Goal: Task Accomplishment & Management: Complete application form

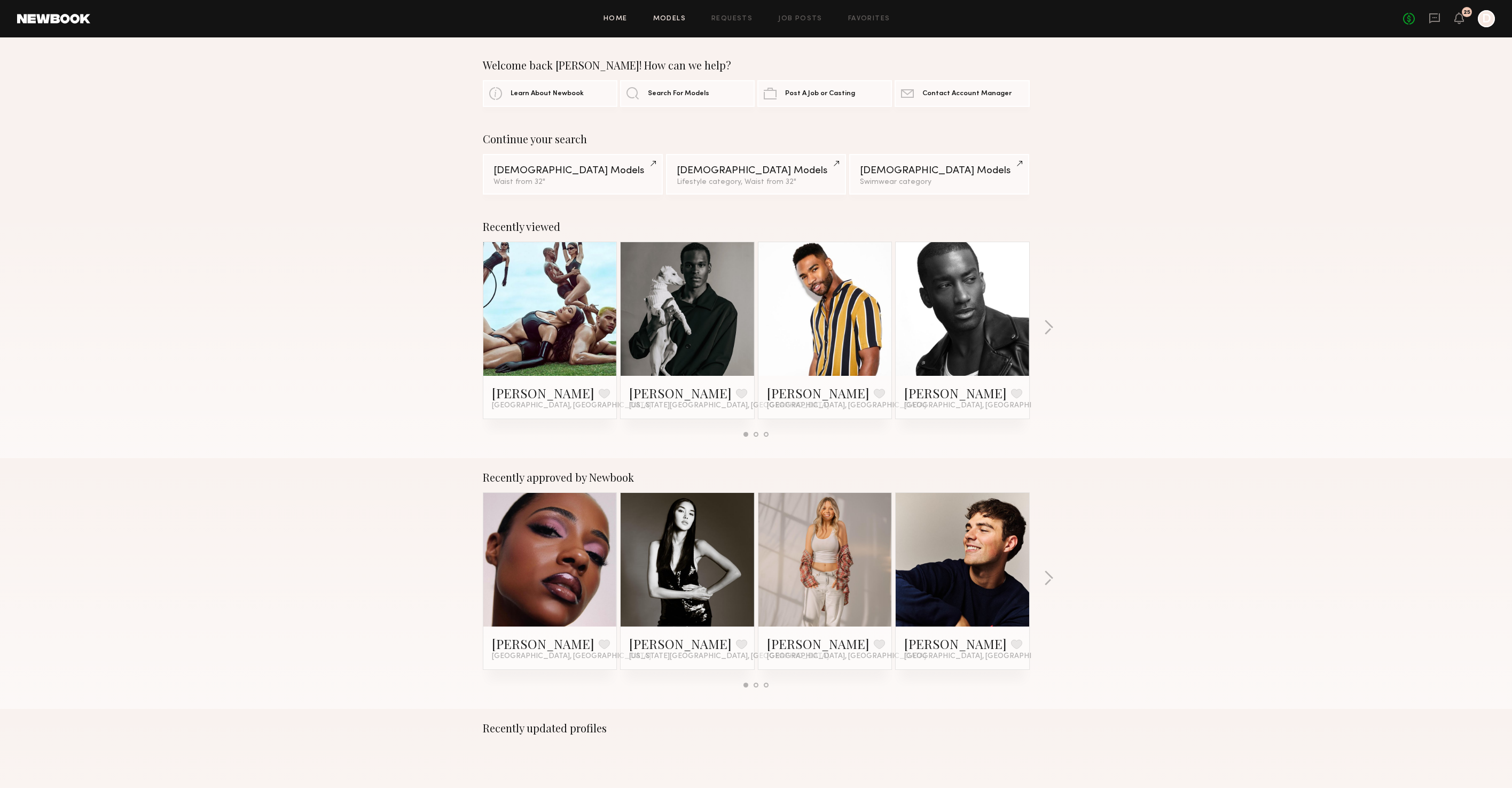
click at [681, 19] on link "Models" at bounding box center [669, 19] width 33 height 7
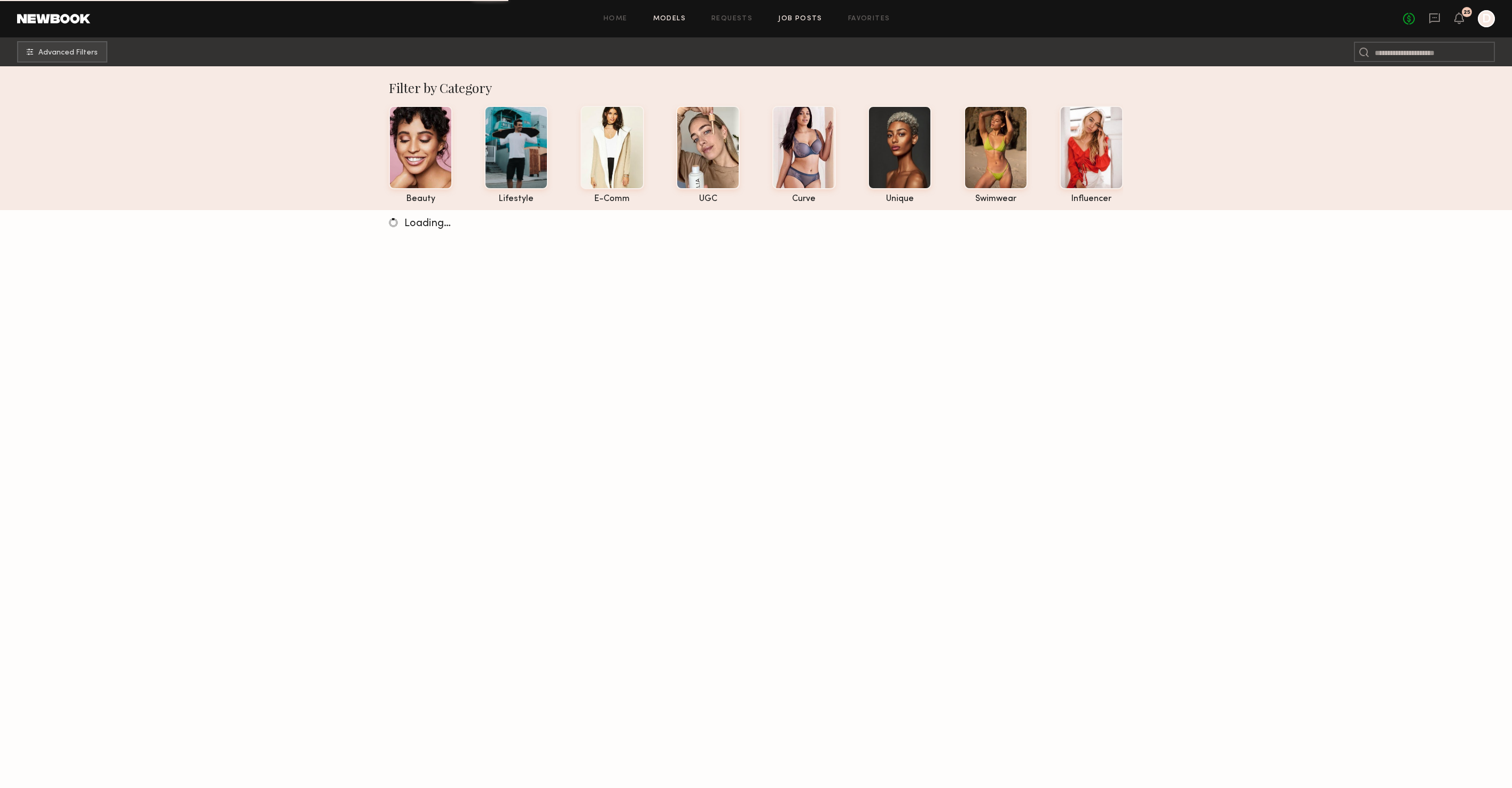
click at [799, 21] on link "Job Posts" at bounding box center [800, 19] width 44 height 7
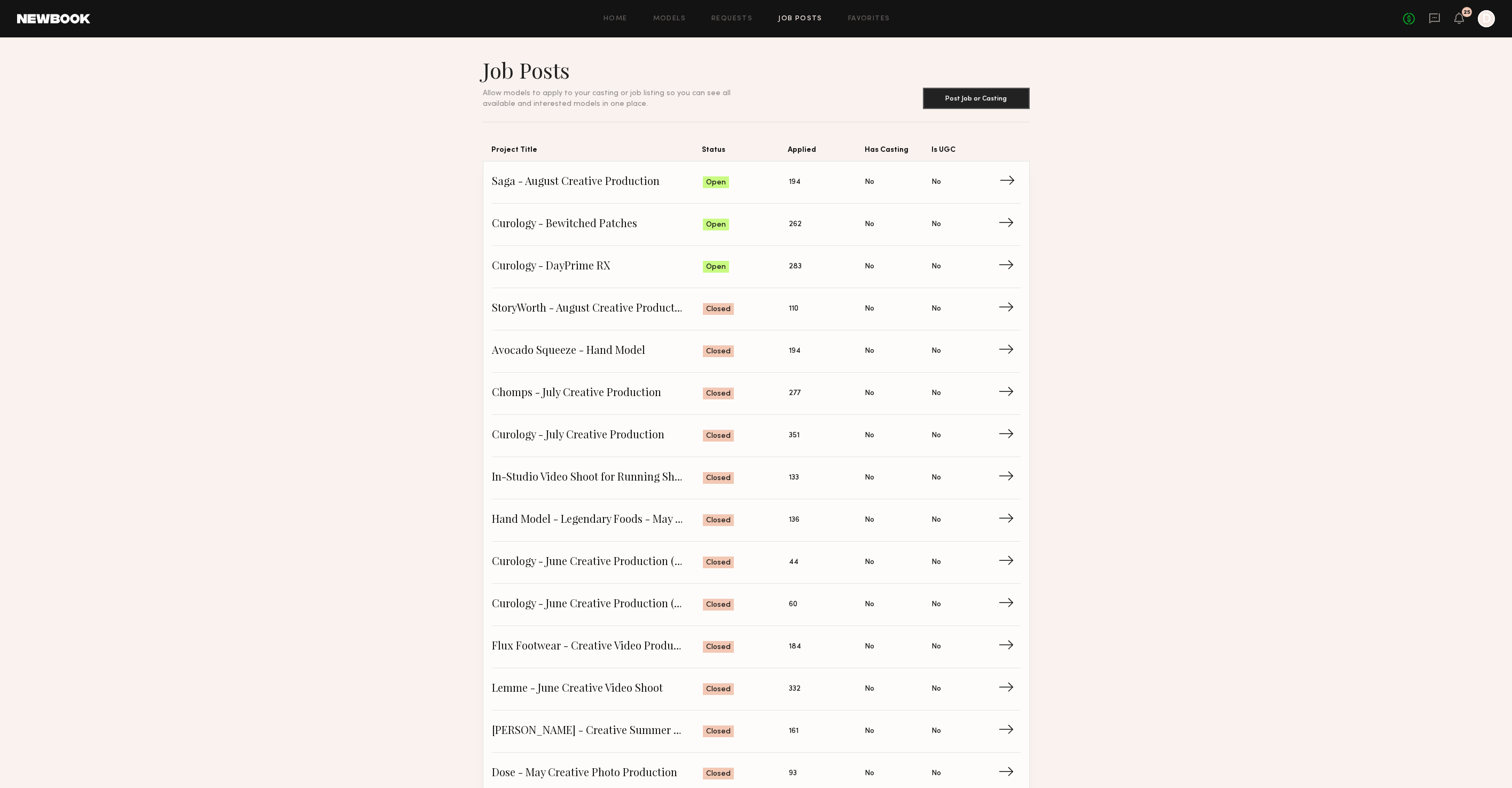
click at [561, 180] on span "Saga - August Creative Production" at bounding box center [598, 182] width 212 height 16
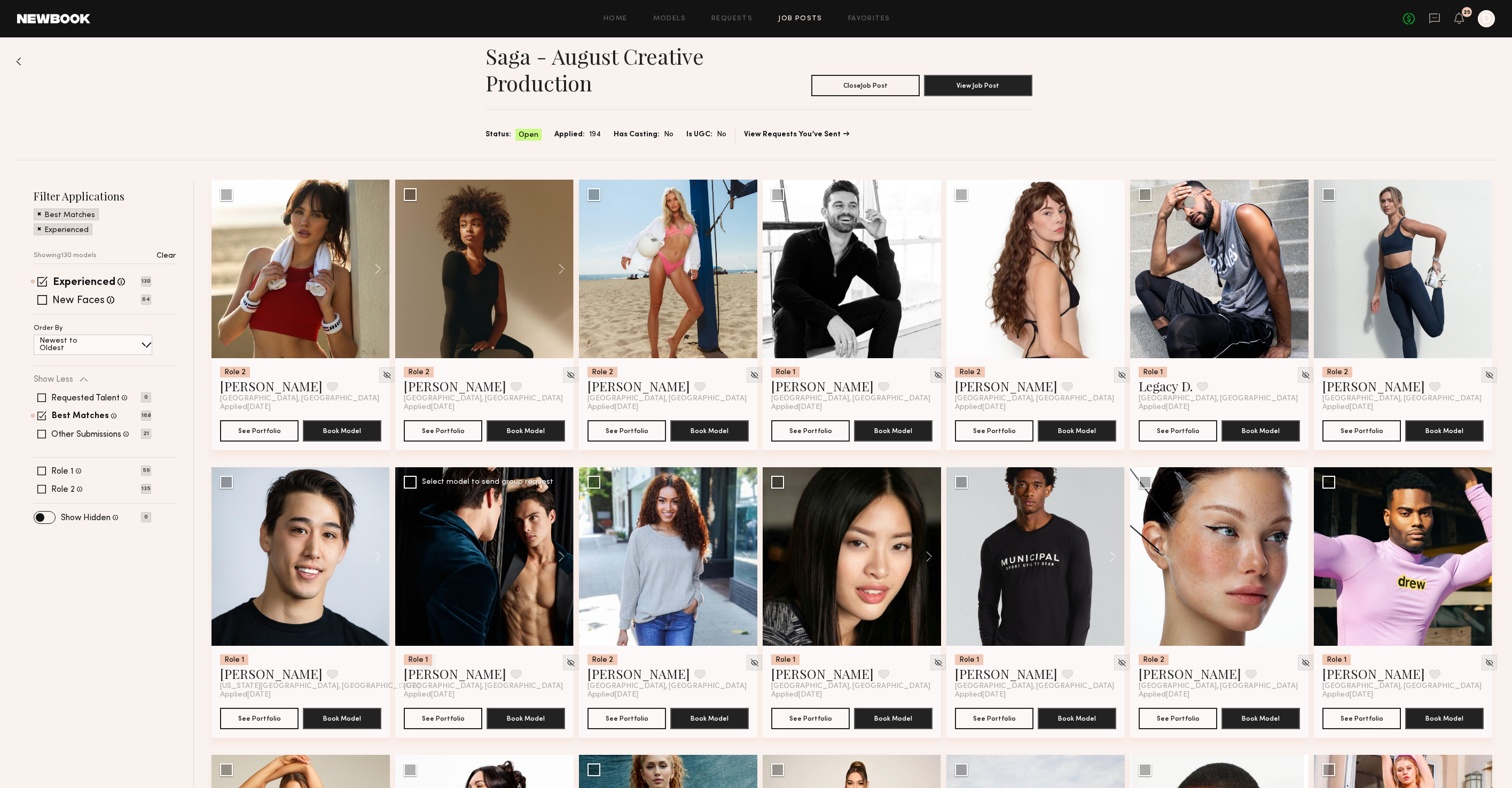
scroll to position [16, 0]
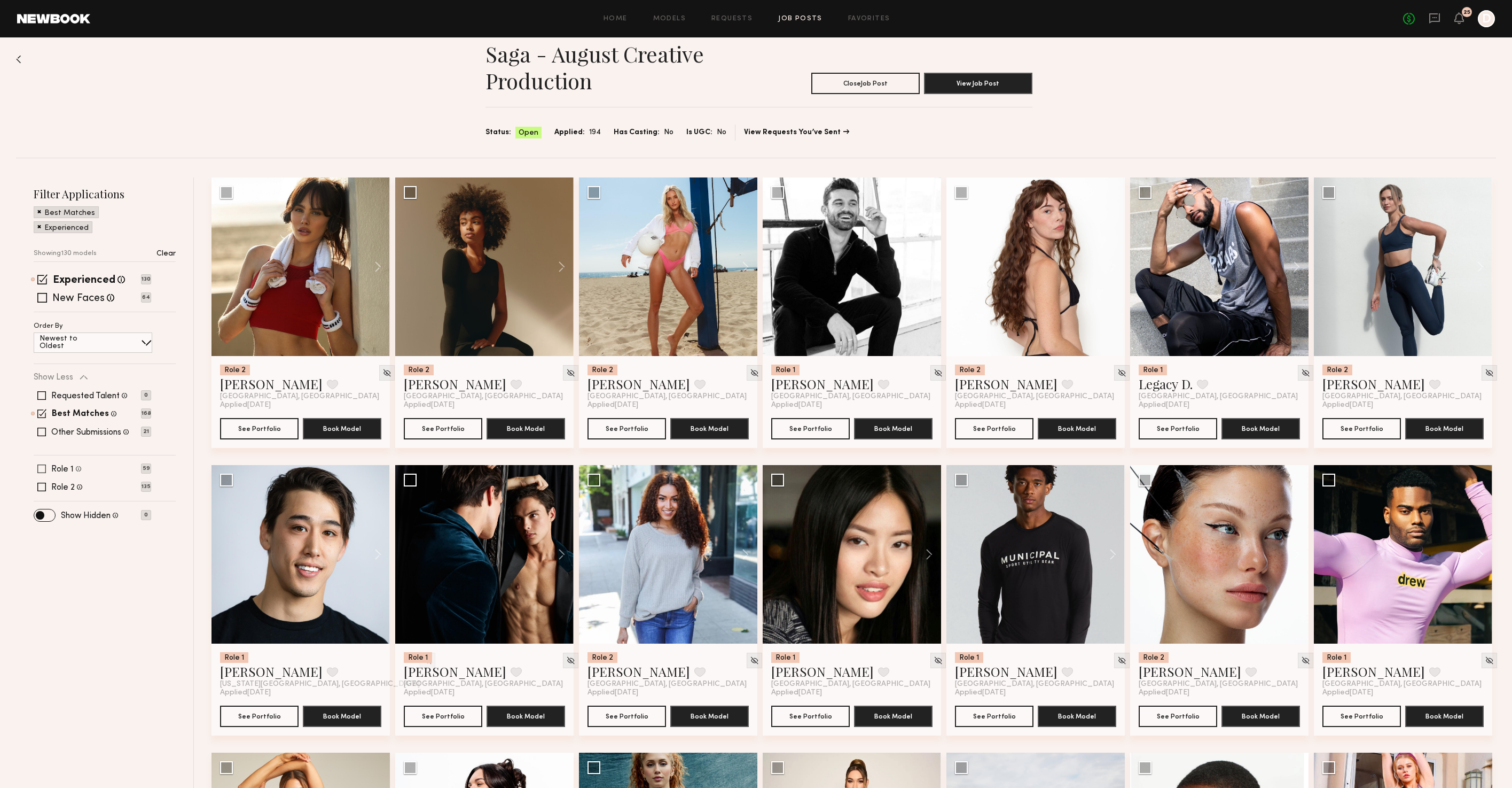
click at [40, 467] on span at bounding box center [41, 468] width 9 height 9
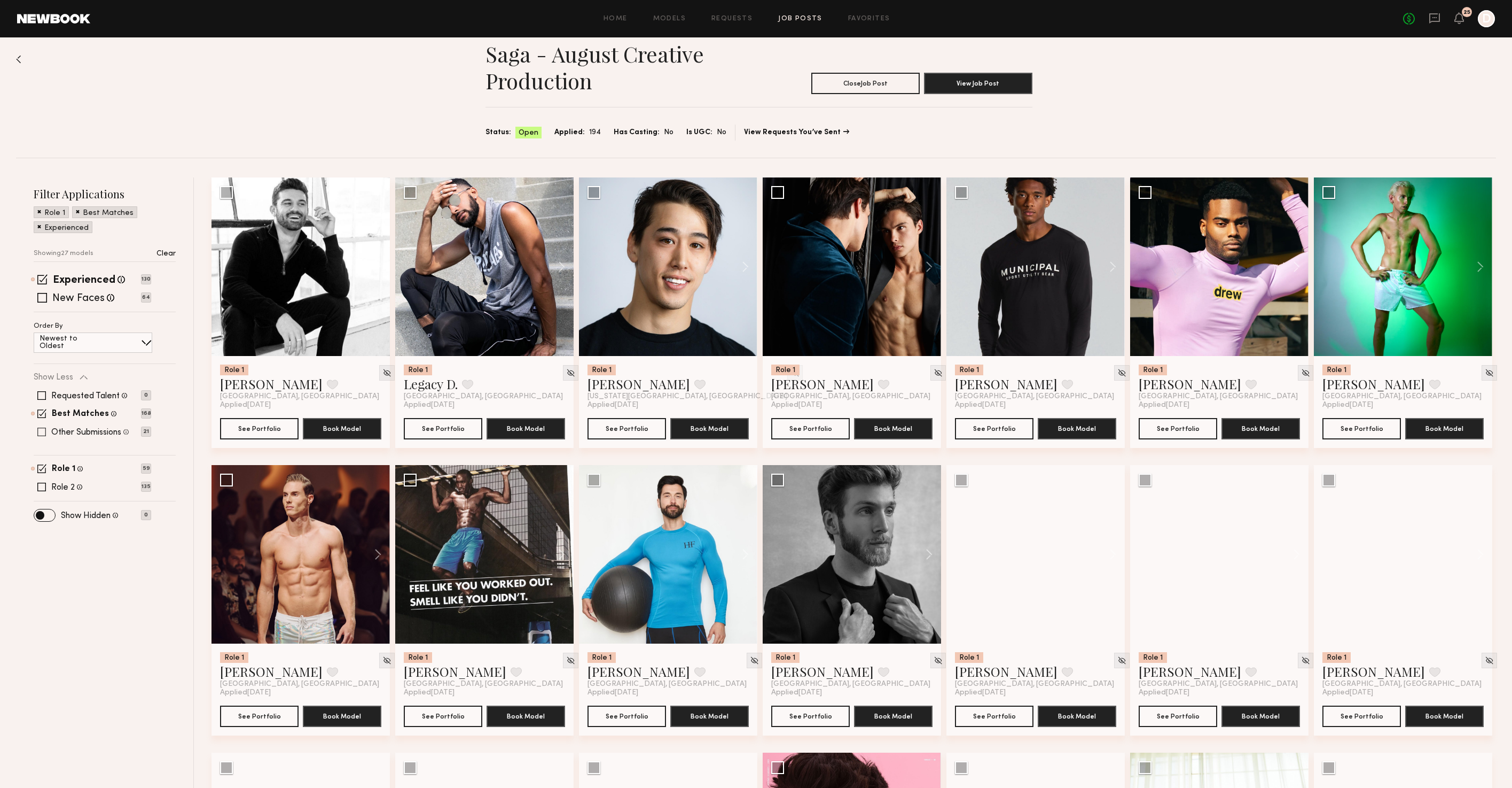
click at [43, 429] on span at bounding box center [41, 431] width 9 height 9
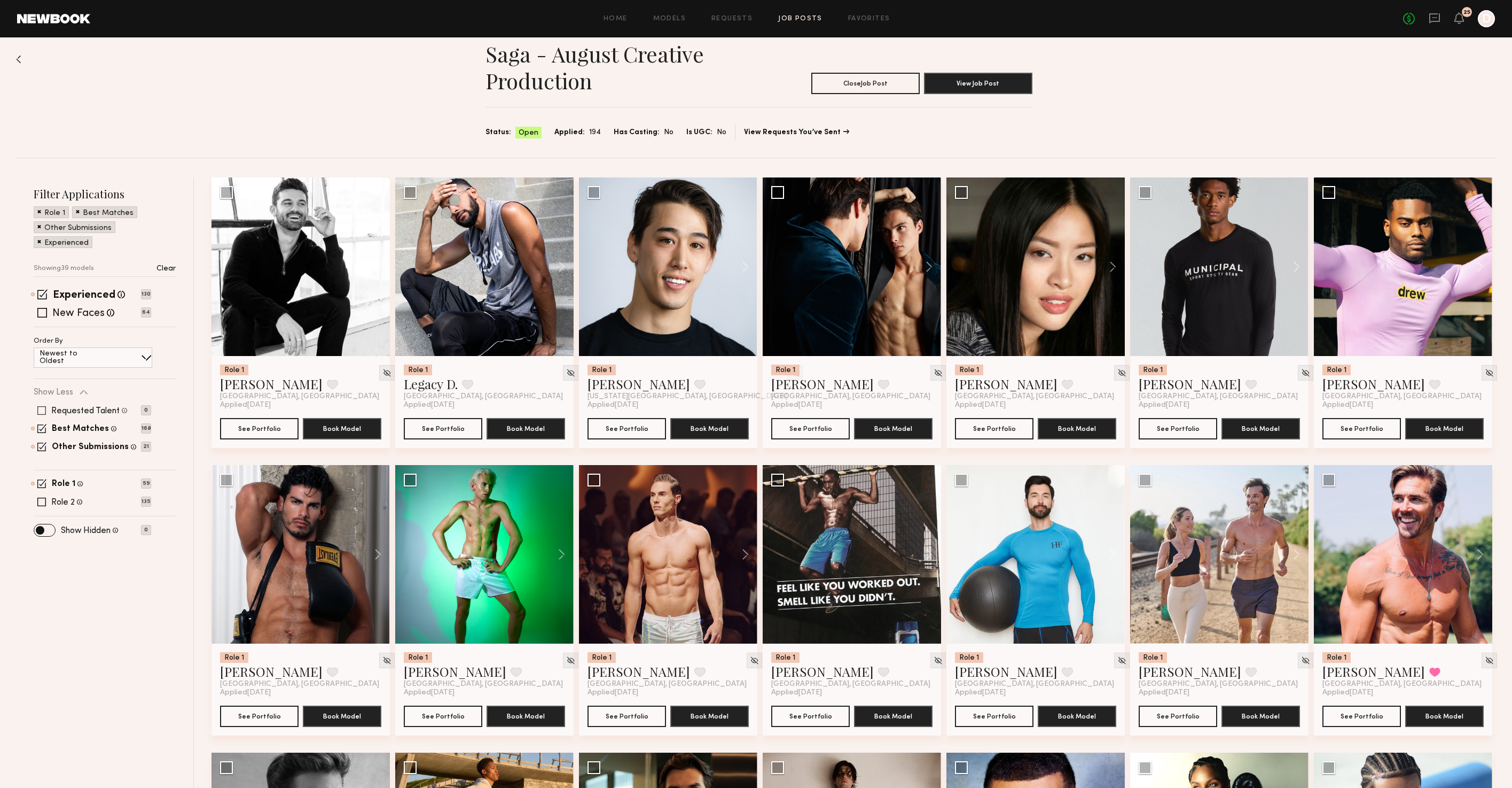
click at [43, 410] on span at bounding box center [41, 410] width 9 height 9
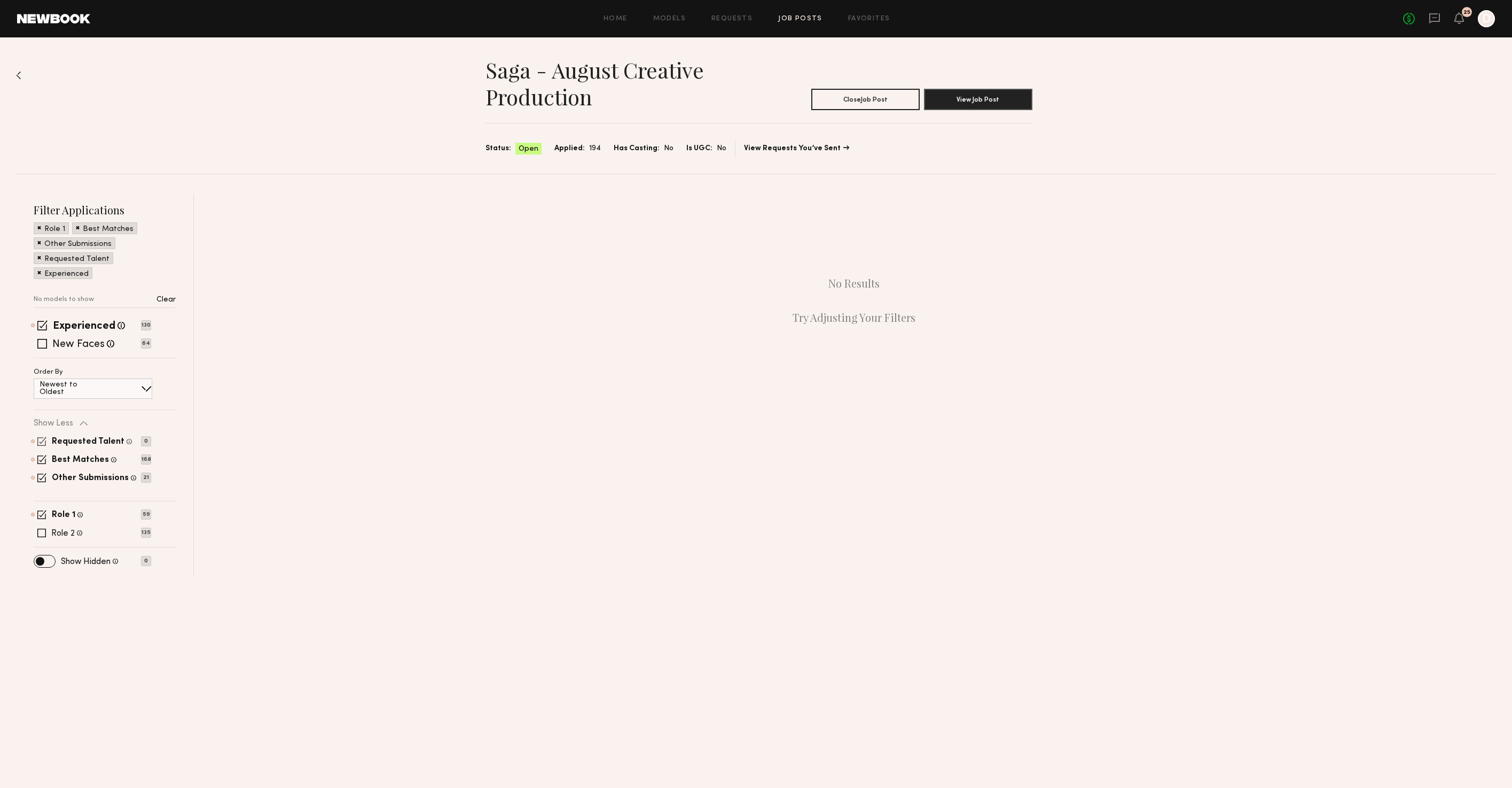
scroll to position [0, 0]
click at [40, 441] on span at bounding box center [42, 441] width 9 height 9
click at [41, 461] on span at bounding box center [42, 463] width 9 height 9
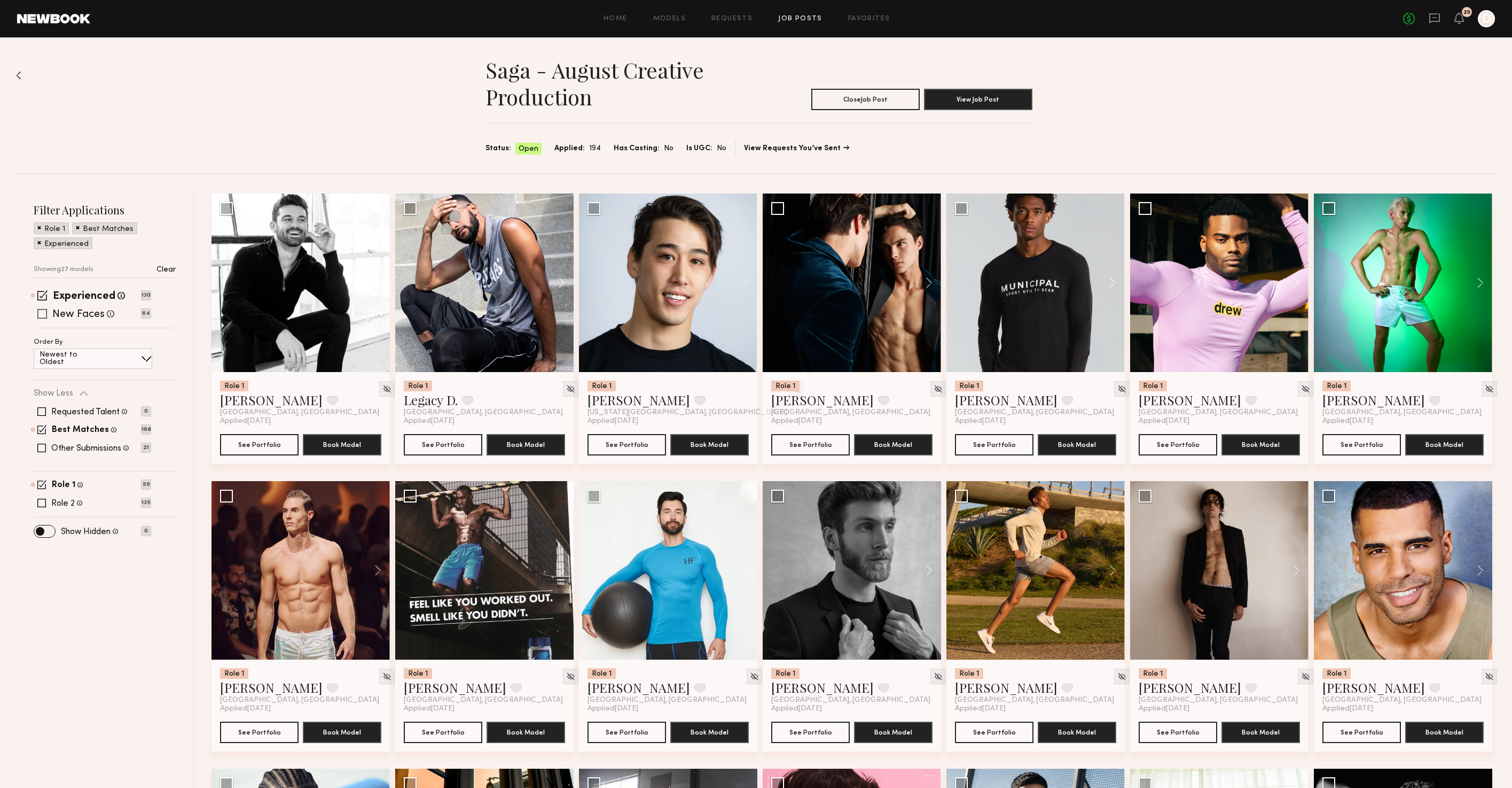
click at [43, 315] on span at bounding box center [42, 314] width 9 height 9
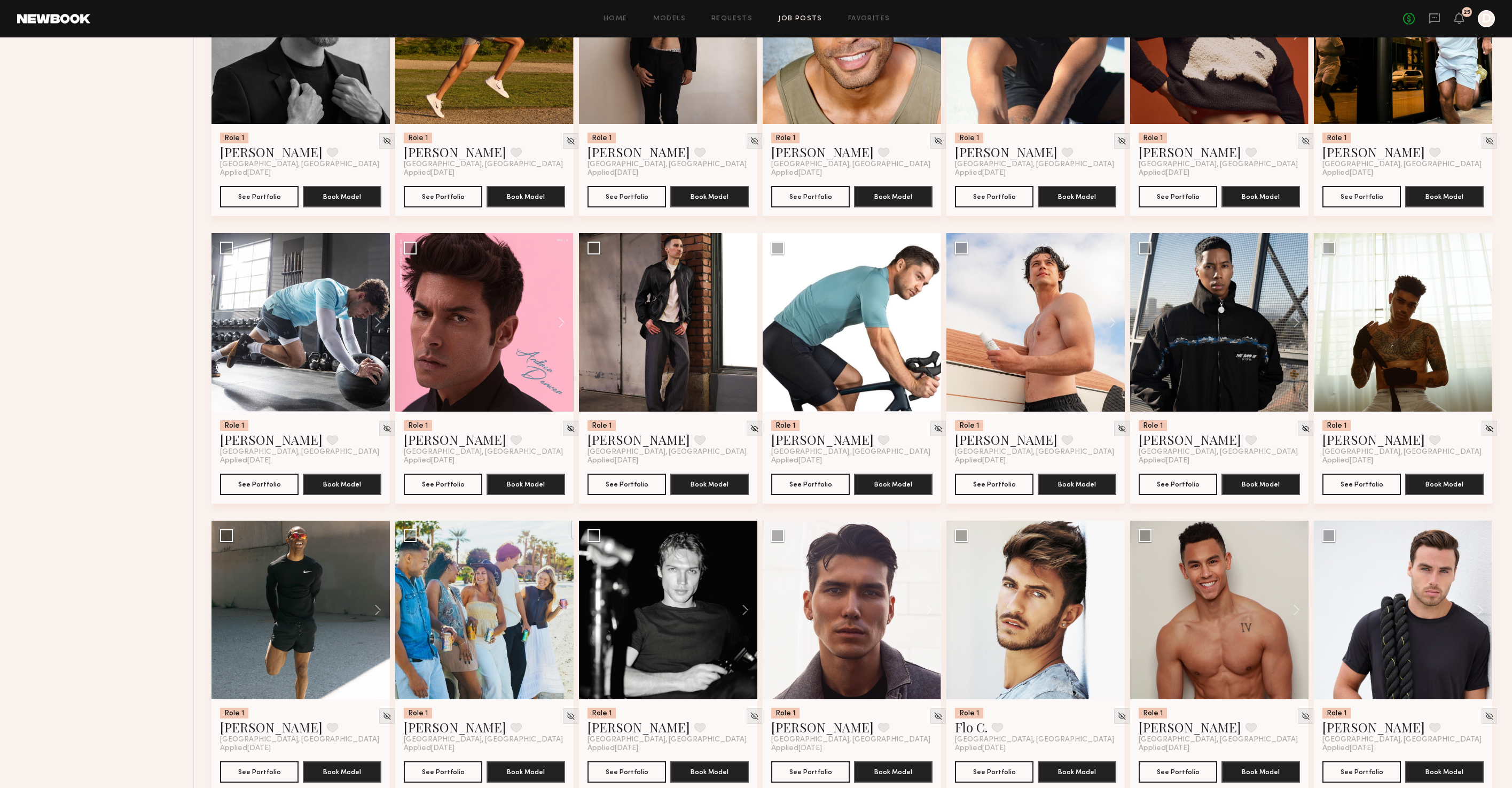
scroll to position [1152, 0]
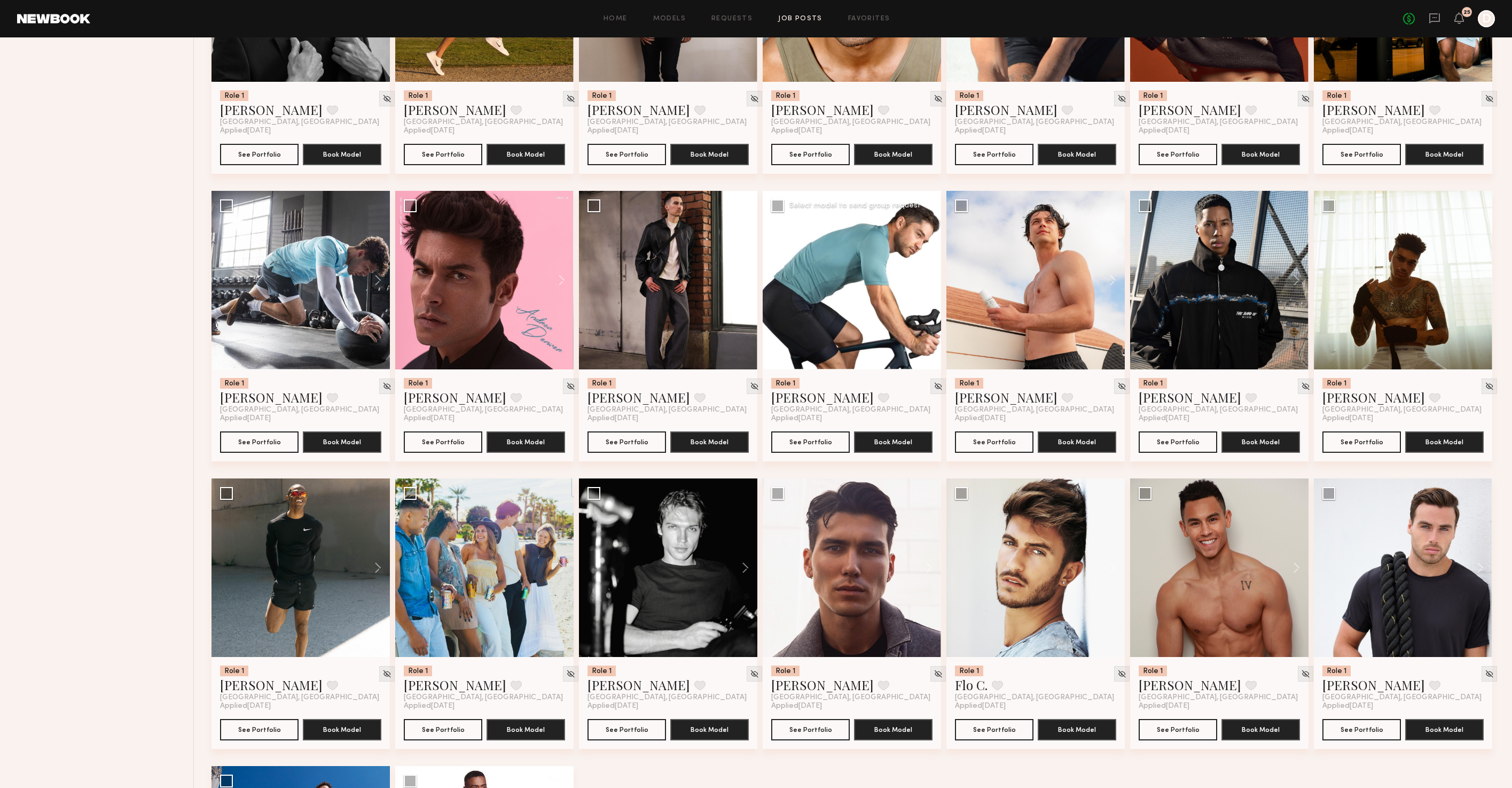
click at [928, 289] on button at bounding box center [924, 280] width 34 height 178
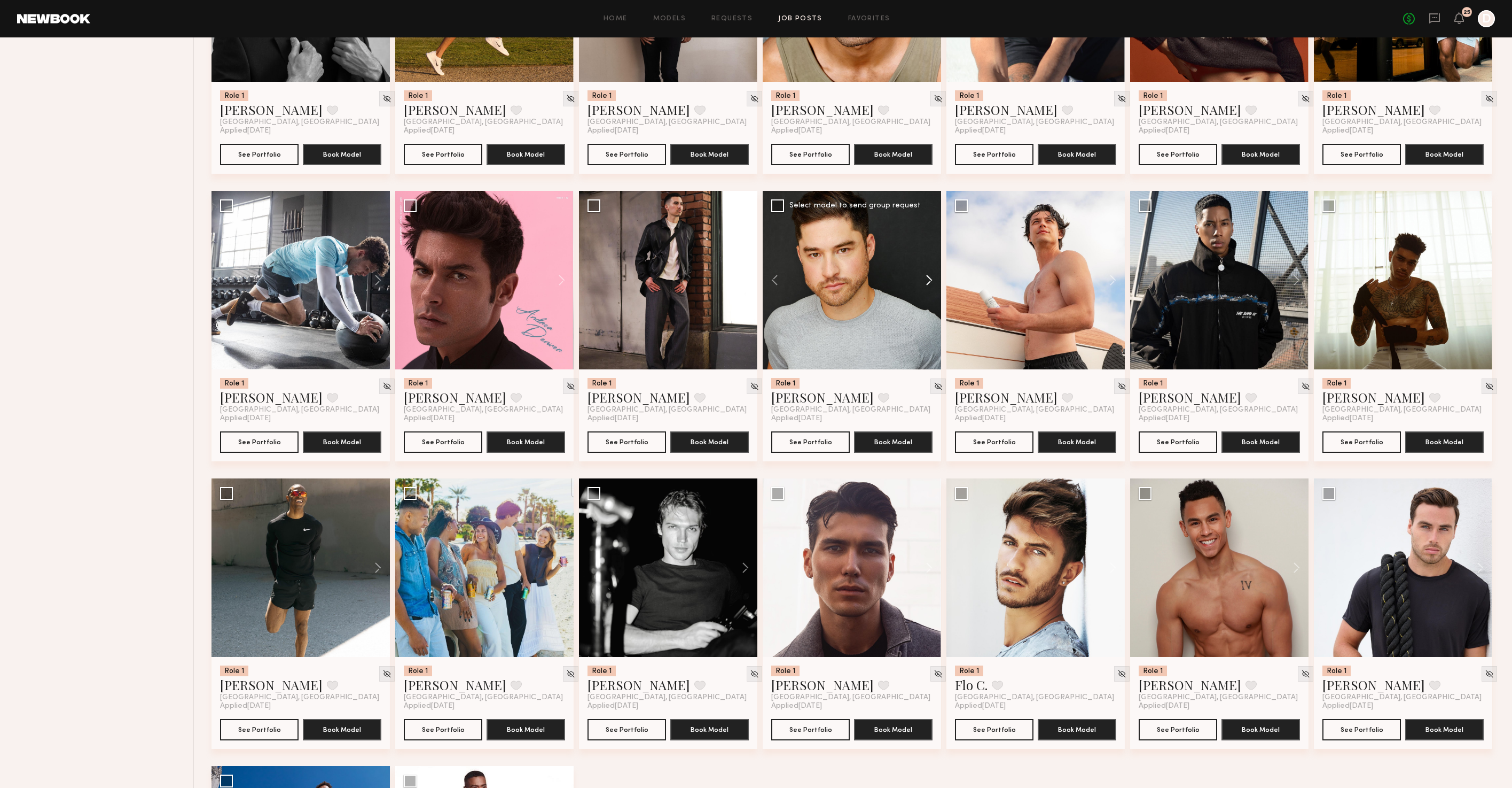
click at [928, 289] on button at bounding box center [924, 280] width 34 height 178
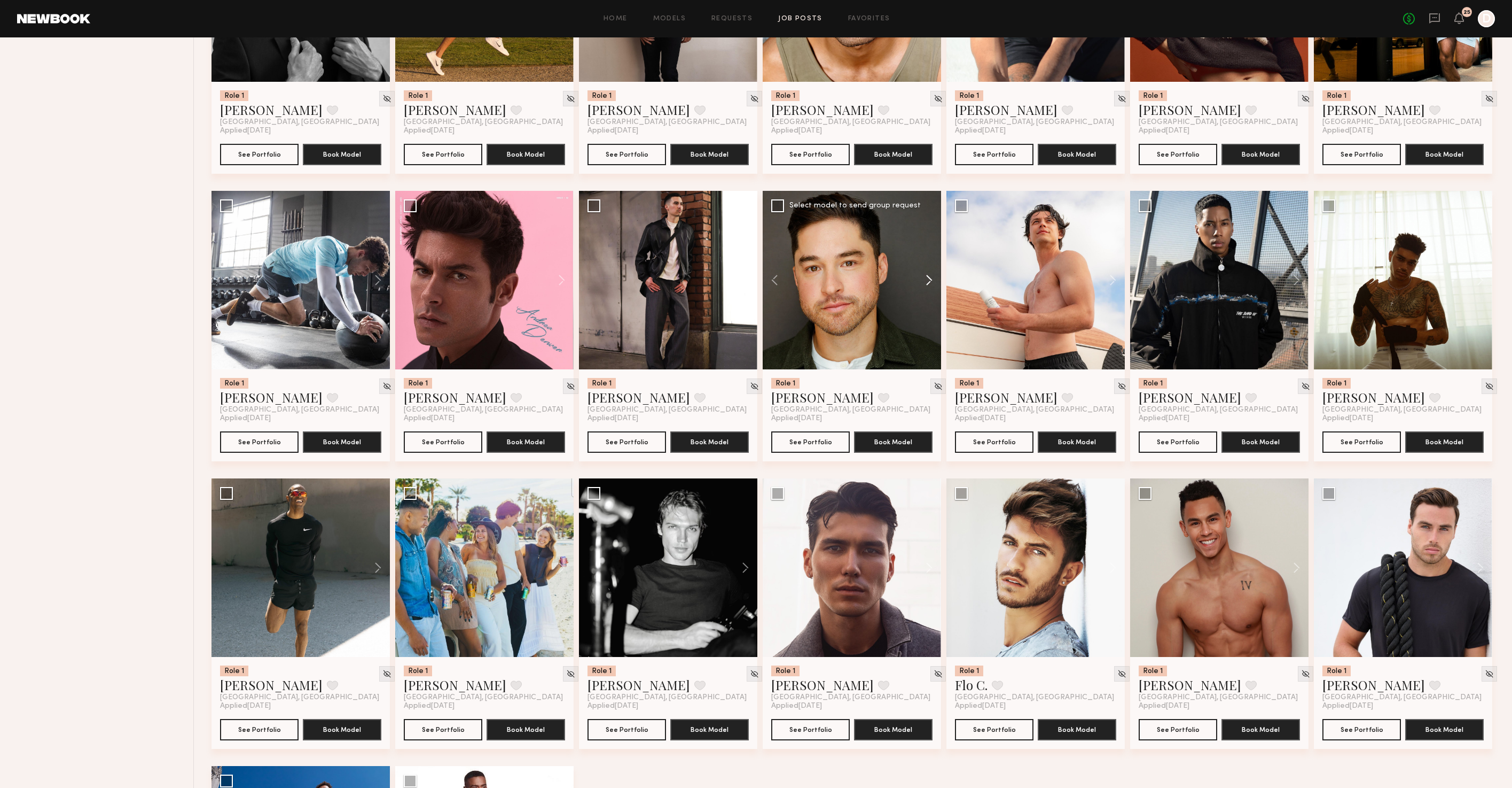
click at [928, 289] on button at bounding box center [924, 280] width 34 height 178
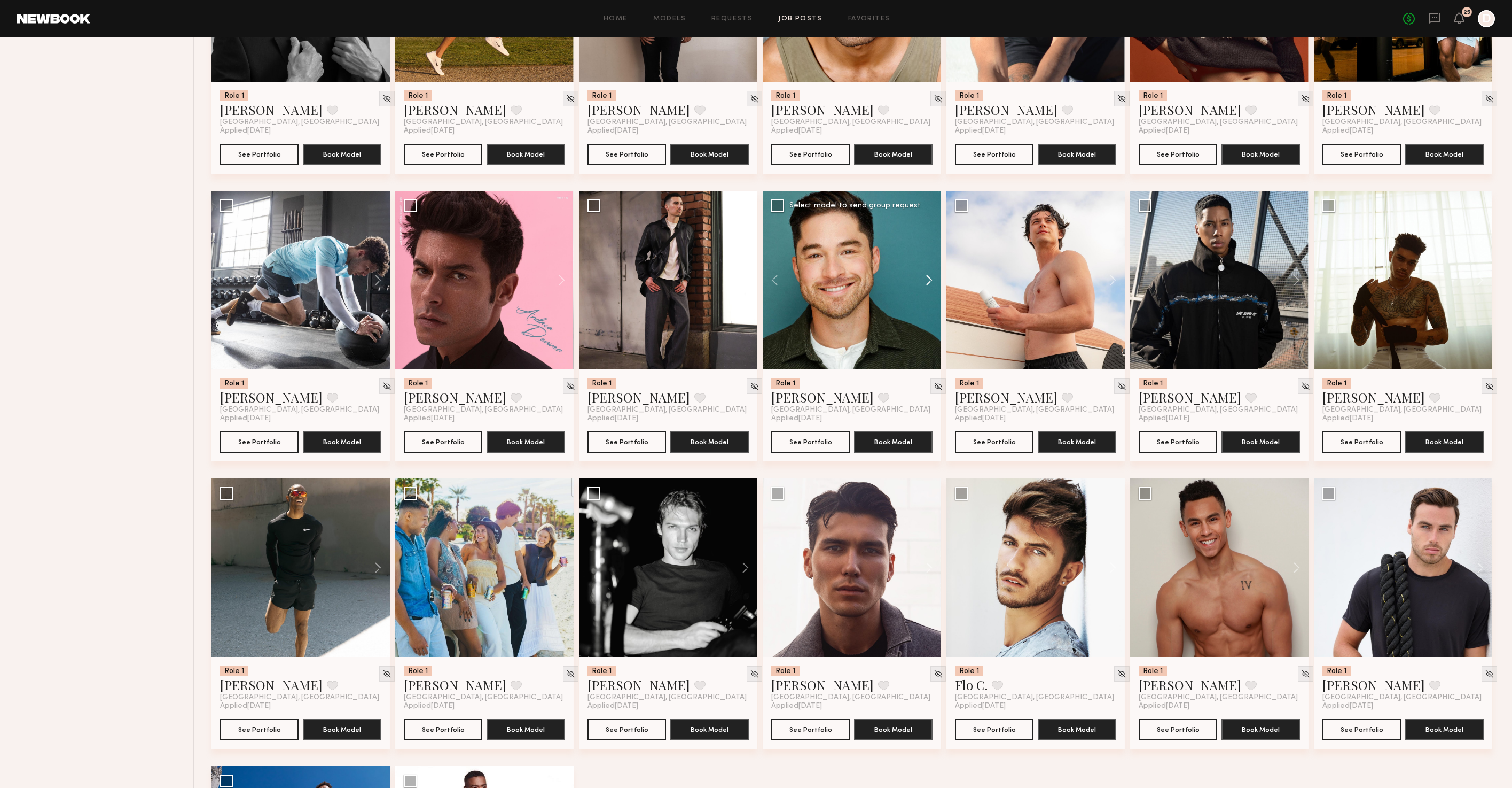
click at [928, 289] on button at bounding box center [924, 280] width 34 height 178
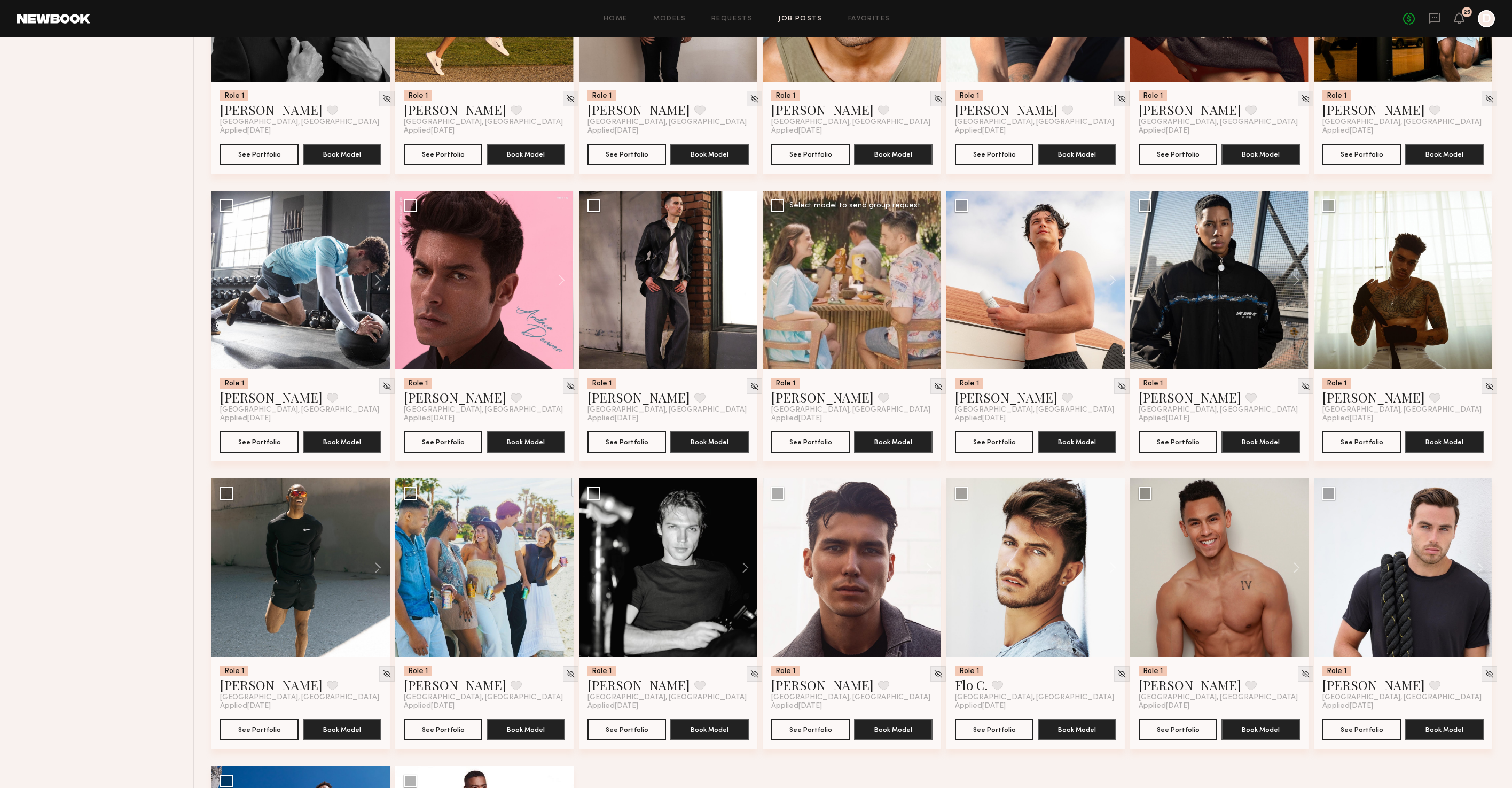
click at [928, 289] on div at bounding box center [851, 280] width 178 height 178
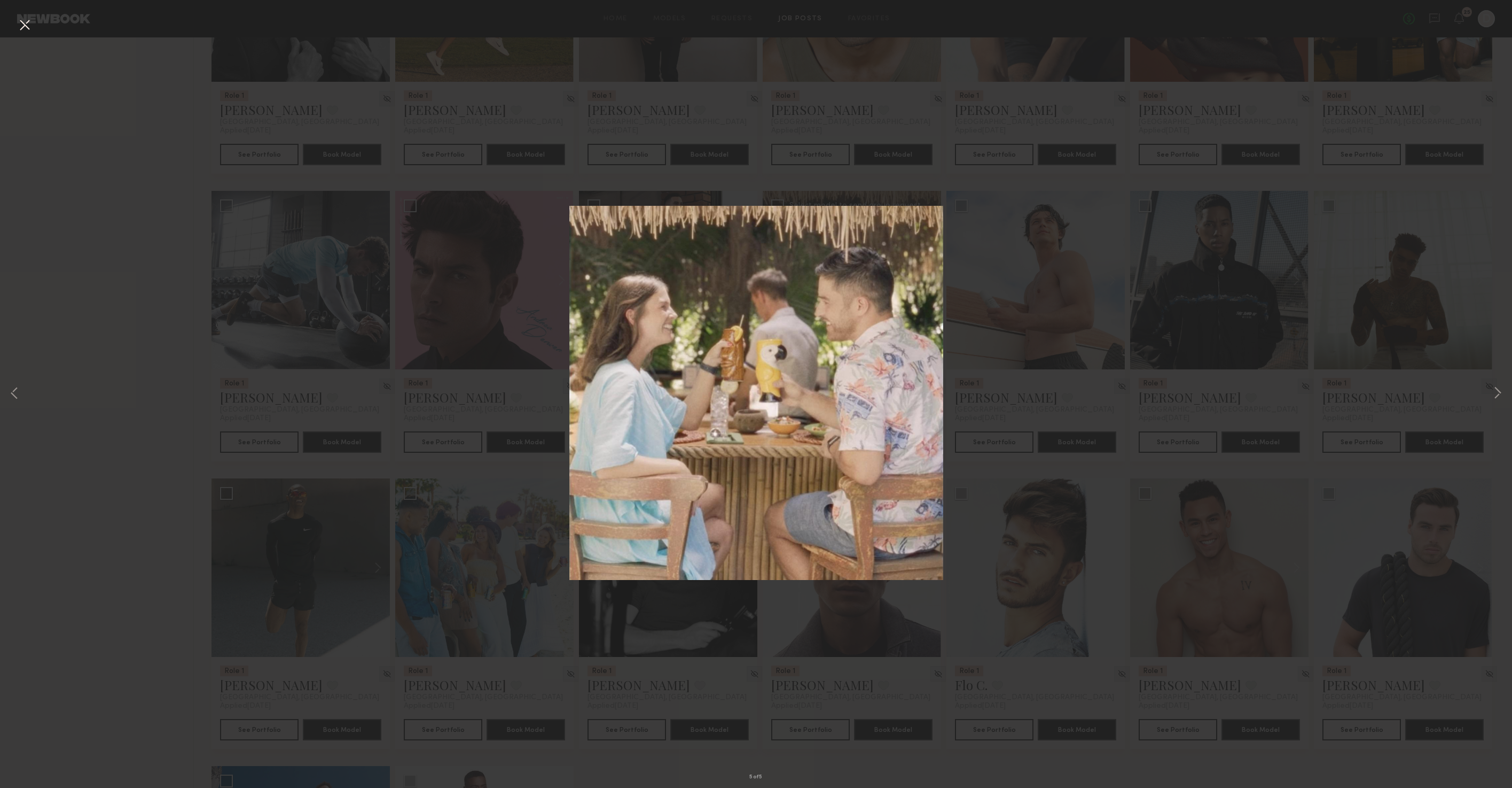
click at [20, 26] on button at bounding box center [25, 26] width 17 height 19
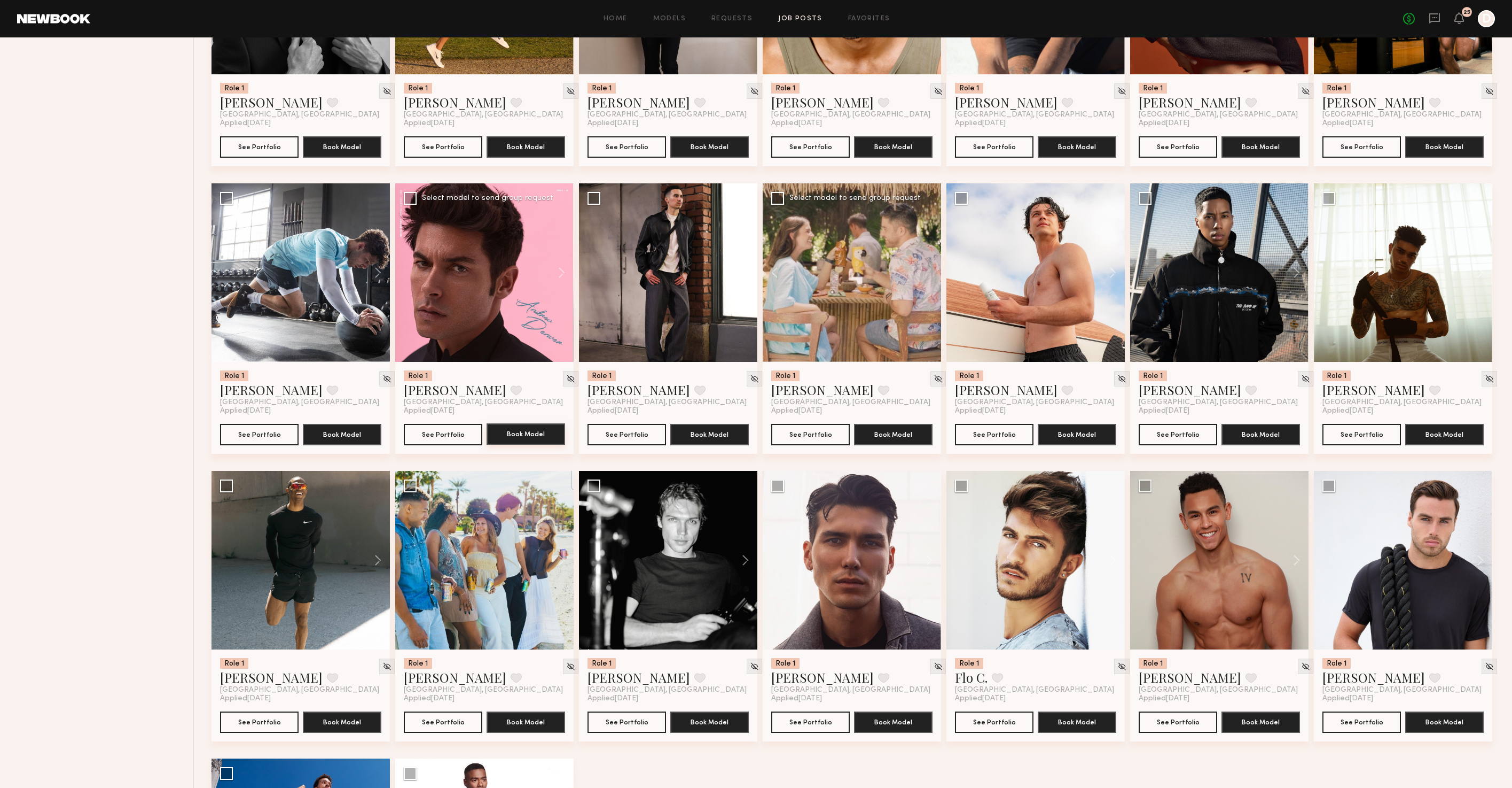
scroll to position [1163, 0]
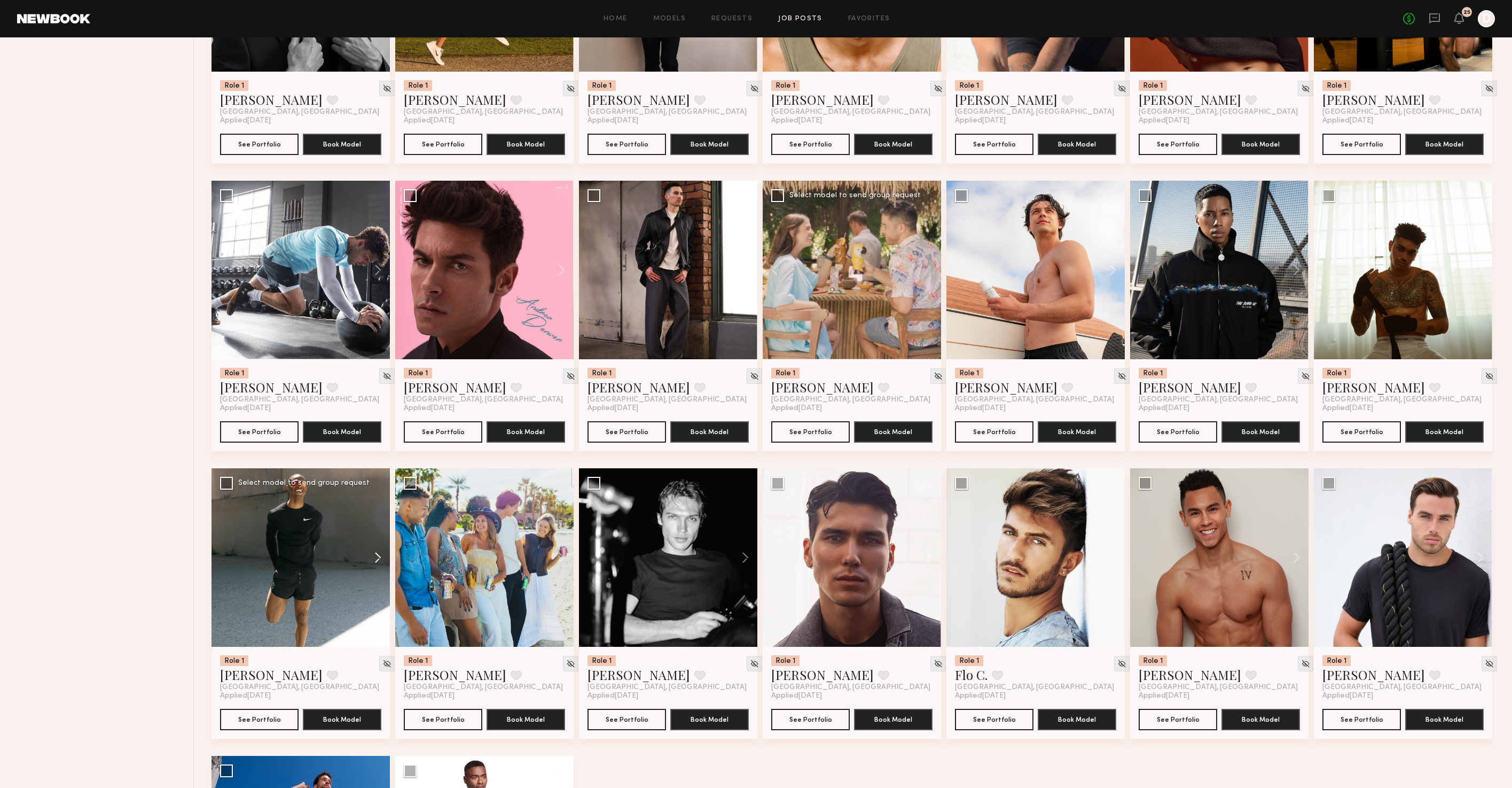
click at [381, 565] on button at bounding box center [373, 557] width 34 height 178
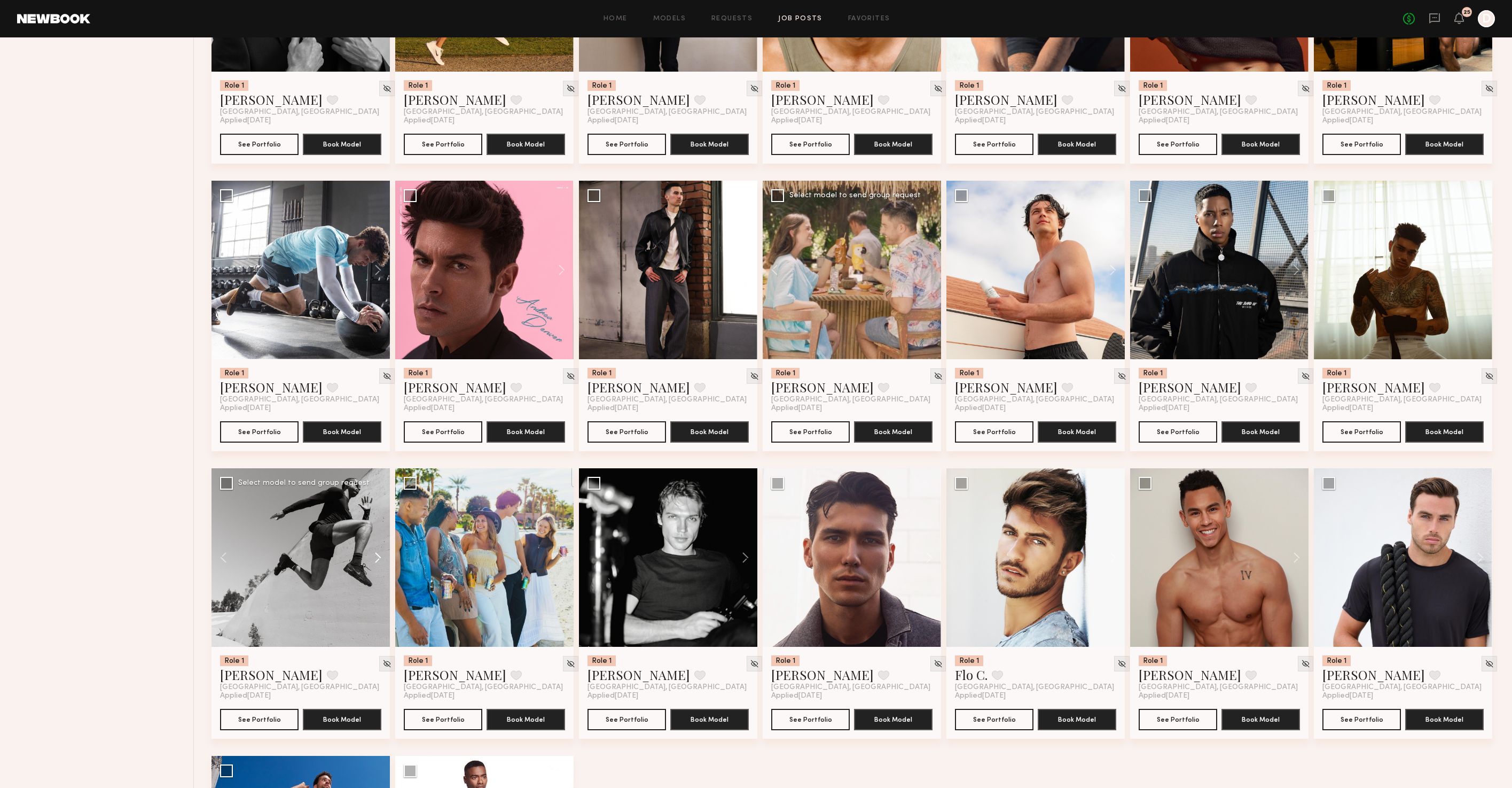
click at [381, 565] on button at bounding box center [373, 557] width 34 height 178
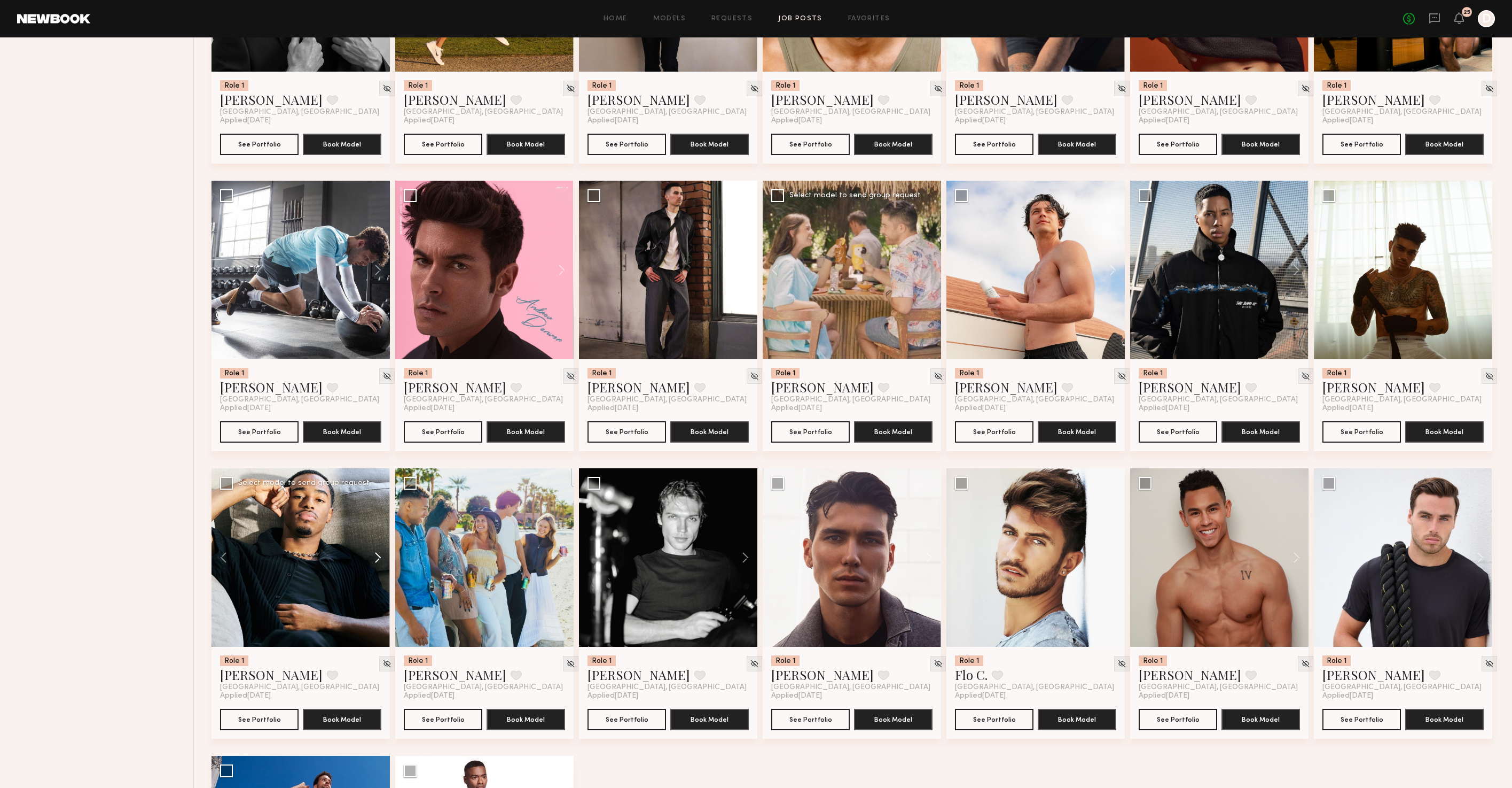
click at [381, 565] on button at bounding box center [373, 557] width 34 height 178
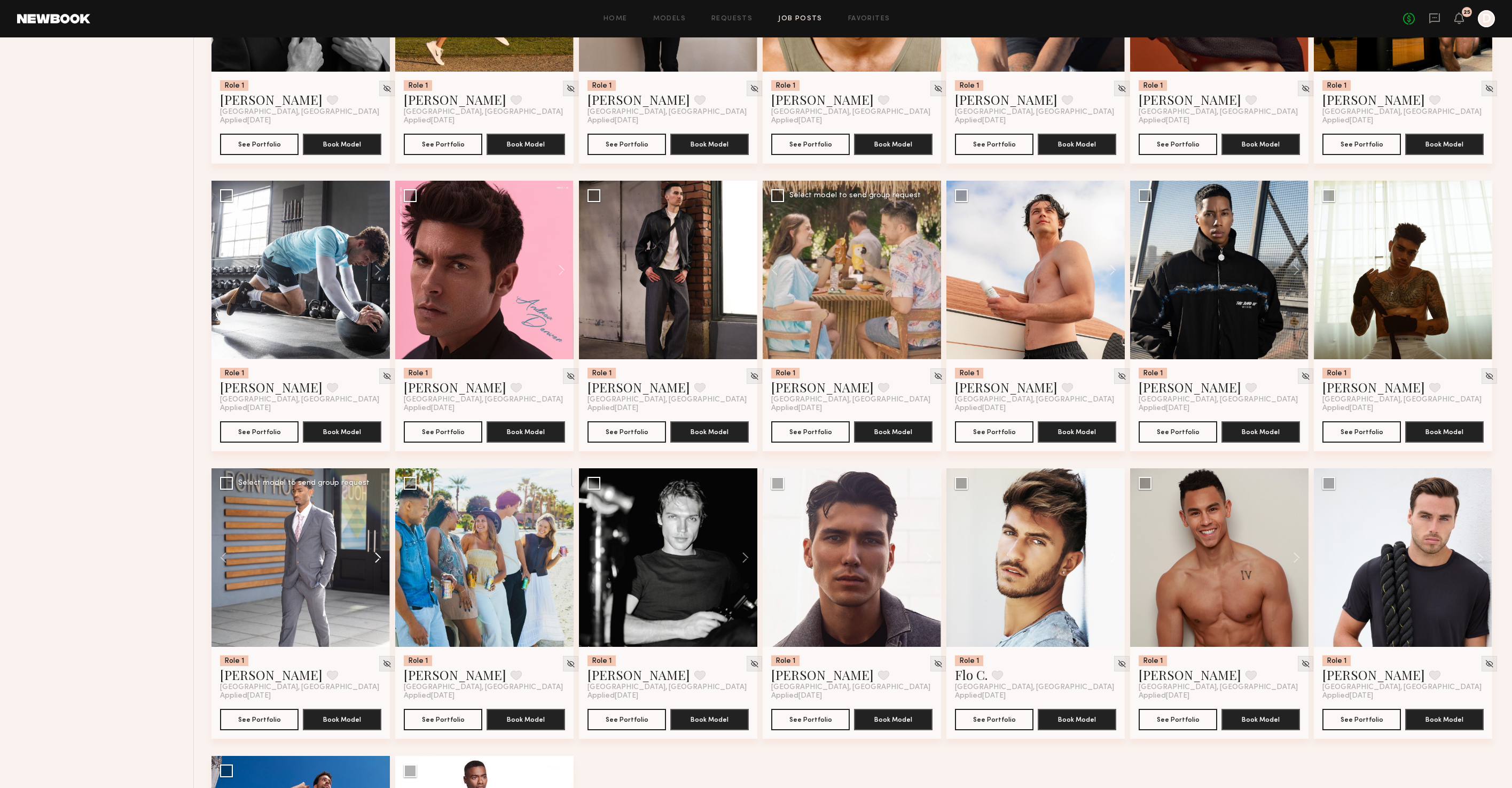
click at [381, 565] on button at bounding box center [373, 557] width 34 height 178
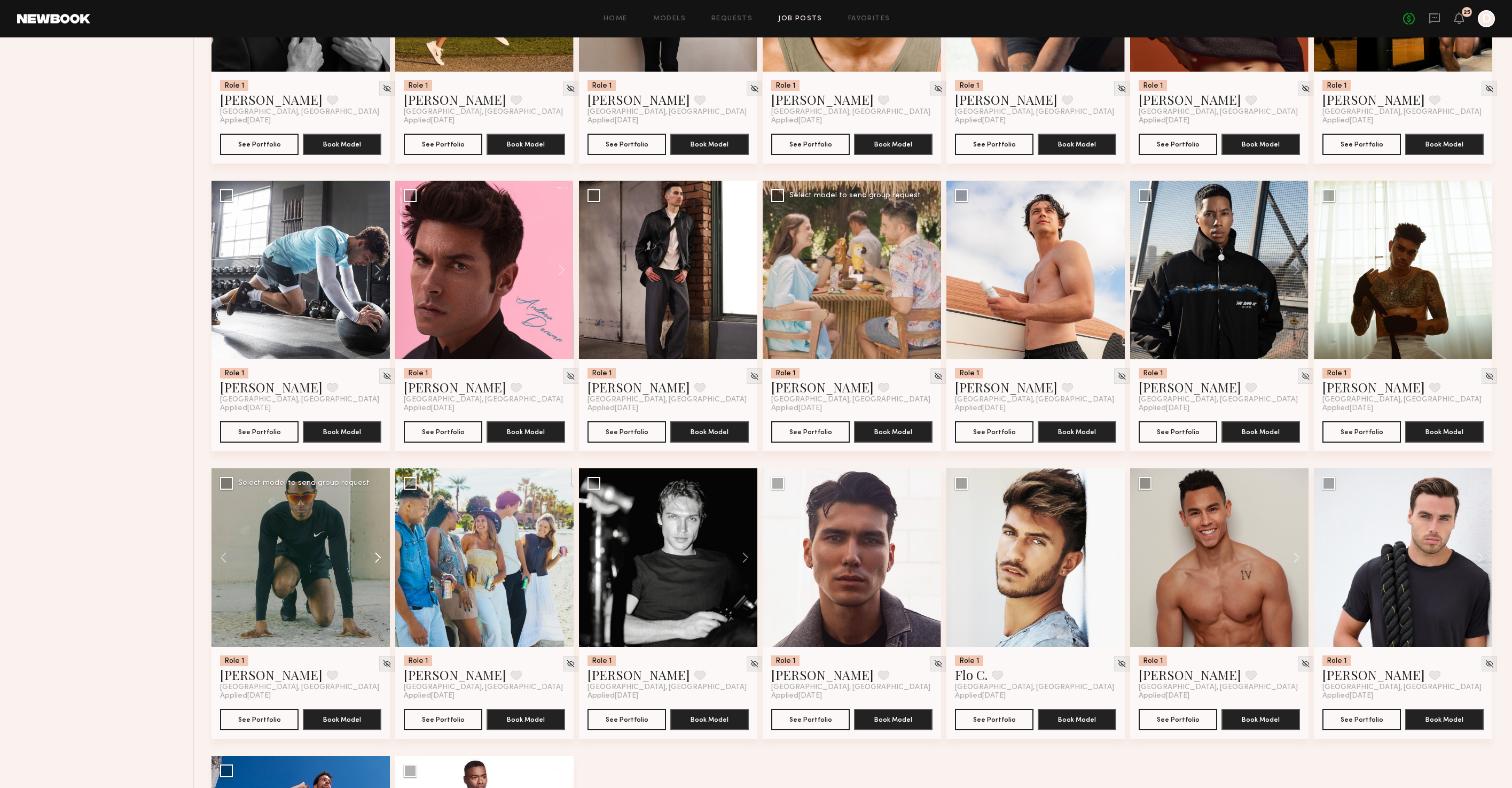
click at [381, 565] on button at bounding box center [373, 557] width 34 height 178
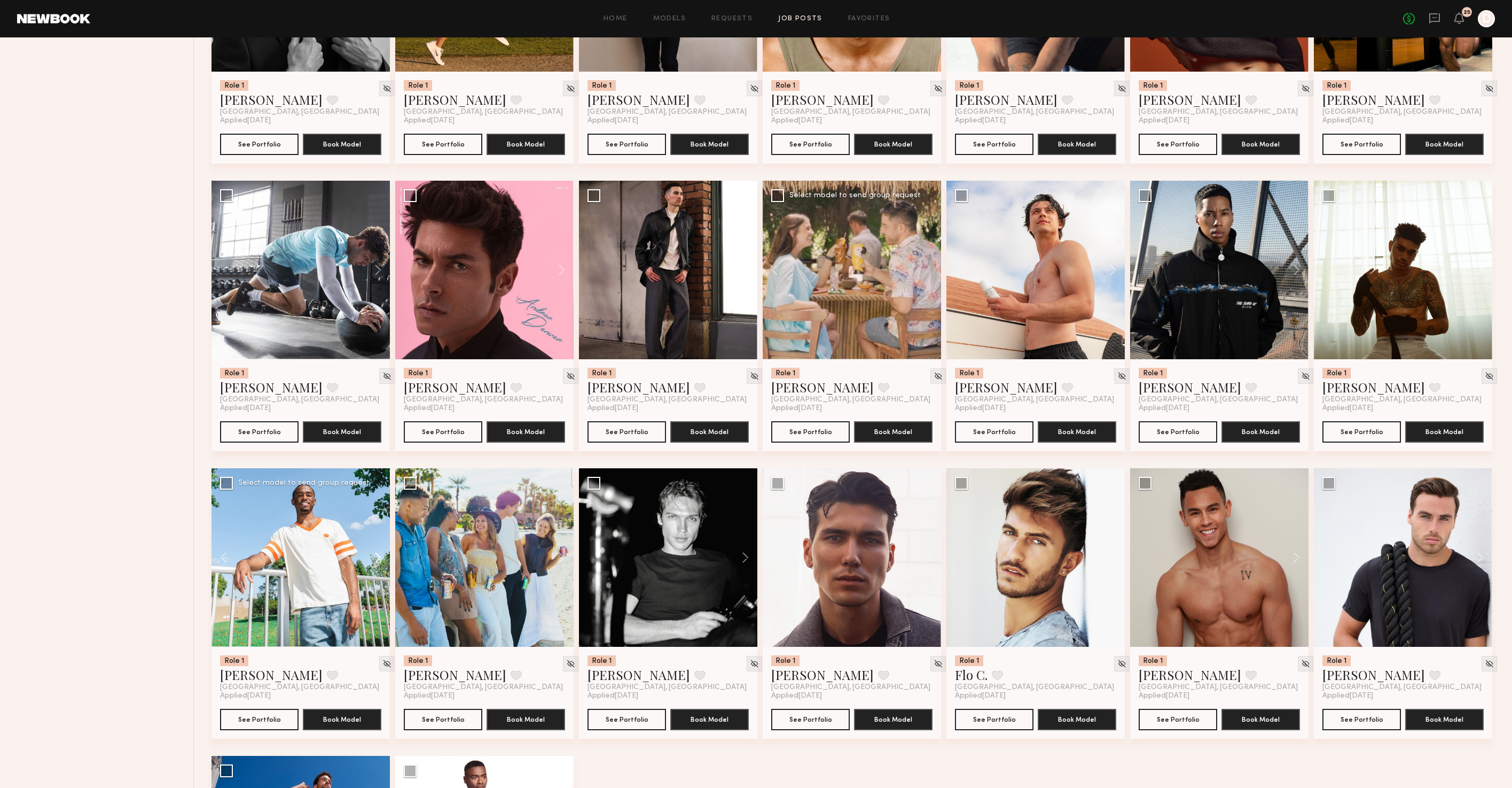
click at [381, 565] on button at bounding box center [373, 557] width 34 height 178
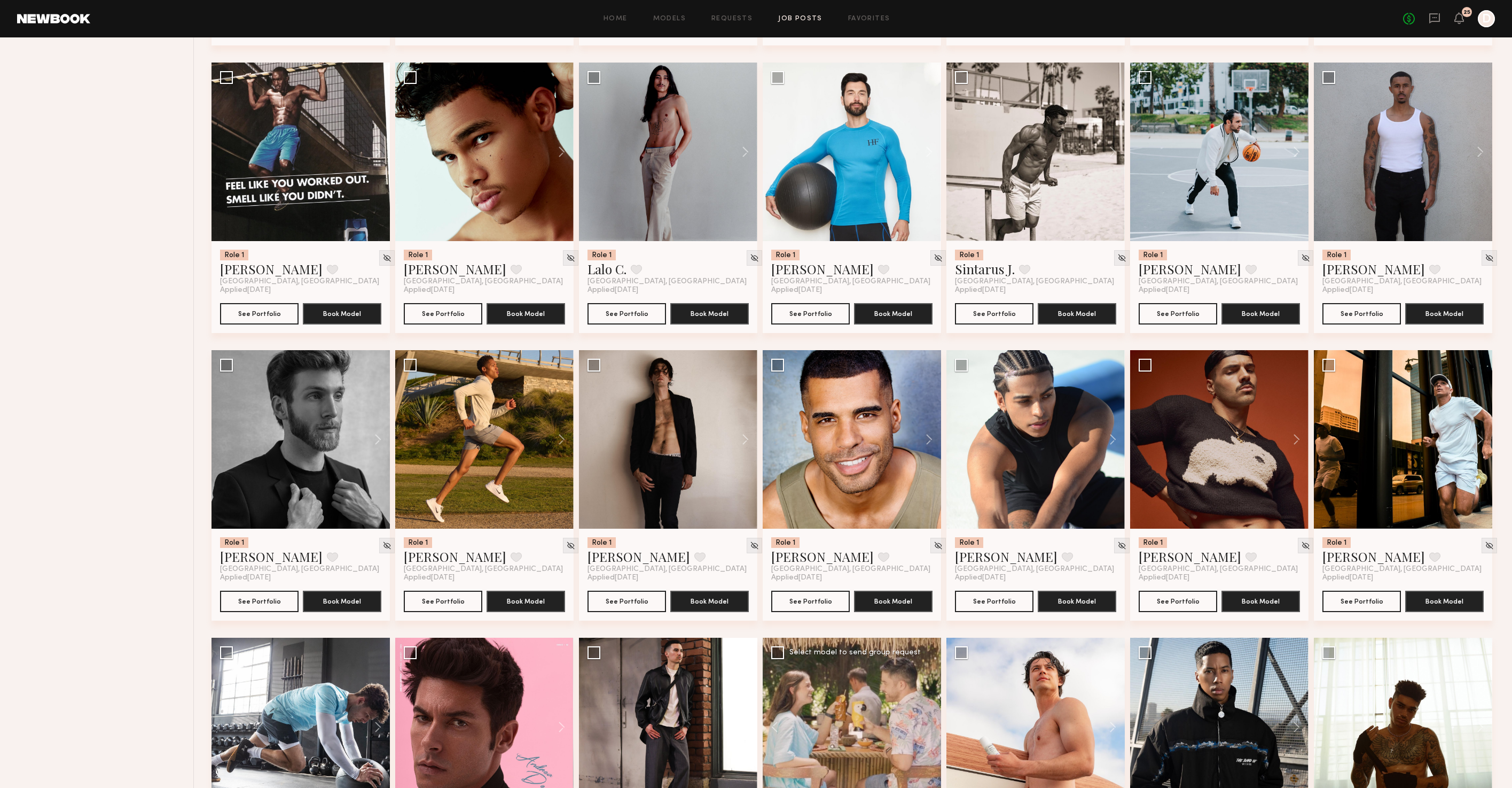
scroll to position [712, 0]
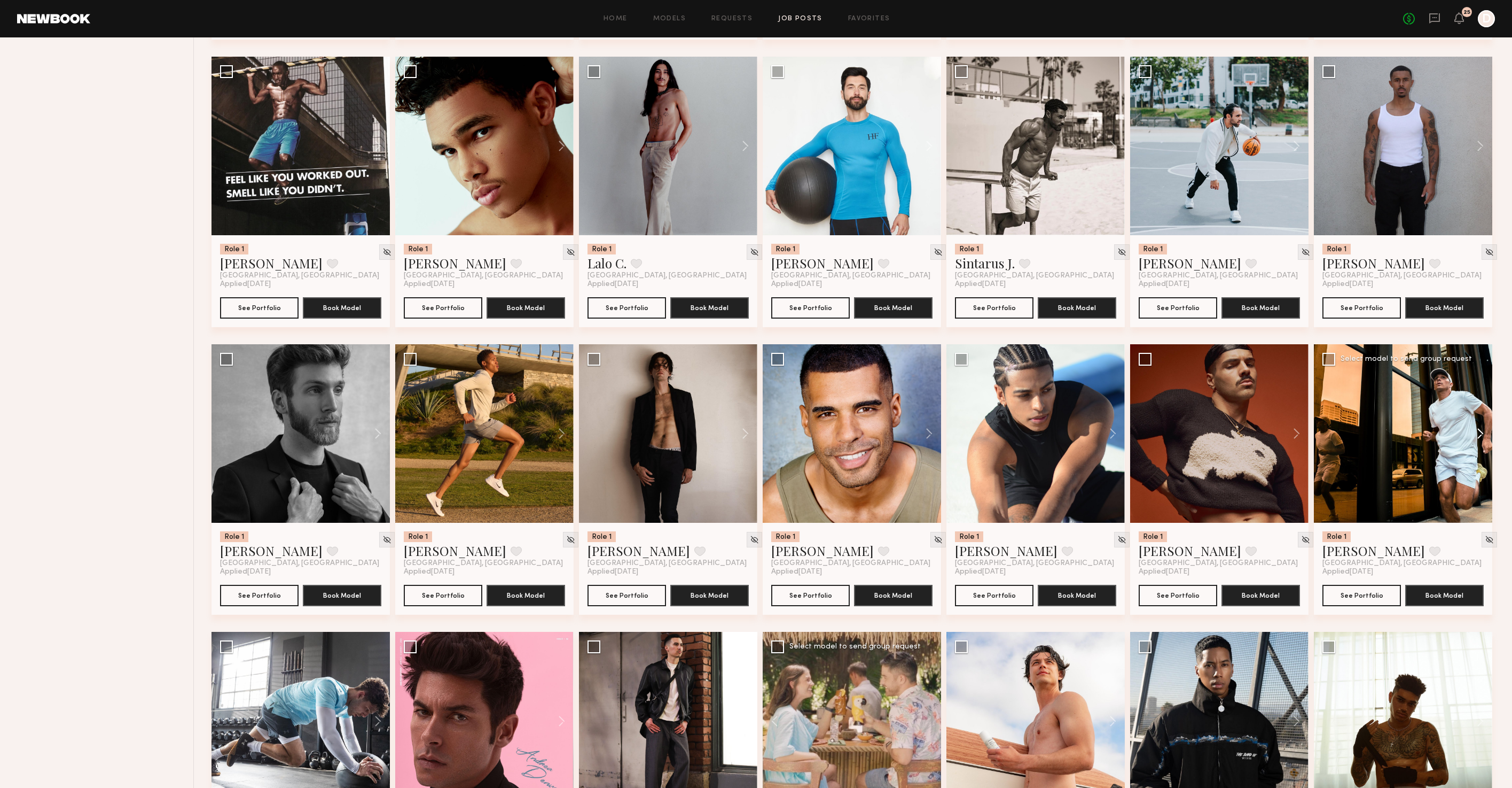
click at [1480, 441] on button at bounding box center [1475, 433] width 34 height 178
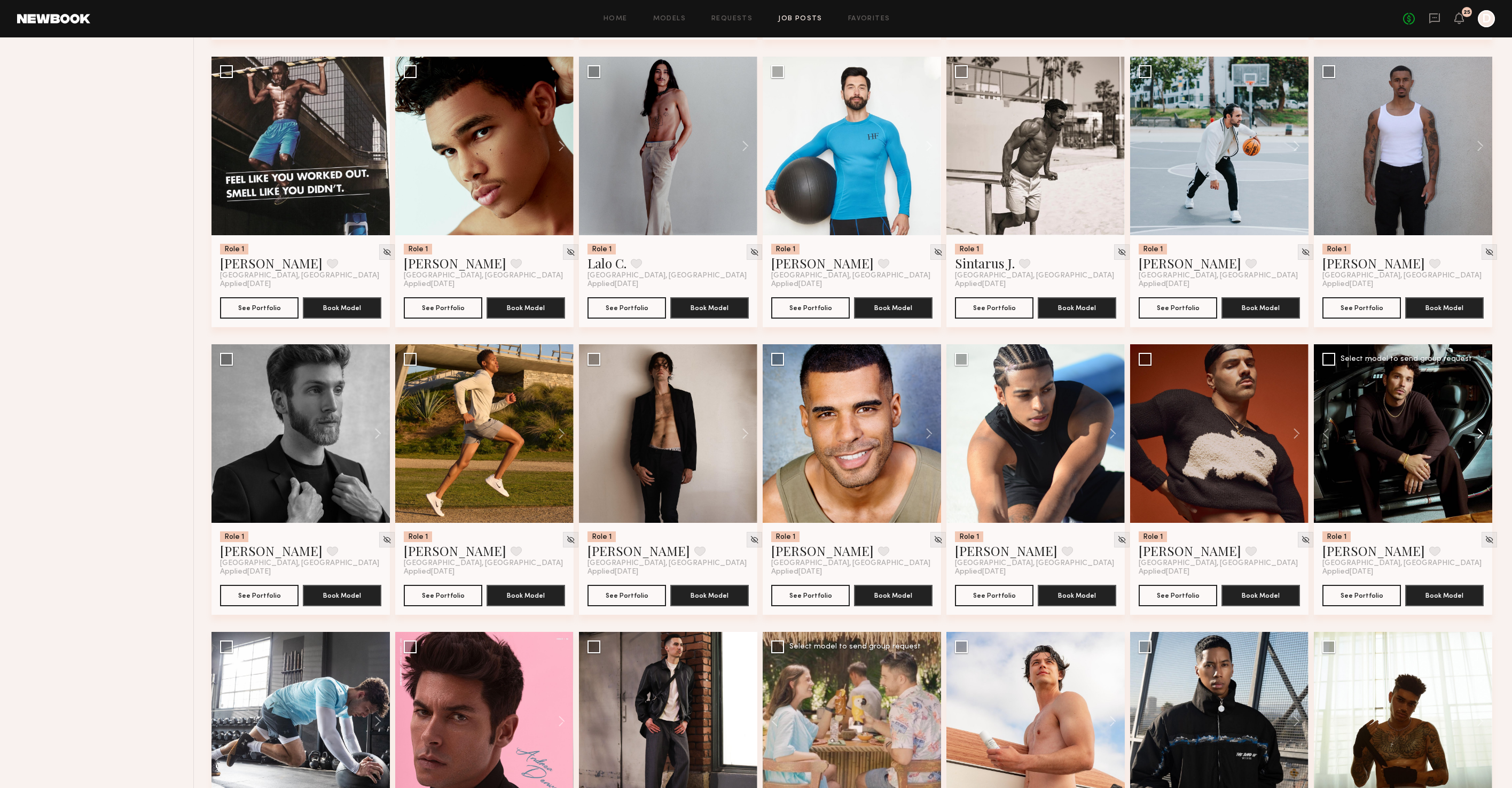
click at [1480, 441] on button at bounding box center [1475, 433] width 34 height 178
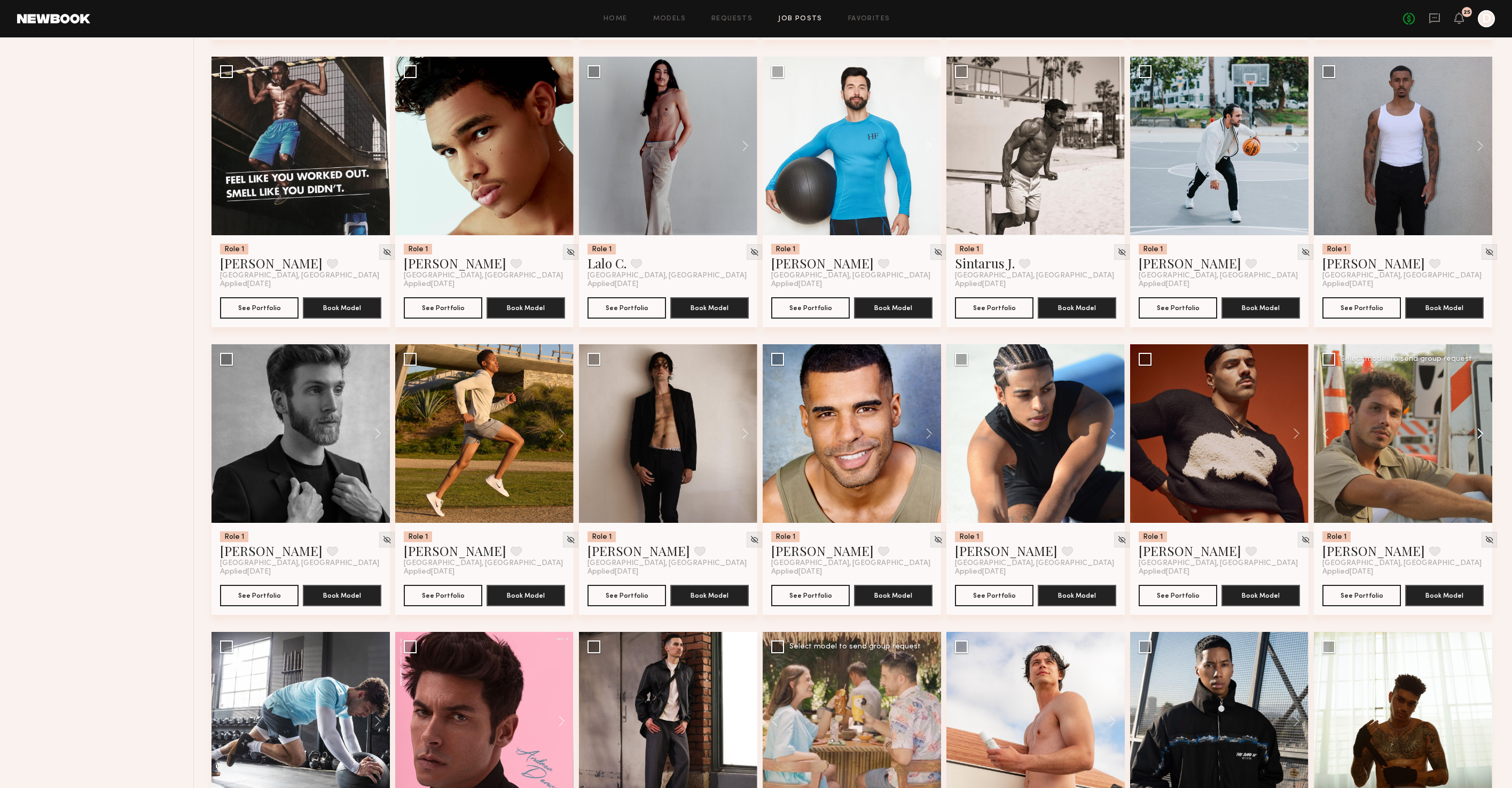
click at [1480, 441] on button at bounding box center [1475, 433] width 34 height 178
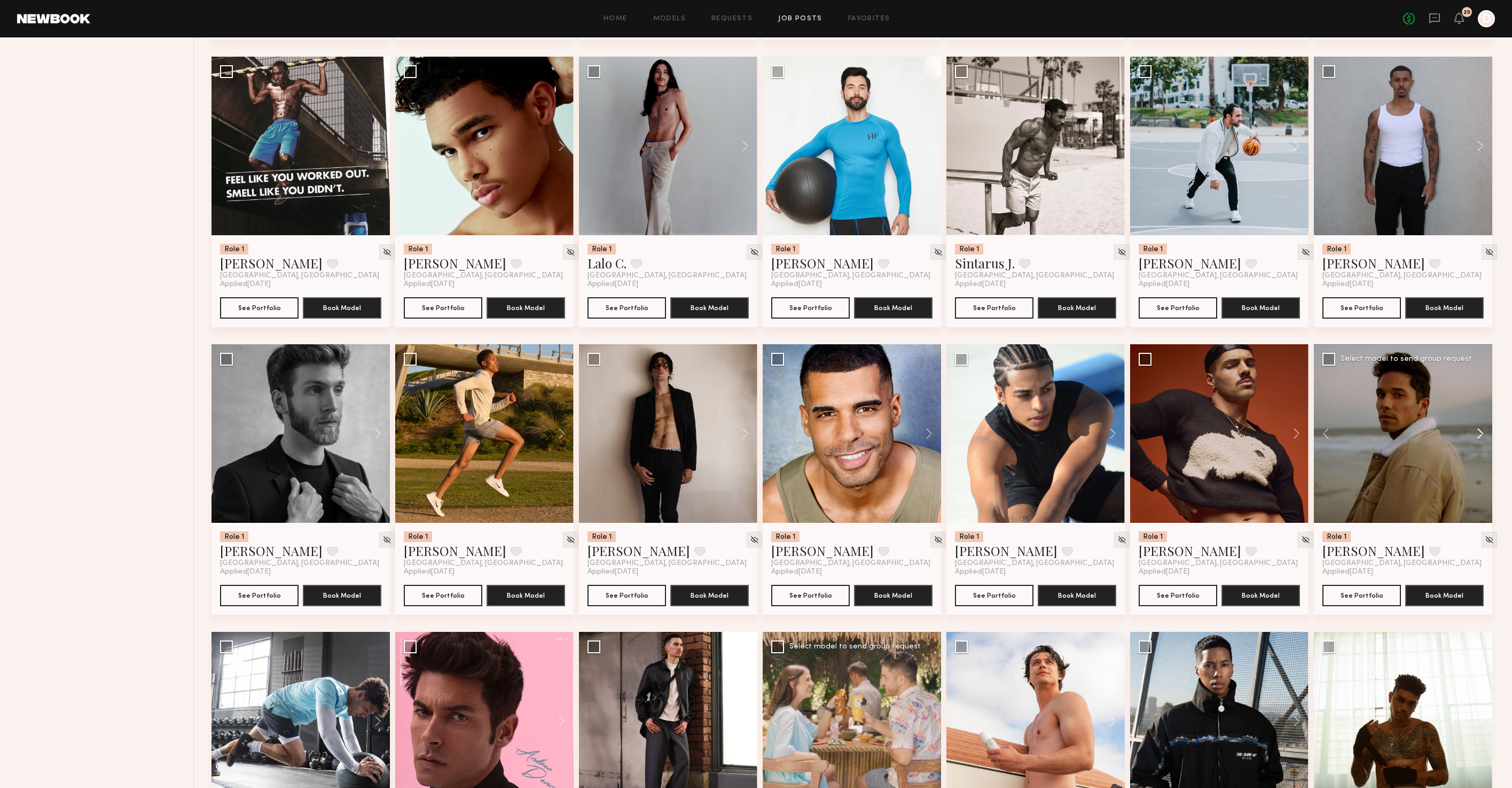
click at [1480, 441] on button at bounding box center [1475, 433] width 34 height 178
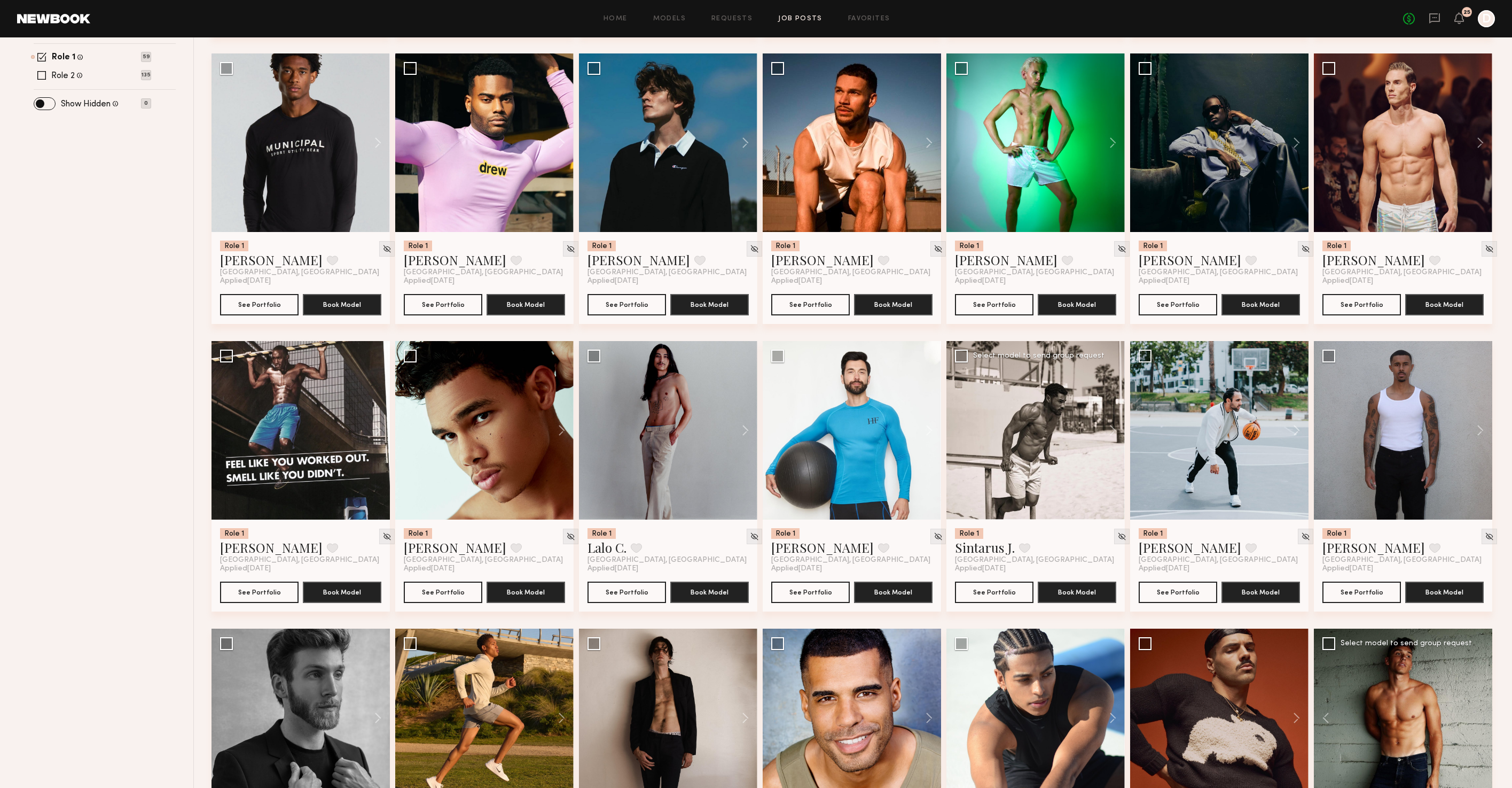
scroll to position [430, 0]
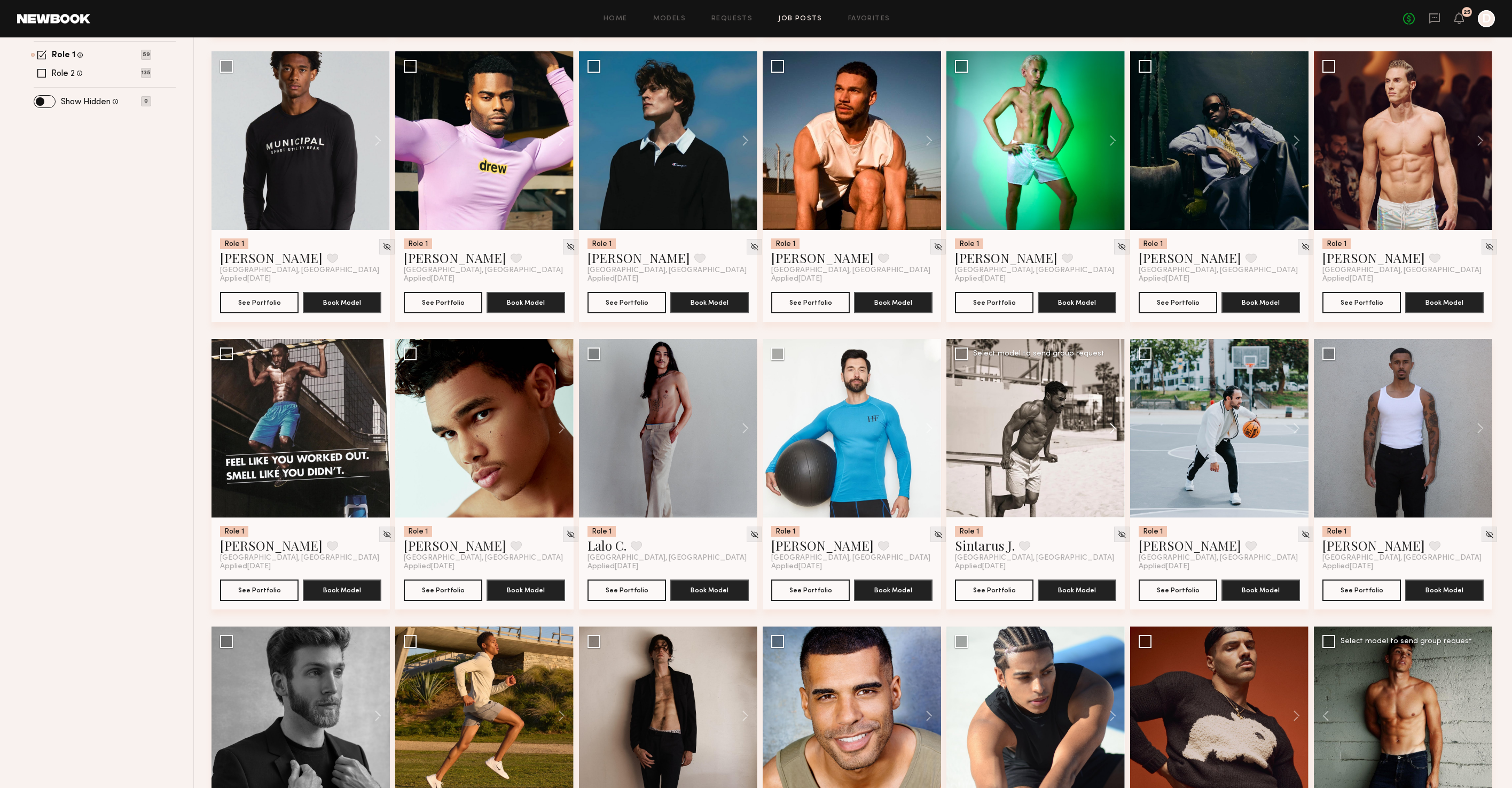
click at [1112, 431] on button at bounding box center [1107, 427] width 34 height 178
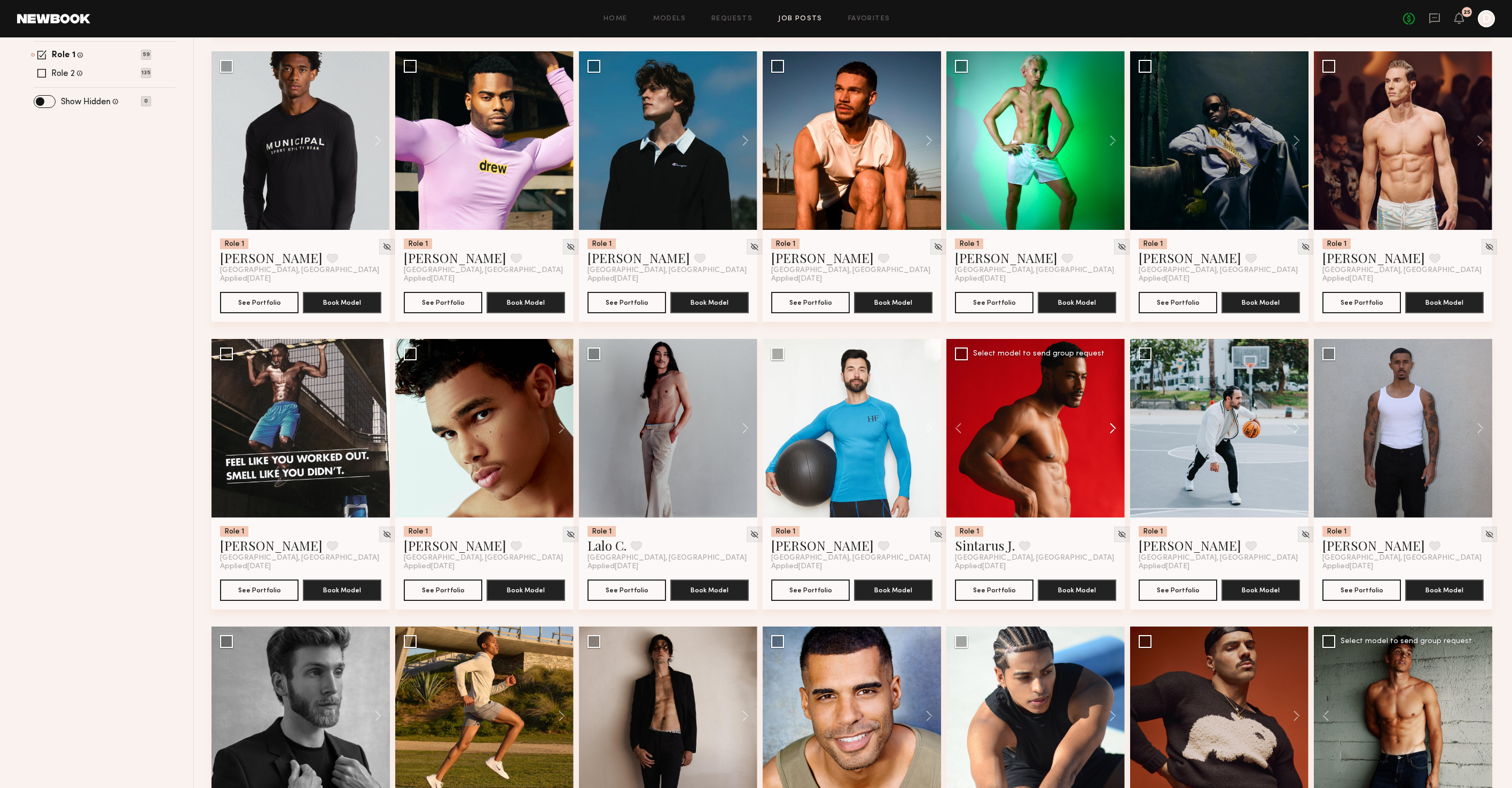
click at [1112, 431] on button at bounding box center [1107, 427] width 34 height 178
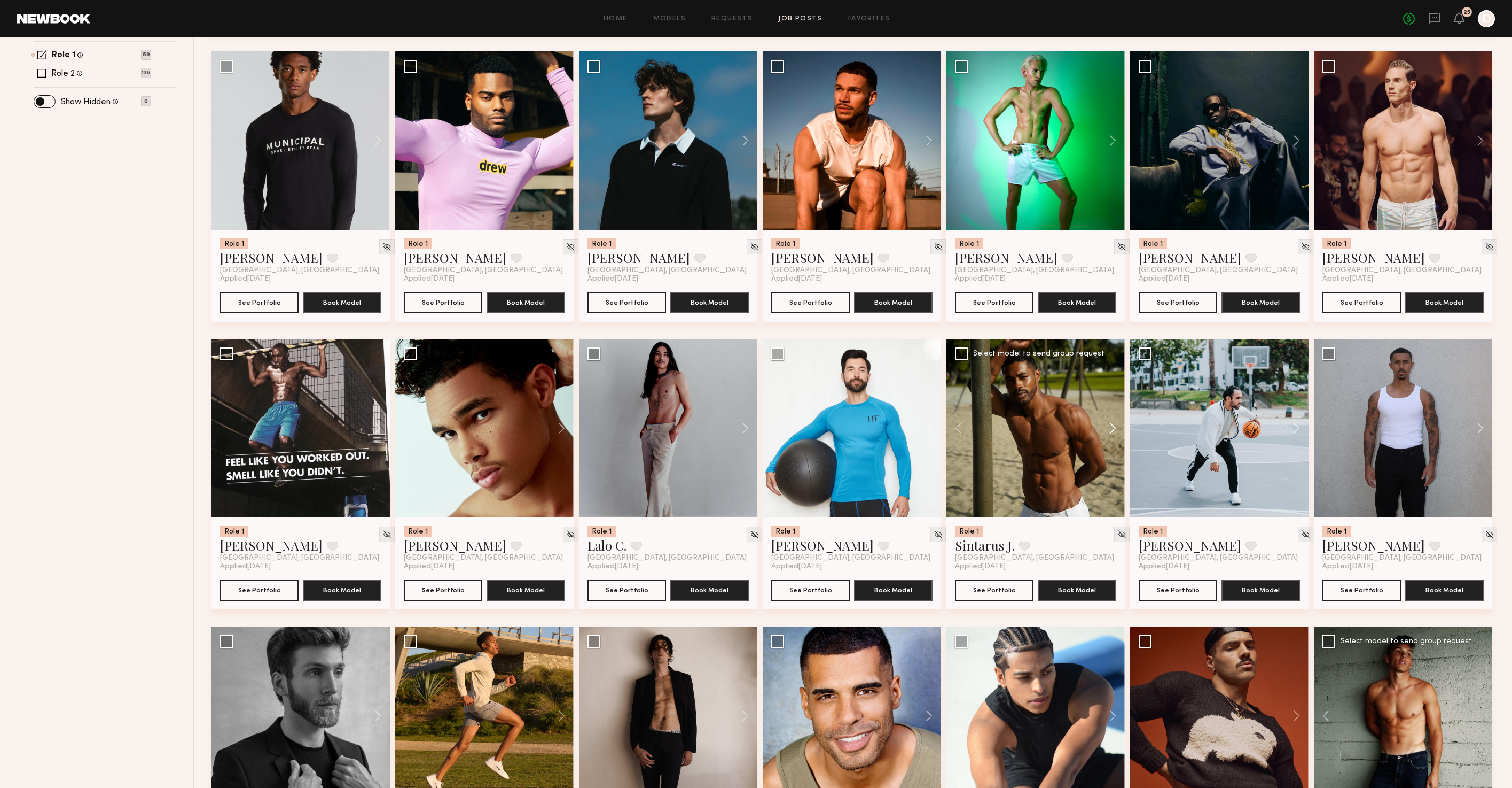
click at [1112, 431] on button at bounding box center [1107, 427] width 34 height 178
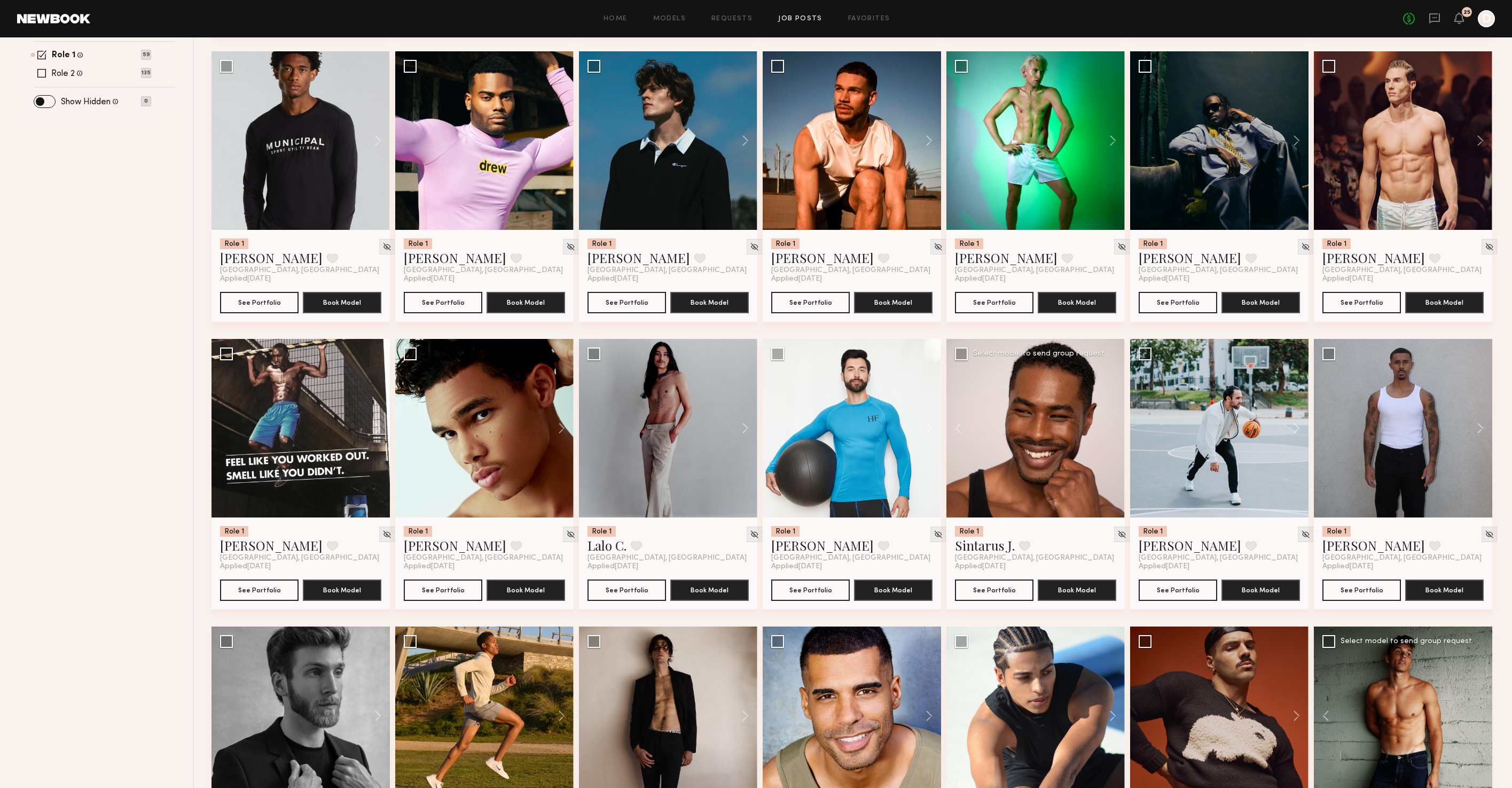
click at [1112, 431] on div at bounding box center [1035, 427] width 178 height 178
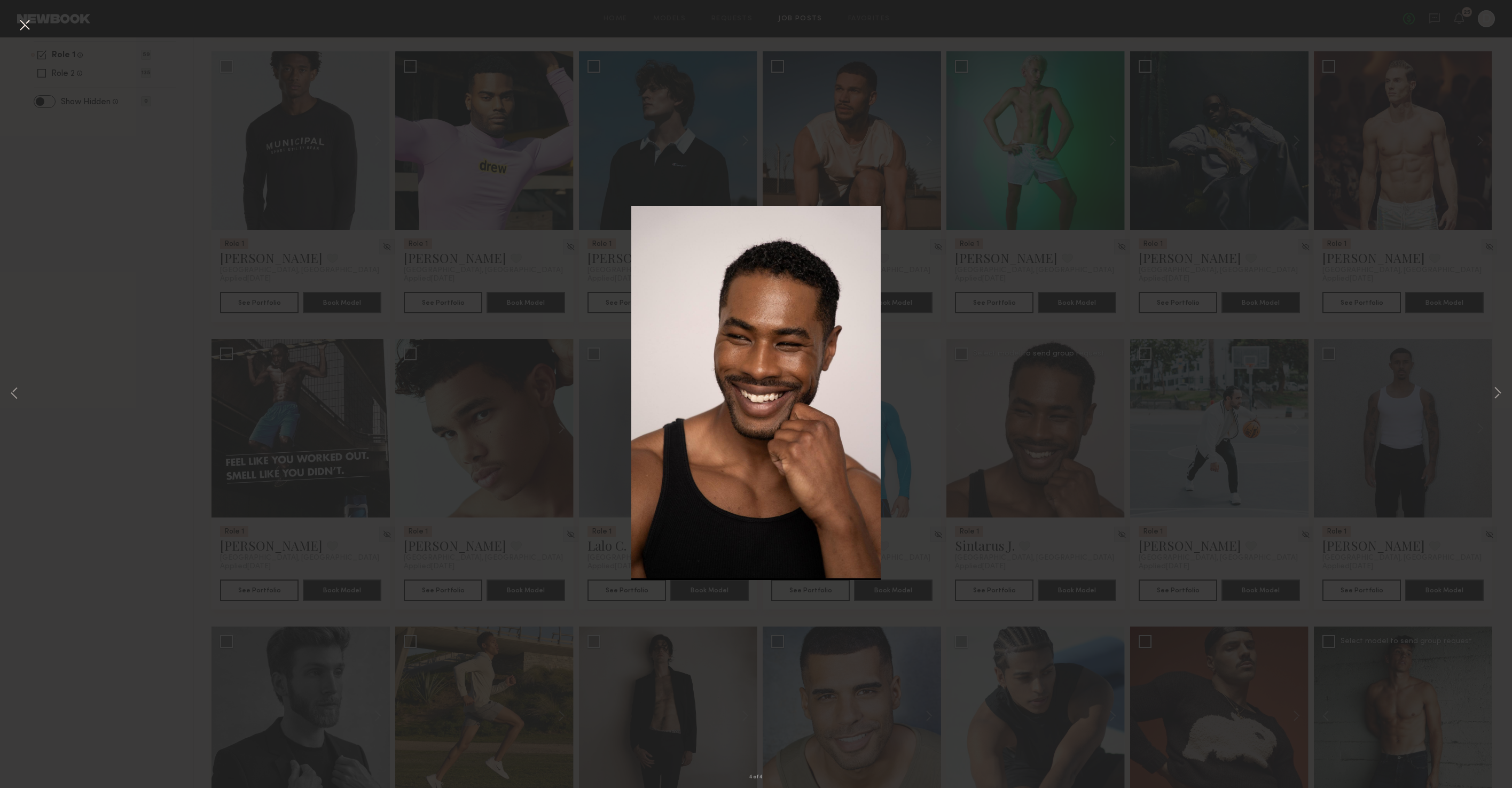
click at [1012, 344] on div "4 of 4" at bounding box center [756, 394] width 1512 height 788
click at [826, 175] on div "4 of 4" at bounding box center [756, 394] width 1512 height 788
click at [632, 147] on div "4 of 4" at bounding box center [756, 394] width 1512 height 788
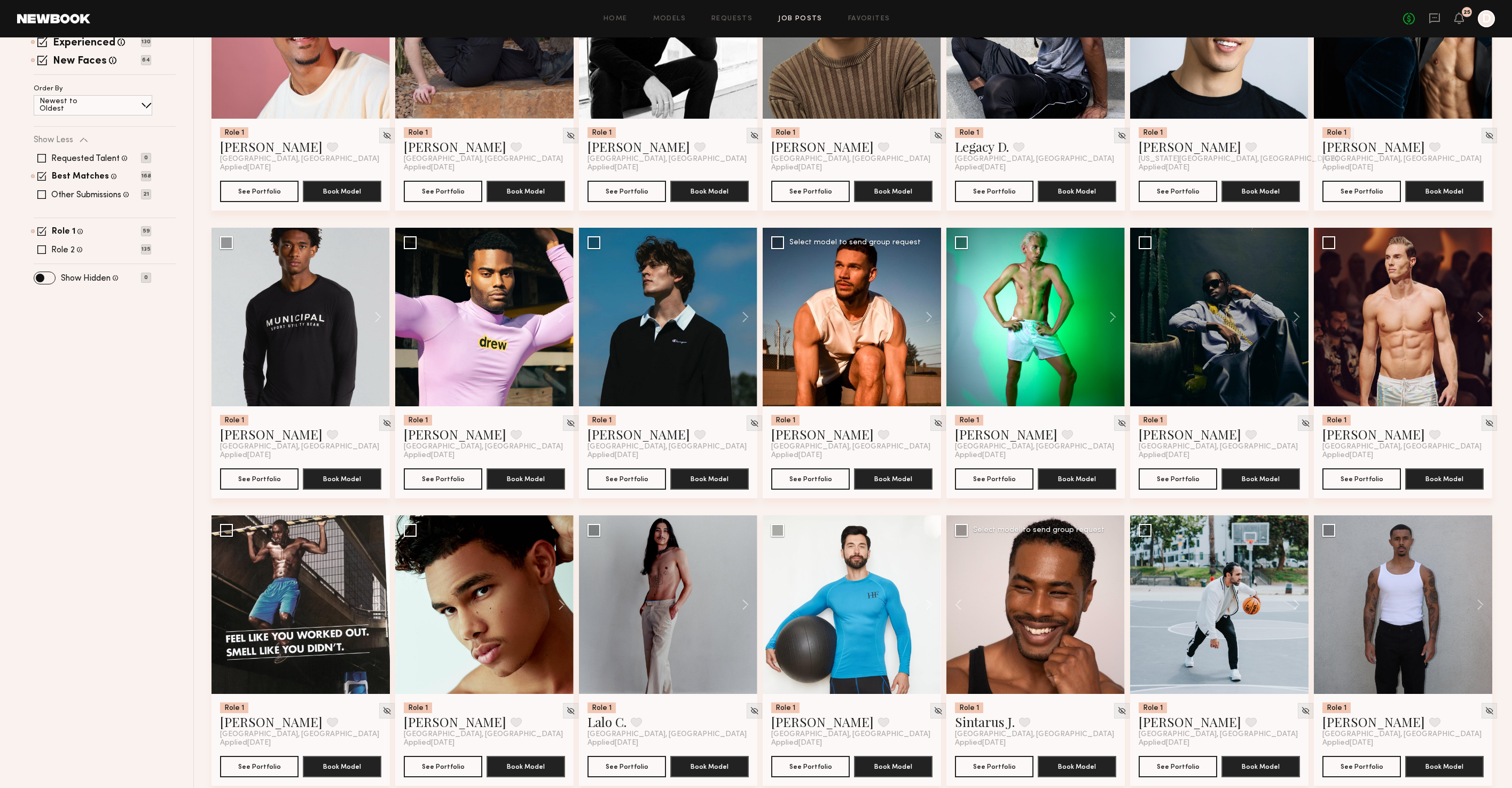
scroll to position [0, 0]
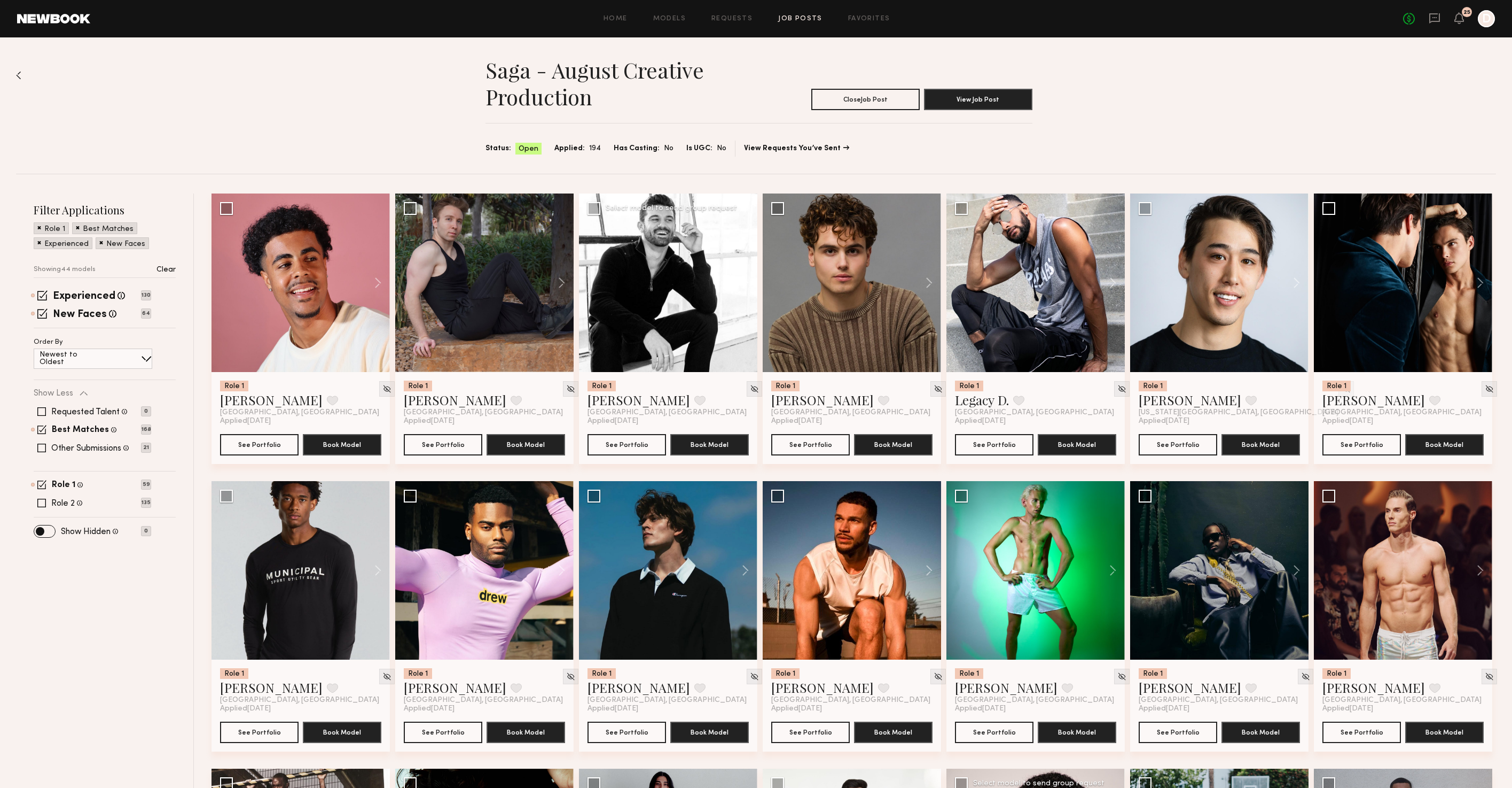
click at [750, 287] on button at bounding box center [740, 282] width 34 height 178
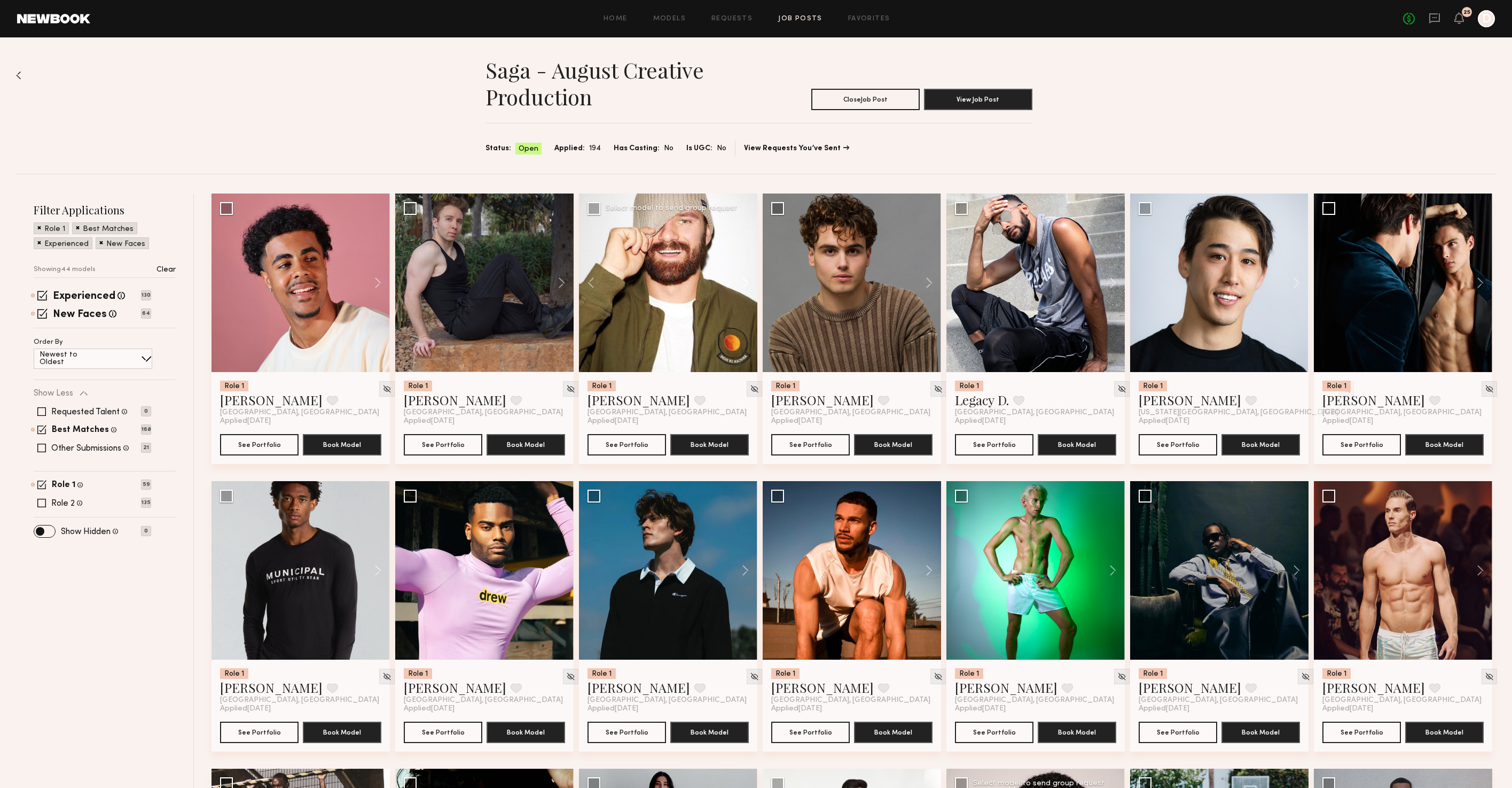
click at [748, 286] on button at bounding box center [740, 282] width 34 height 178
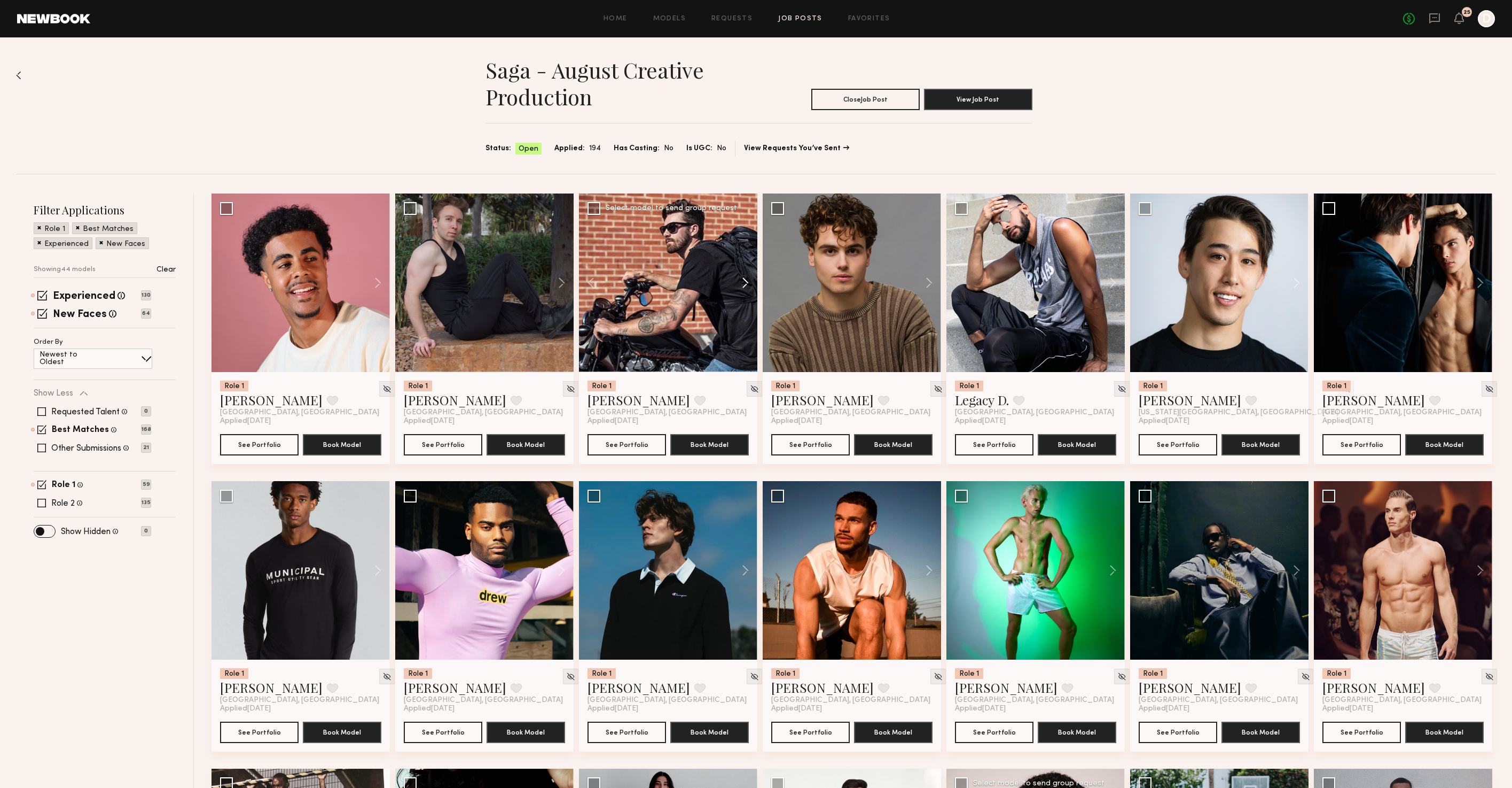
click at [748, 286] on button at bounding box center [740, 282] width 34 height 178
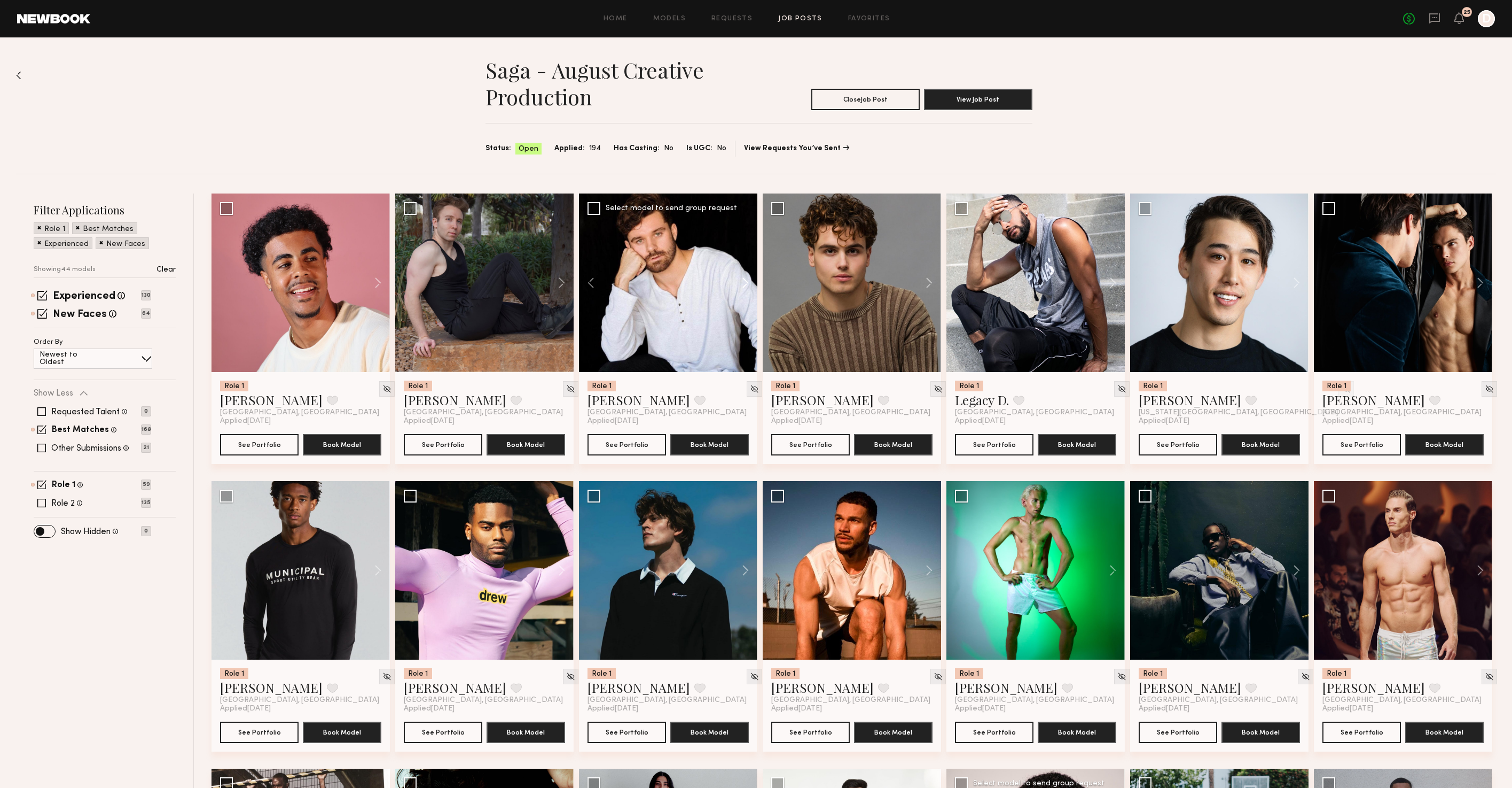
click at [748, 286] on button at bounding box center [740, 282] width 34 height 178
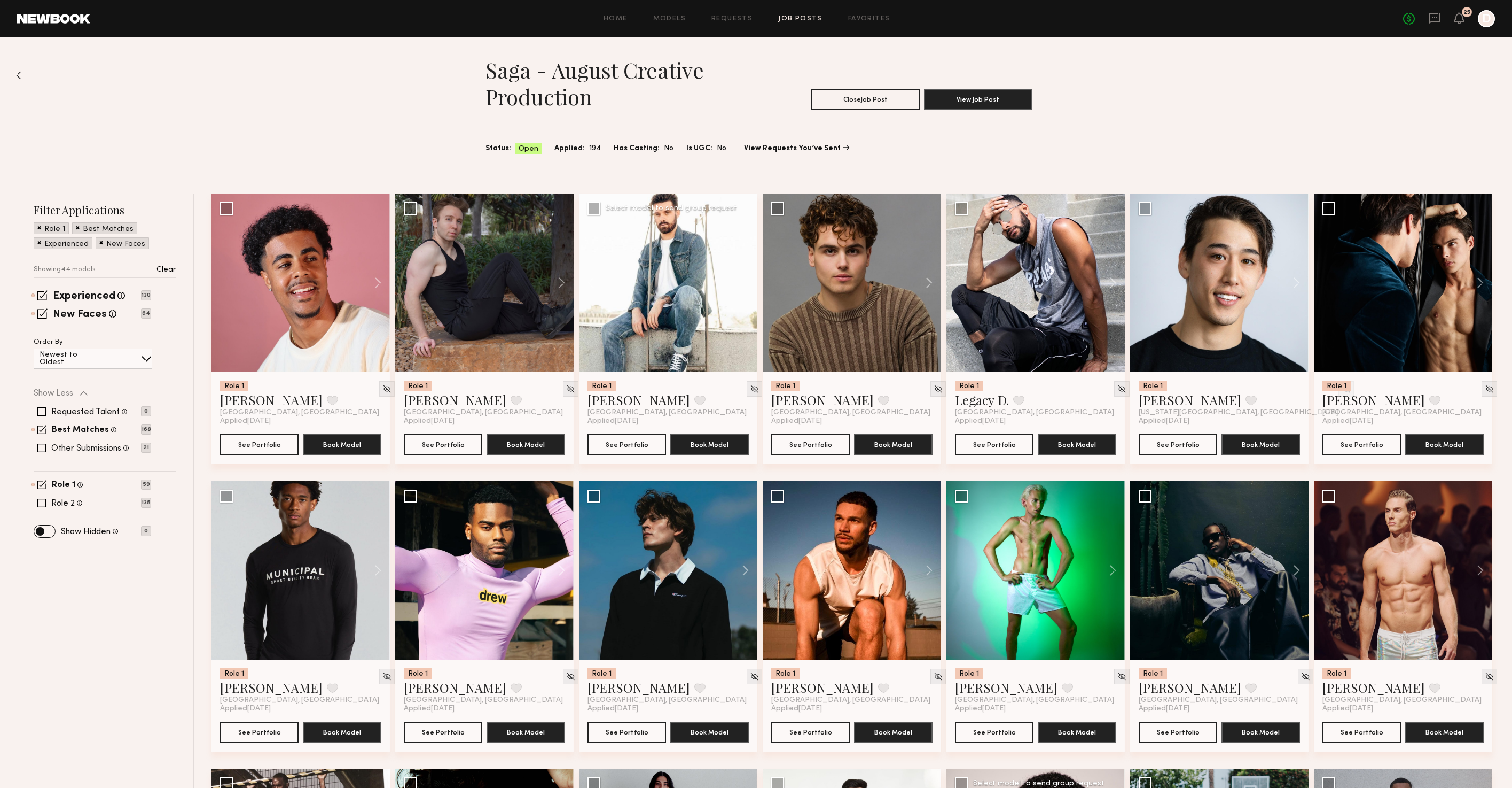
click at [748, 286] on div at bounding box center [668, 282] width 178 height 178
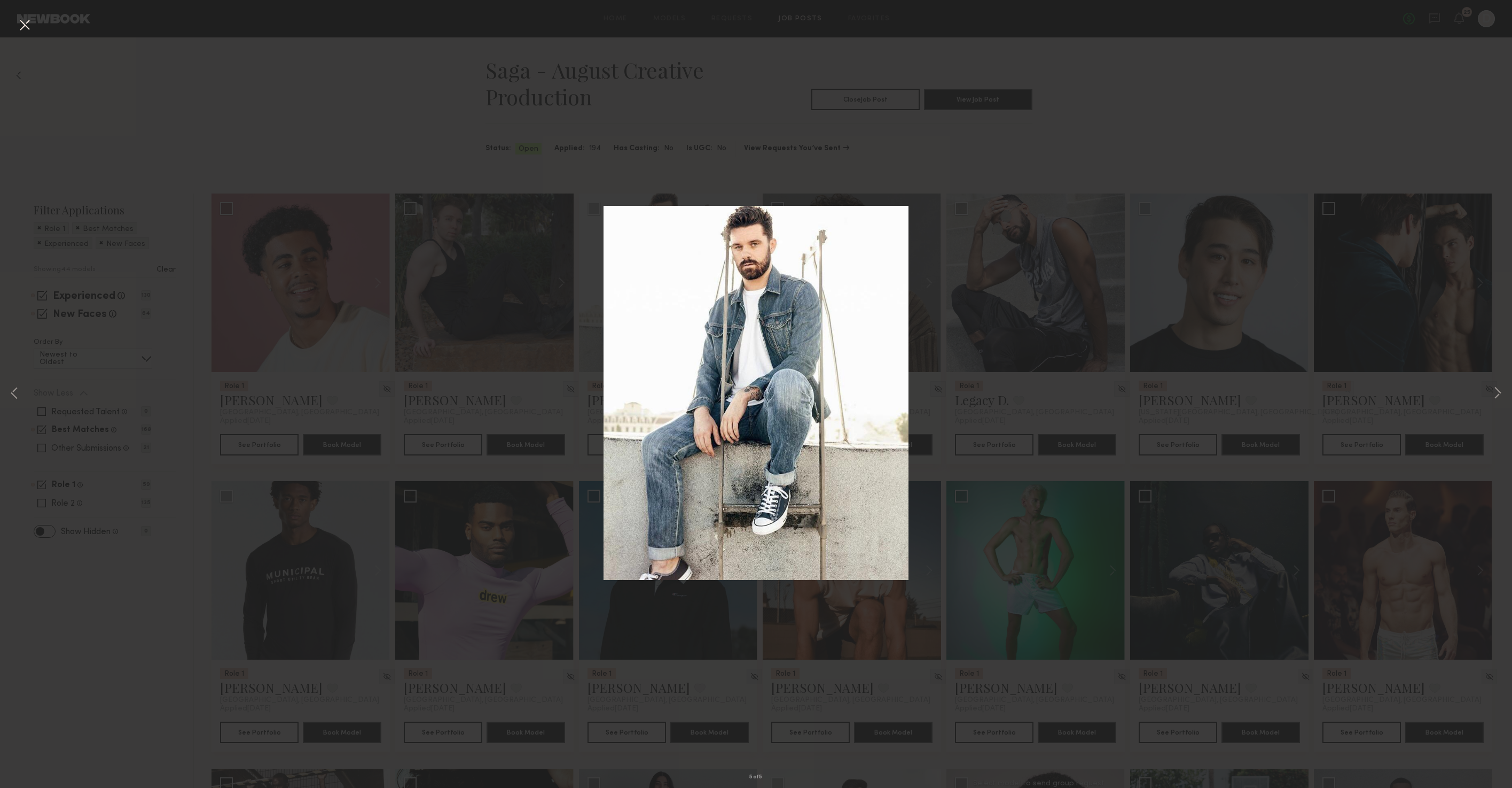
click at [668, 212] on img at bounding box center [756, 392] width 306 height 374
click at [705, 151] on div "5 of 5" at bounding box center [756, 394] width 1512 height 788
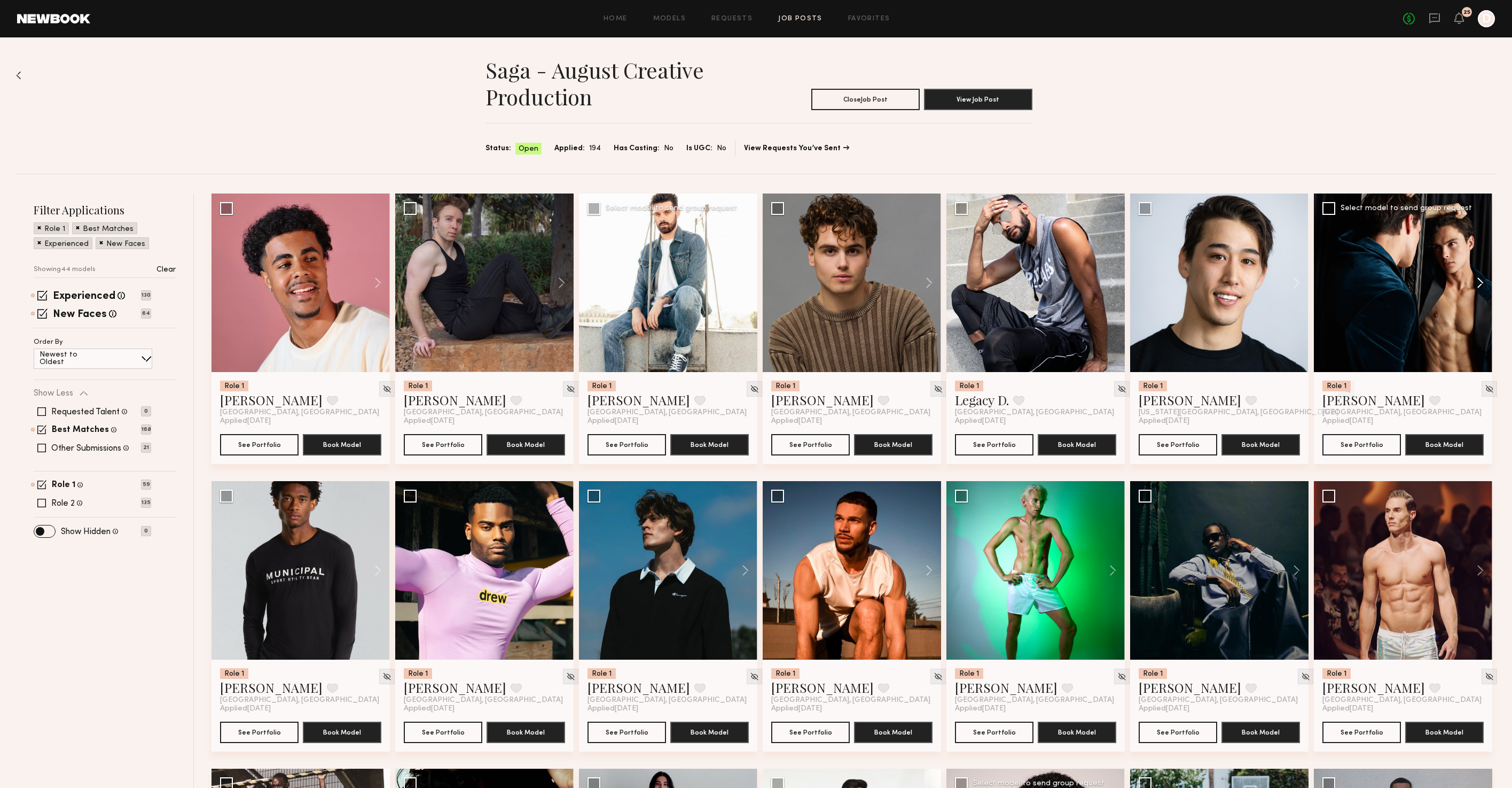
scroll to position [1, 0]
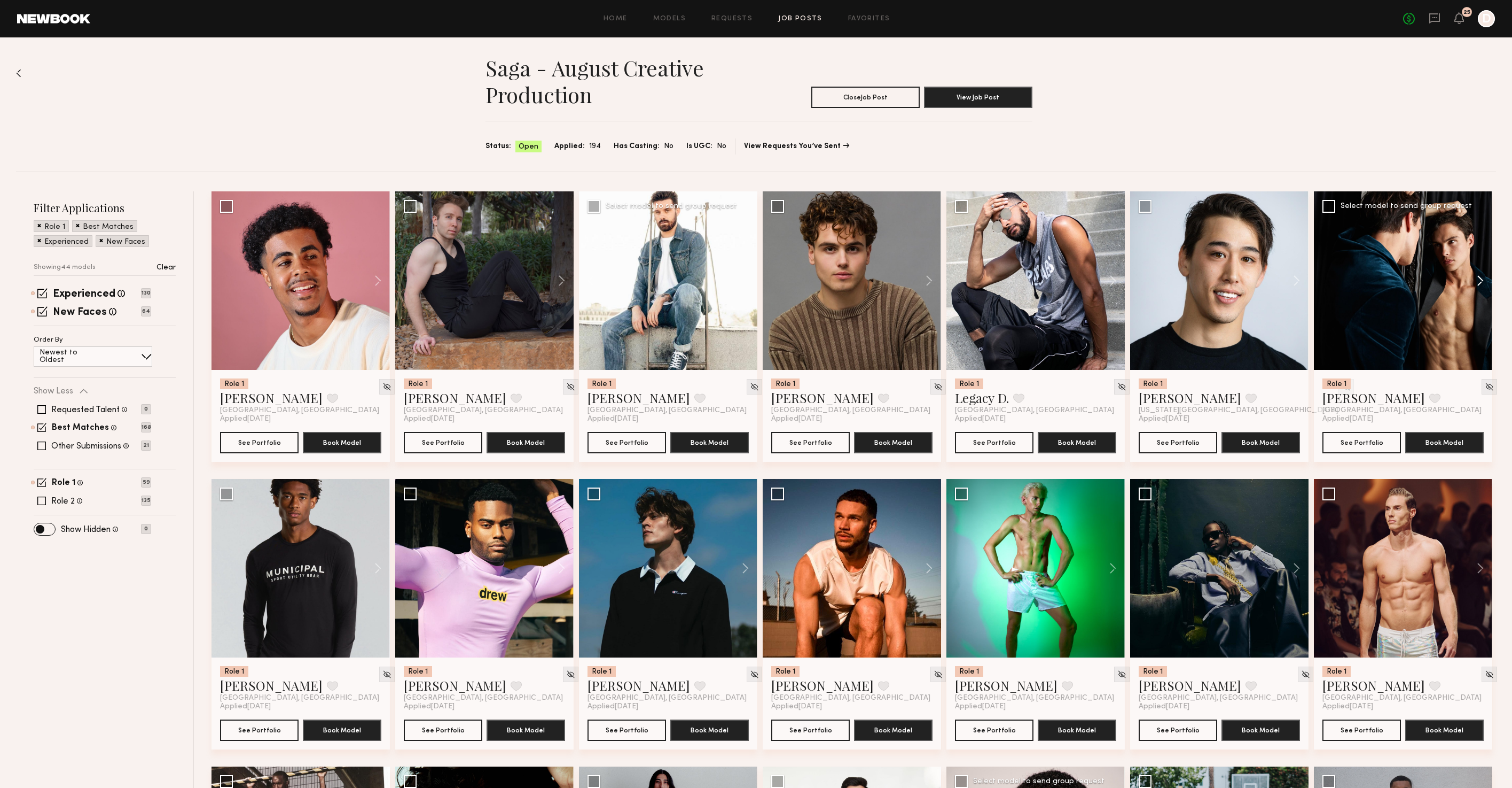
click at [1482, 281] on button at bounding box center [1475, 280] width 34 height 178
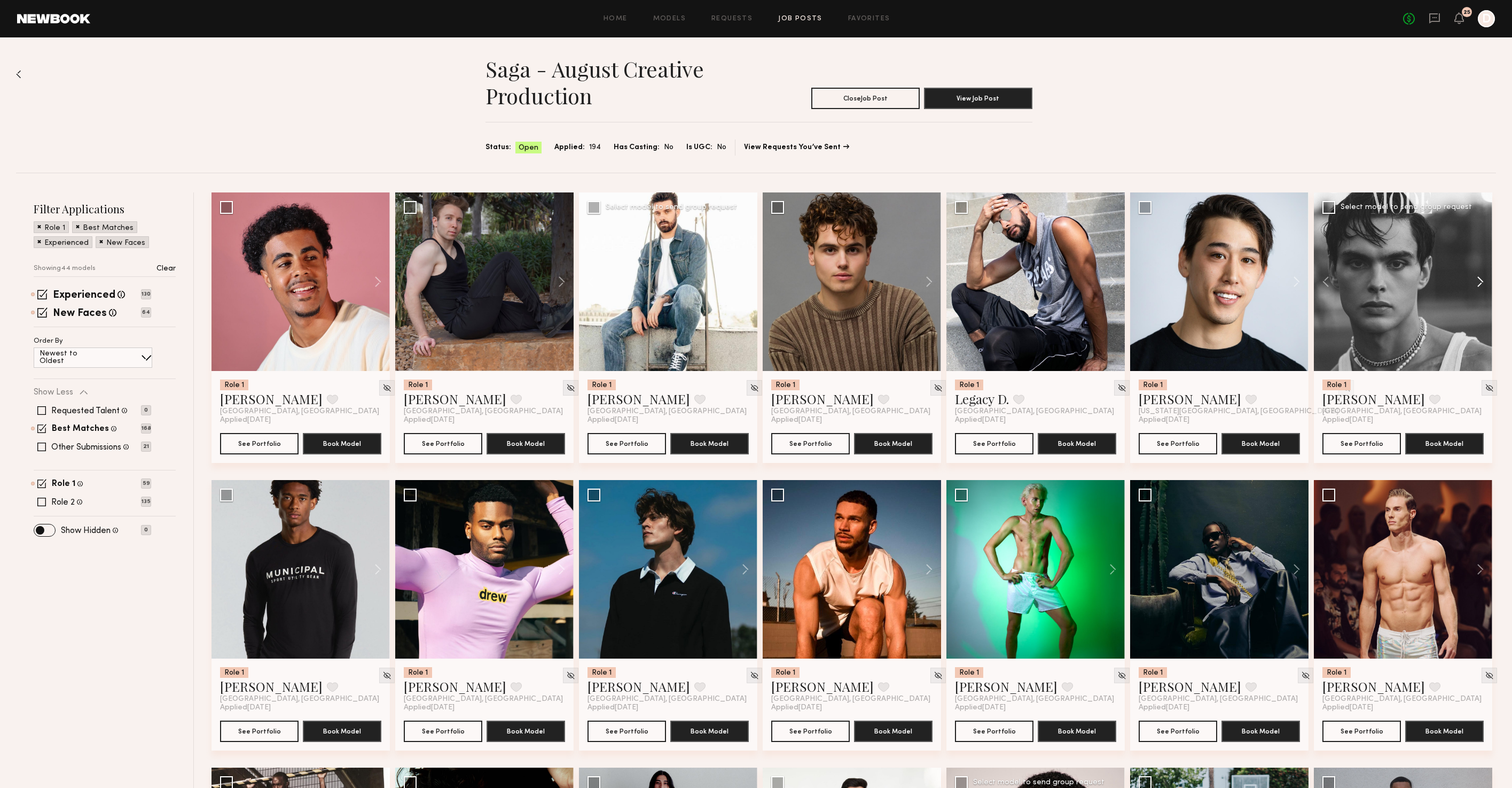
scroll to position [0, 0]
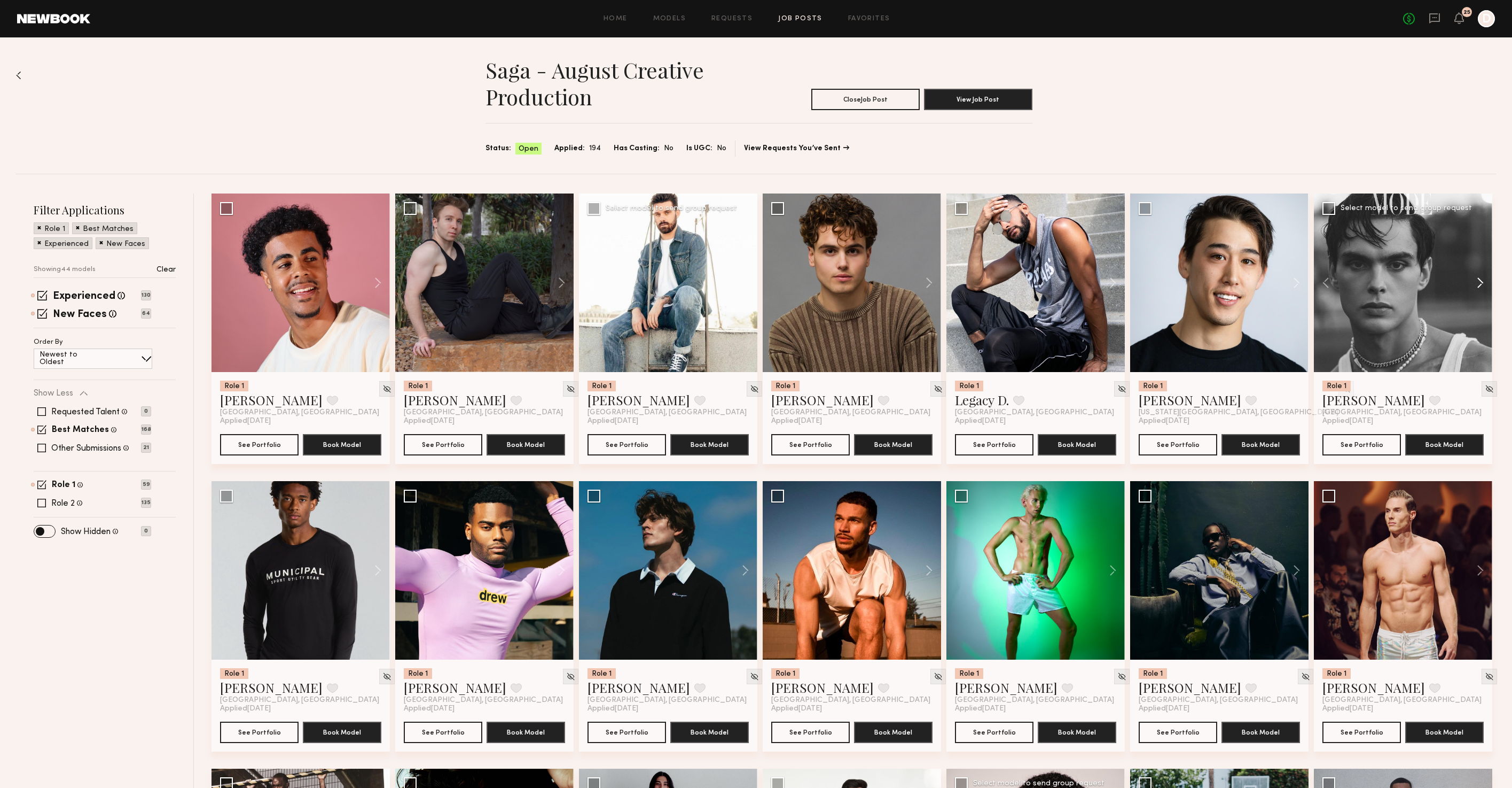
click at [1482, 281] on button at bounding box center [1475, 282] width 34 height 178
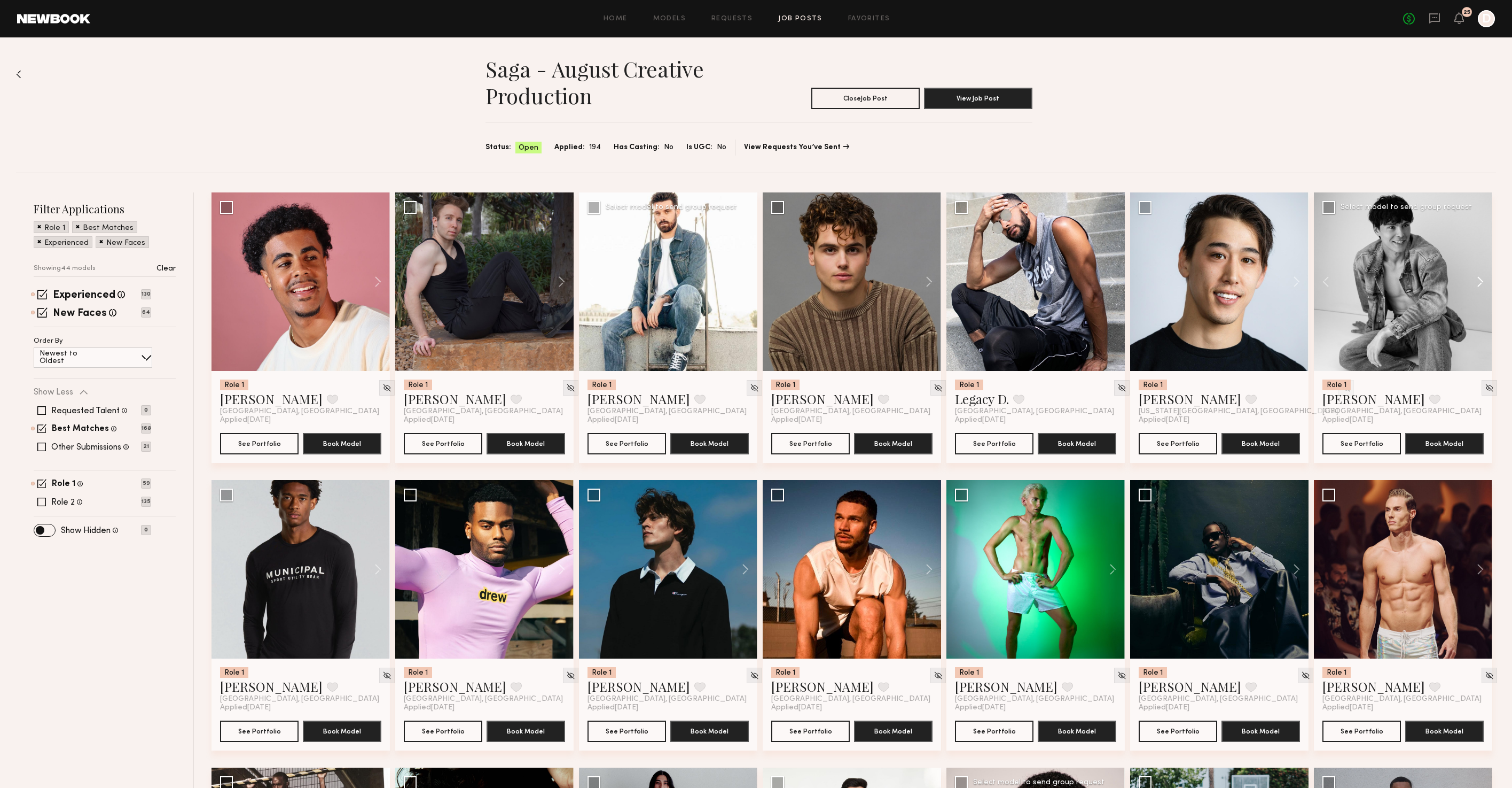
scroll to position [4, 0]
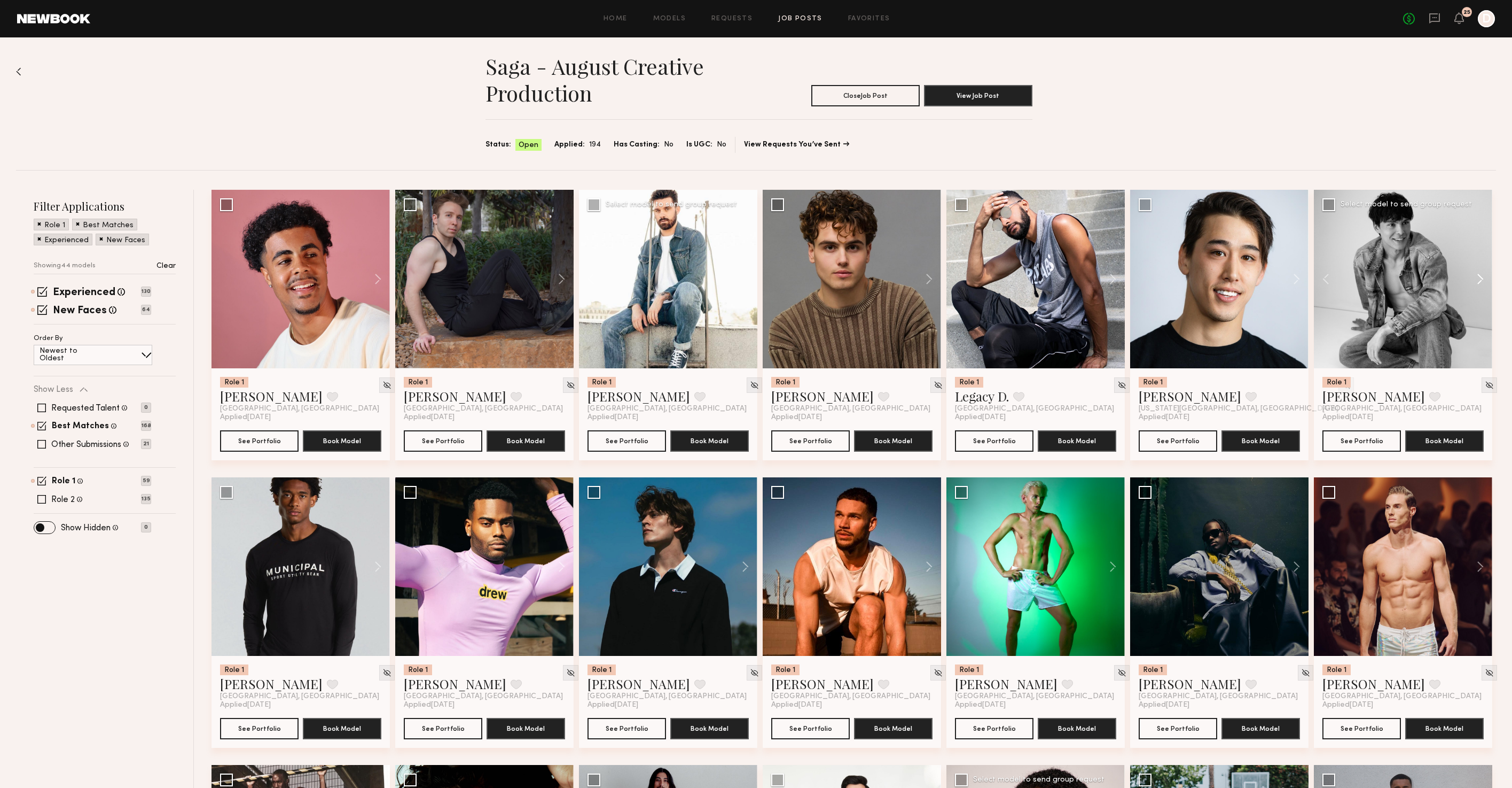
click at [1482, 281] on button at bounding box center [1475, 279] width 34 height 178
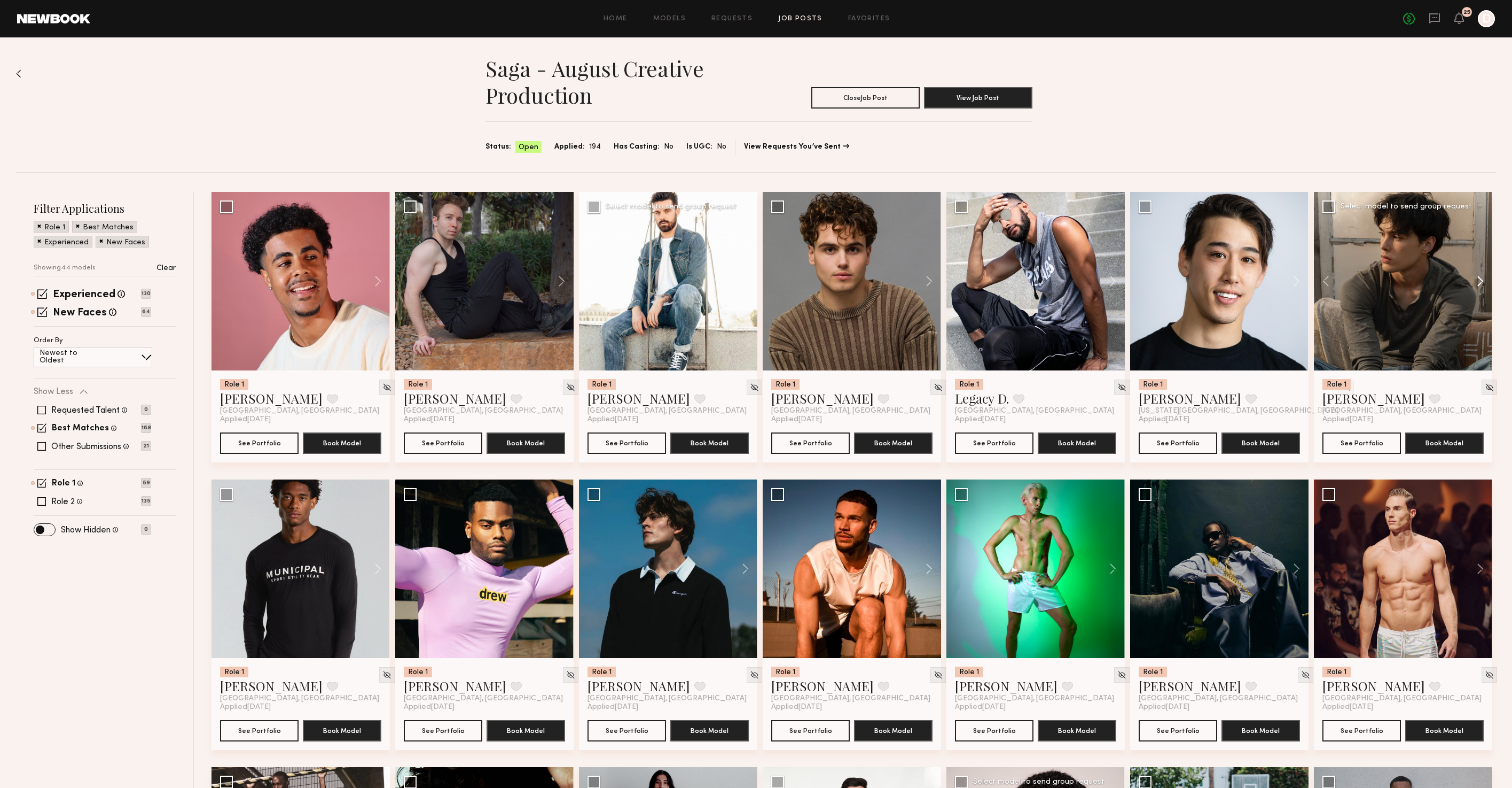
click at [1482, 281] on button at bounding box center [1475, 280] width 34 height 178
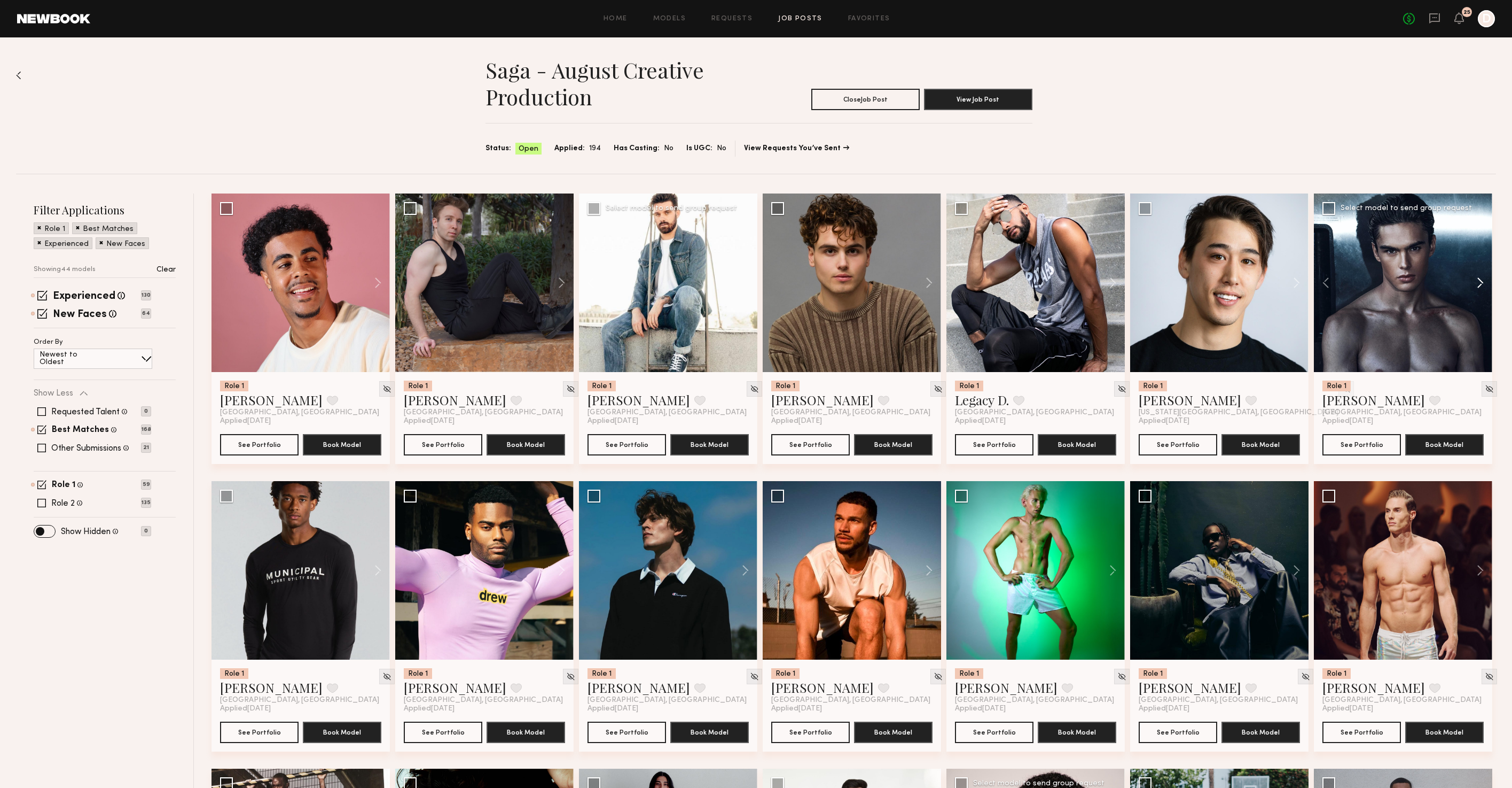
scroll to position [0, 0]
click at [1482, 281] on button at bounding box center [1475, 282] width 34 height 178
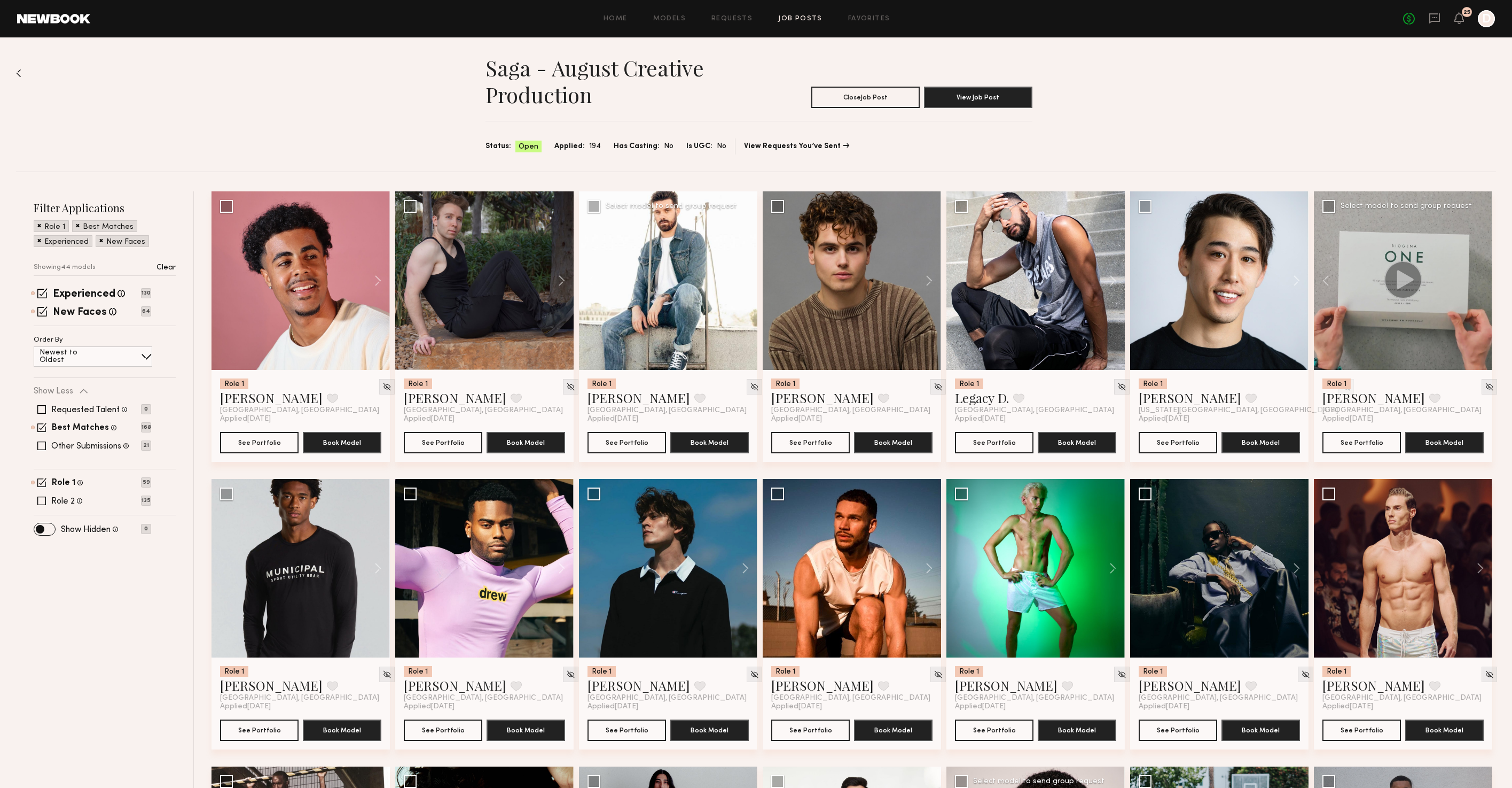
click at [1482, 281] on div at bounding box center [1402, 280] width 178 height 178
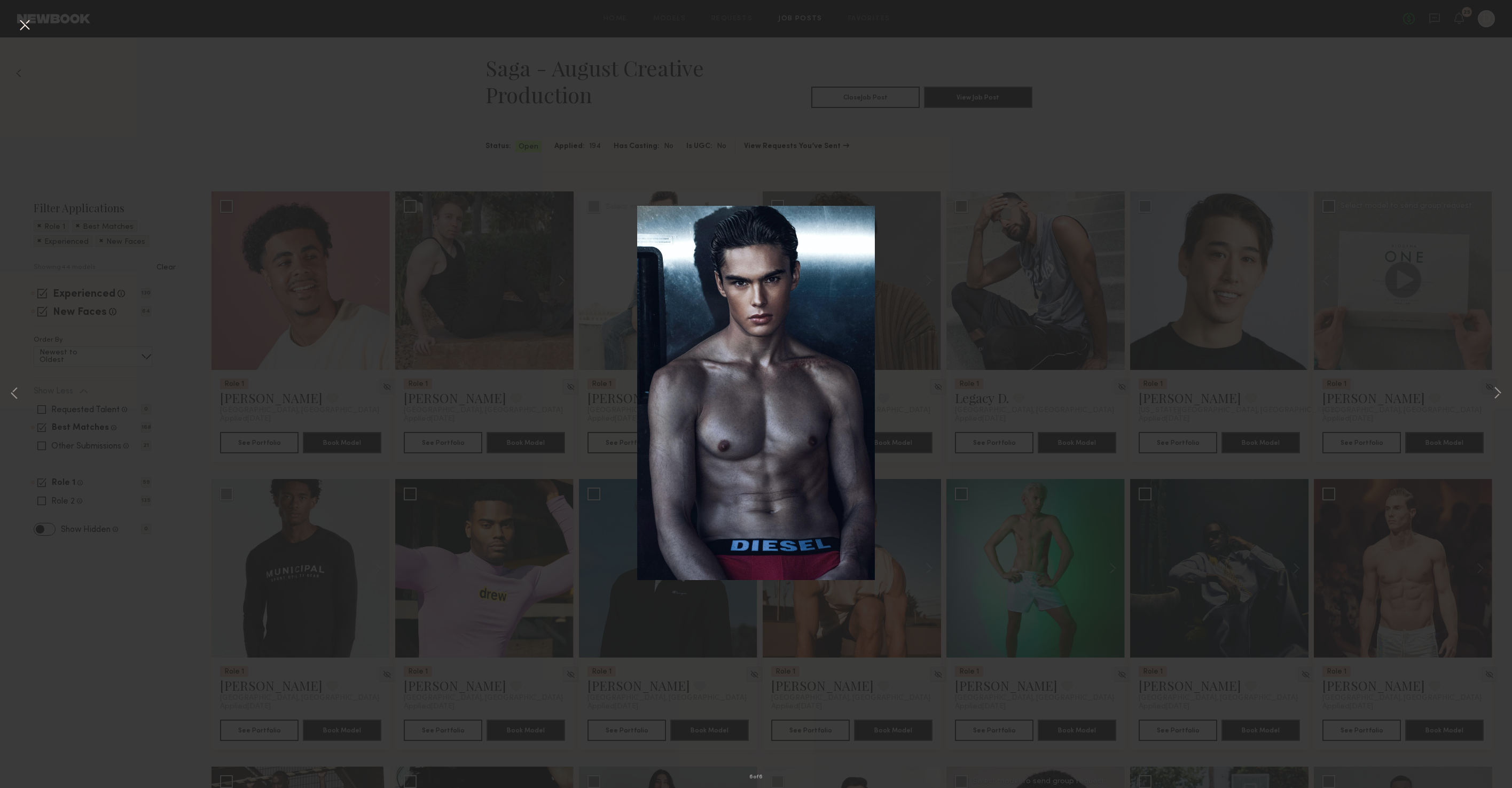
scroll to position [1, 0]
click at [1179, 181] on div "6 of 6" at bounding box center [756, 394] width 1512 height 788
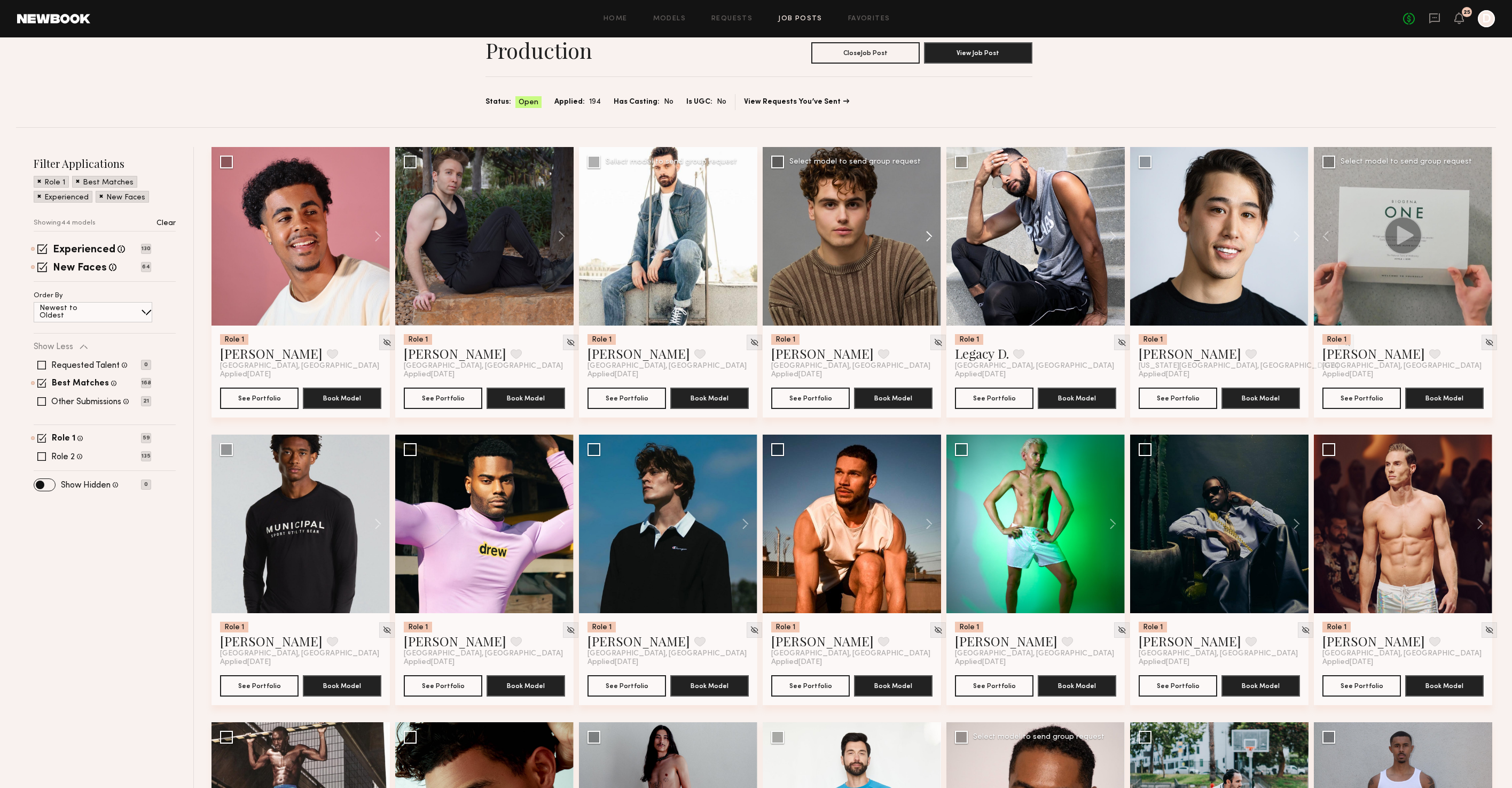
scroll to position [57, 0]
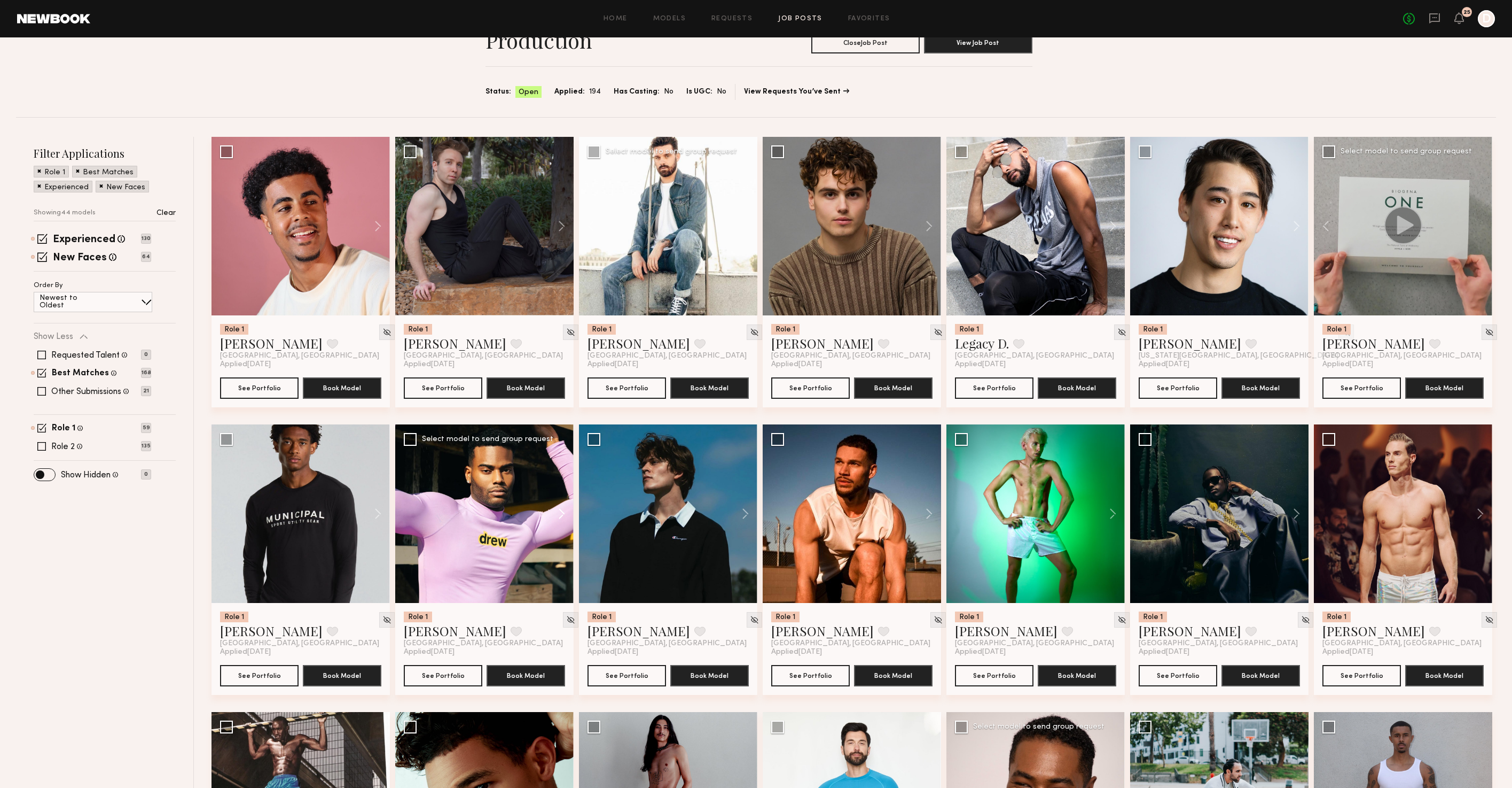
click at [559, 515] on button at bounding box center [556, 513] width 34 height 178
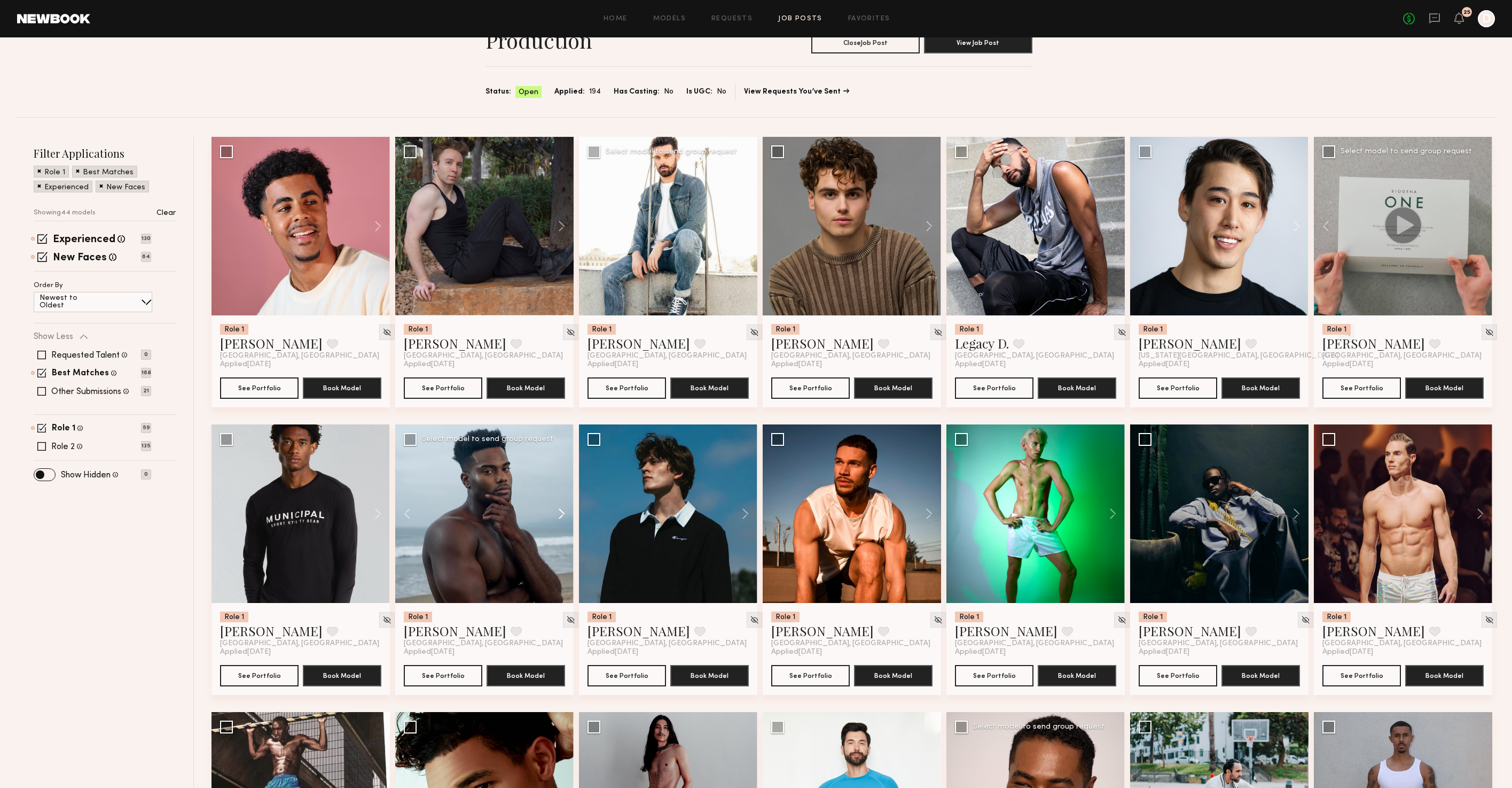
click at [559, 515] on button at bounding box center [556, 513] width 34 height 178
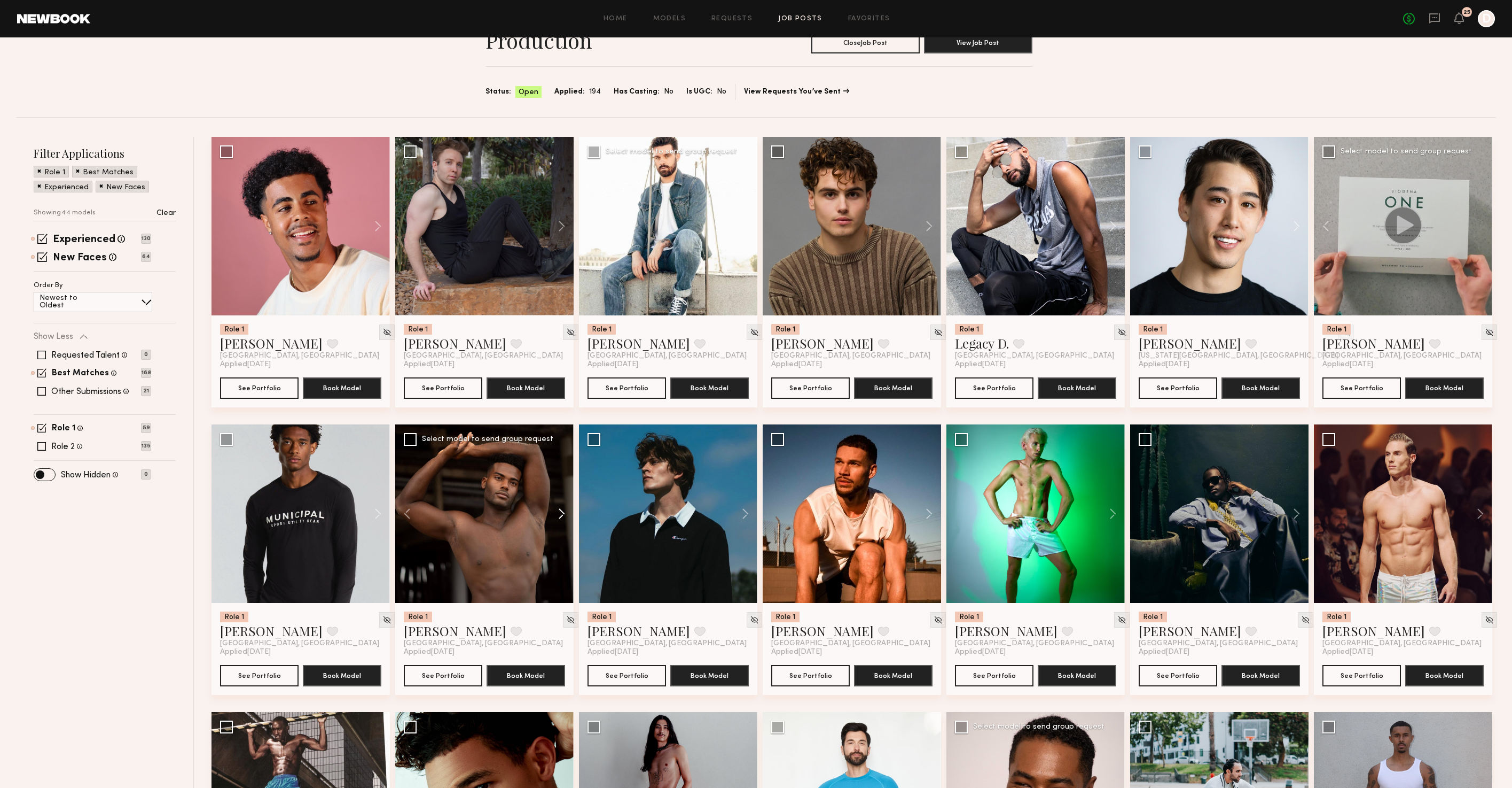
click at [559, 515] on button at bounding box center [556, 513] width 34 height 178
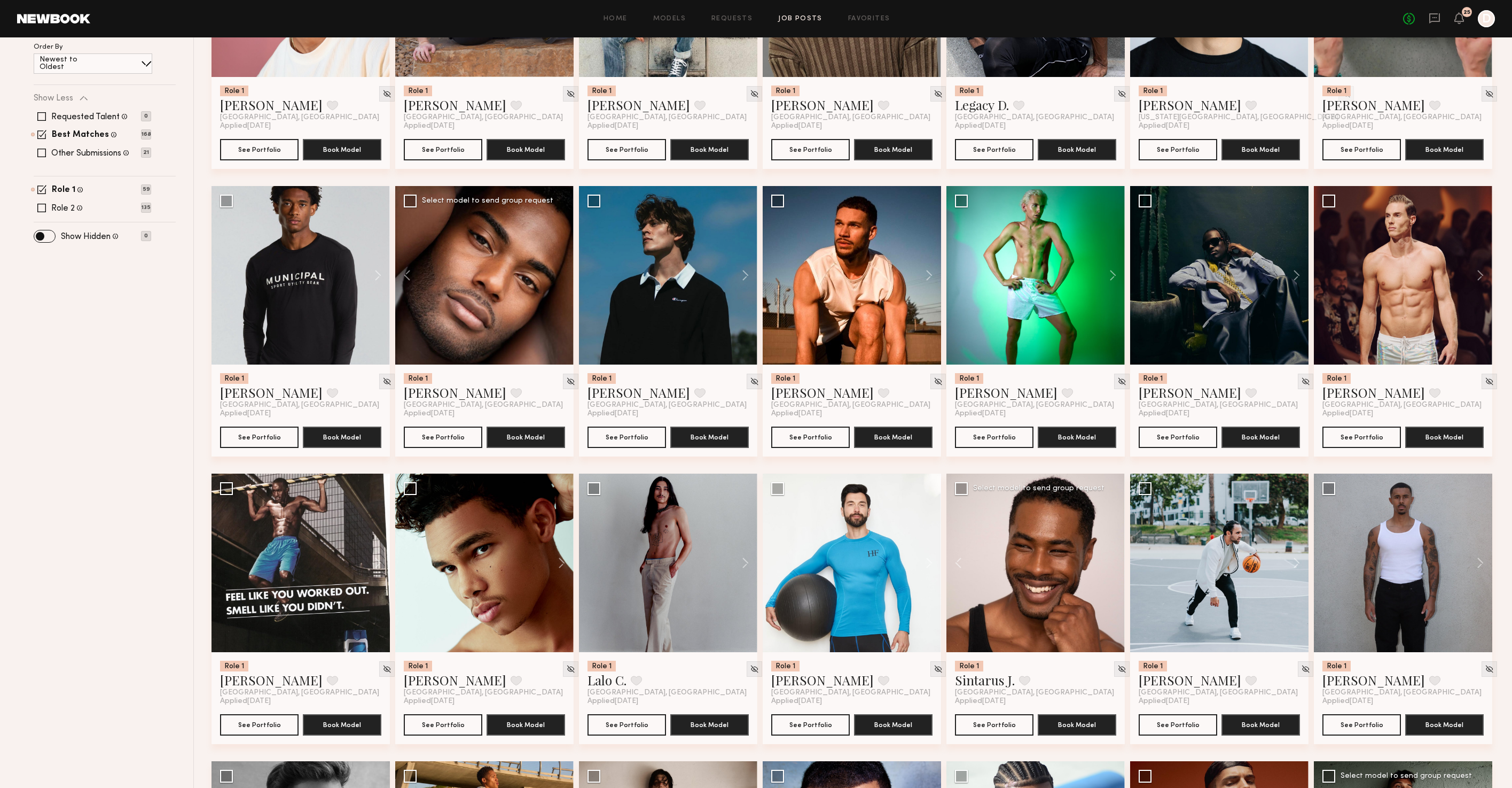
scroll to position [0, 0]
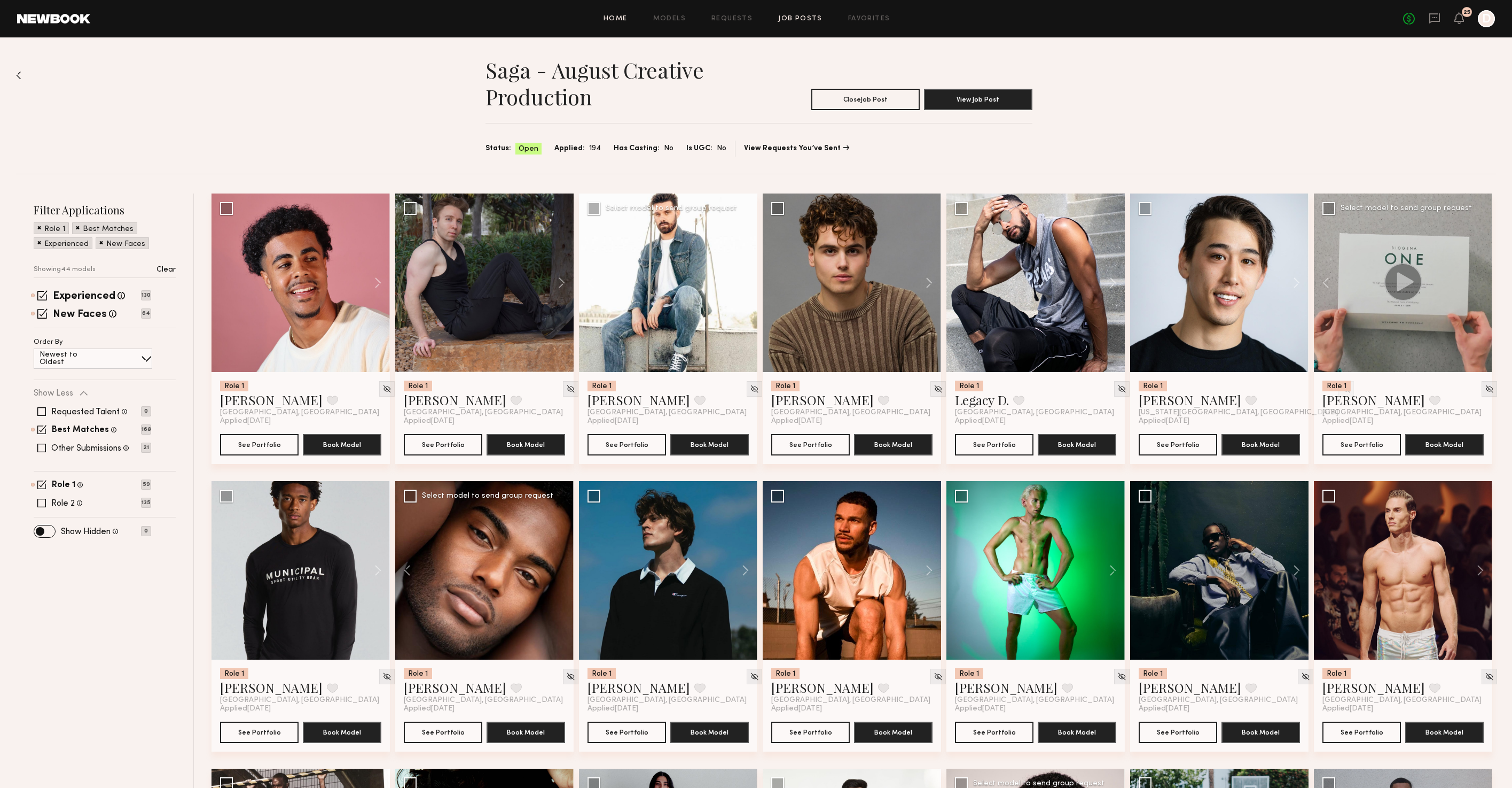
click at [610, 18] on link "Home" at bounding box center [615, 19] width 24 height 7
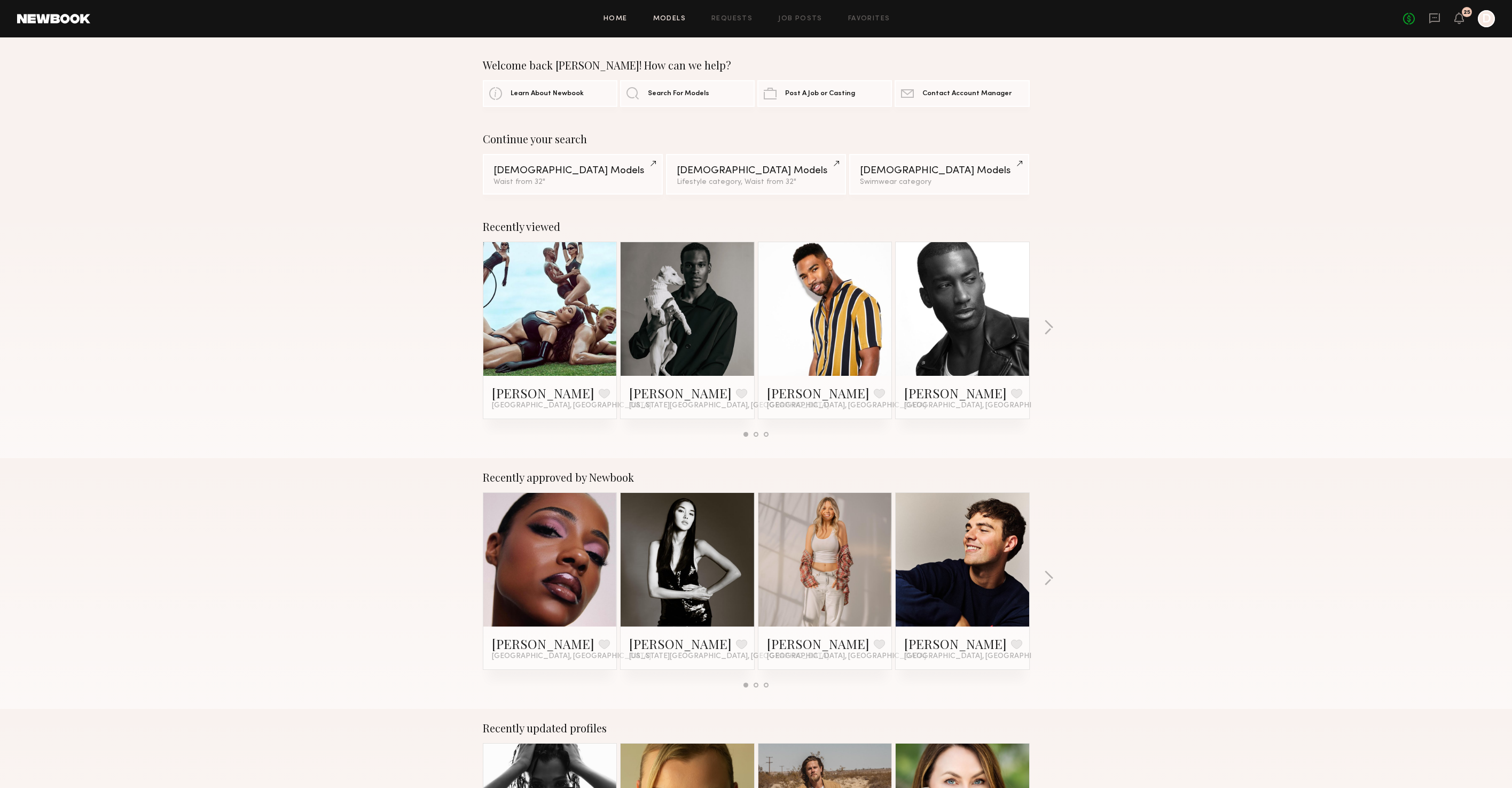
click at [661, 19] on link "Models" at bounding box center [669, 19] width 33 height 7
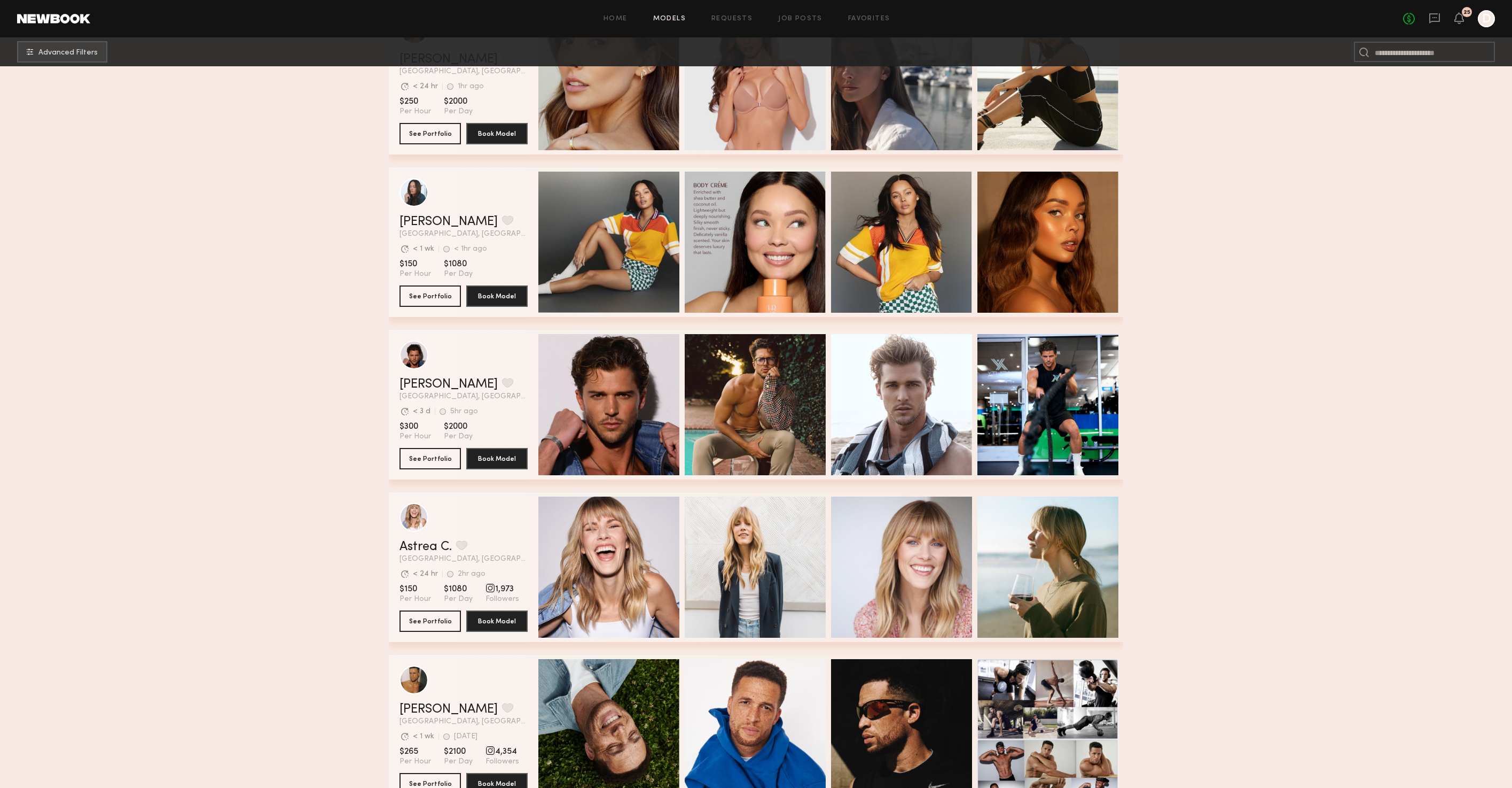
scroll to position [3809, 0]
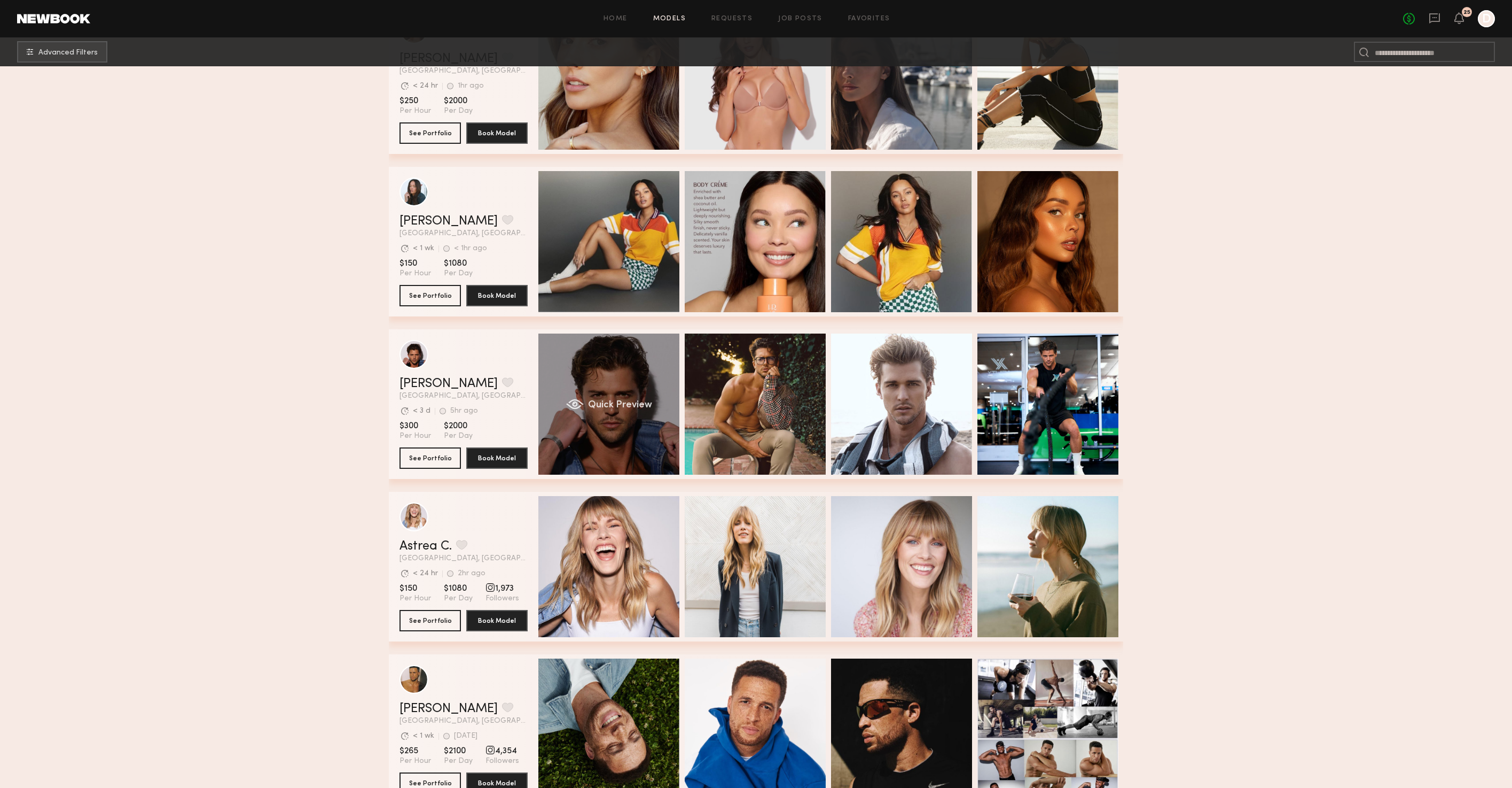
click at [610, 443] on div "Quick Preview" at bounding box center [609, 403] width 141 height 141
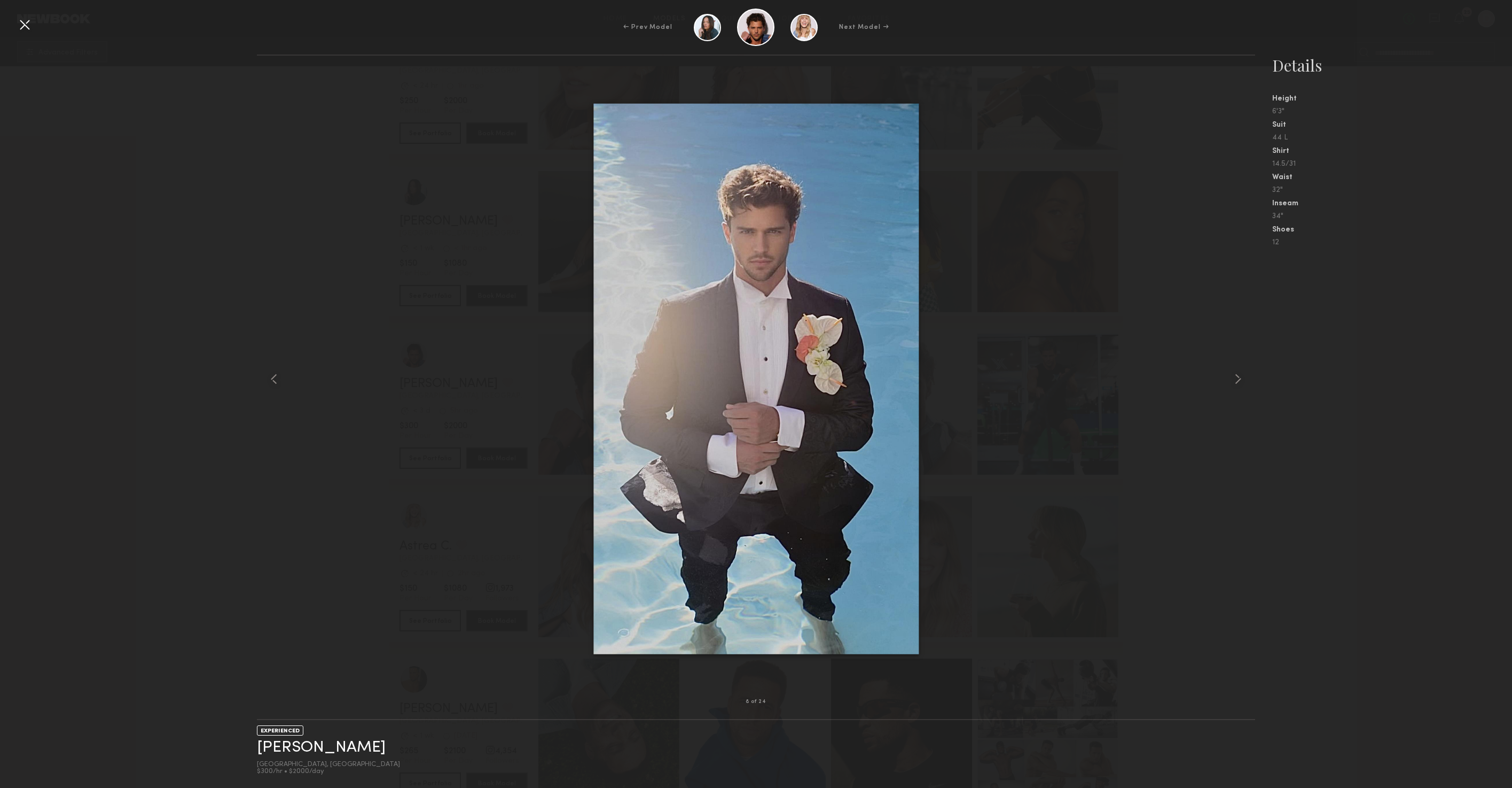
click at [578, 413] on div at bounding box center [756, 378] width 998 height 612
click at [451, 397] on div at bounding box center [756, 378] width 998 height 612
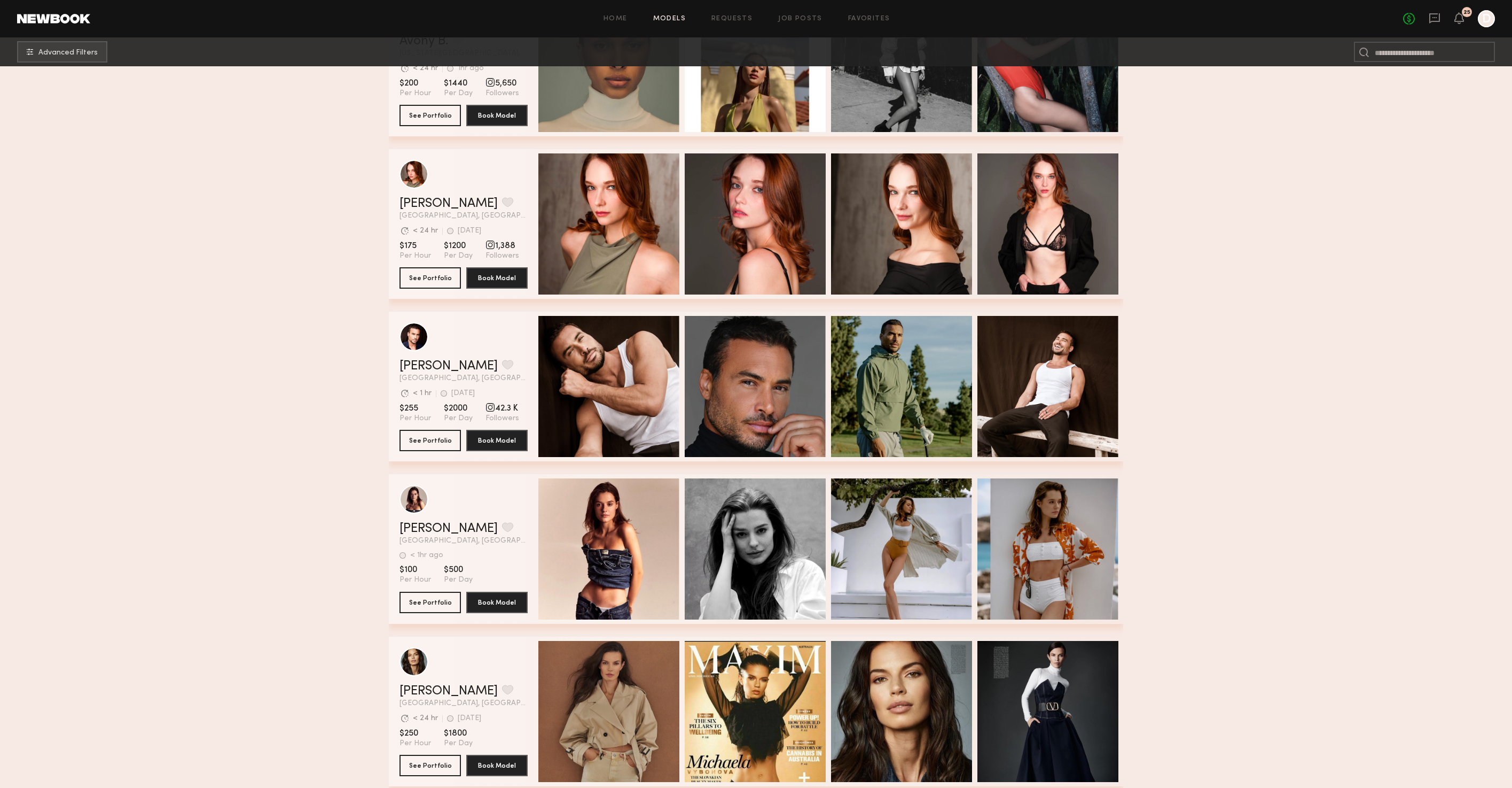
scroll to position [0, 0]
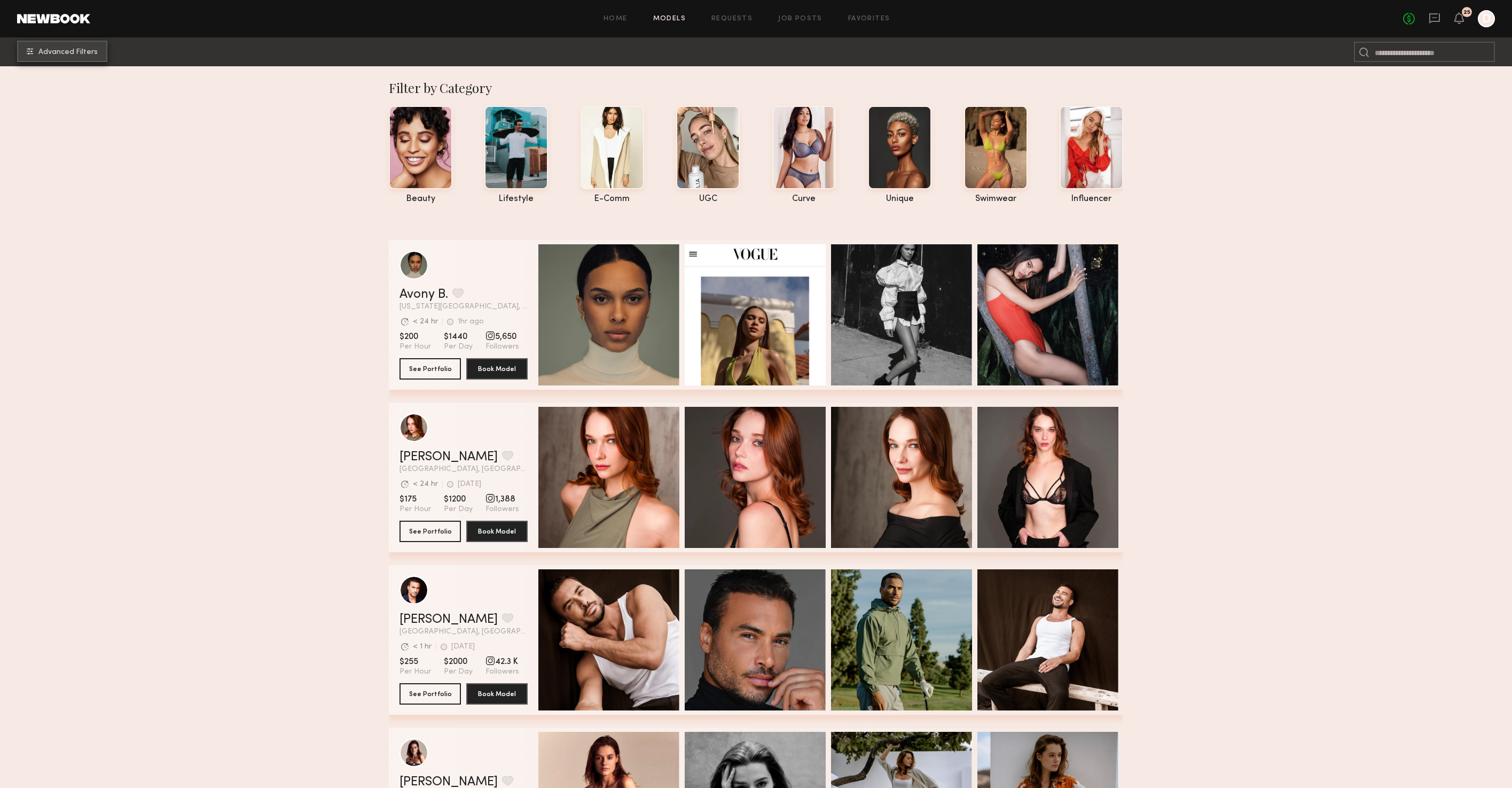
click at [72, 49] on span "Advanced Filters" at bounding box center [68, 52] width 59 height 8
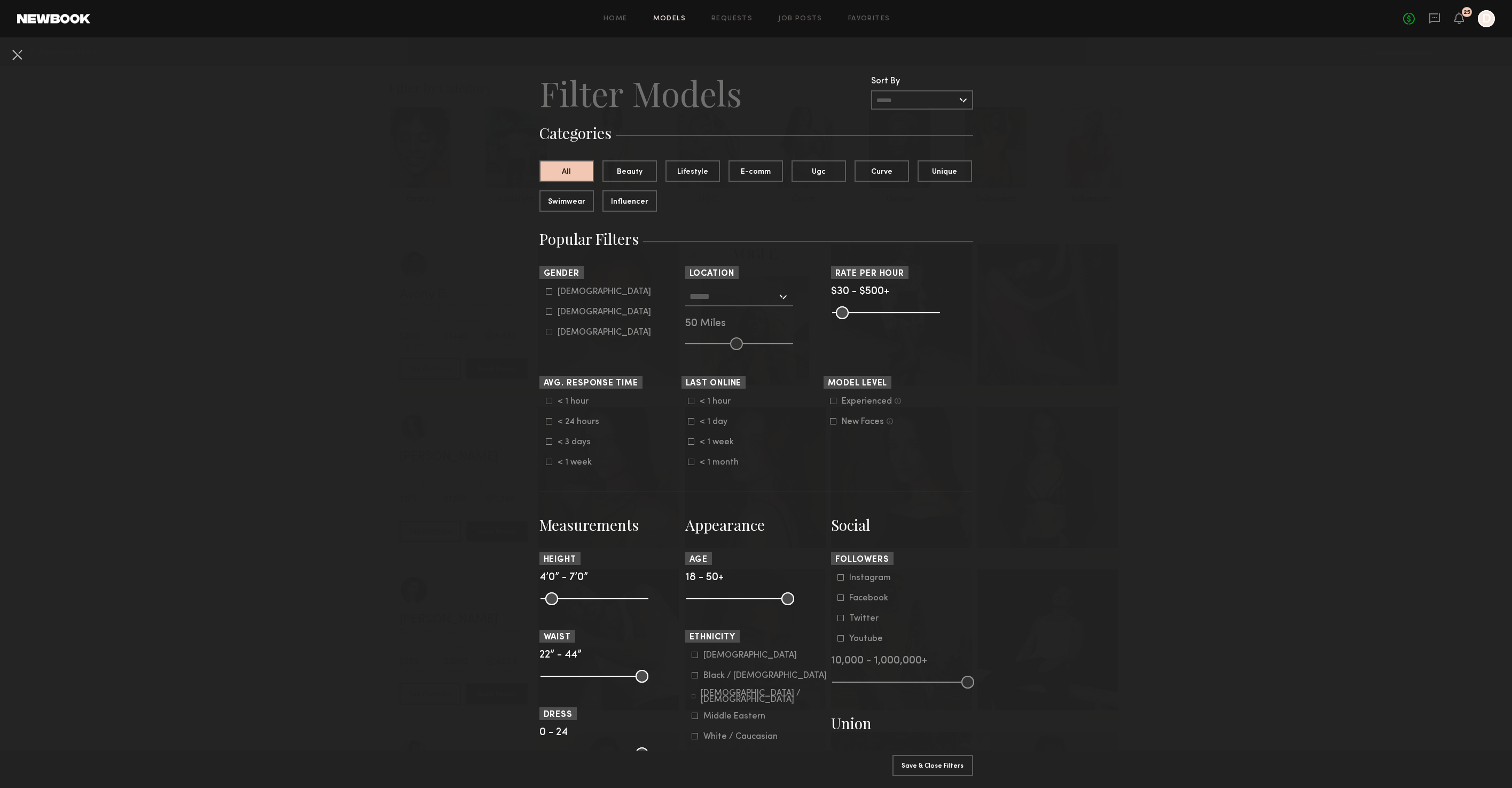
click at [570, 292] on div "[DEMOGRAPHIC_DATA]" at bounding box center [604, 292] width 93 height 6
type input "*"
drag, startPoint x: 788, startPoint y: 605, endPoint x: 728, endPoint y: 606, distance: 60.0
type input "**"
click at [728, 605] on input "range" at bounding box center [740, 598] width 108 height 12
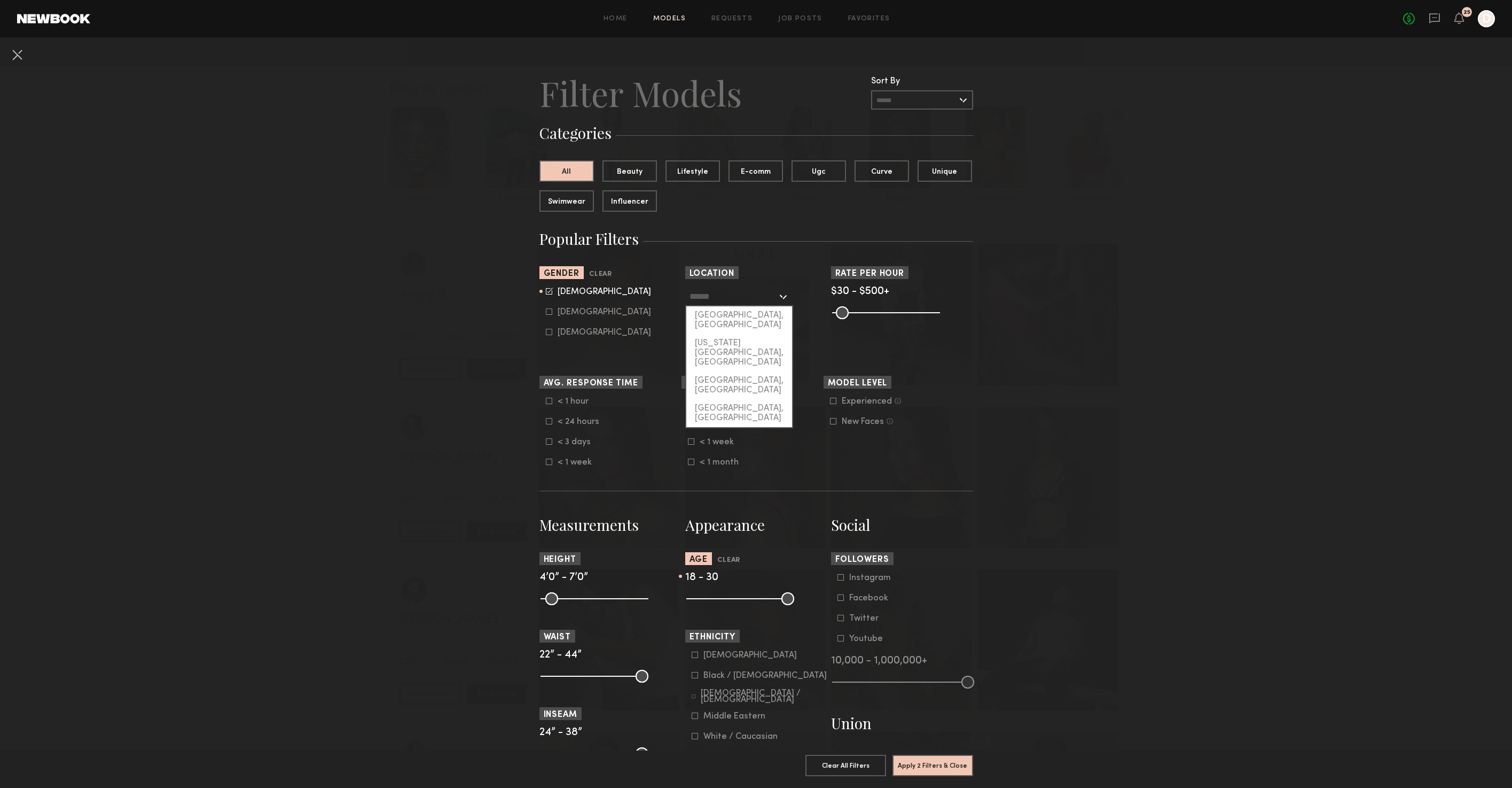
click at [728, 302] on input "text" at bounding box center [733, 296] width 88 height 18
click at [732, 313] on div "[GEOGRAPHIC_DATA], [GEOGRAPHIC_DATA]" at bounding box center [739, 320] width 106 height 28
type input "**********"
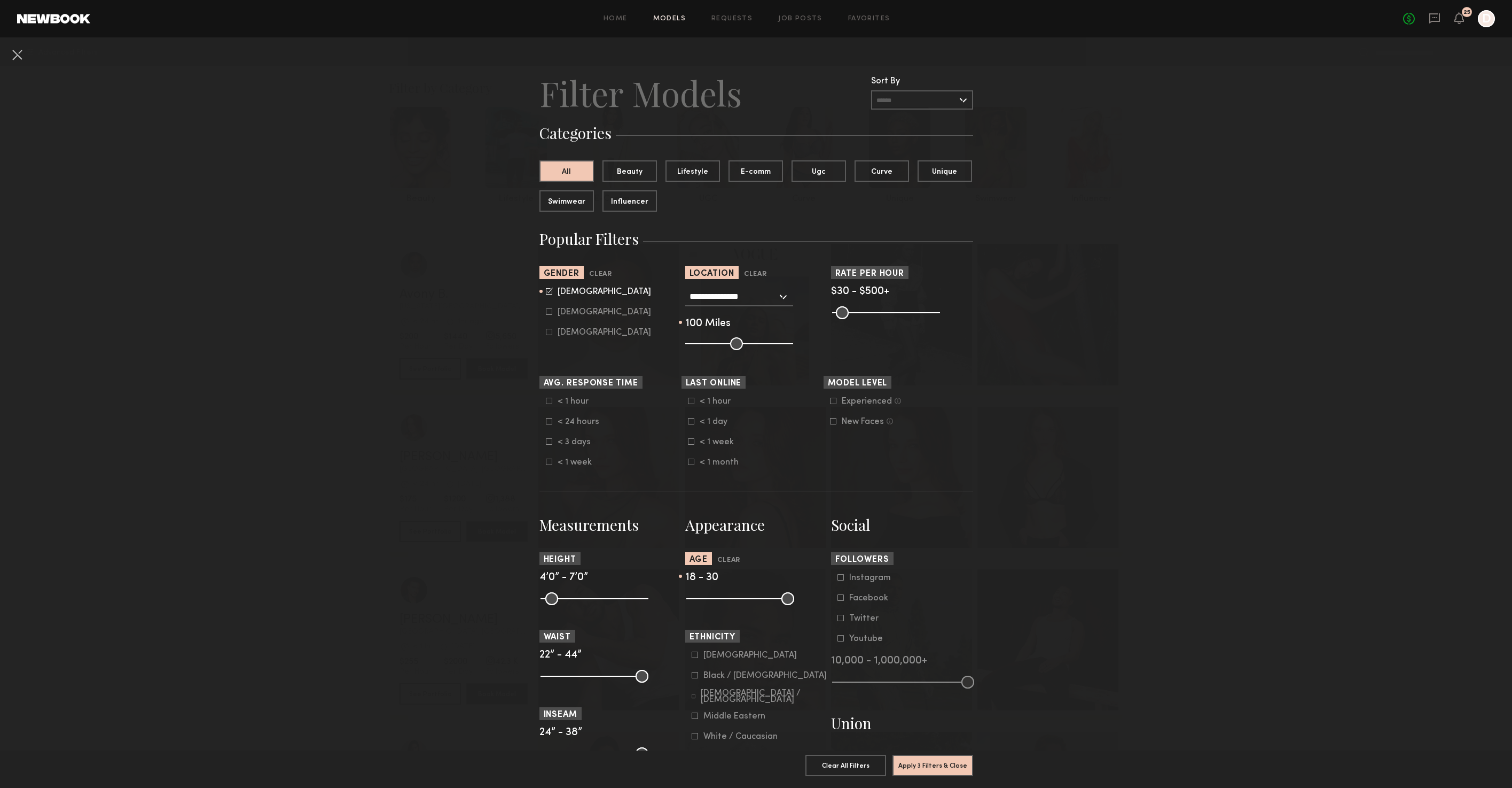
drag, startPoint x: 737, startPoint y: 342, endPoint x: 785, endPoint y: 340, distance: 48.0
type input "***"
click at [785, 340] on input "range" at bounding box center [738, 343] width 108 height 12
drag, startPoint x: 933, startPoint y: 312, endPoint x: 893, endPoint y: 315, distance: 40.1
type input "***"
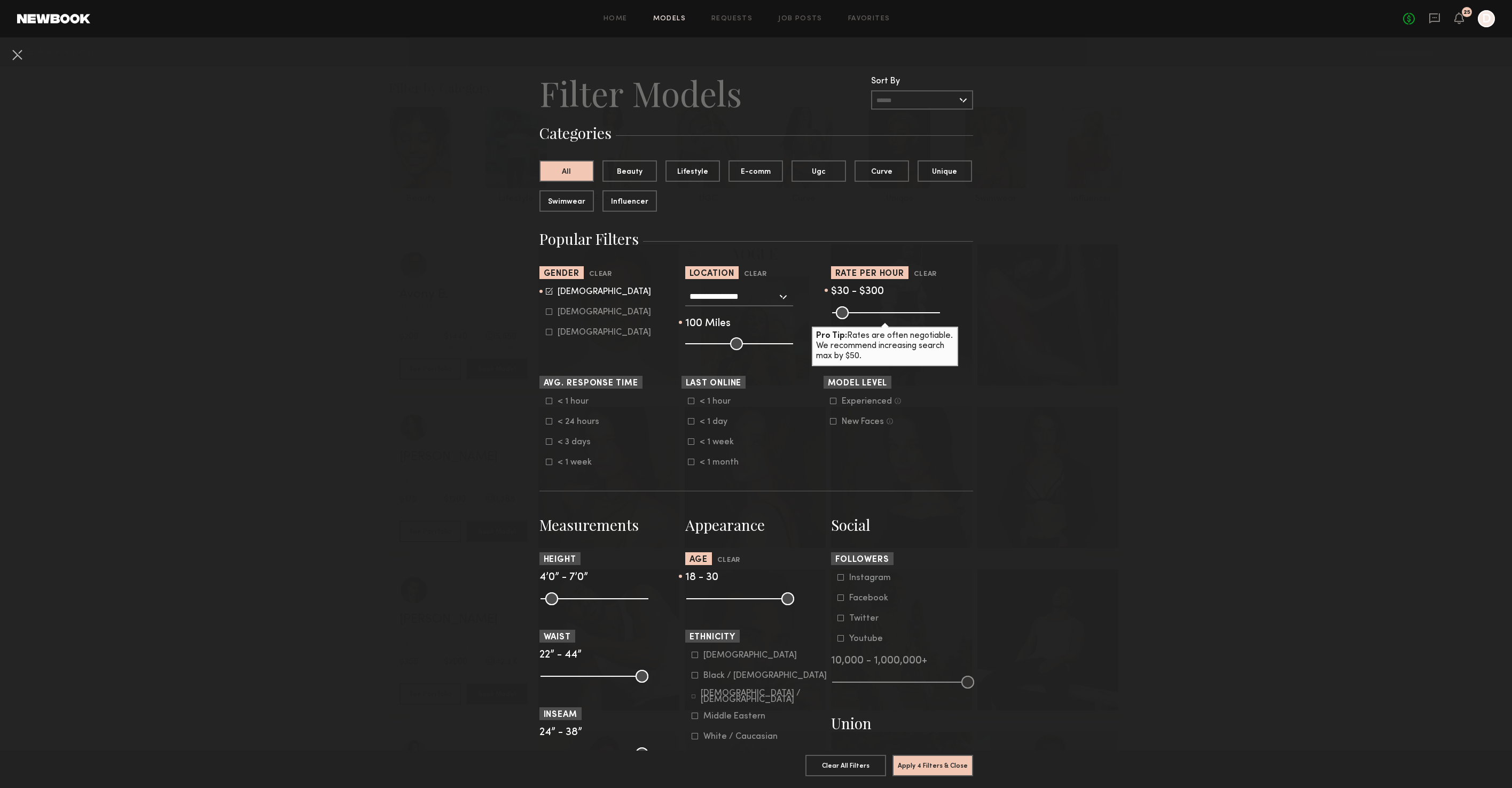
click at [893, 315] on input "range" at bounding box center [886, 312] width 108 height 12
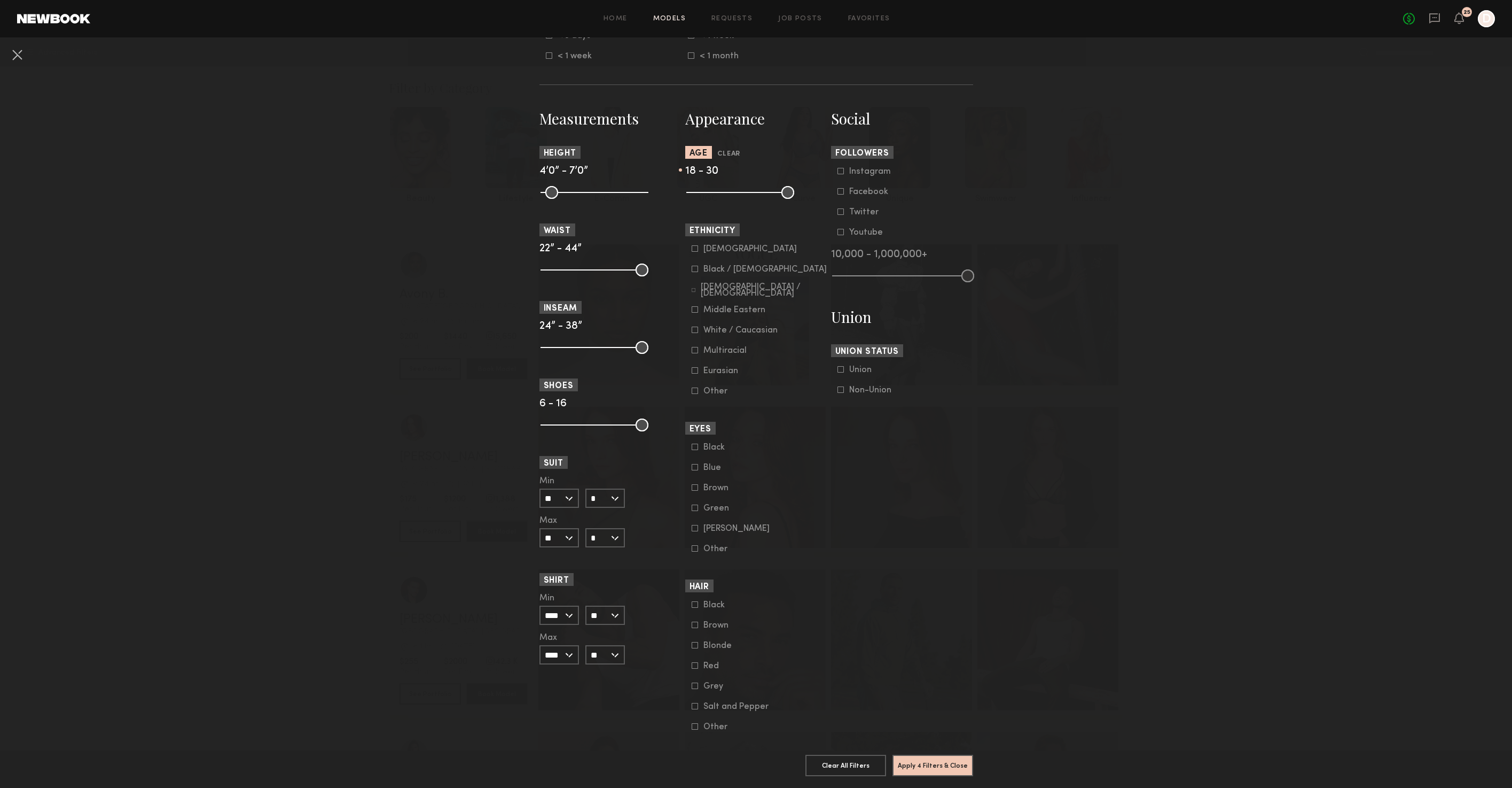
scroll to position [468, 0]
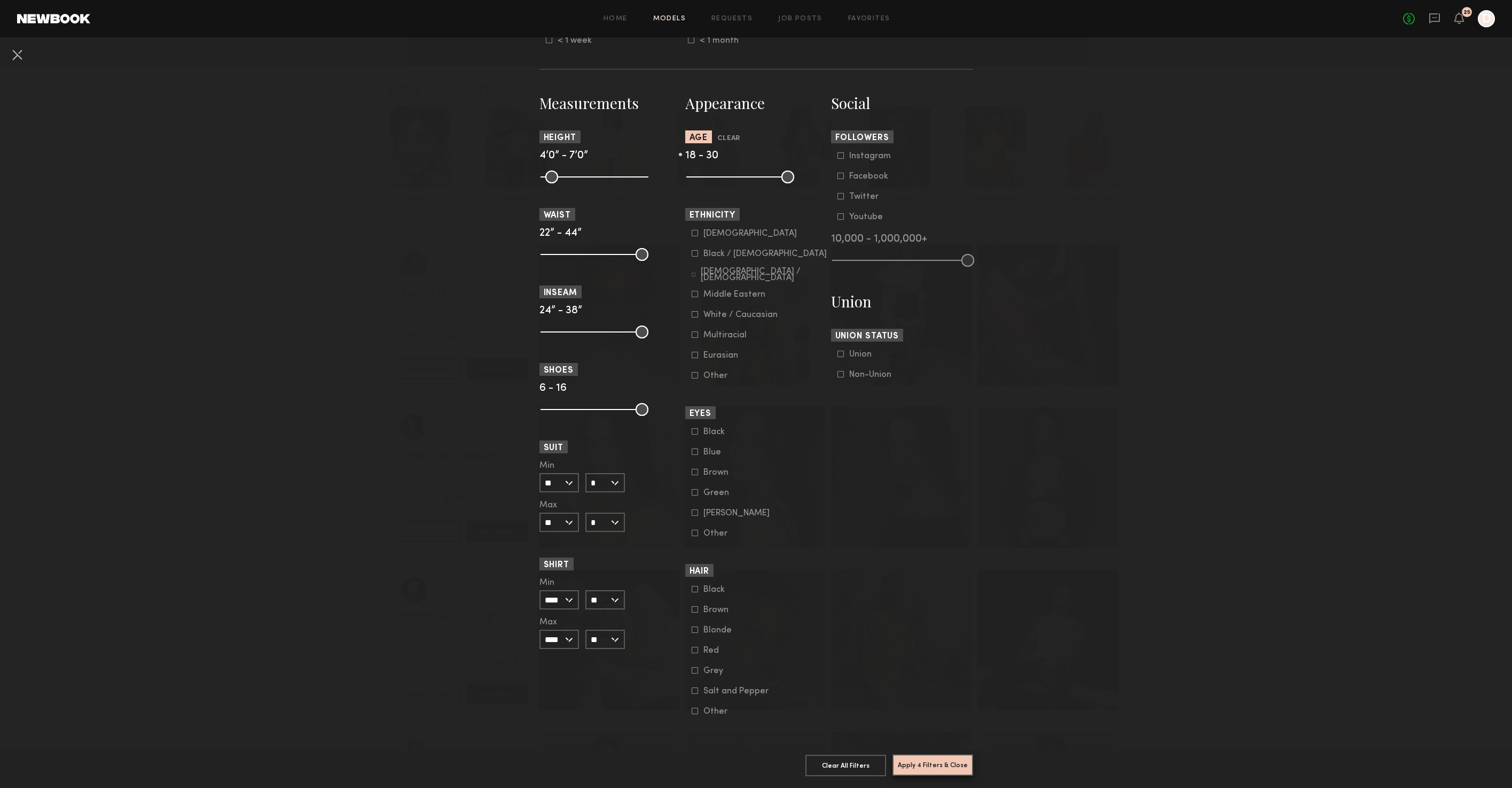
click at [921, 762] on button "Apply 4 Filters & Close" at bounding box center [933, 764] width 81 height 21
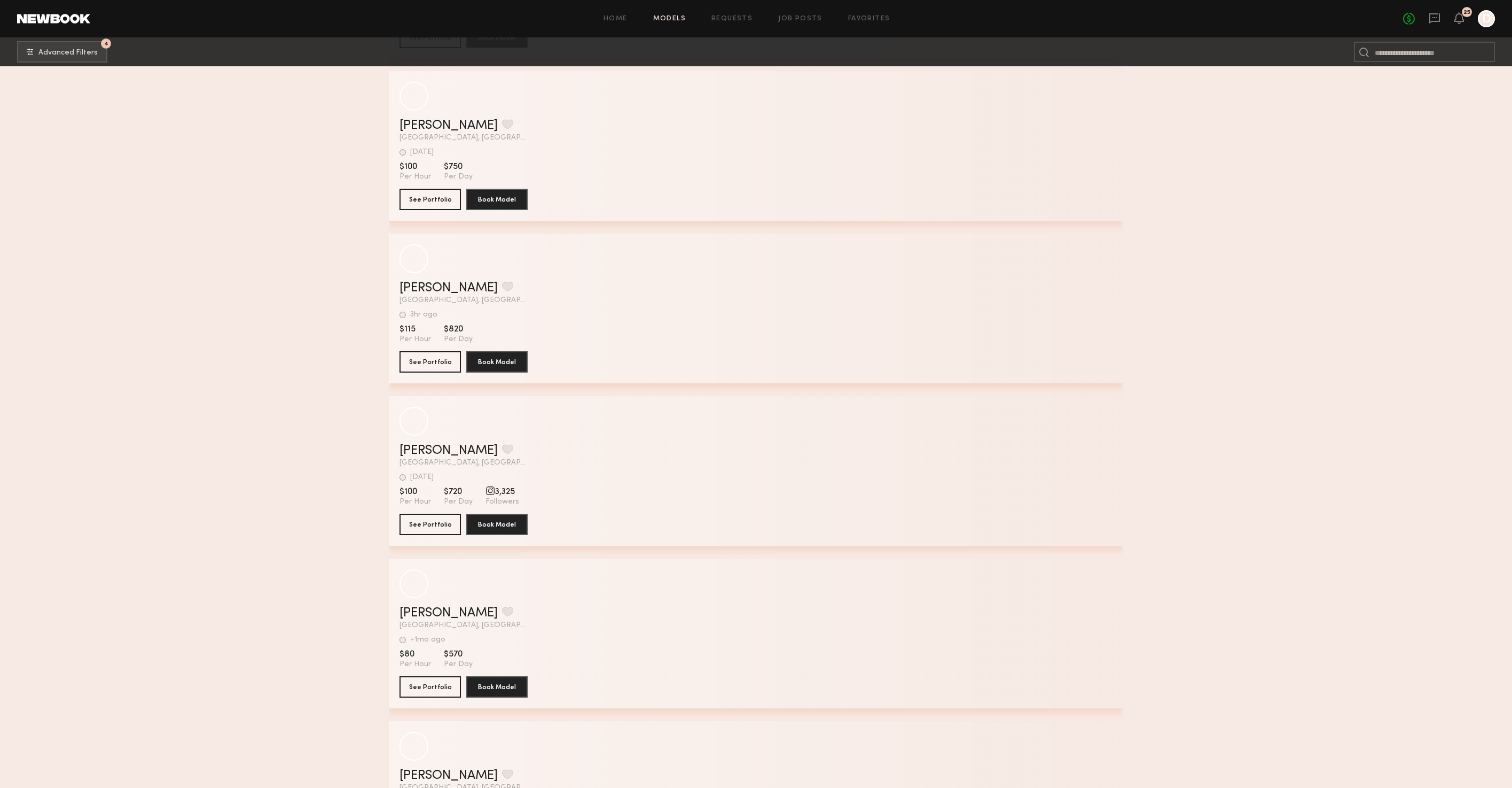
scroll to position [21091, 0]
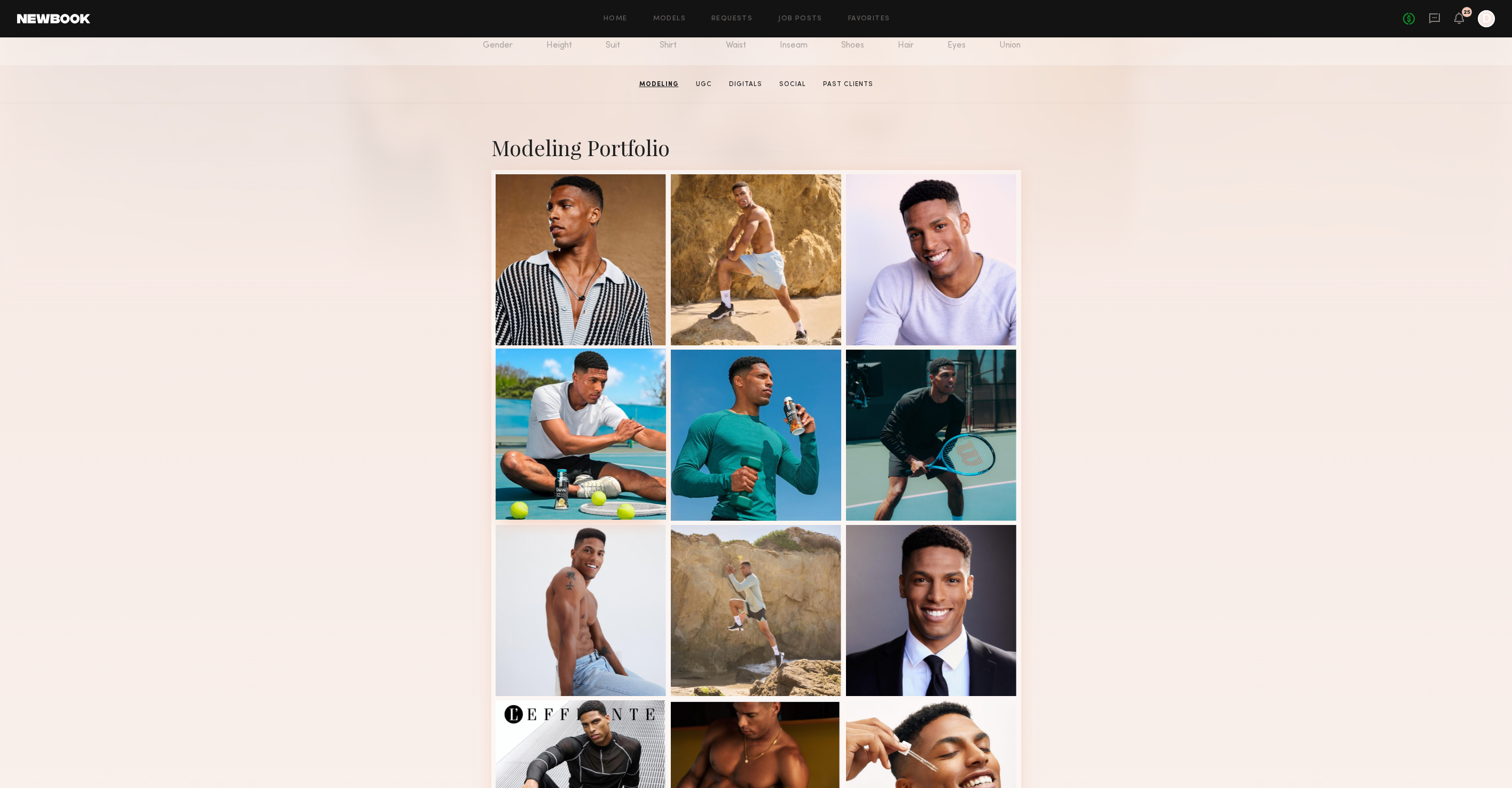
scroll to position [2, 0]
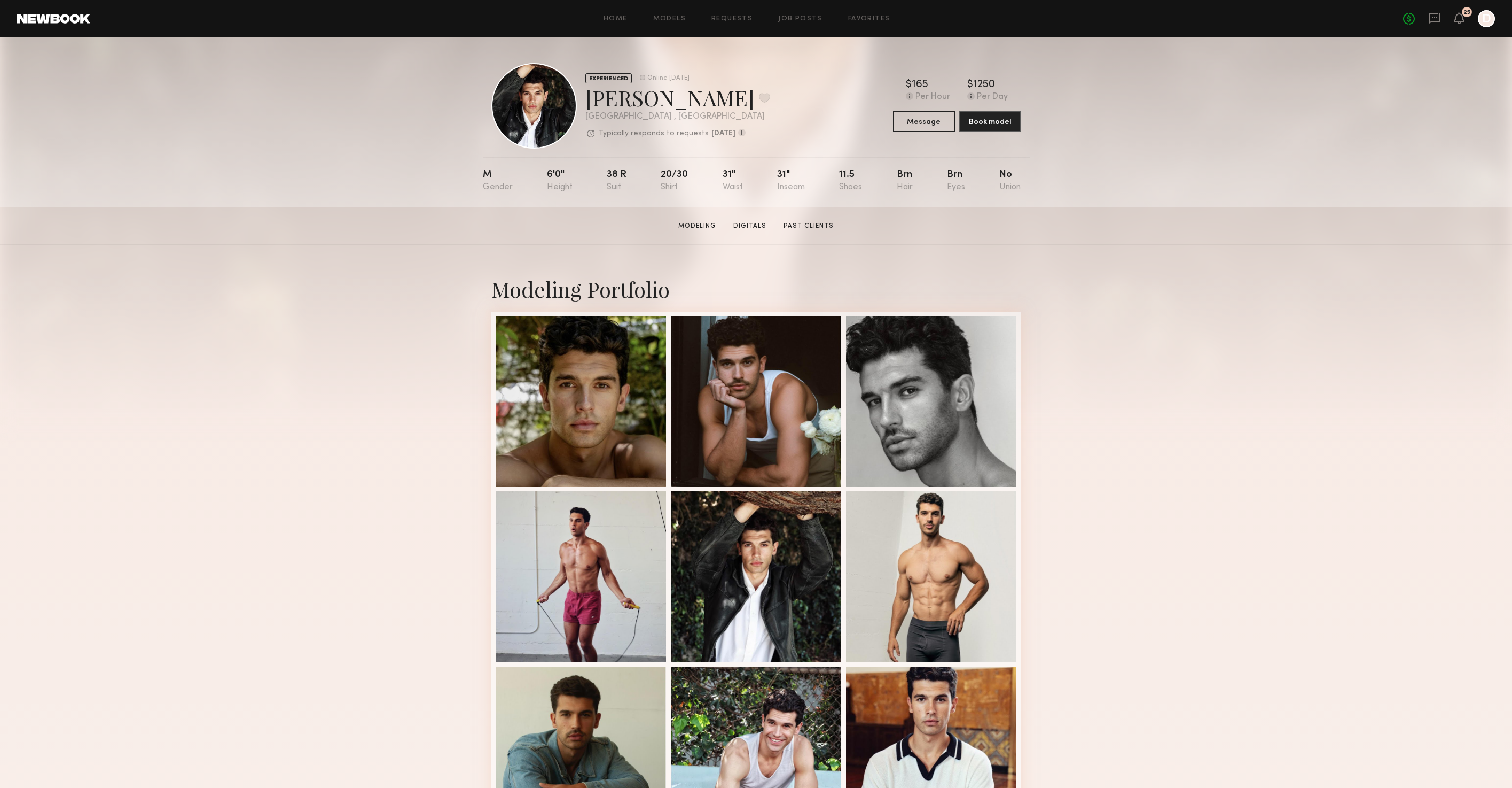
scroll to position [357, 0]
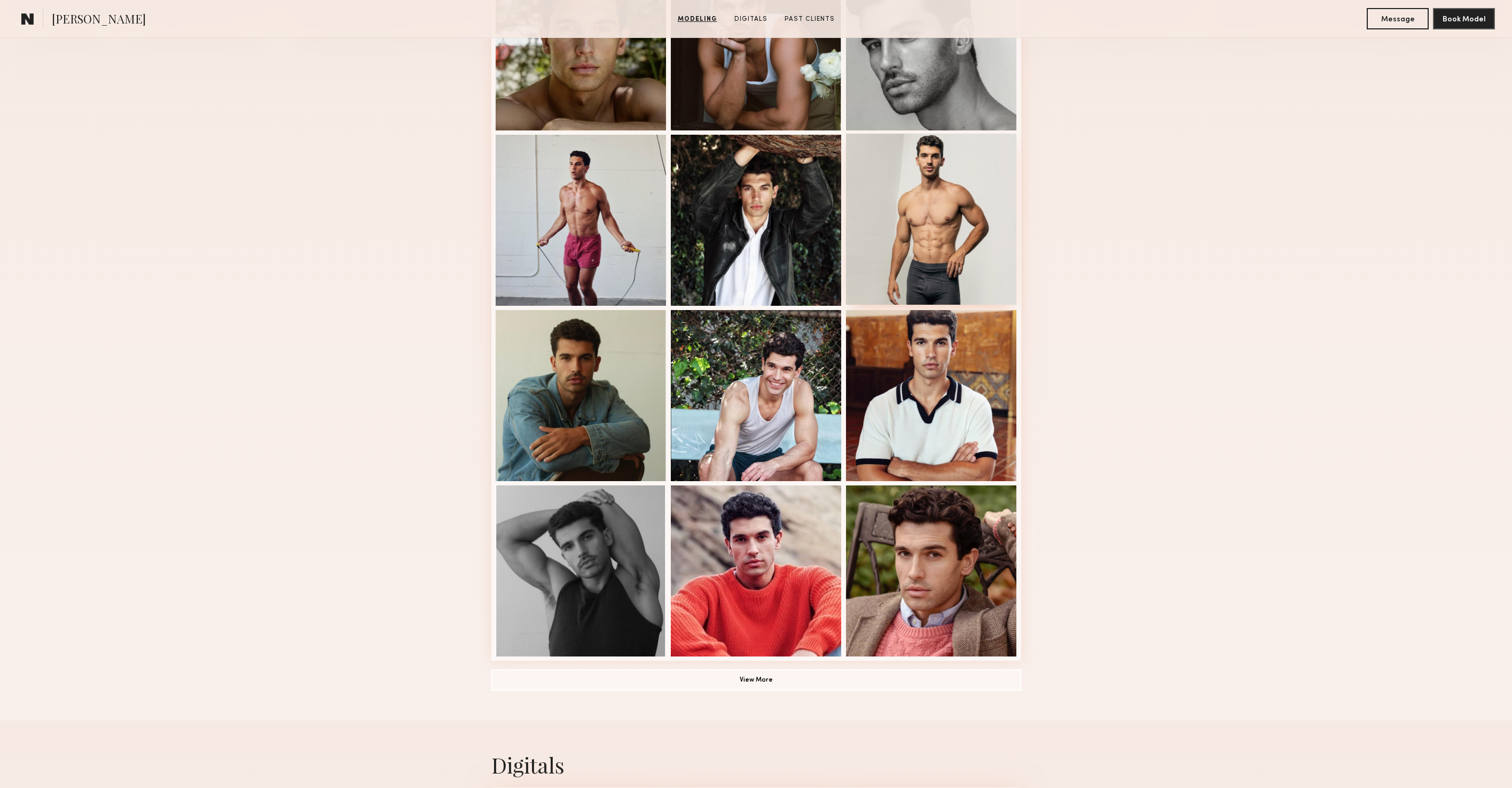
click at [945, 219] on div at bounding box center [931, 220] width 171 height 171
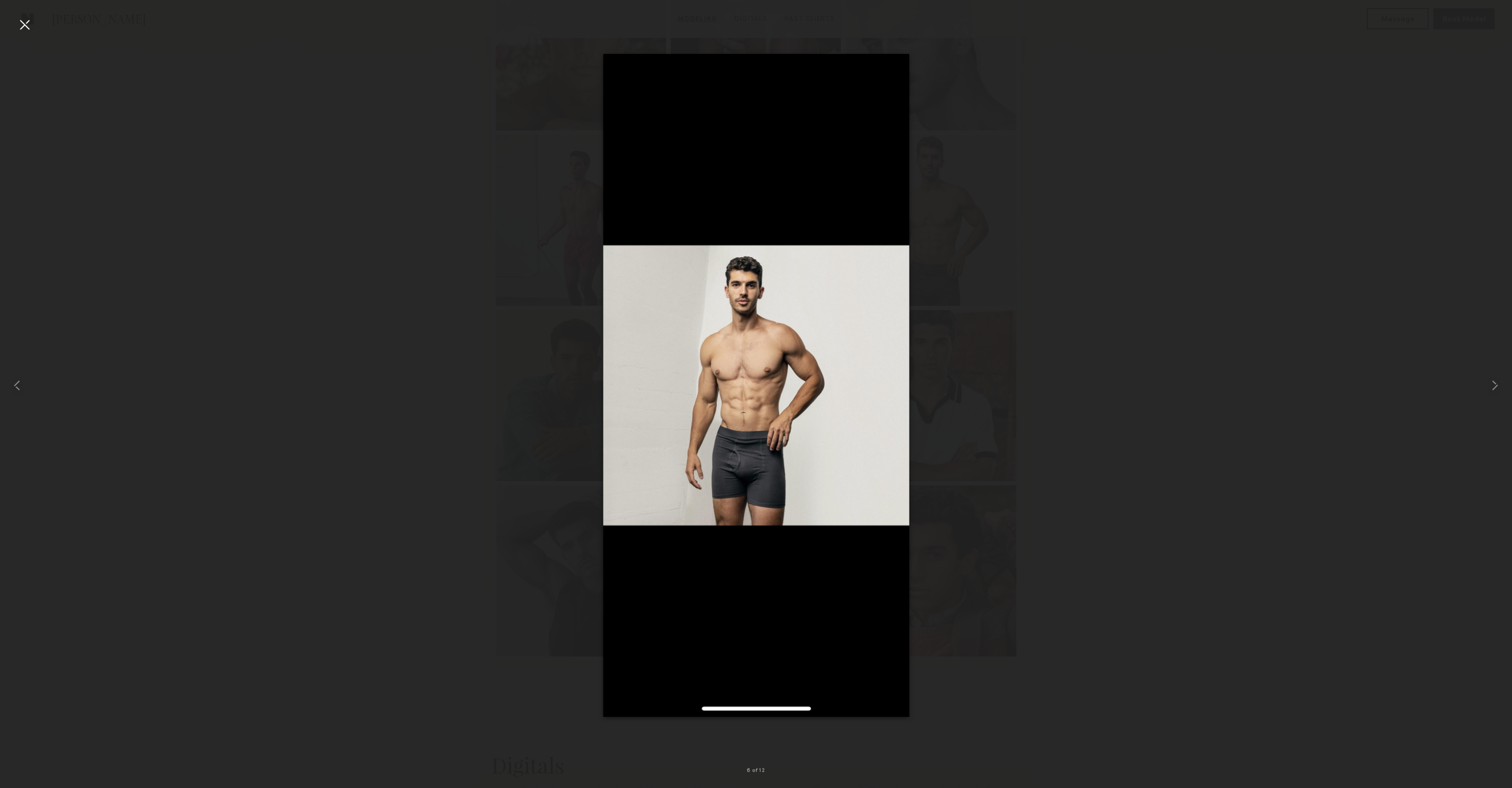
click at [1175, 448] on div at bounding box center [756, 385] width 1512 height 737
click at [409, 234] on div at bounding box center [756, 385] width 1512 height 737
click at [444, 222] on div at bounding box center [756, 385] width 1512 height 737
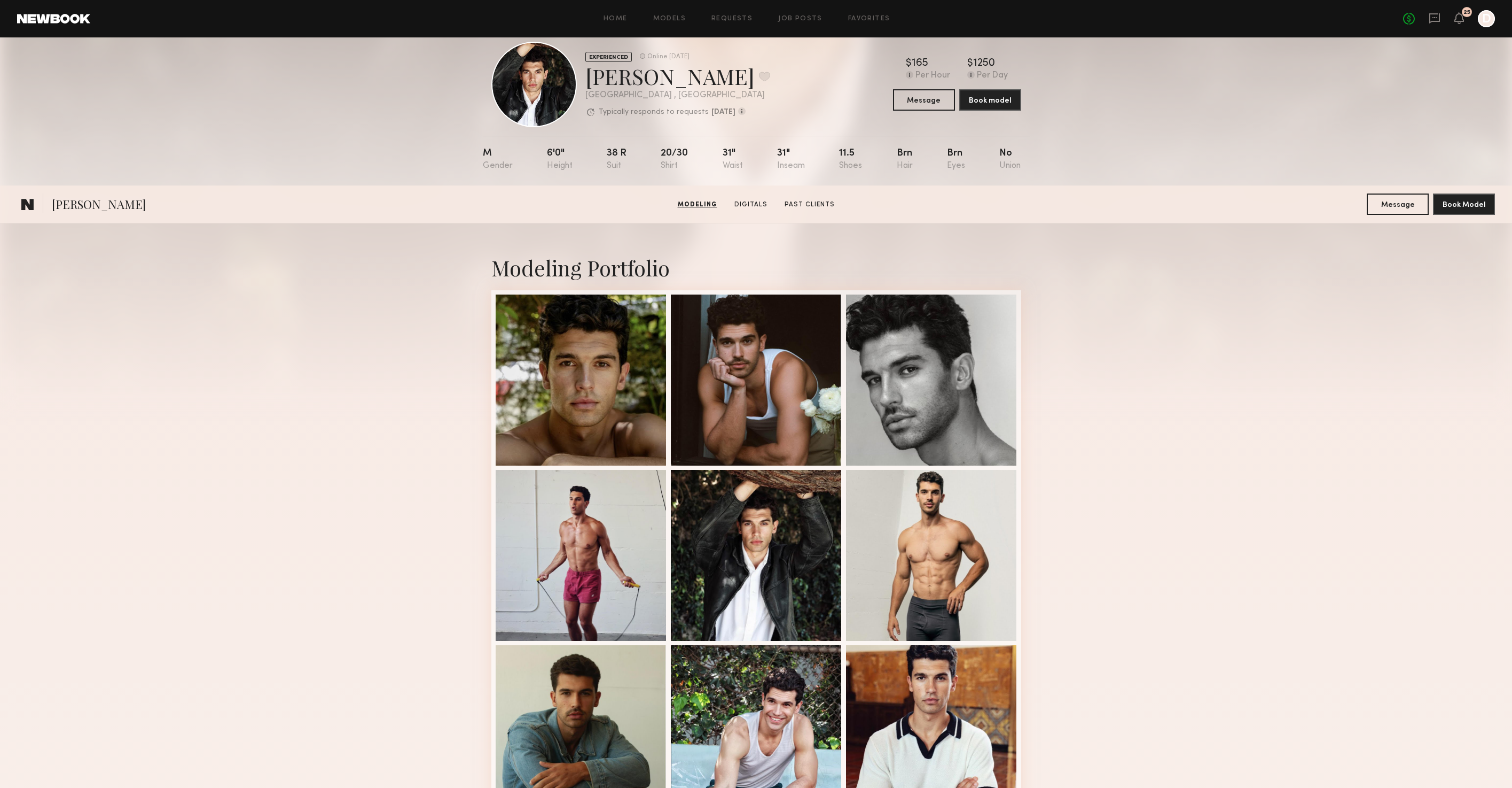
scroll to position [0, 0]
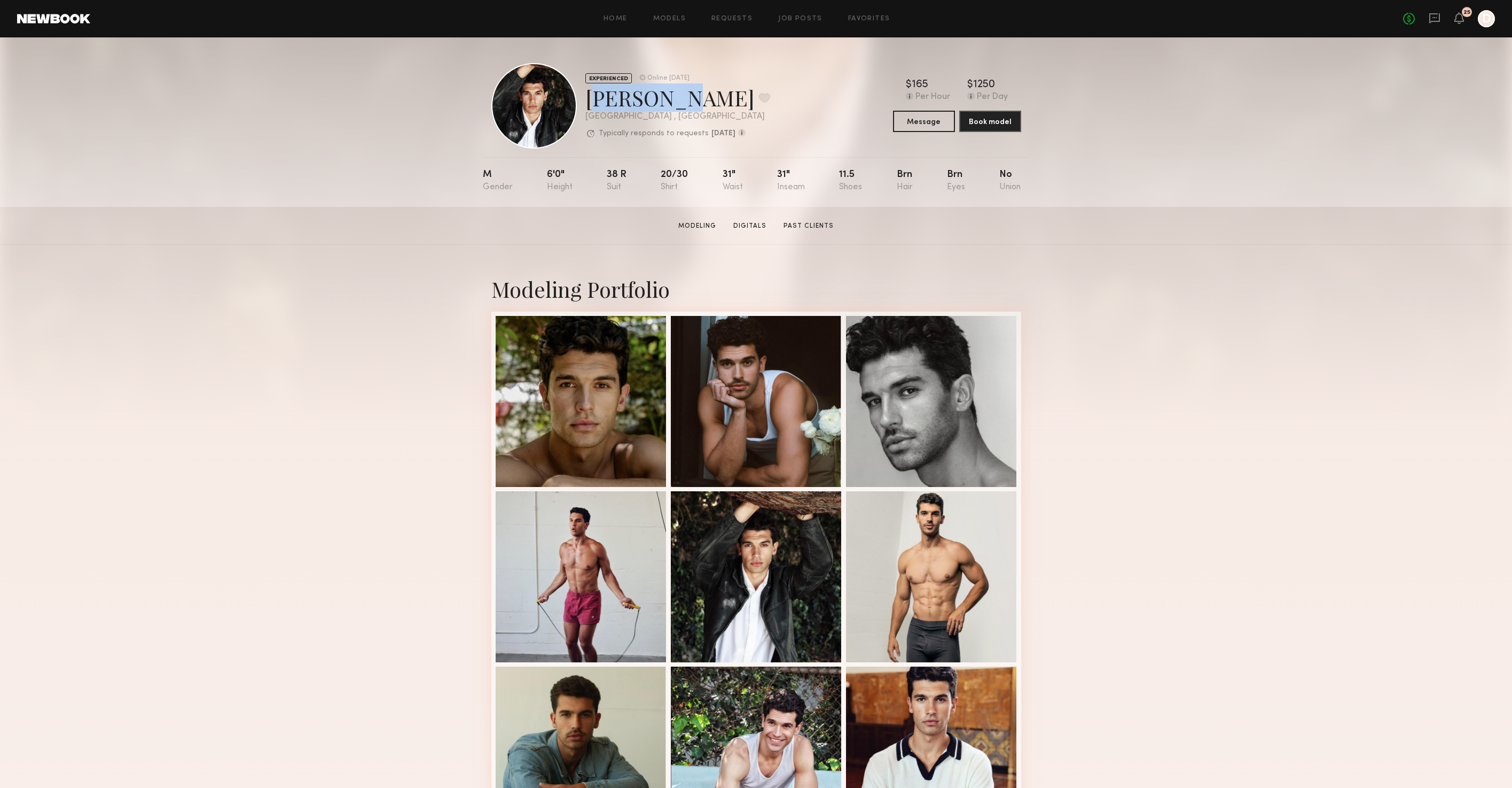
drag, startPoint x: 661, startPoint y: 103, endPoint x: 583, endPoint y: 103, distance: 78.0
click at [583, 103] on div "EXPERIENCED Online 1wk ago Chris O. Favorite Los Angeles , CA Typically respond…" at bounding box center [630, 106] width 279 height 86
copy div "Chris O."
click at [591, 418] on div at bounding box center [581, 400] width 171 height 171
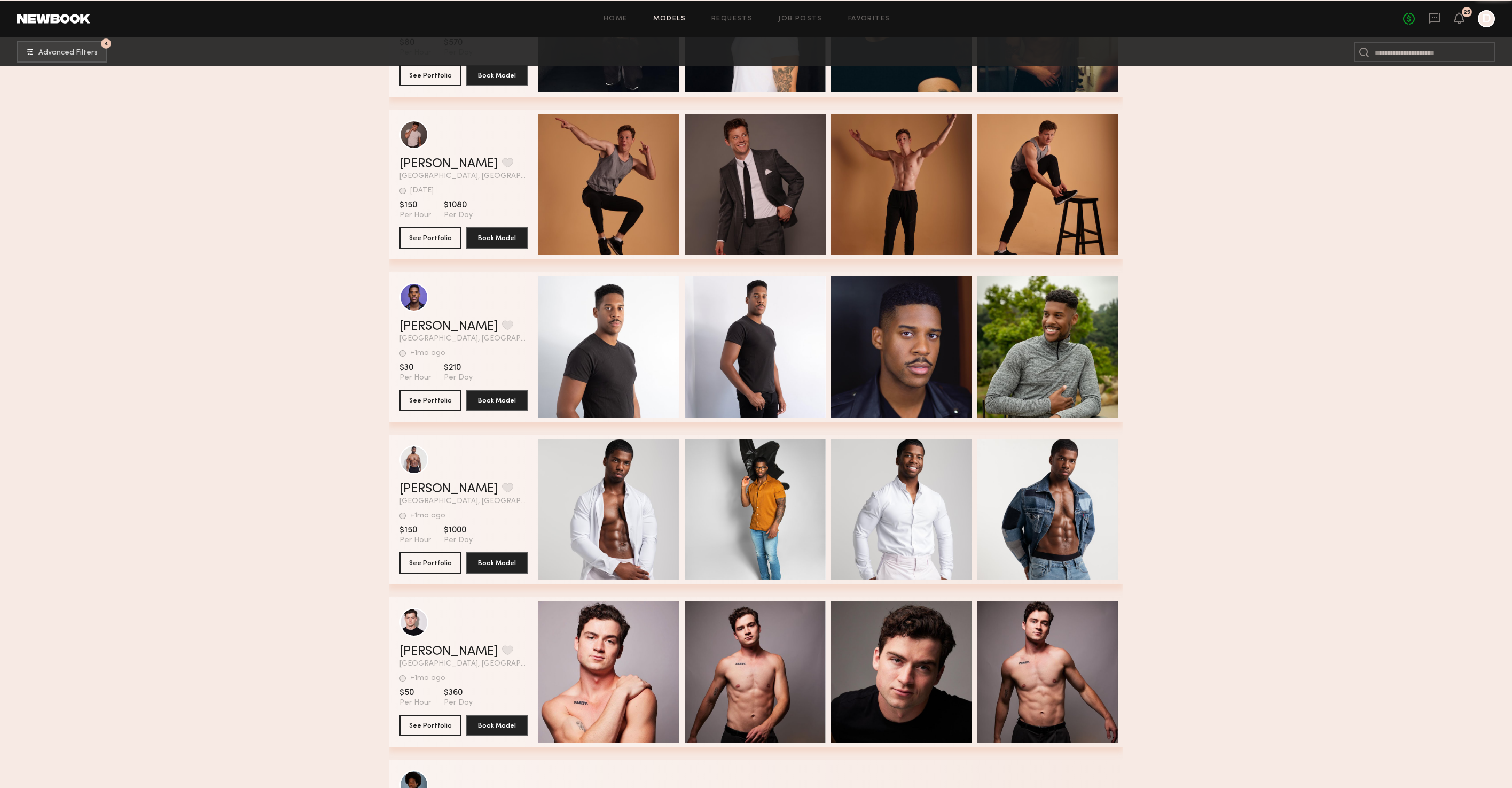
scroll to position [61872, 0]
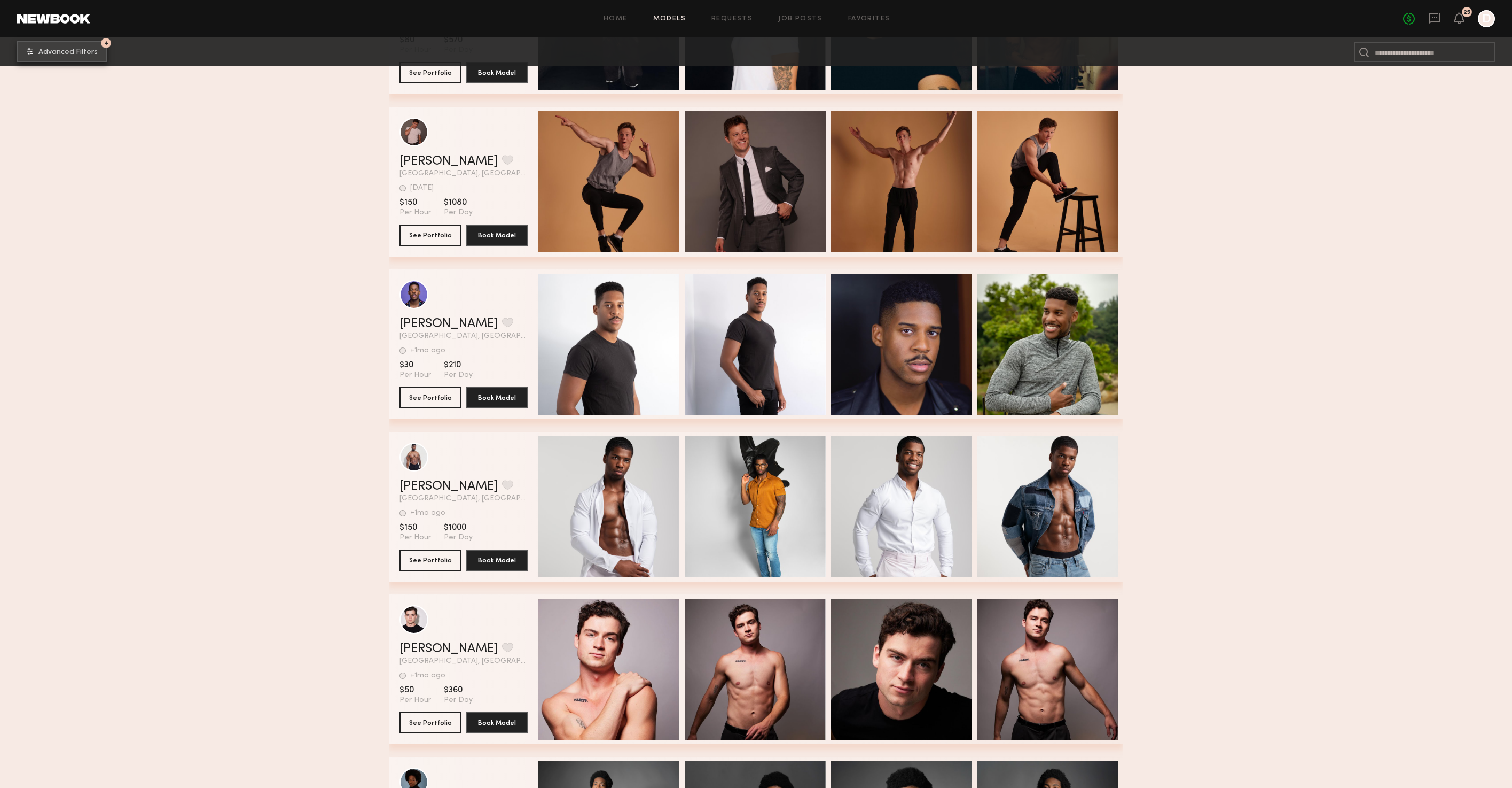
click at [79, 44] on button "4 Advanced Filters" at bounding box center [62, 51] width 90 height 21
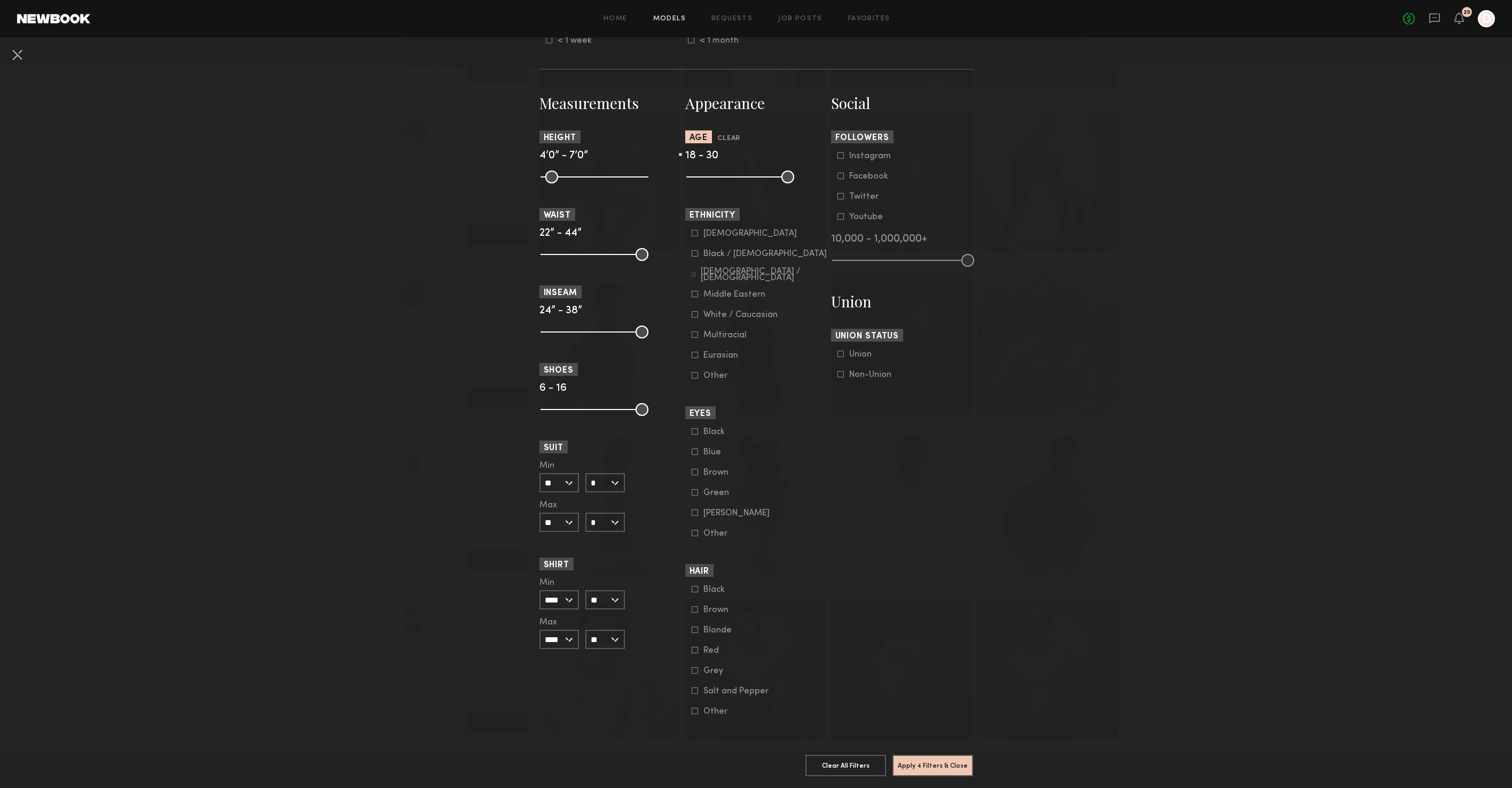
scroll to position [439, 0]
click at [693, 270] on form "Asian Black / African American Hispanic / Latino Middle Eastern White / Caucasi…" at bounding box center [760, 304] width 135 height 152
click at [695, 311] on icon at bounding box center [695, 314] width 6 height 6
click at [695, 332] on icon at bounding box center [695, 334] width 6 height 6
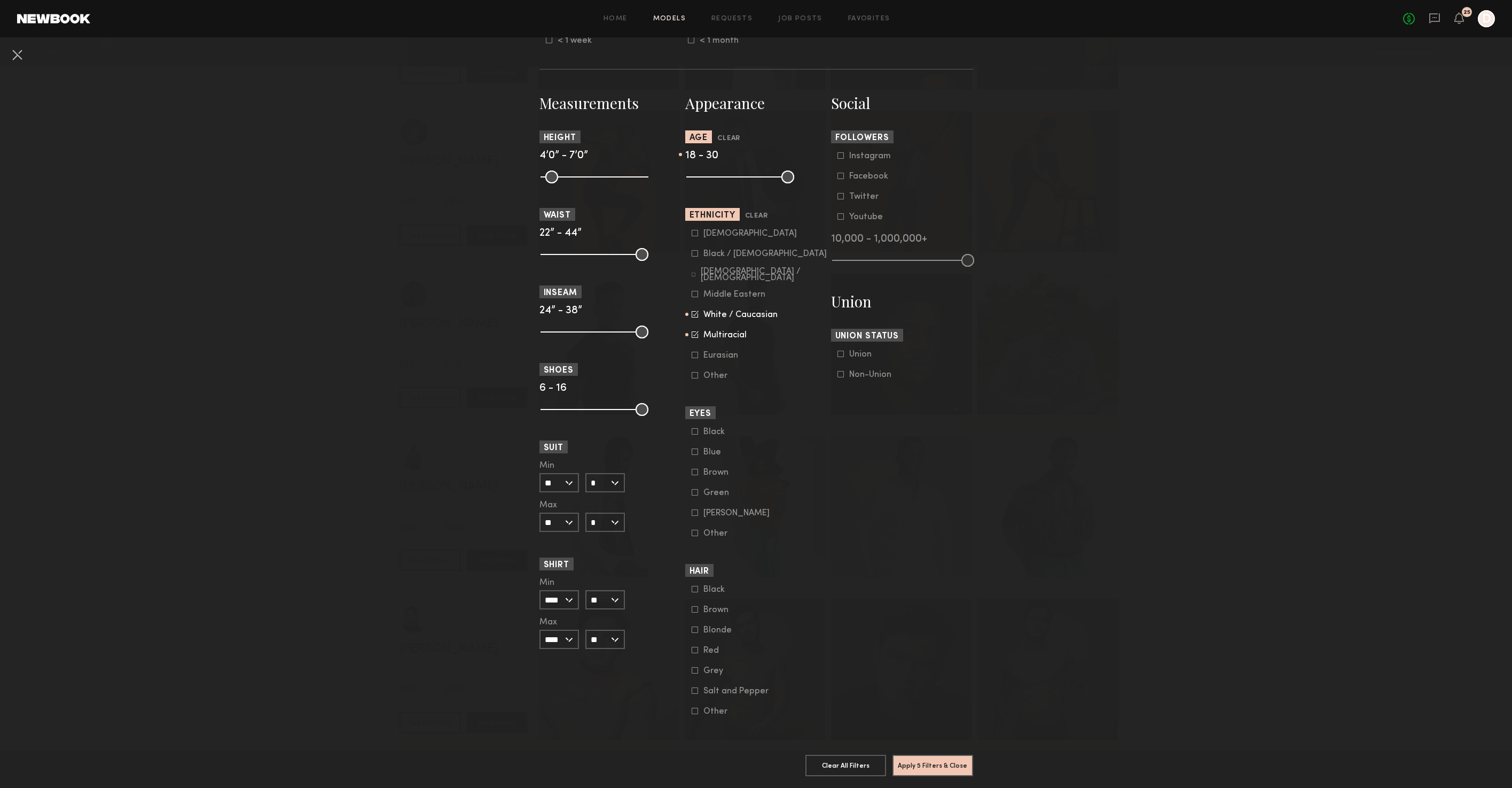
click at [696, 352] on icon at bounding box center [695, 355] width 6 height 6
click at [693, 273] on icon at bounding box center [693, 274] width 4 height 4
click at [693, 290] on icon at bounding box center [695, 294] width 6 height 6
click at [693, 230] on icon at bounding box center [695, 233] width 6 height 6
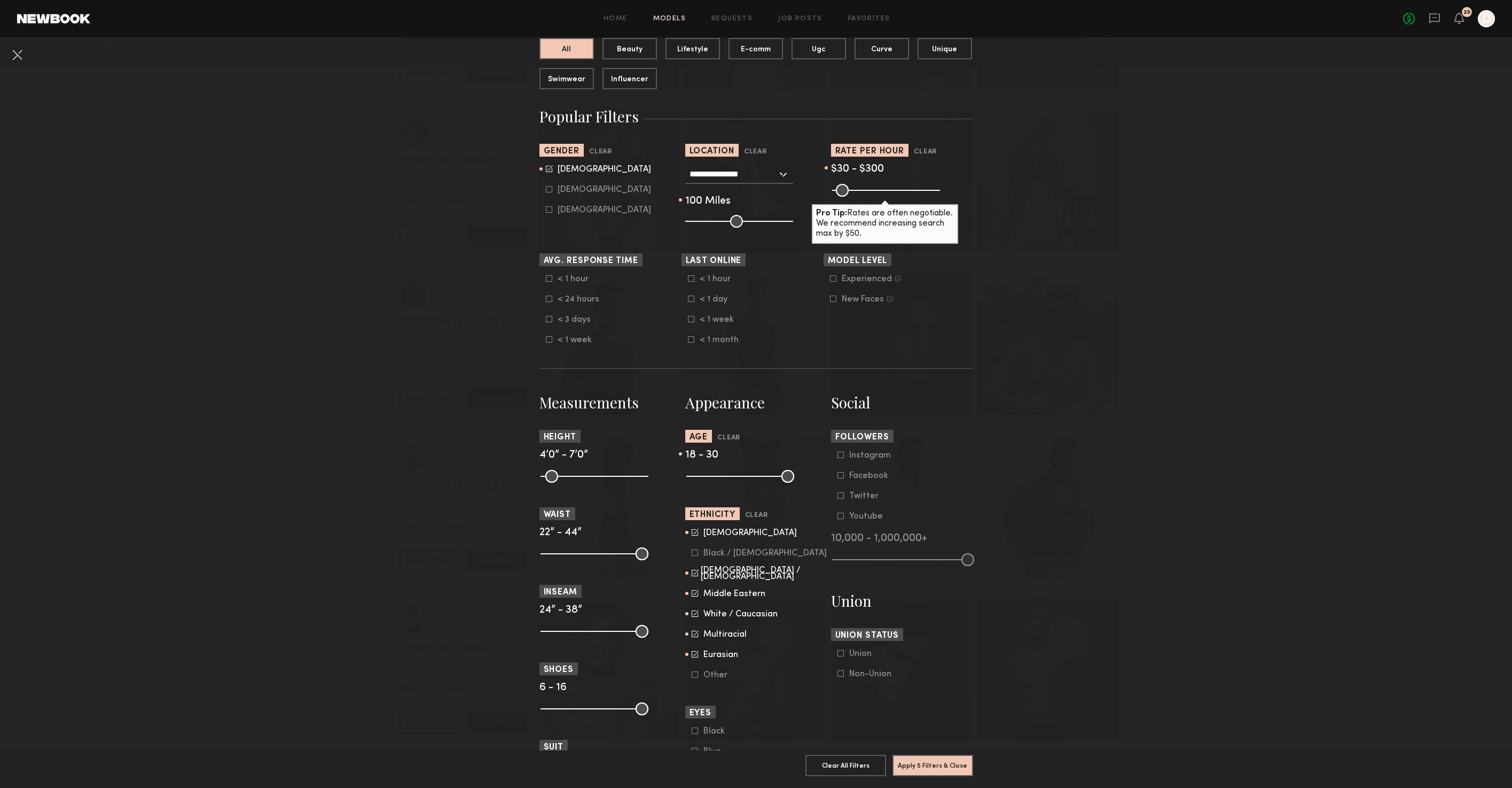
scroll to position [115, 0]
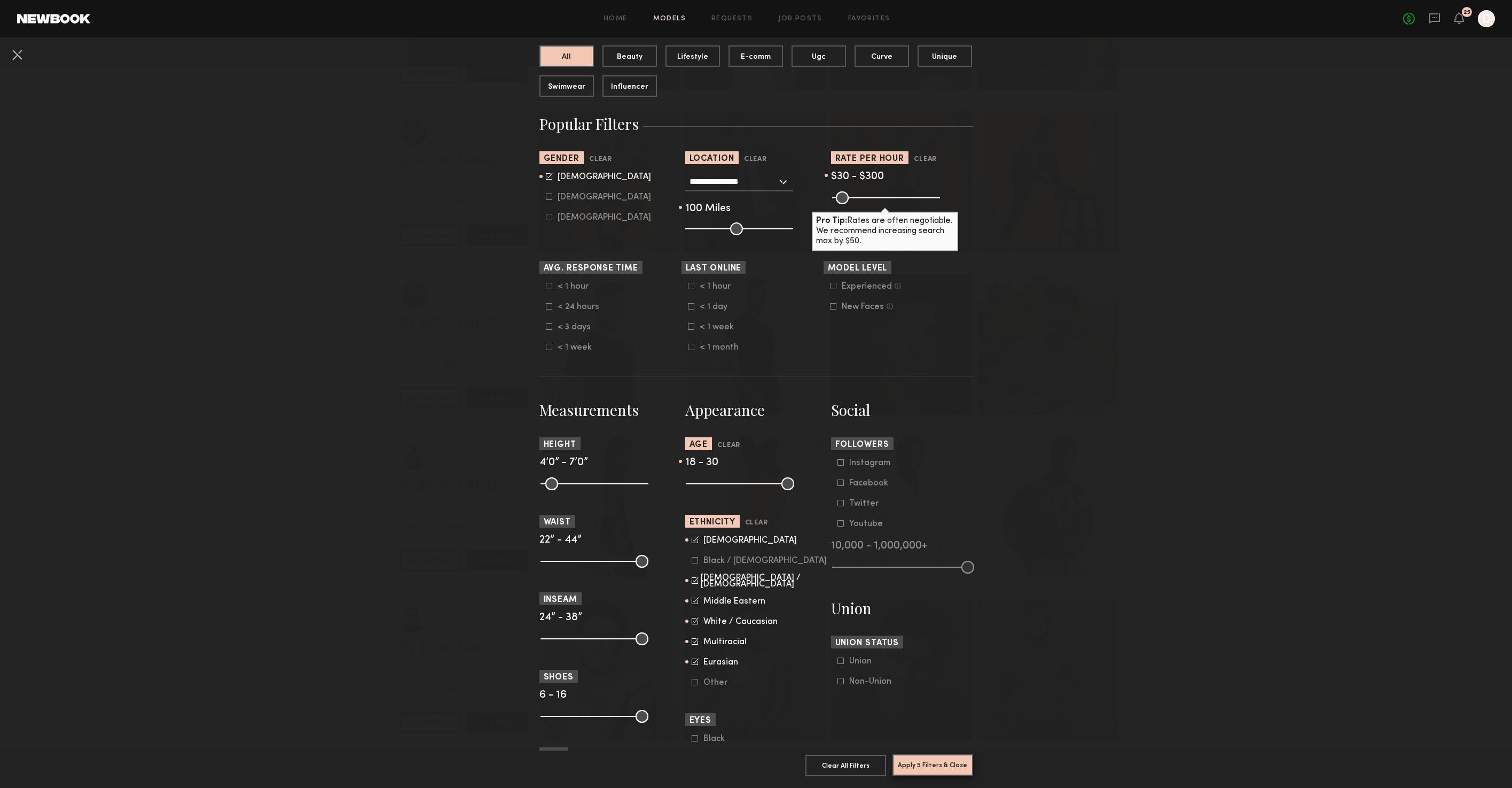
click at [921, 767] on button "Apply 5 Filters & Close" at bounding box center [933, 764] width 81 height 21
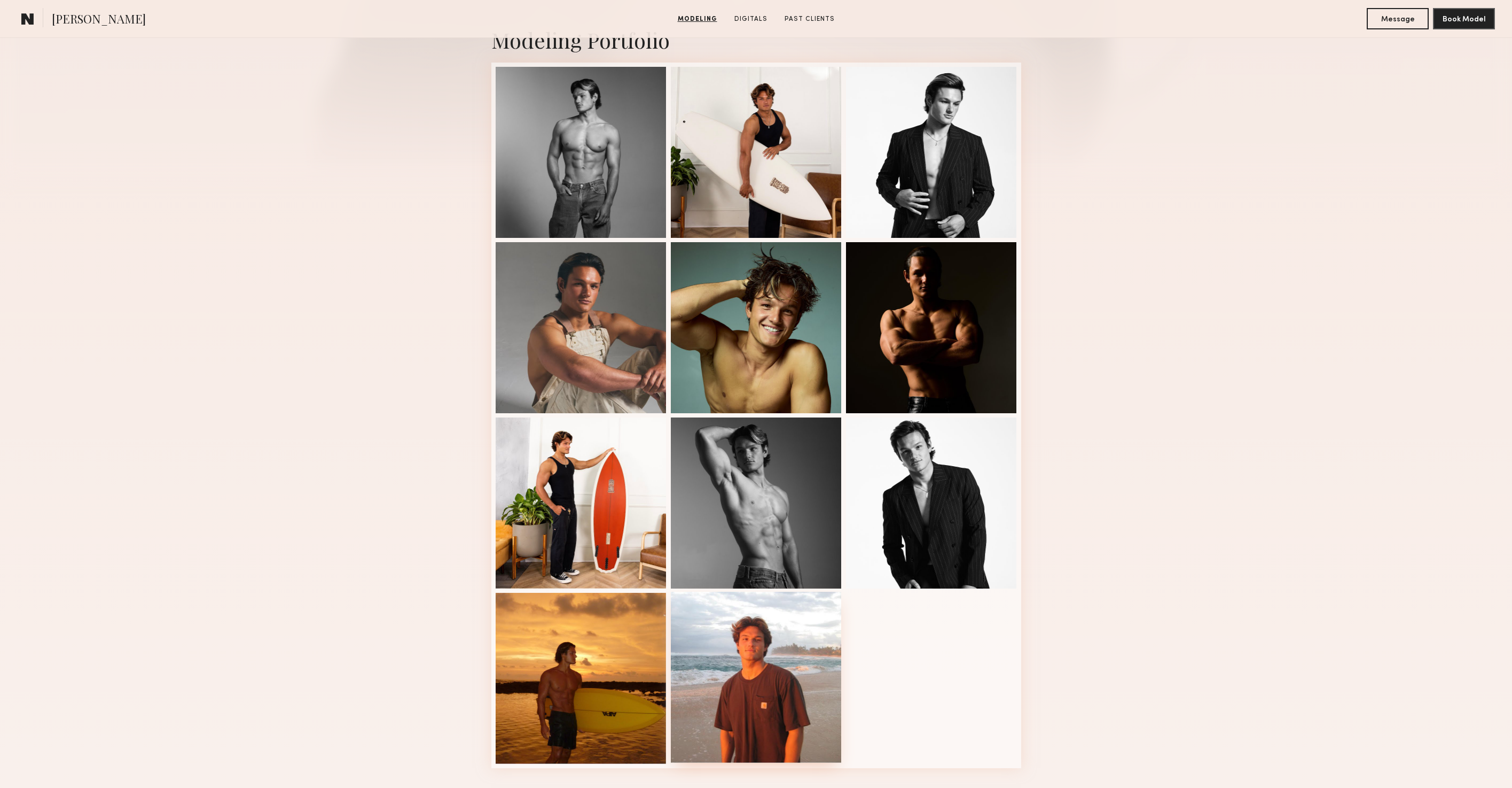
scroll to position [209, 0]
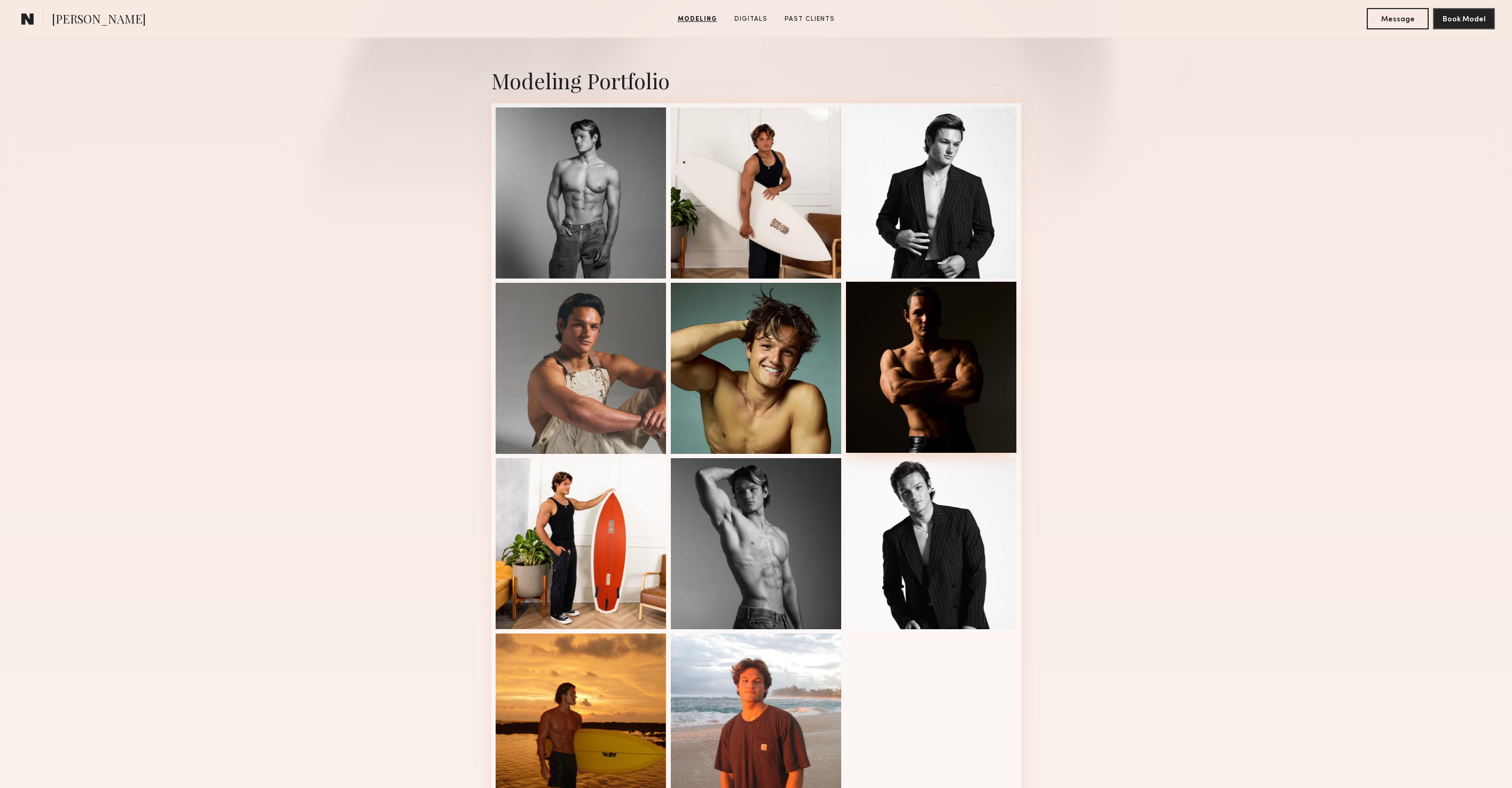
click at [896, 366] on div at bounding box center [931, 368] width 171 height 171
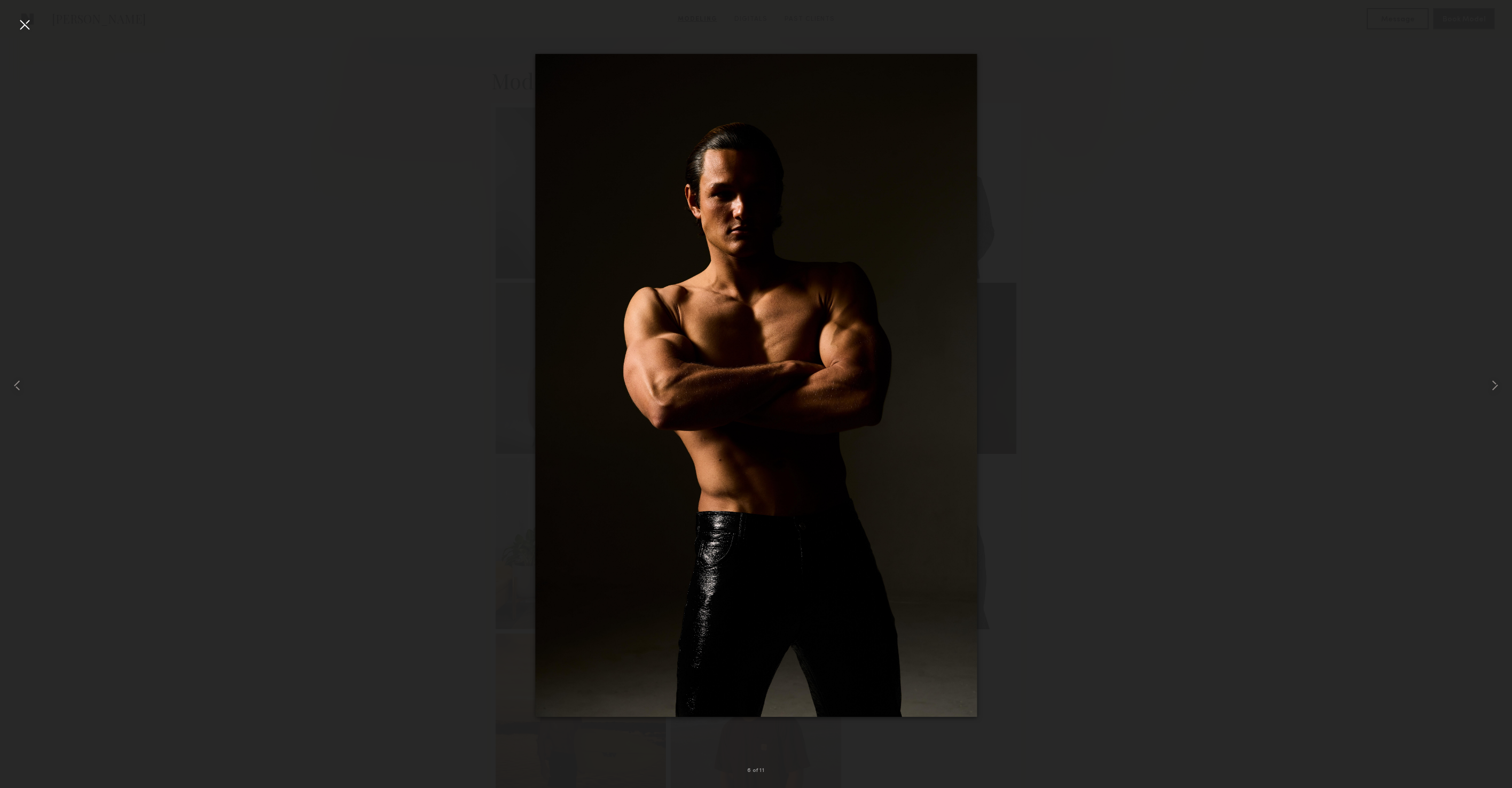
click at [30, 29] on div at bounding box center [25, 25] width 17 height 17
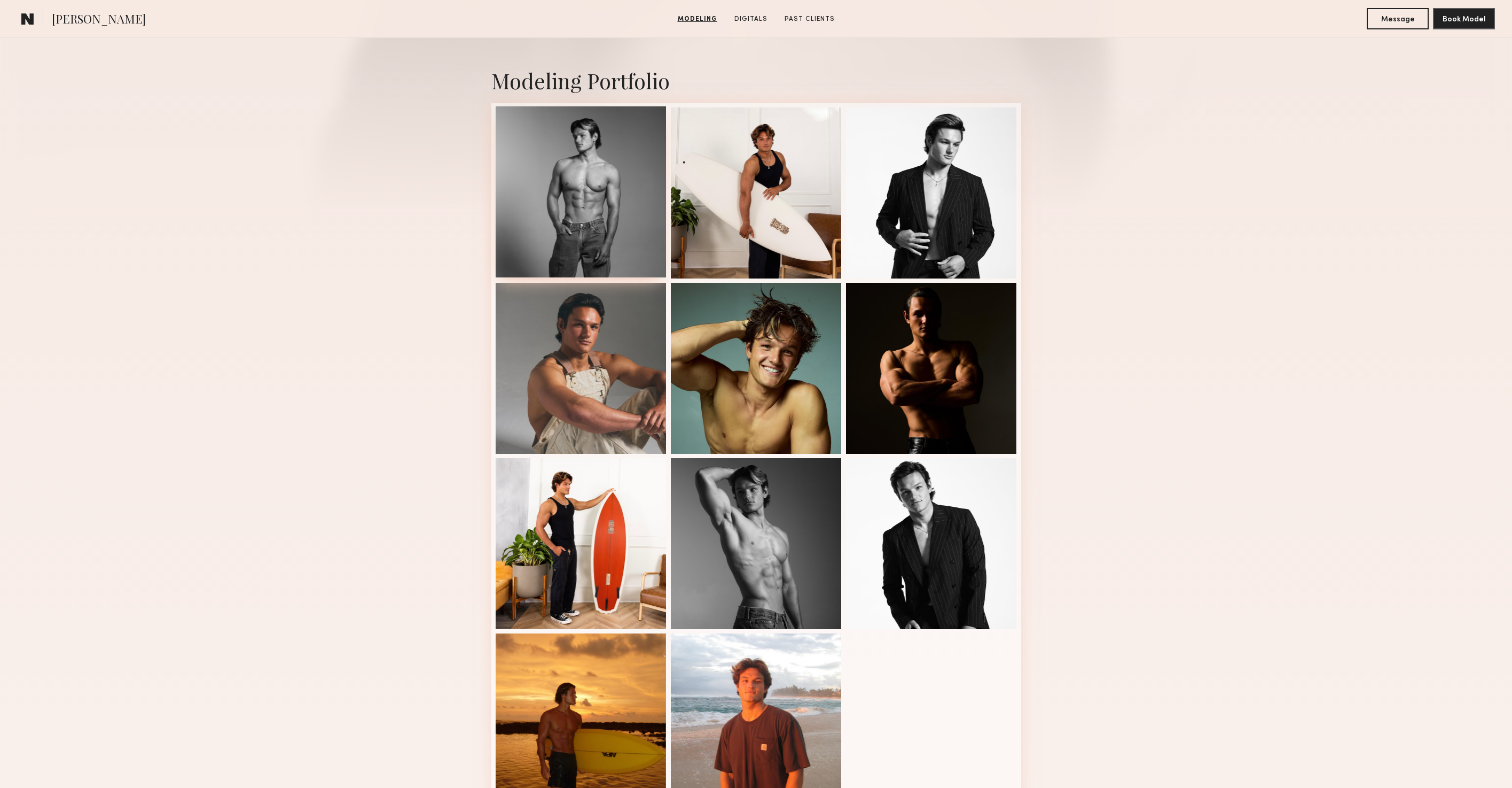
click at [604, 190] on div at bounding box center [581, 192] width 171 height 171
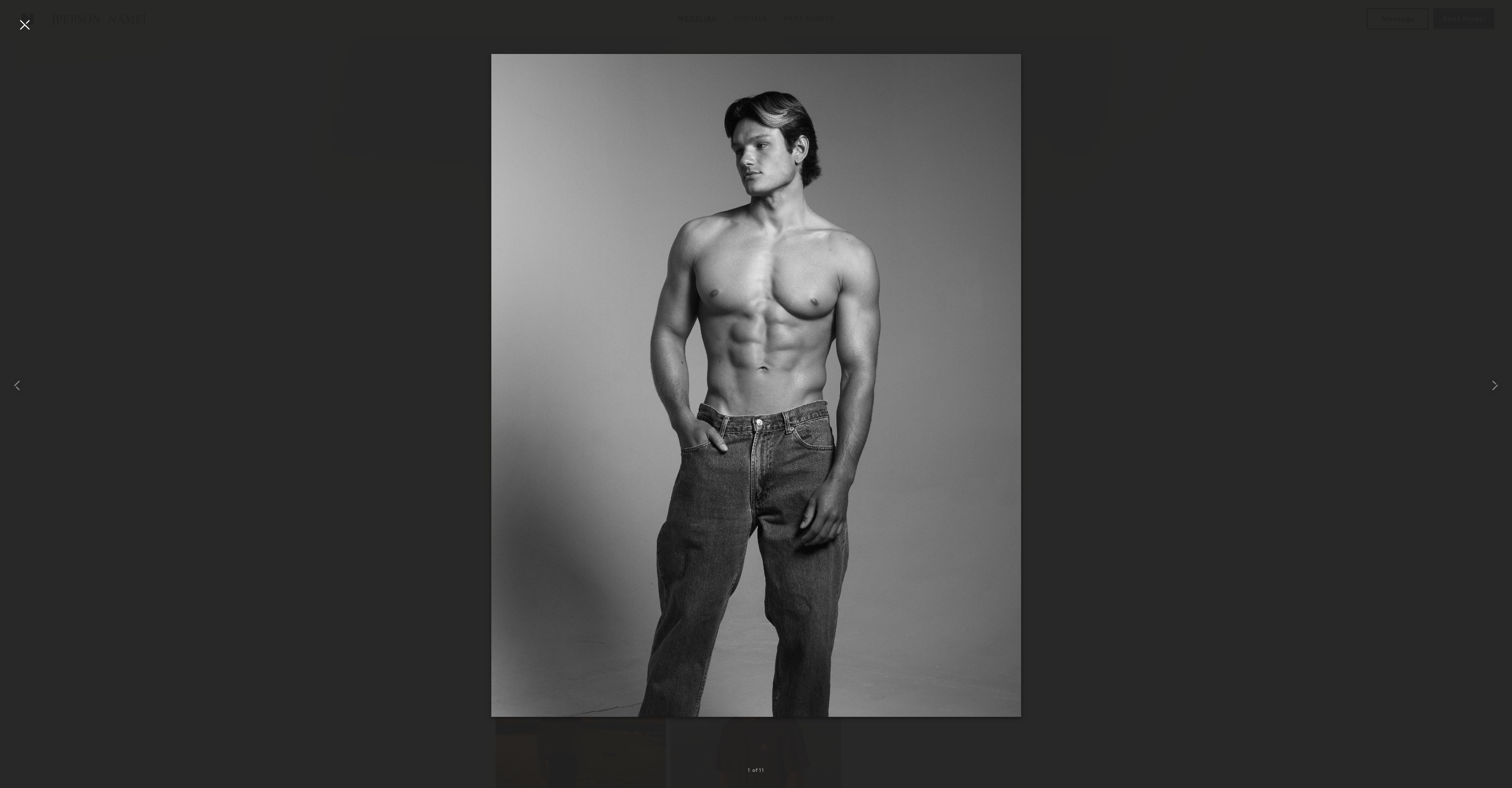
click at [26, 26] on div at bounding box center [25, 25] width 17 height 17
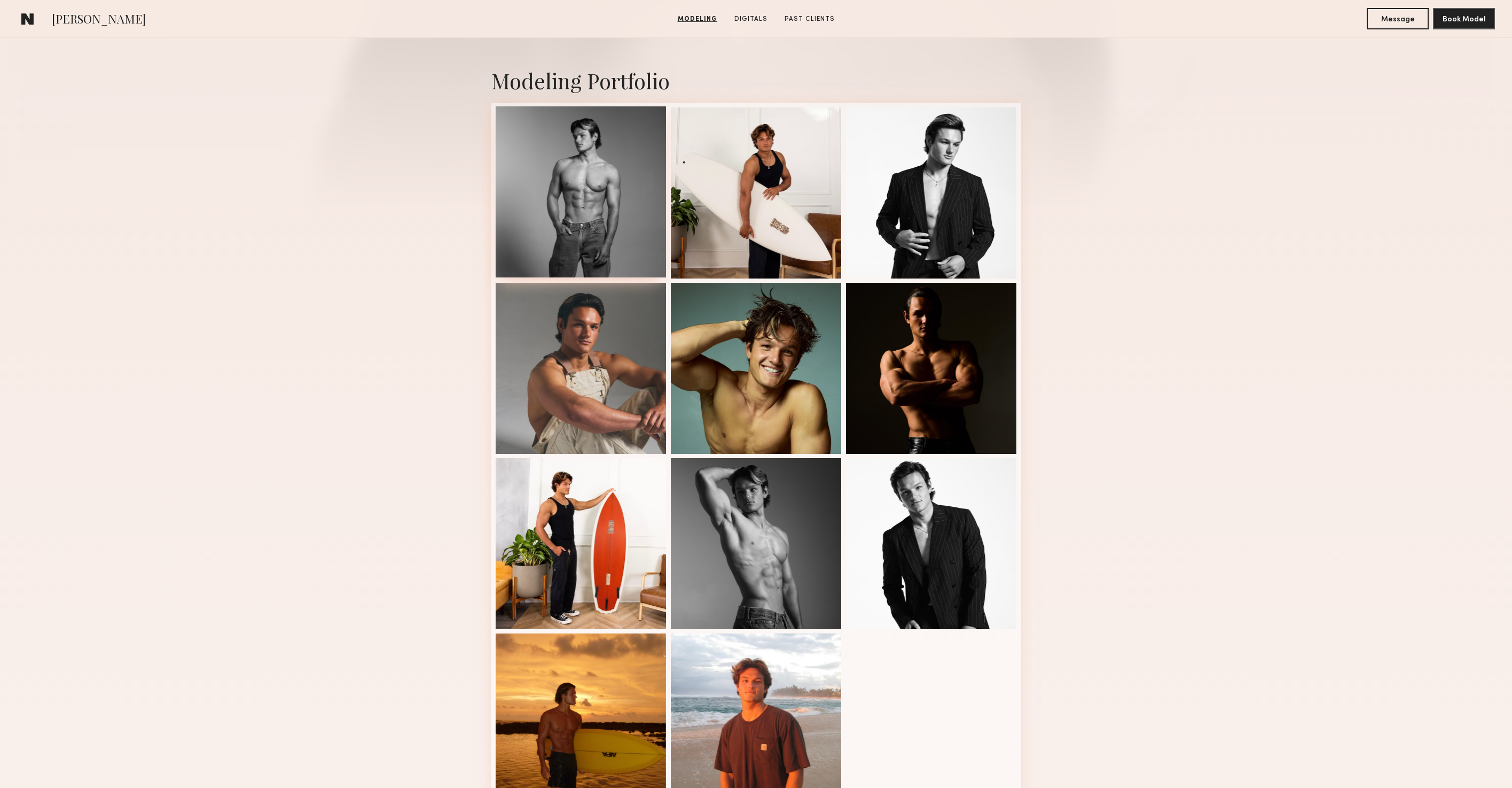
click at [621, 223] on div at bounding box center [581, 192] width 171 height 171
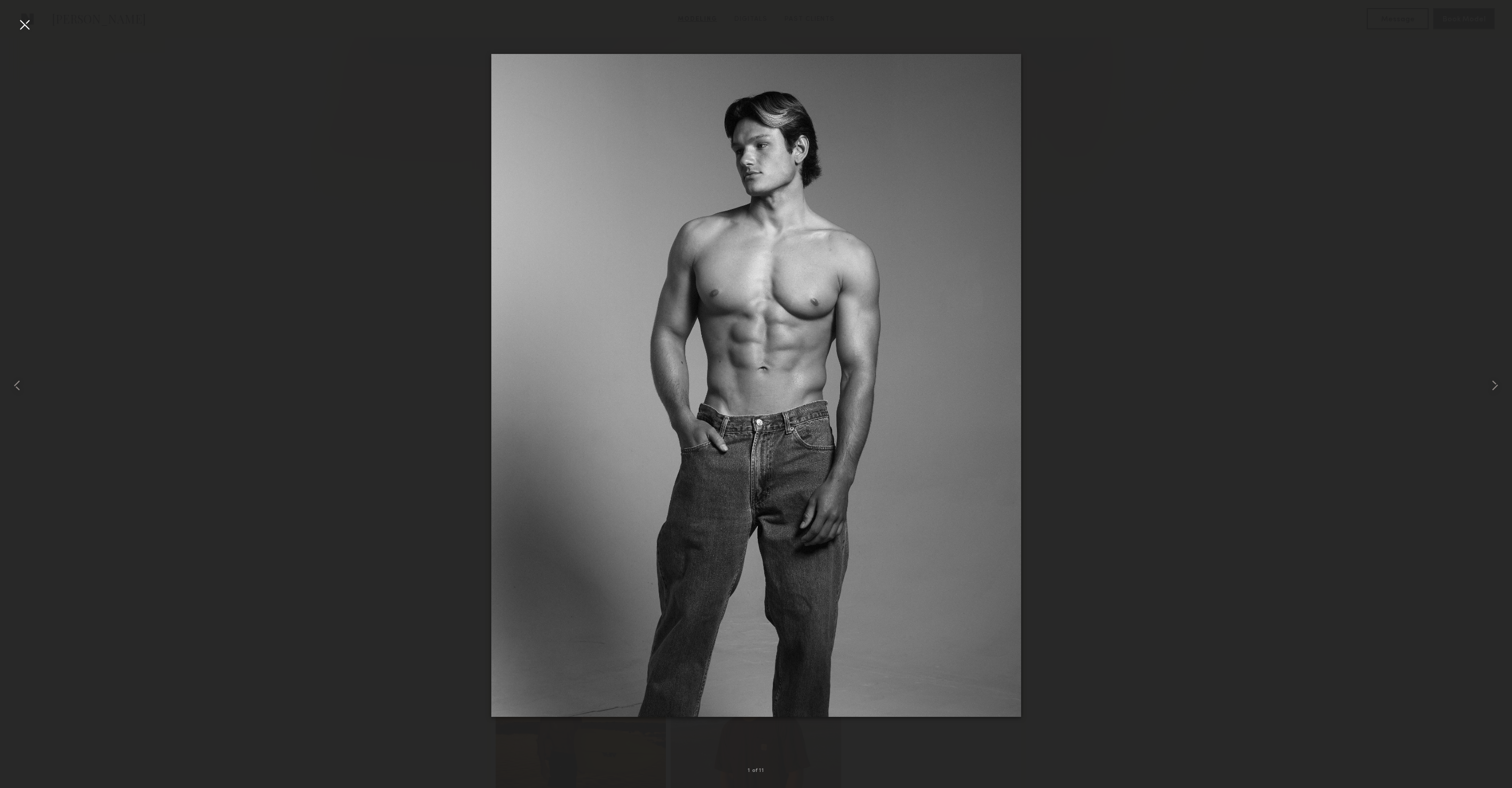
click at [343, 440] on div at bounding box center [756, 385] width 1512 height 737
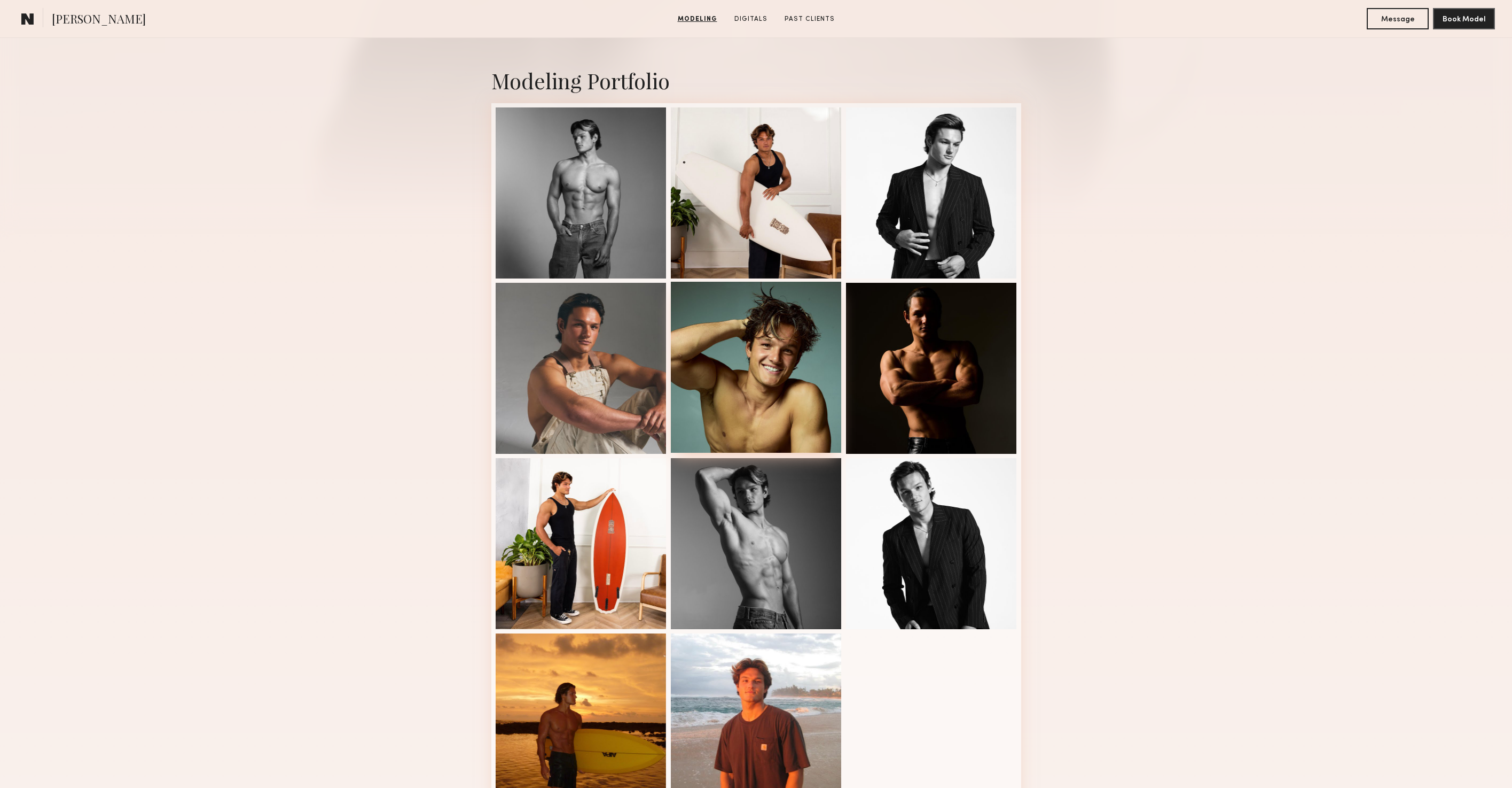
click at [760, 395] on div at bounding box center [756, 368] width 171 height 171
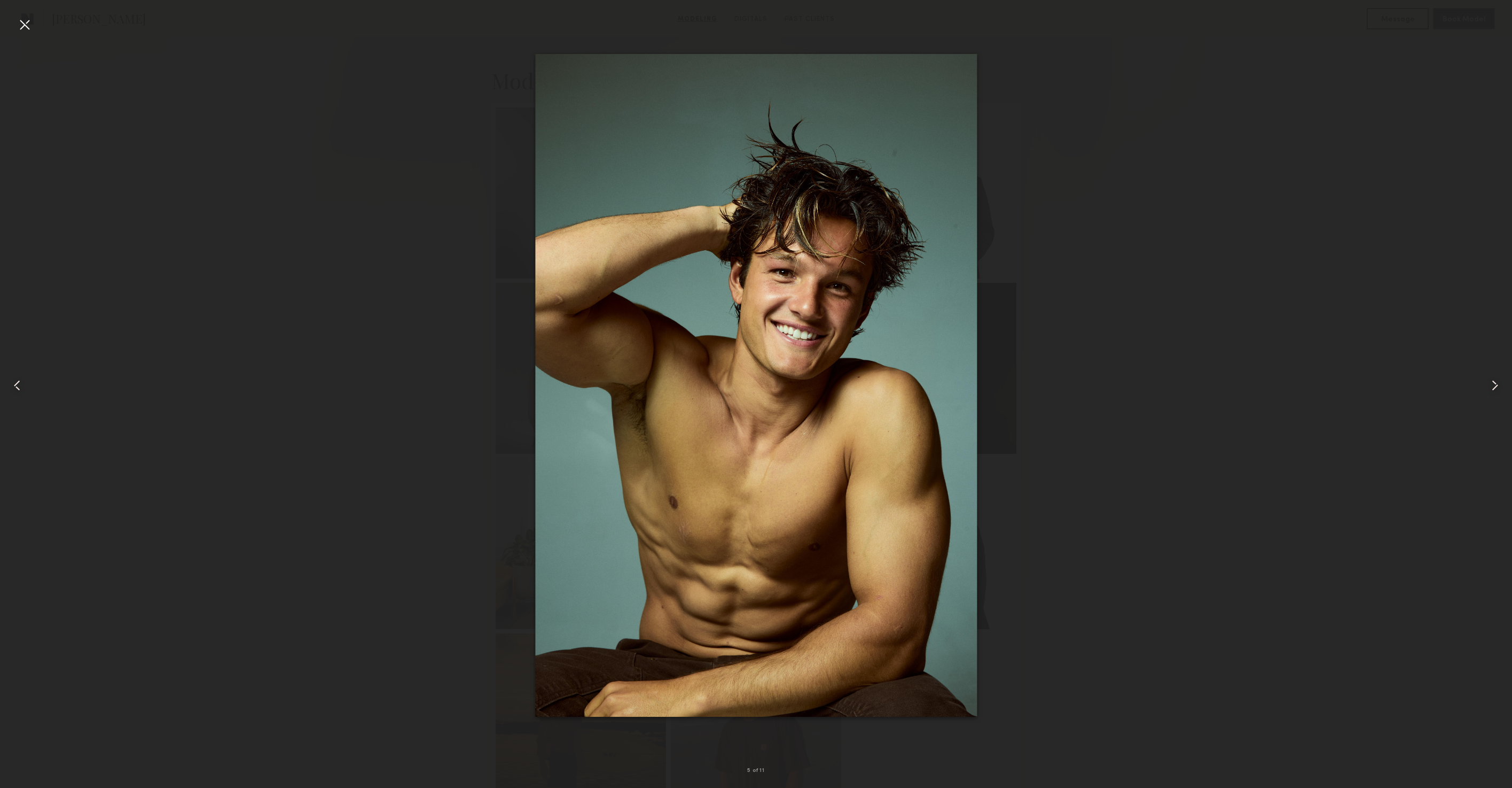
click at [468, 281] on div at bounding box center [756, 385] width 1512 height 737
click at [421, 283] on div at bounding box center [756, 385] width 1512 height 737
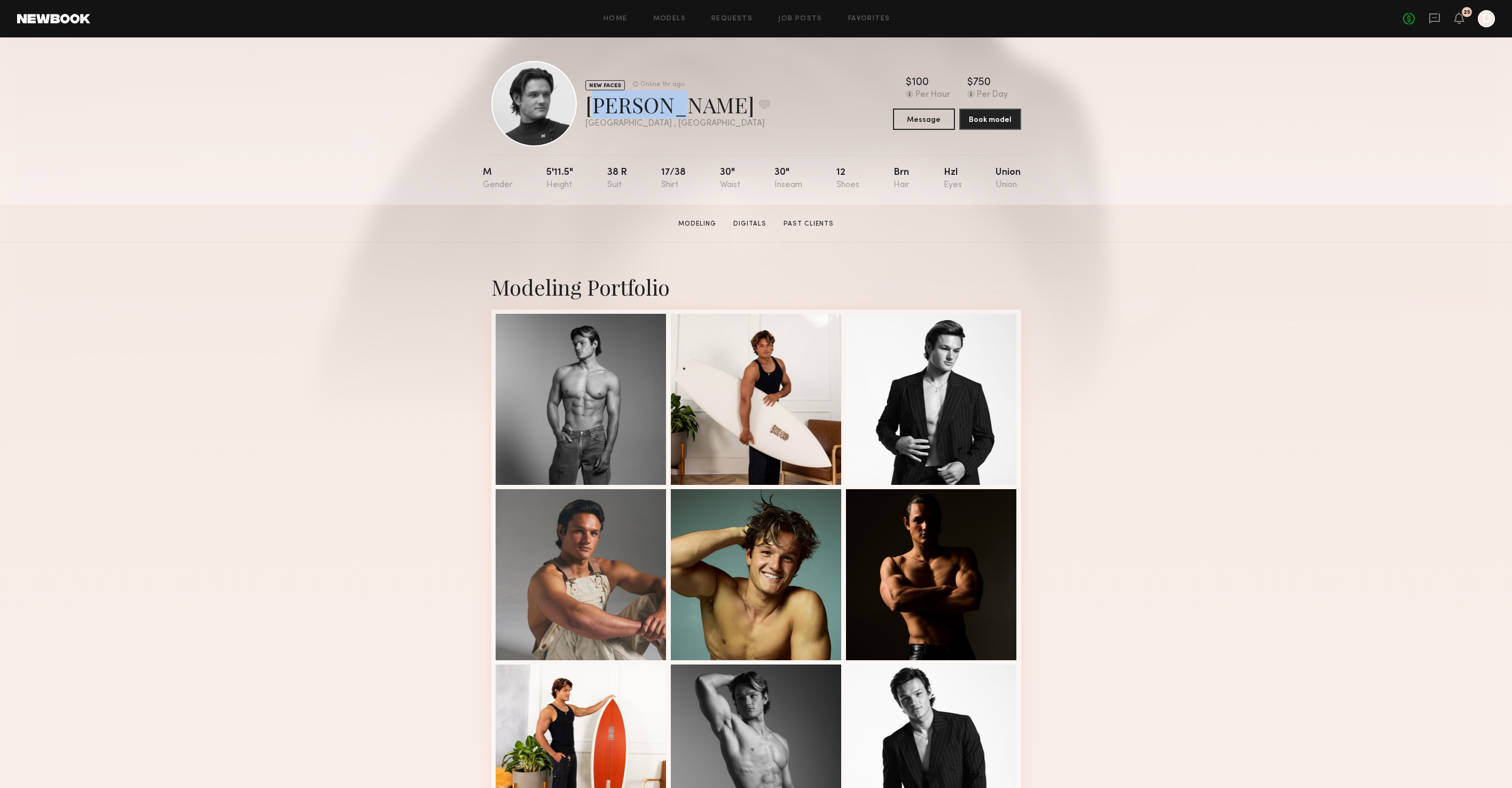
scroll to position [1, 0]
drag, startPoint x: 654, startPoint y: 114, endPoint x: 586, endPoint y: 113, distance: 68.0
click at [586, 113] on div "Sage G. Favorite" at bounding box center [677, 105] width 184 height 28
copy div "Sage G."
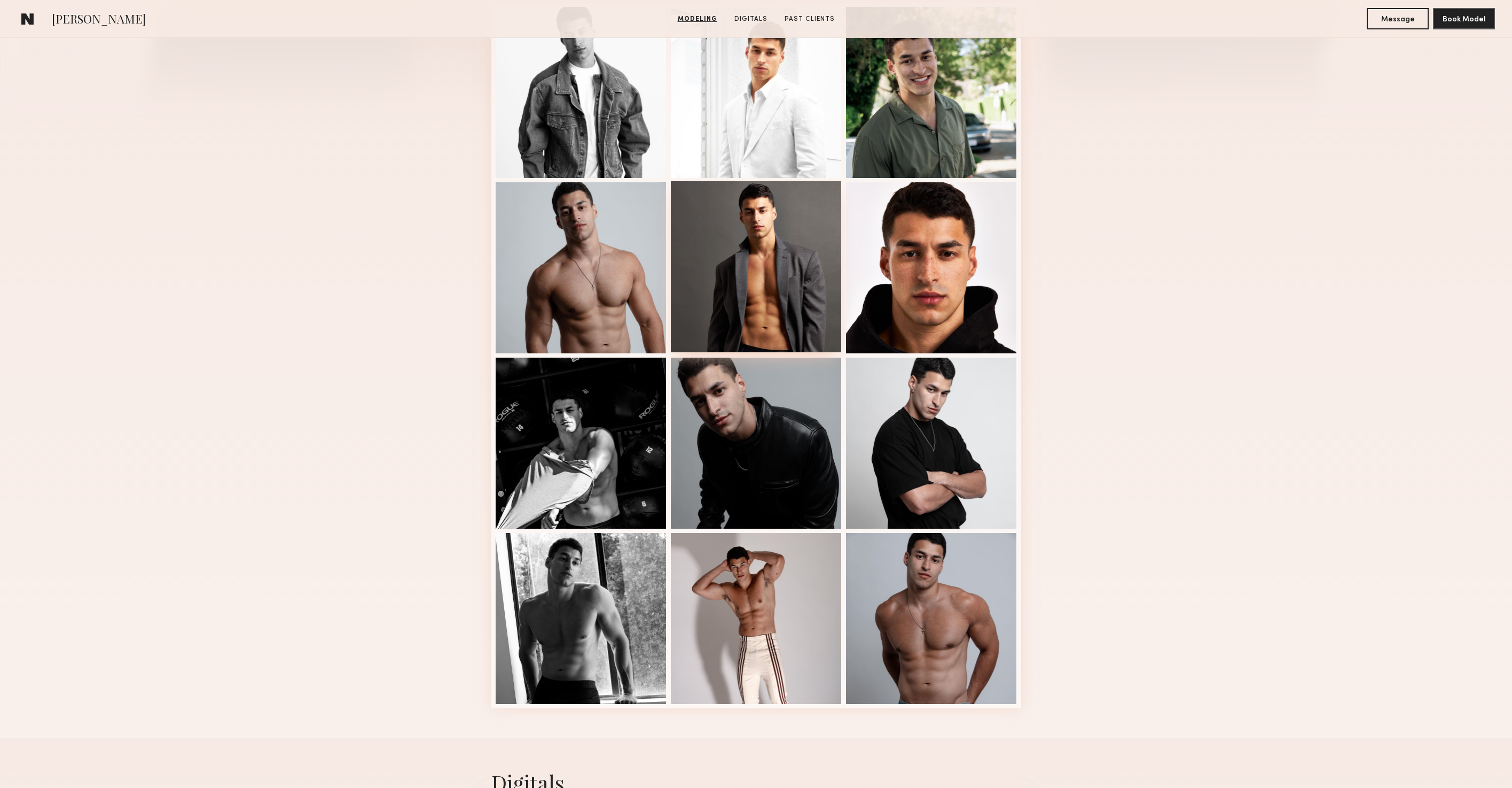
scroll to position [277, 0]
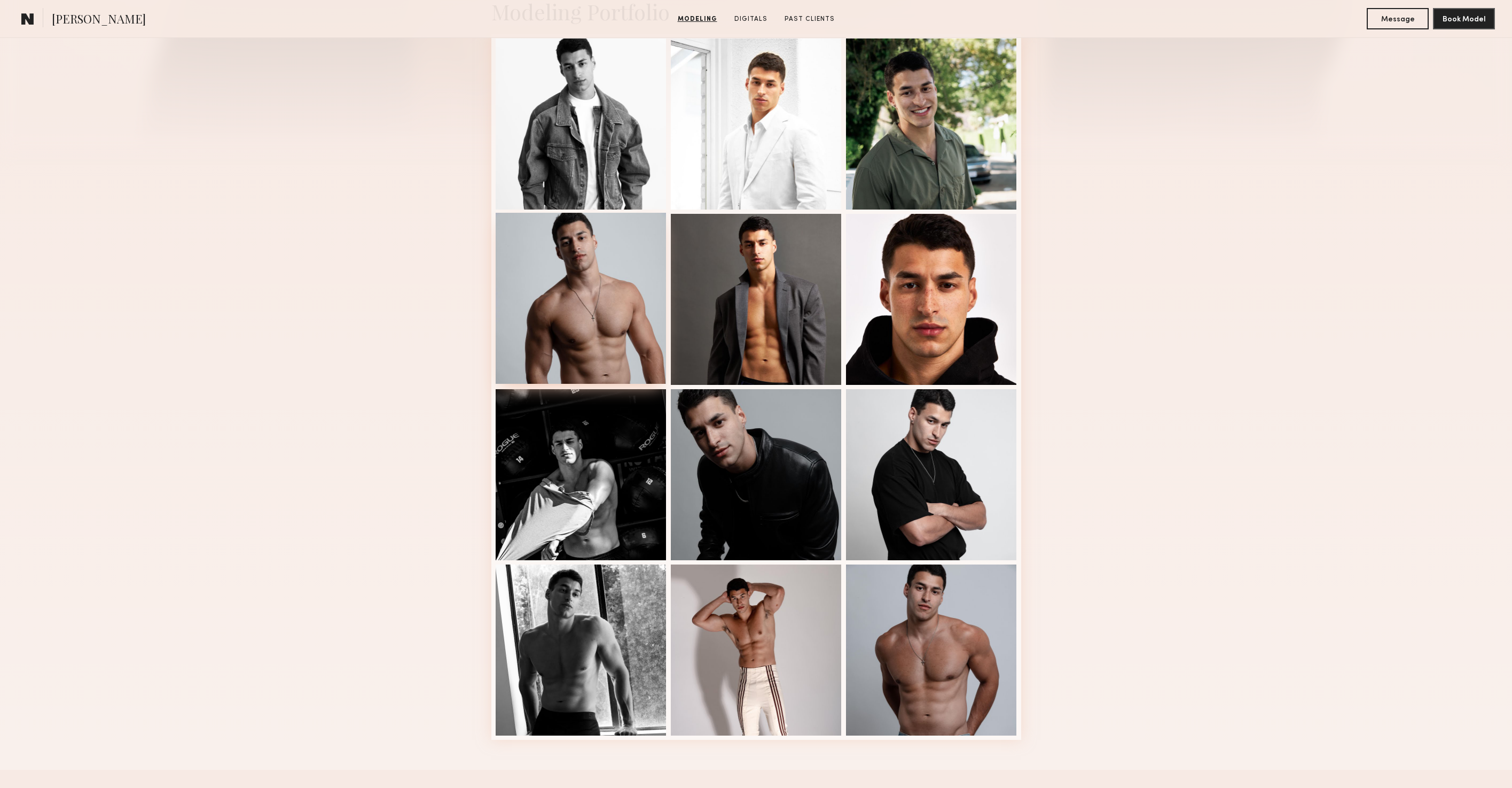
click at [597, 298] on div at bounding box center [581, 298] width 171 height 171
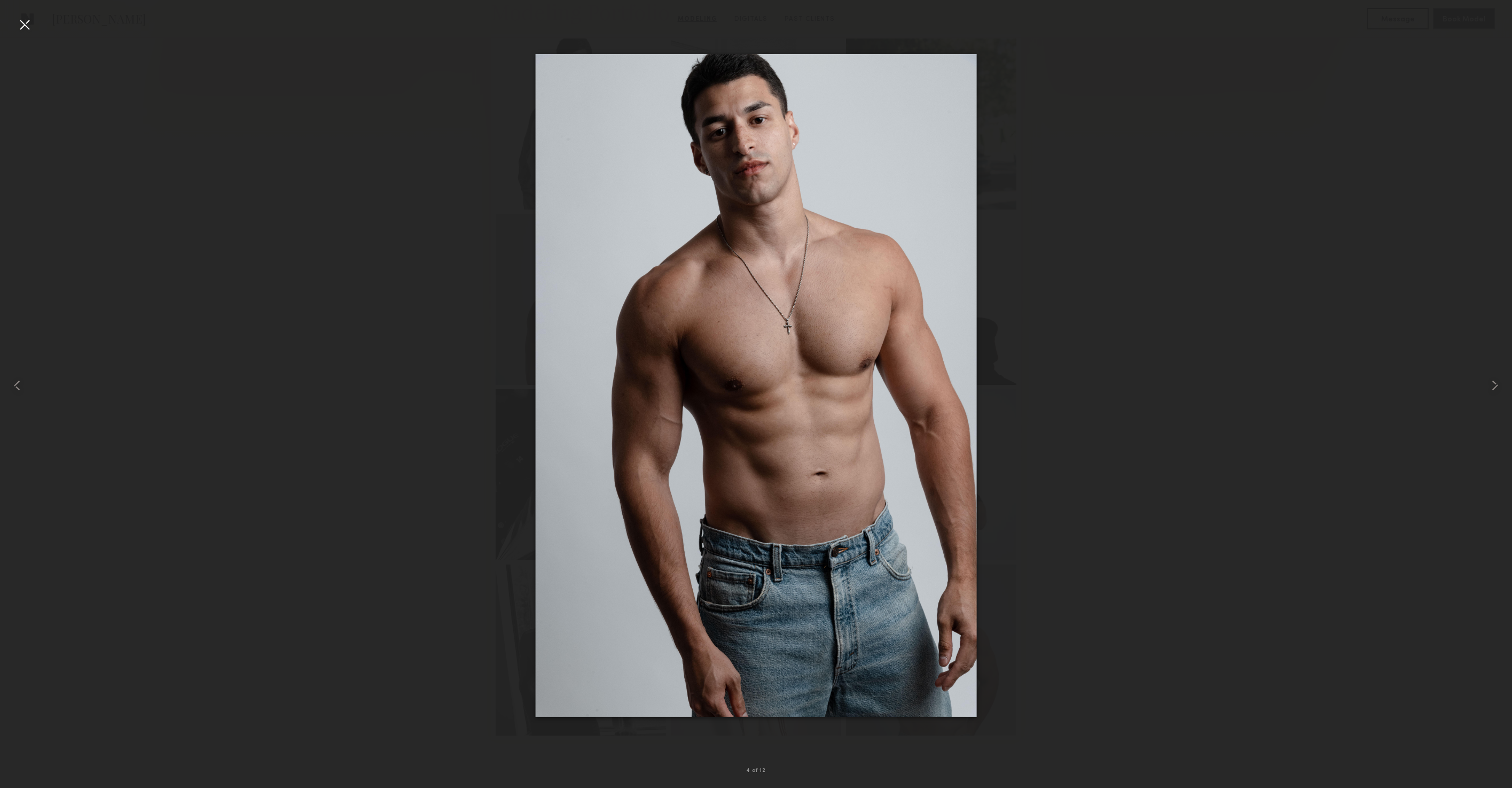
click at [365, 103] on div at bounding box center [756, 385] width 1512 height 737
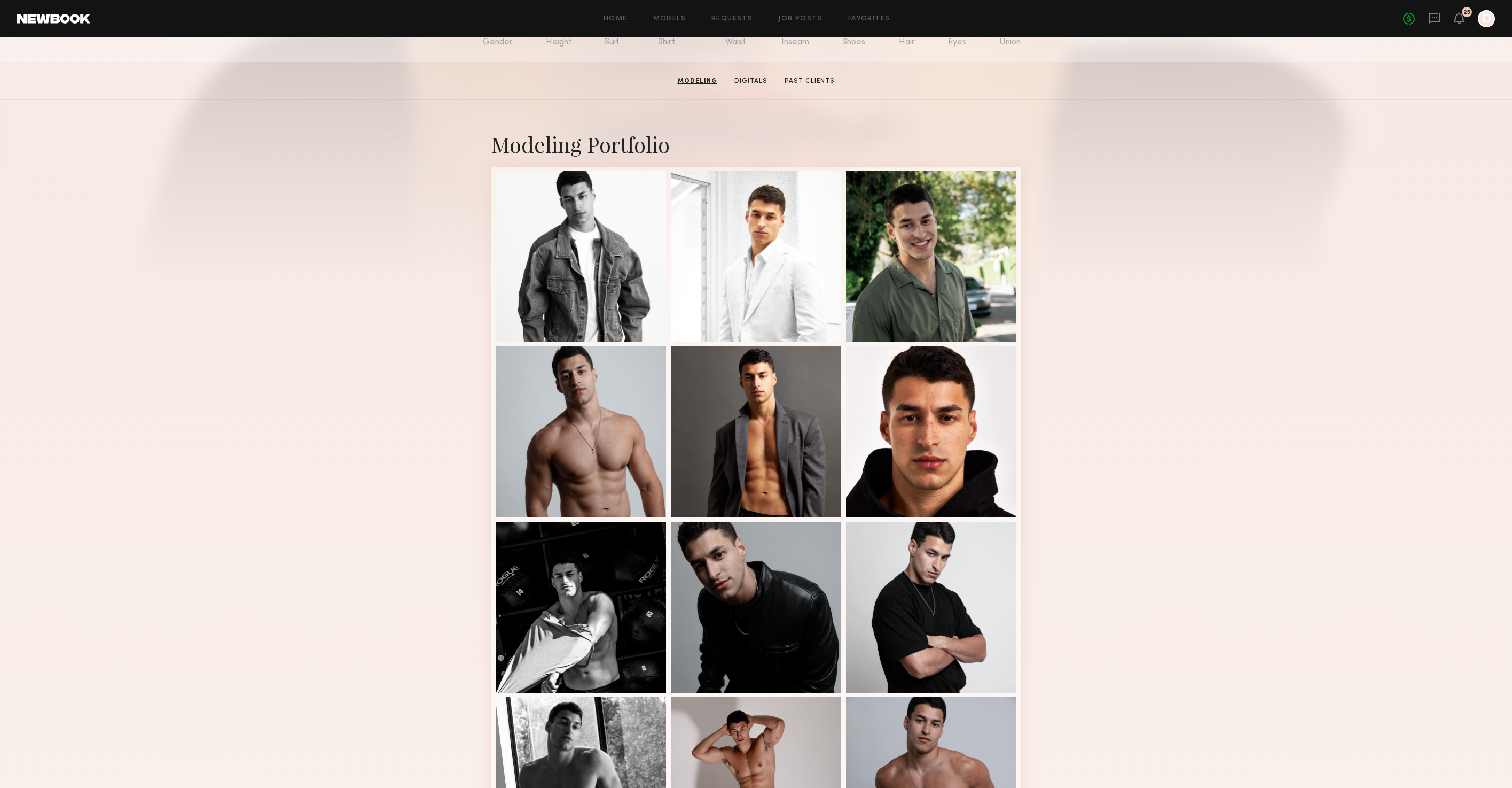
scroll to position [0, 0]
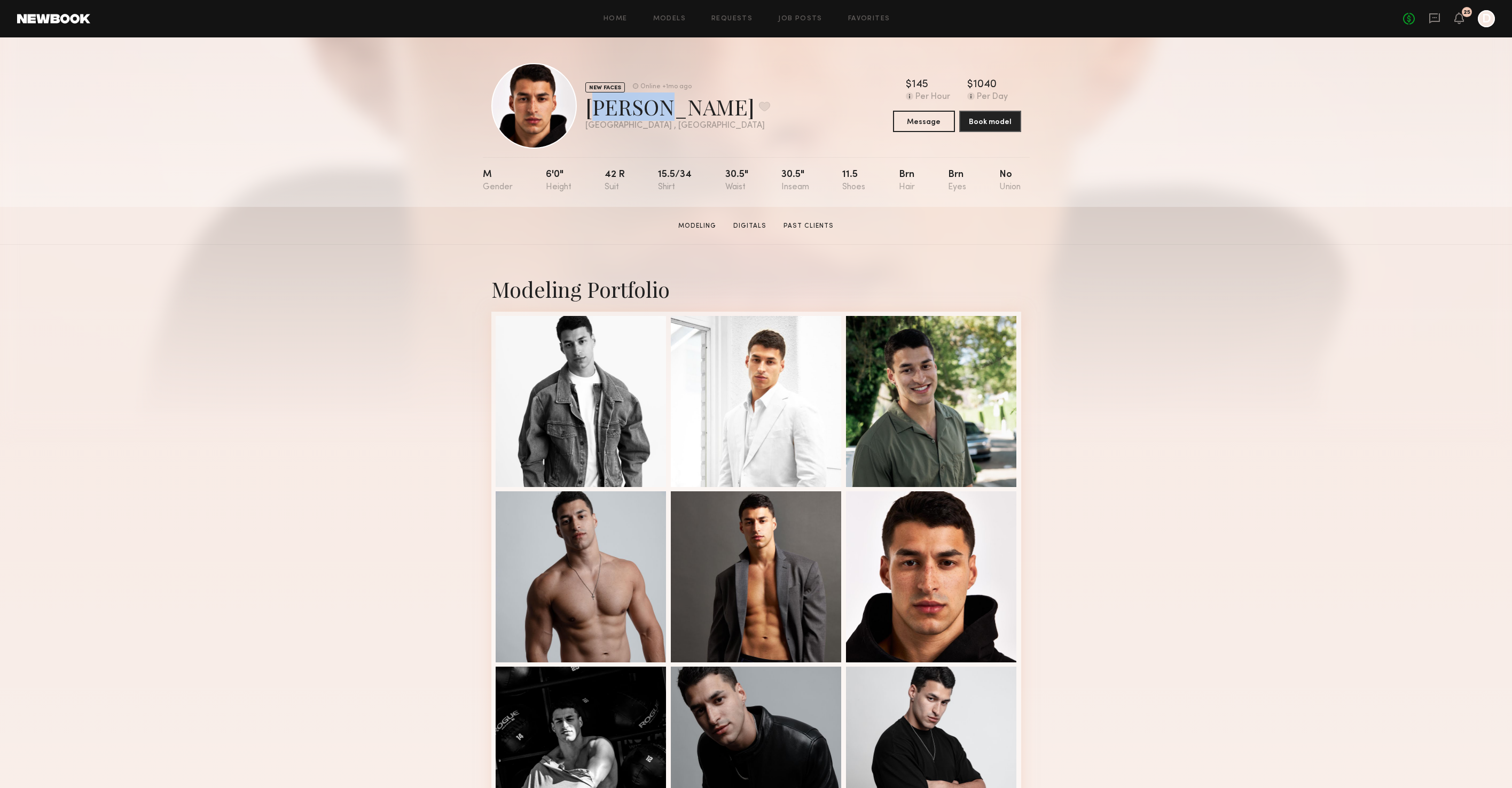
drag, startPoint x: 651, startPoint y: 108, endPoint x: 587, endPoint y: 111, distance: 64.1
click at [587, 111] on div "Noah D. Favorite" at bounding box center [677, 107] width 184 height 28
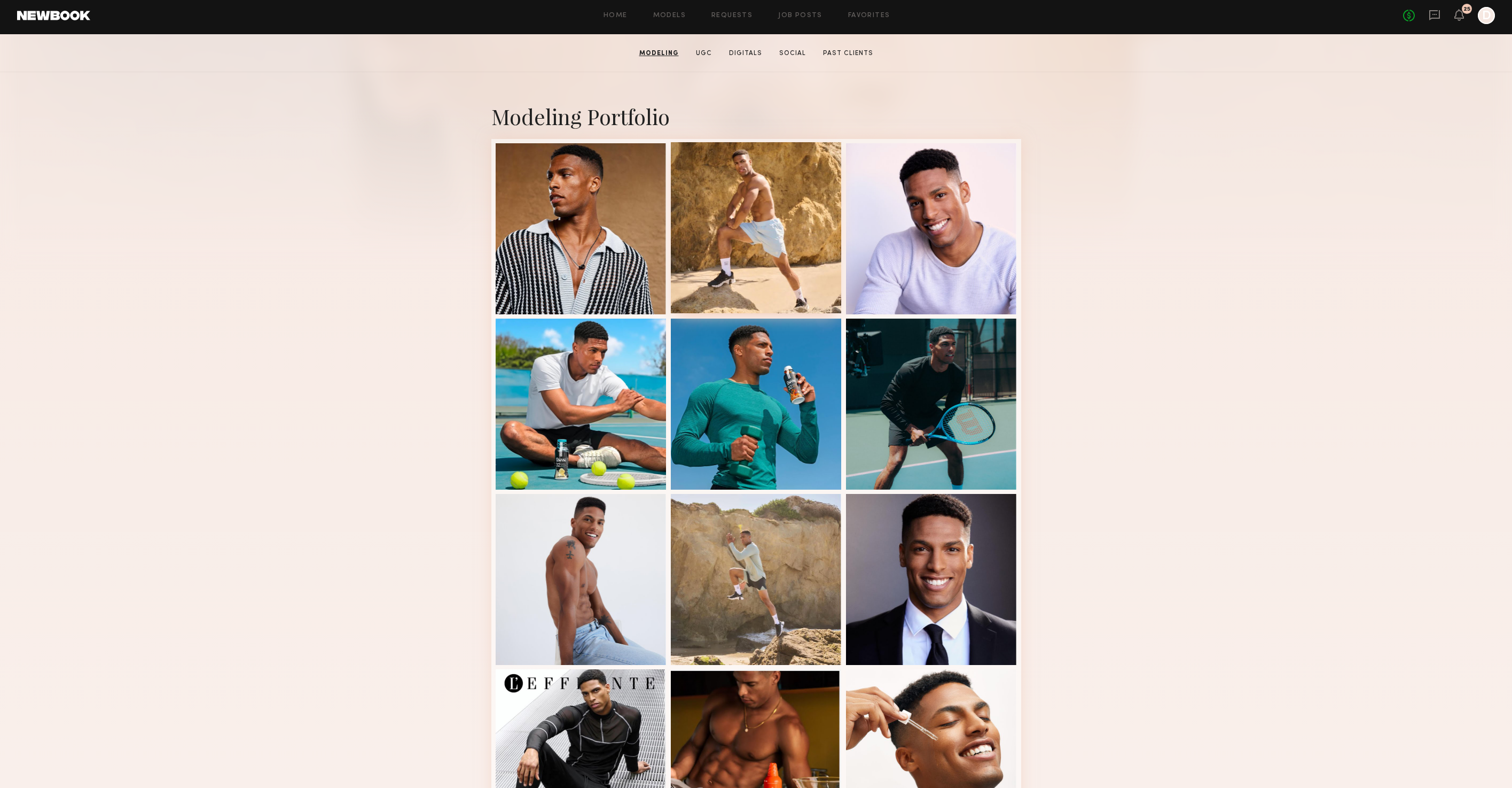
scroll to position [171, 0]
click at [746, 230] on div at bounding box center [756, 228] width 171 height 171
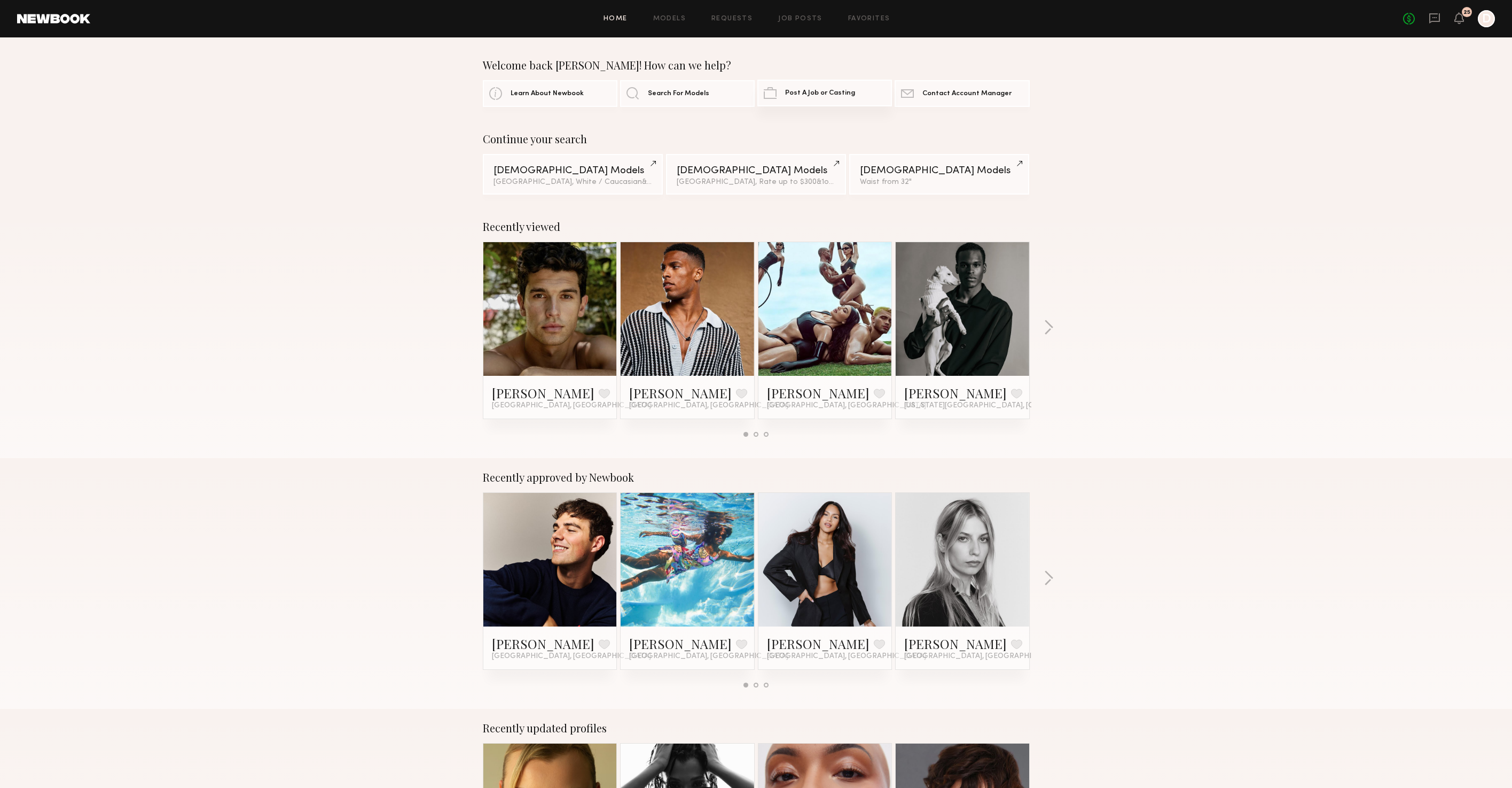
click at [805, 94] on span "Post A Job or Casting" at bounding box center [820, 93] width 70 height 7
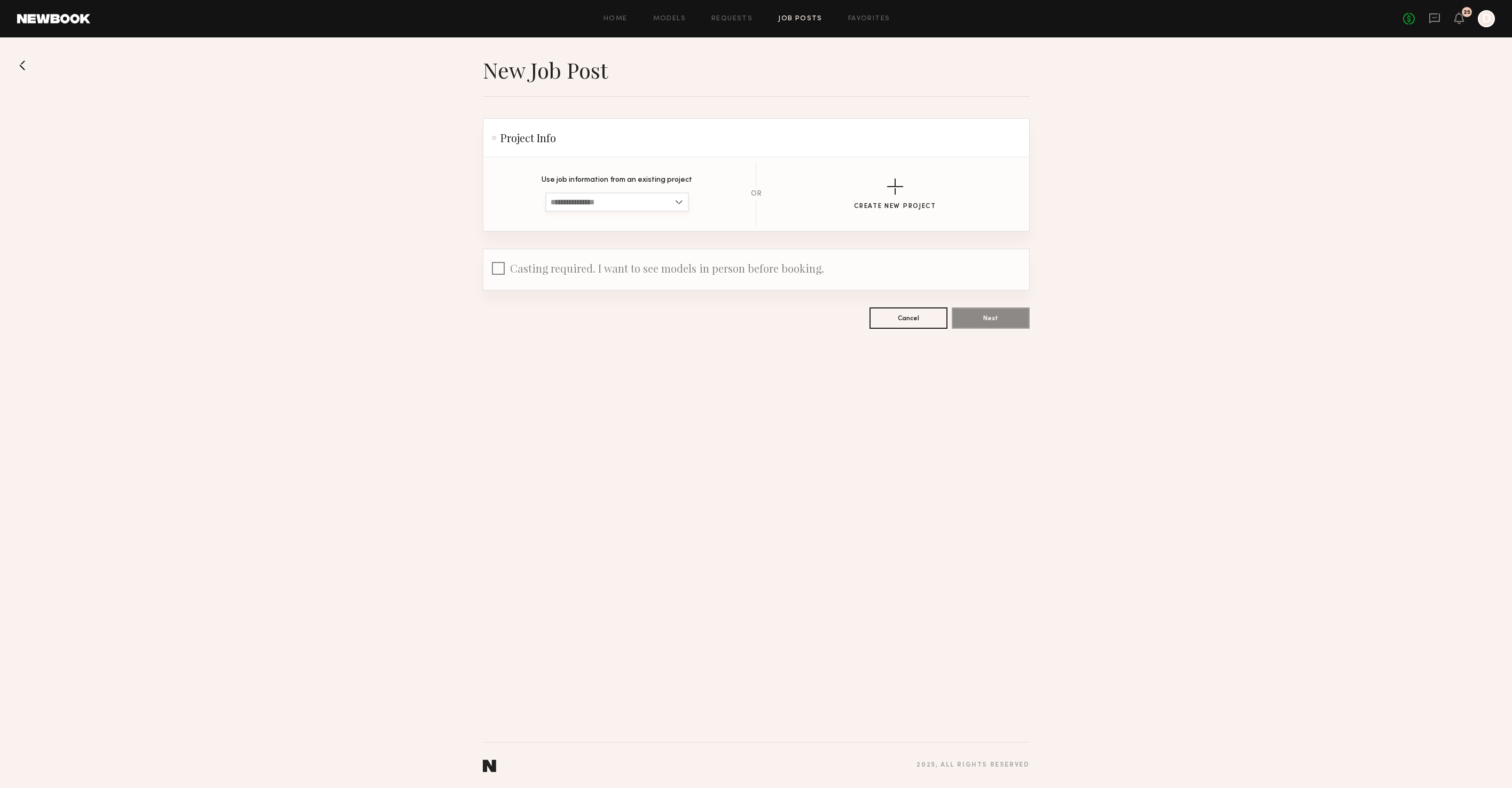
click at [620, 207] on input at bounding box center [617, 202] width 144 height 19
click at [754, 338] on div "New Job Post Project Info Use job information from an existing project Saga - A…" at bounding box center [756, 413] width 1512 height 751
click at [892, 178] on section "Use job information from an existing project Saga - August Creative Production …" at bounding box center [756, 194] width 511 height 63
click at [895, 199] on button "Create New Project" at bounding box center [895, 194] width 82 height 31
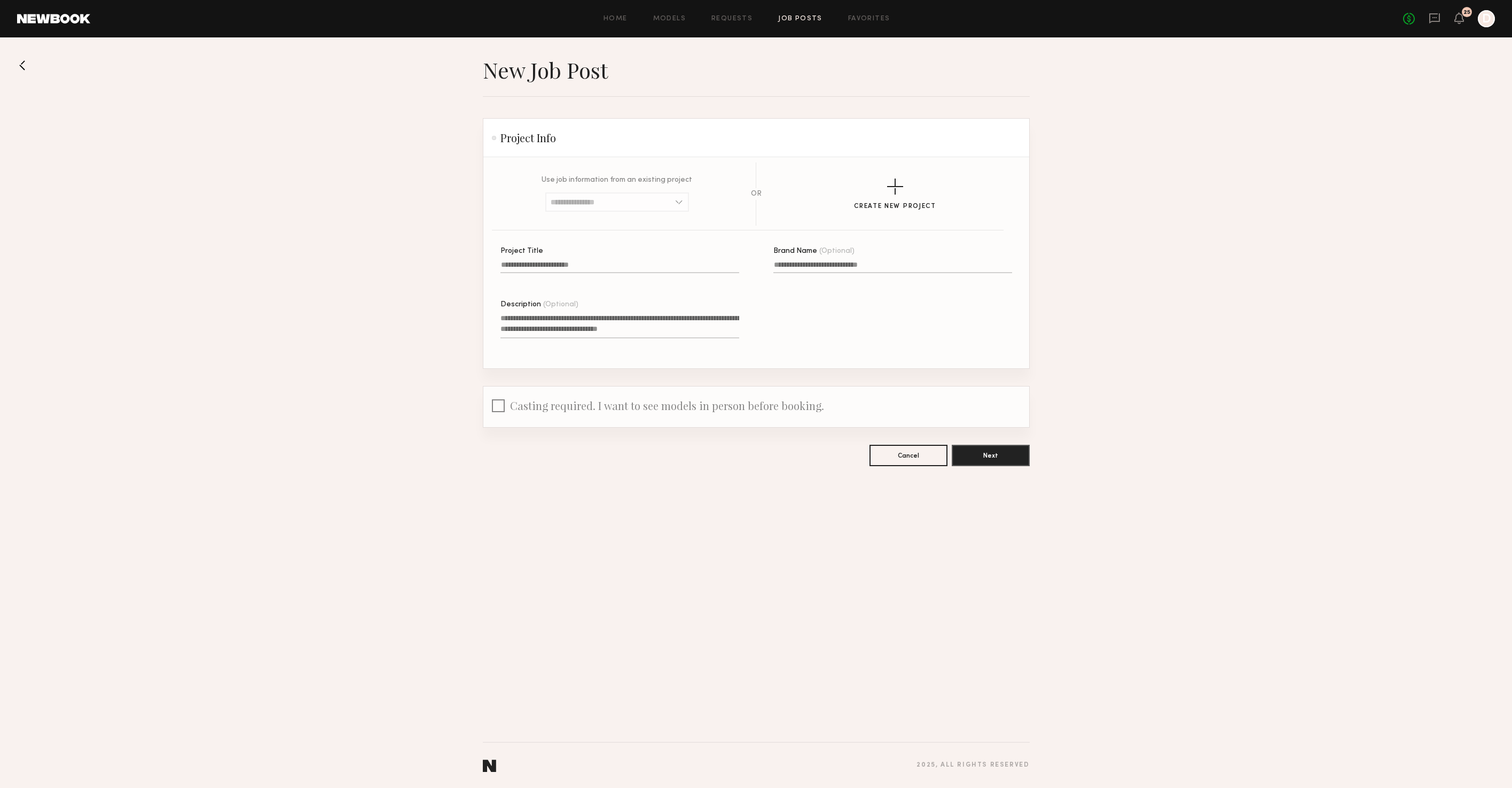
click at [584, 267] on input "Project Title" at bounding box center [619, 267] width 239 height 12
click at [563, 295] on div "**********" at bounding box center [773, 308] width 546 height 121
click at [555, 267] on input "**********" at bounding box center [619, 267] width 239 height 12
type input "**********"
click at [805, 267] on input "Brand Name (Optional)" at bounding box center [893, 267] width 239 height 12
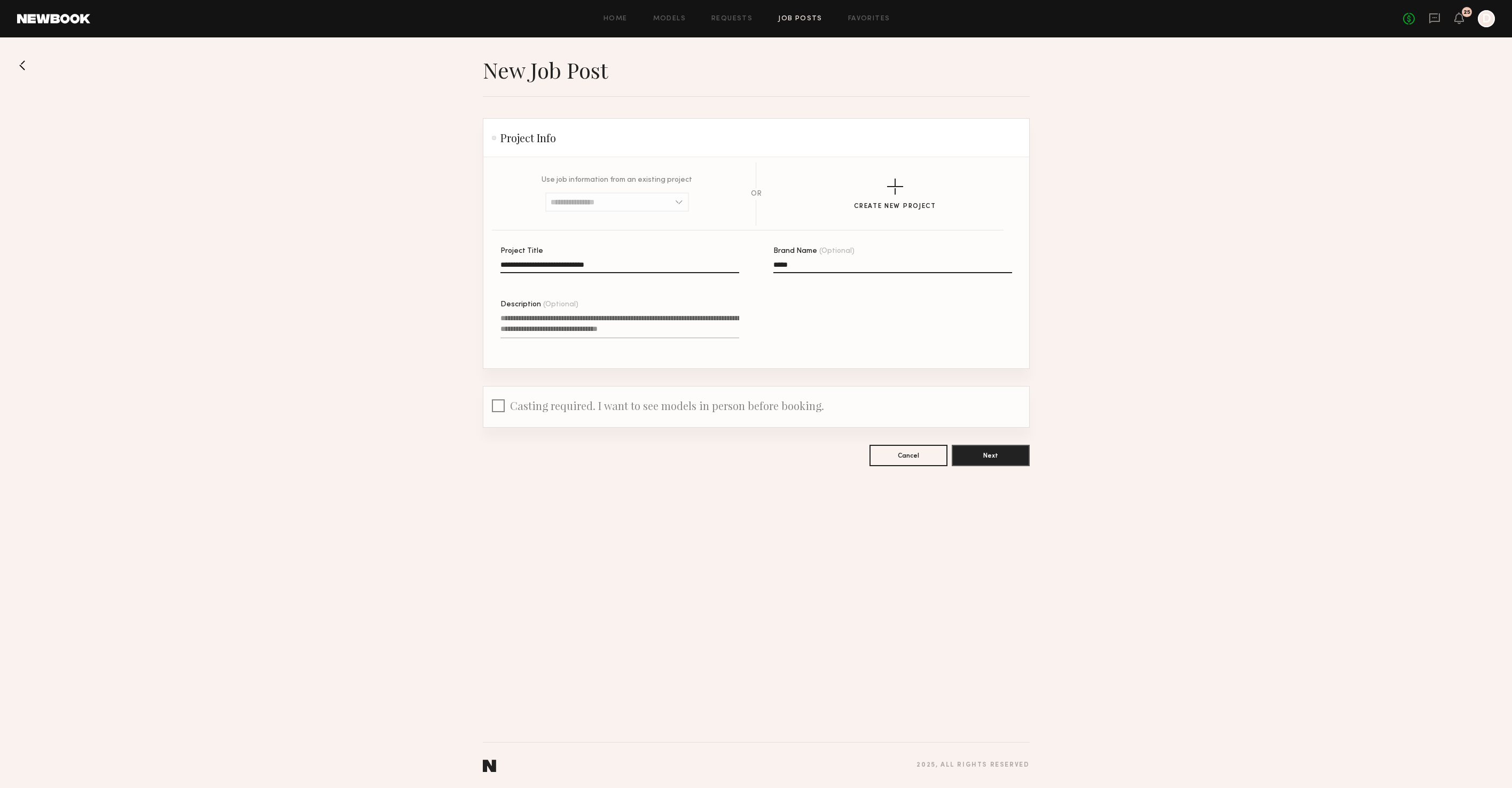
type input "*****"
click at [522, 319] on textarea "Description (Optional)" at bounding box center [619, 325] width 239 height 26
type textarea "*"
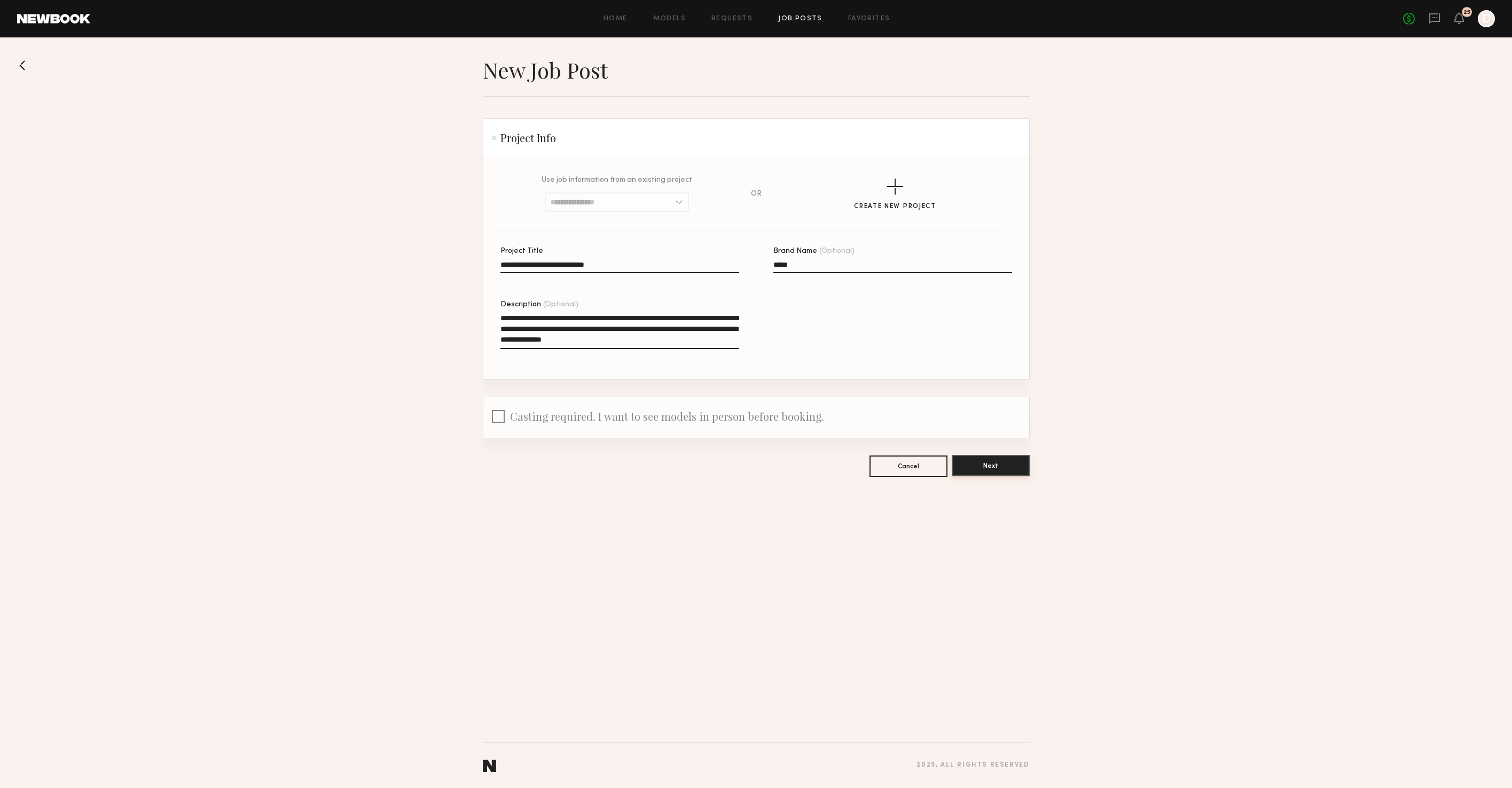
type textarea "**********"
click at [1007, 468] on button "Next" at bounding box center [991, 465] width 78 height 21
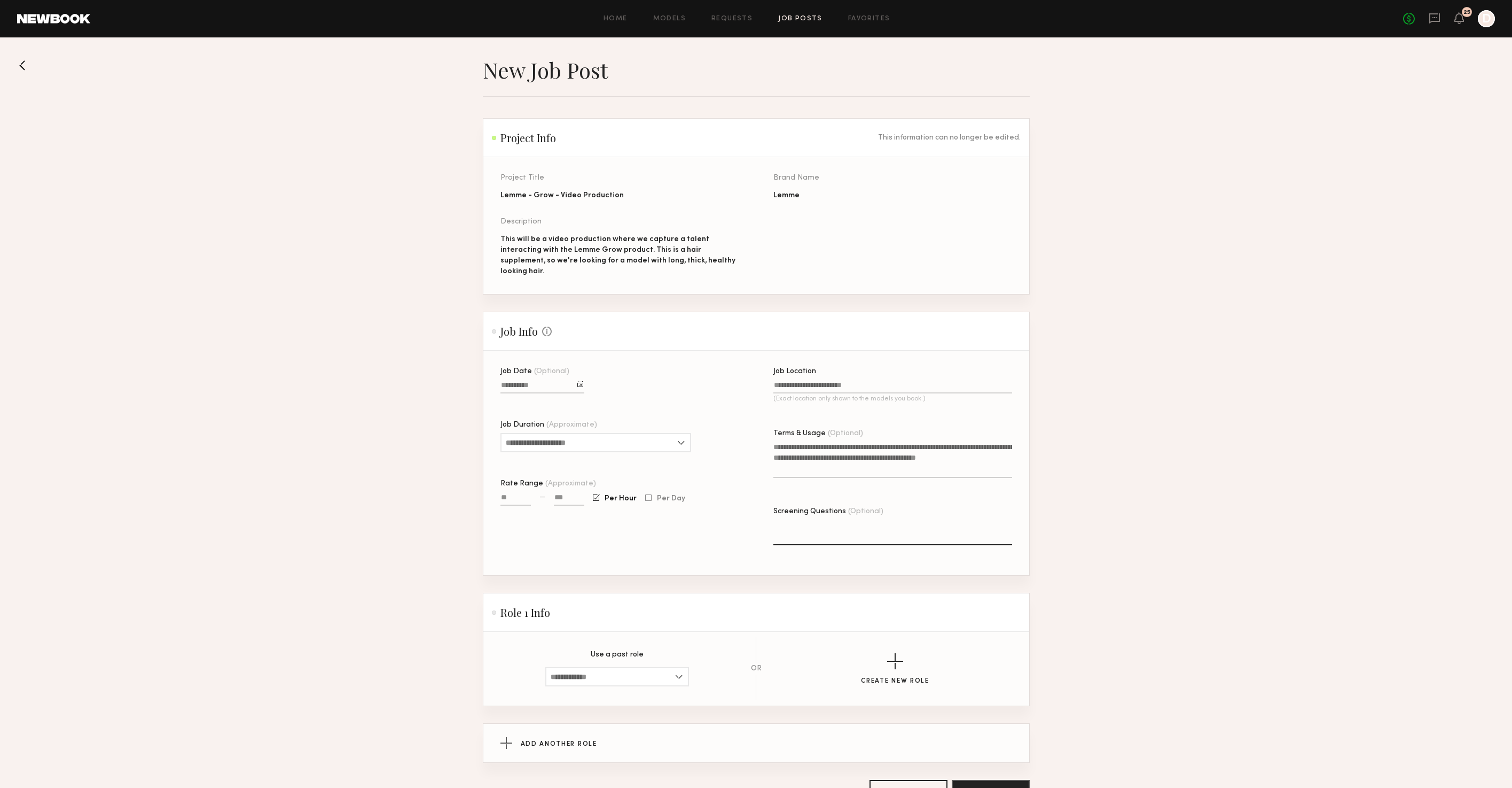
click at [553, 381] on input "Job Date (Optional)" at bounding box center [542, 387] width 84 height 12
click at [549, 482] on button "2" at bounding box center [549, 487] width 17 height 11
click at [545, 437] on input "Job Duration (Approximate)" at bounding box center [595, 442] width 191 height 19
click at [527, 503] on div "4 hours" at bounding box center [595, 512] width 188 height 17
type input "*******"
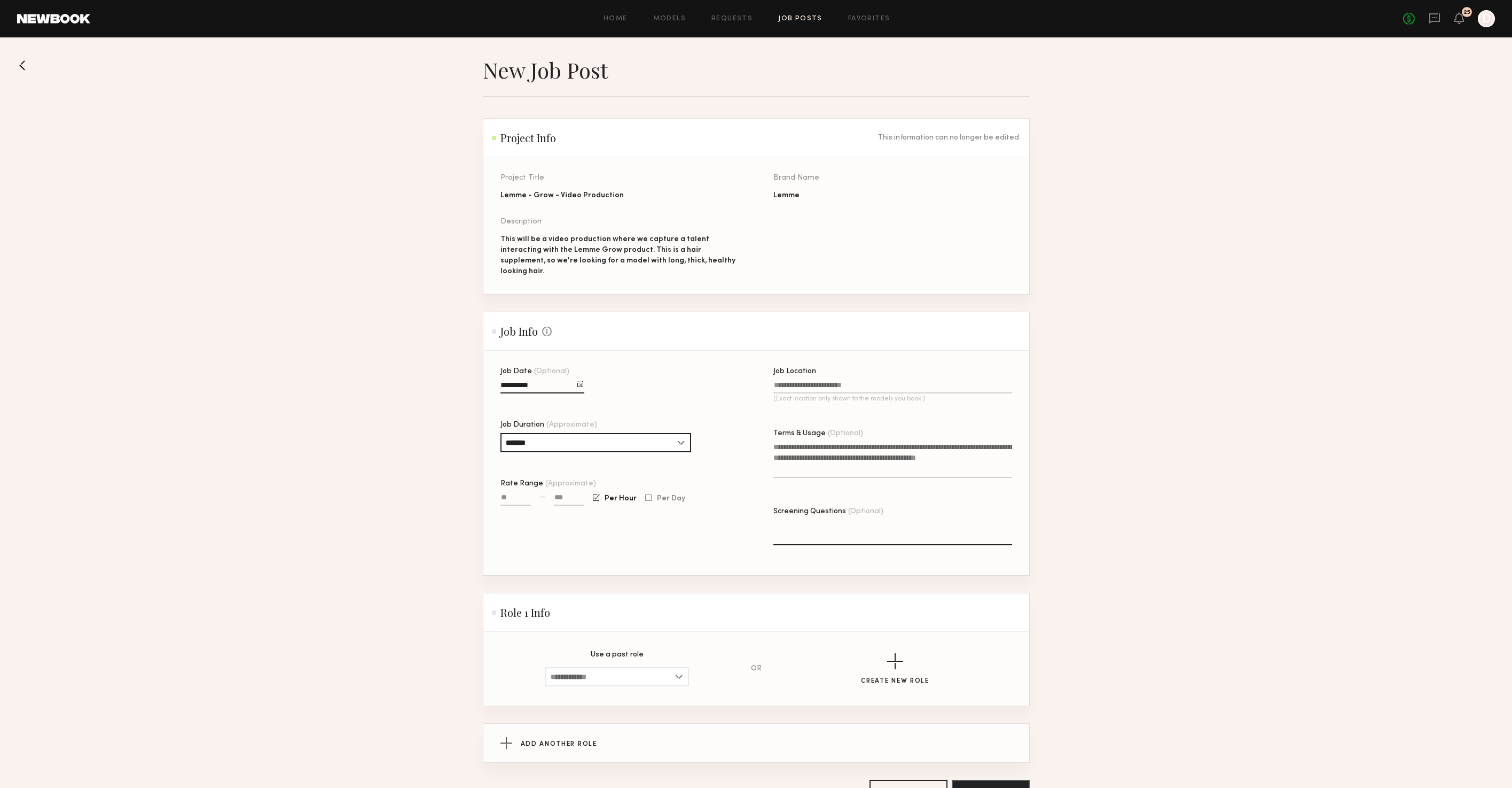
click at [826, 381] on input "Job Location (Exact location only shown to the models you book.)" at bounding box center [893, 387] width 239 height 12
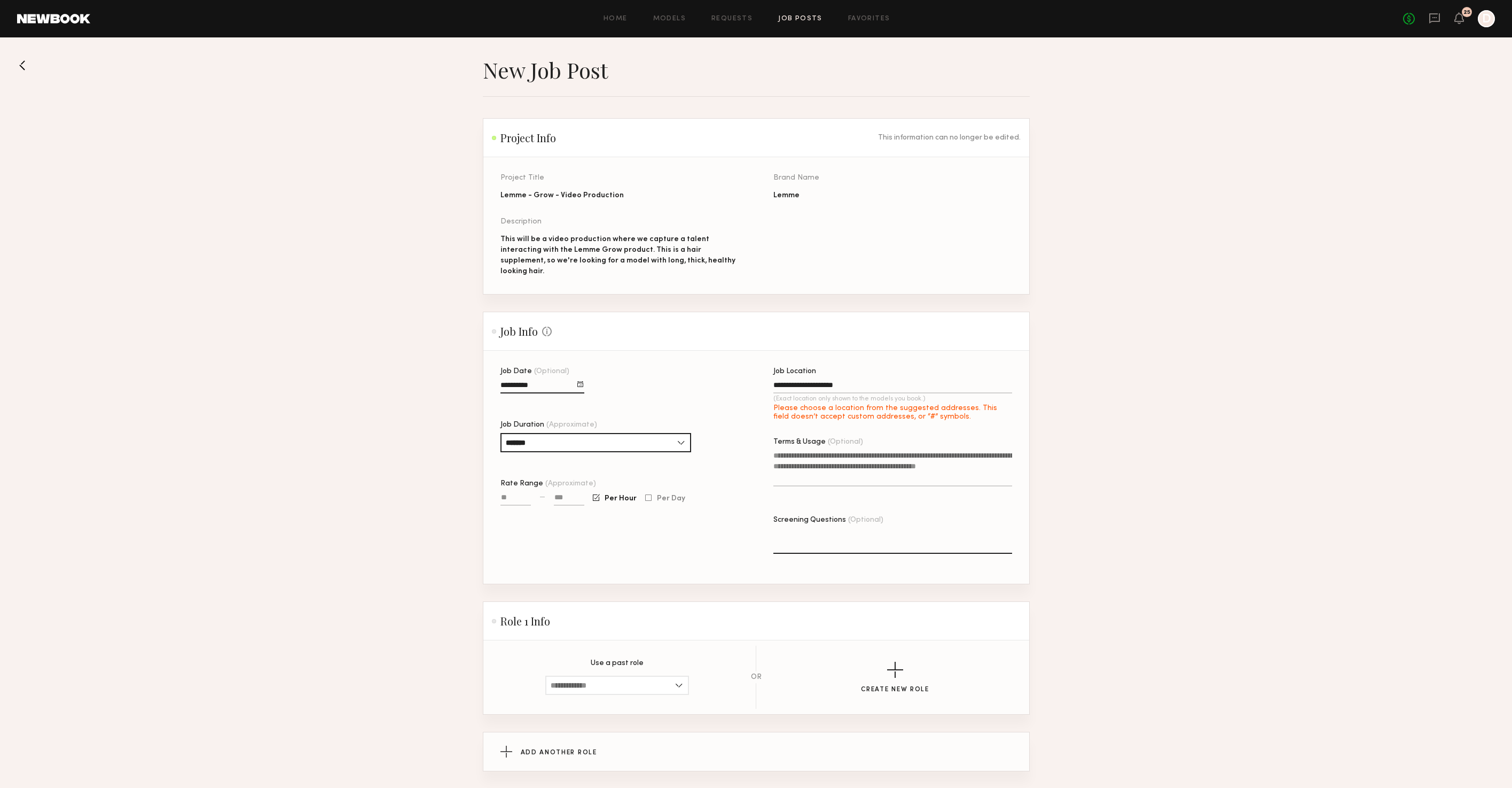
type input "**********"
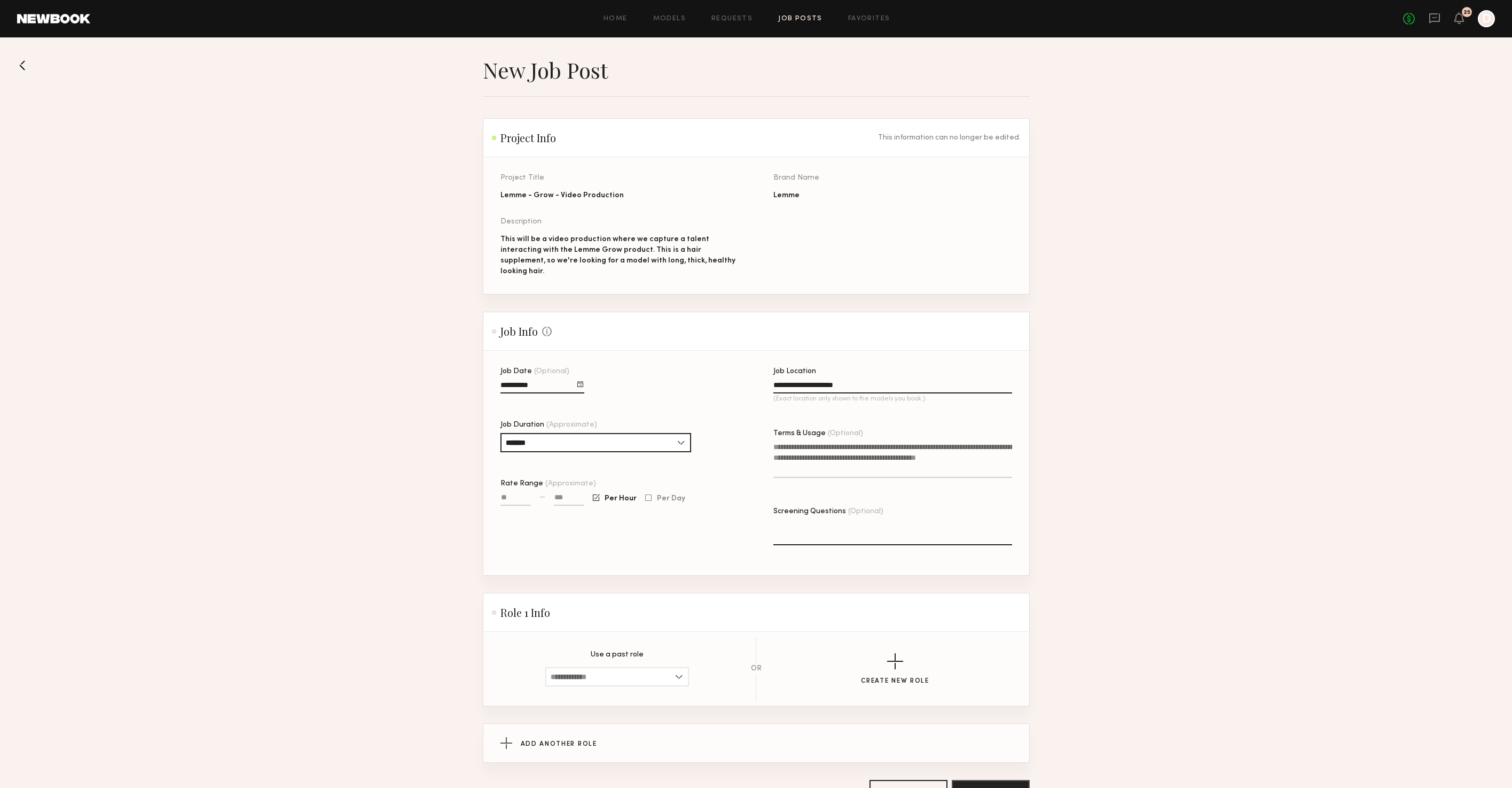
click at [818, 459] on textarea "Terms & Usage (Optional)" at bounding box center [893, 459] width 239 height 37
type textarea "**********"
click at [501, 493] on input "Rate Range (Approximate)" at bounding box center [515, 499] width 30 height 12
type input "***"
type input "****"
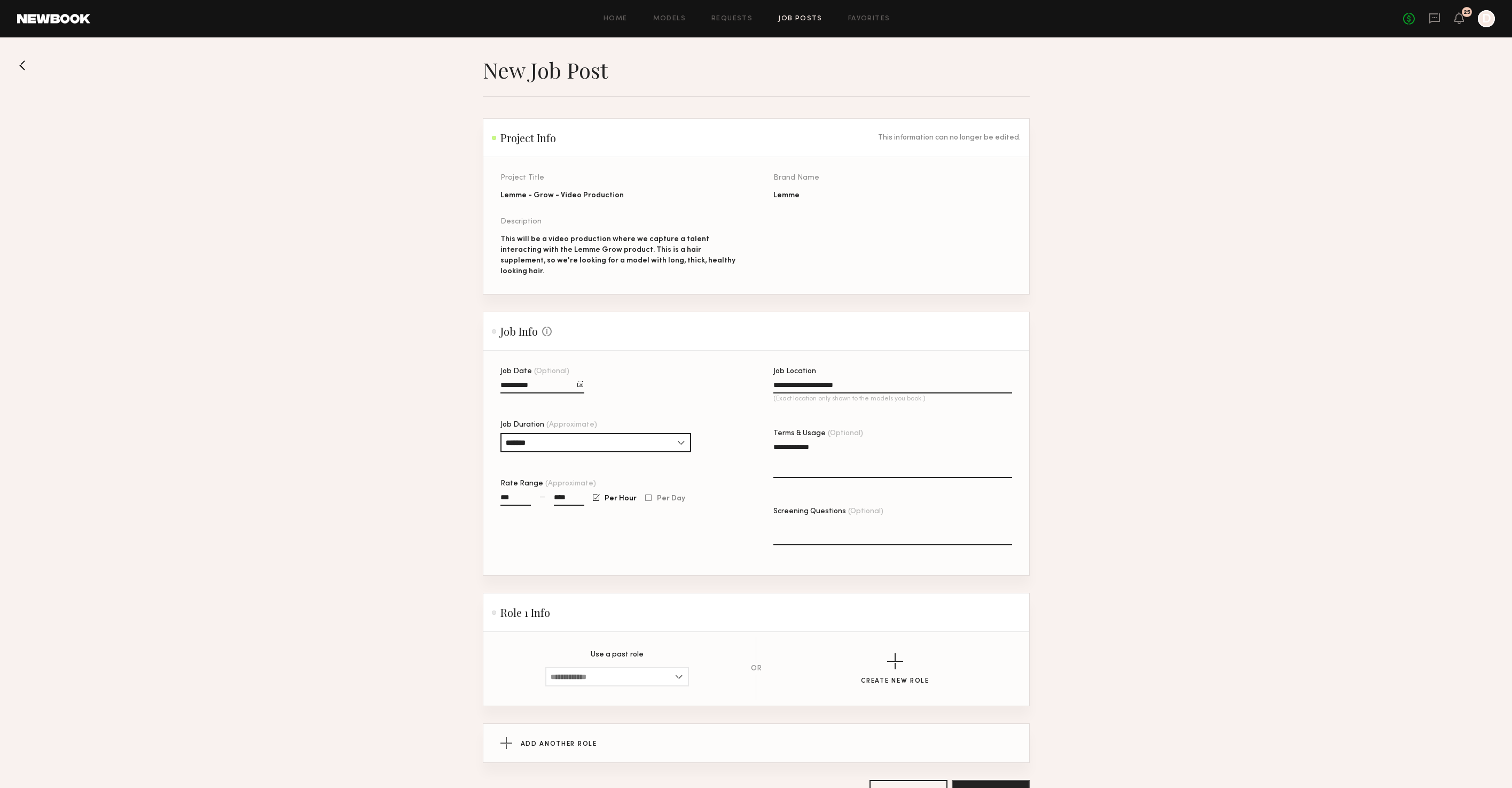
click at [574, 526] on div "Job Date (Optional) Job Duration (Approximate) ******* 1 hour 2 hours 3 hours 4…" at bounding box center [619, 471] width 239 height 207
click at [709, 553] on div "Job Date (Optional) Job Duration (Approximate) ******* 1 hour 2 hours 3 hours 4…" at bounding box center [619, 471] width 239 height 207
drag, startPoint x: 652, startPoint y: 662, endPoint x: 651, endPoint y: 667, distance: 5.1
click at [651, 667] on input at bounding box center [617, 676] width 144 height 19
click at [832, 653] on div "Create New Role" at bounding box center [896, 669] width 233 height 31
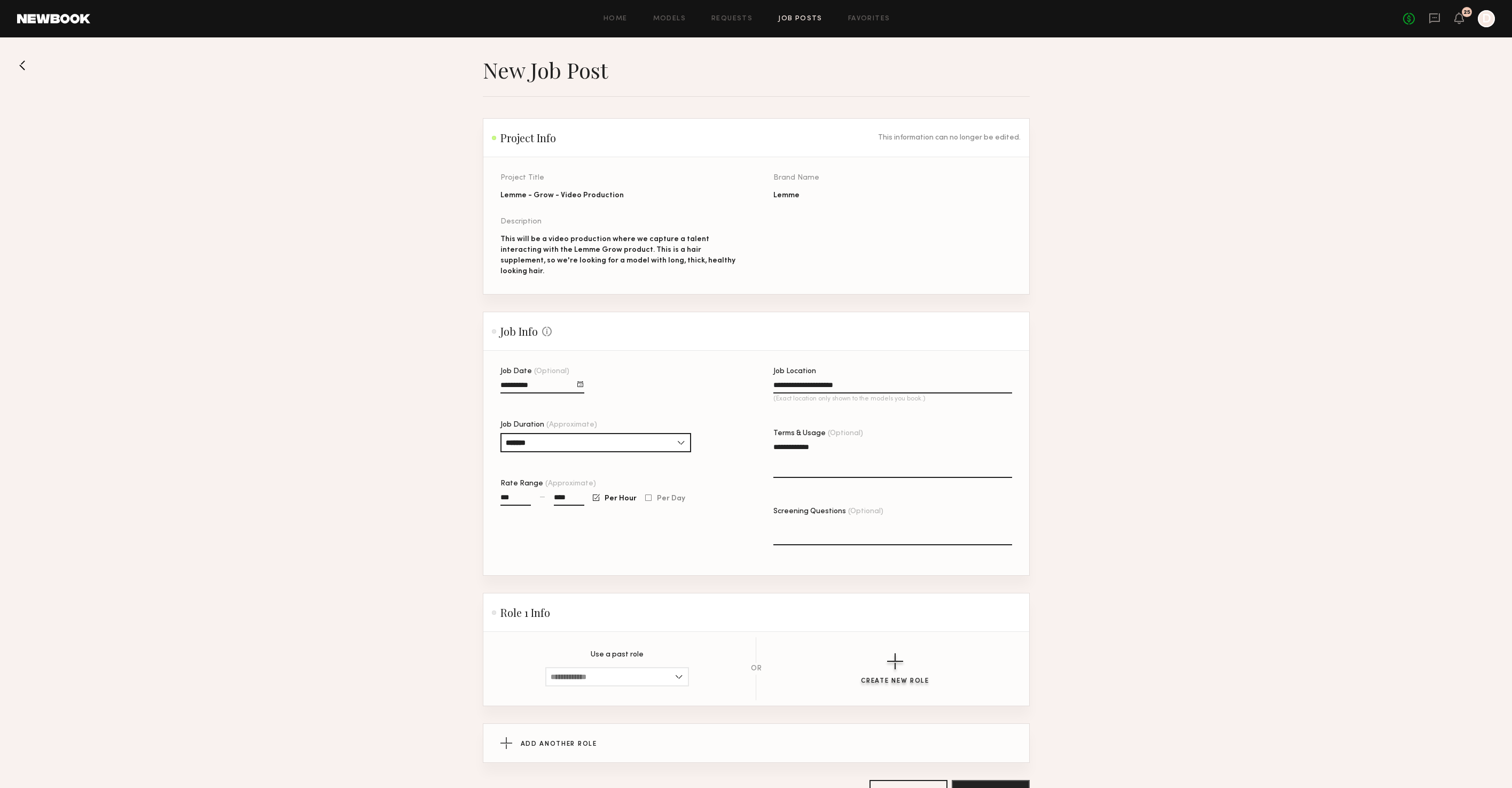
click at [891, 653] on div "button" at bounding box center [895, 661] width 16 height 16
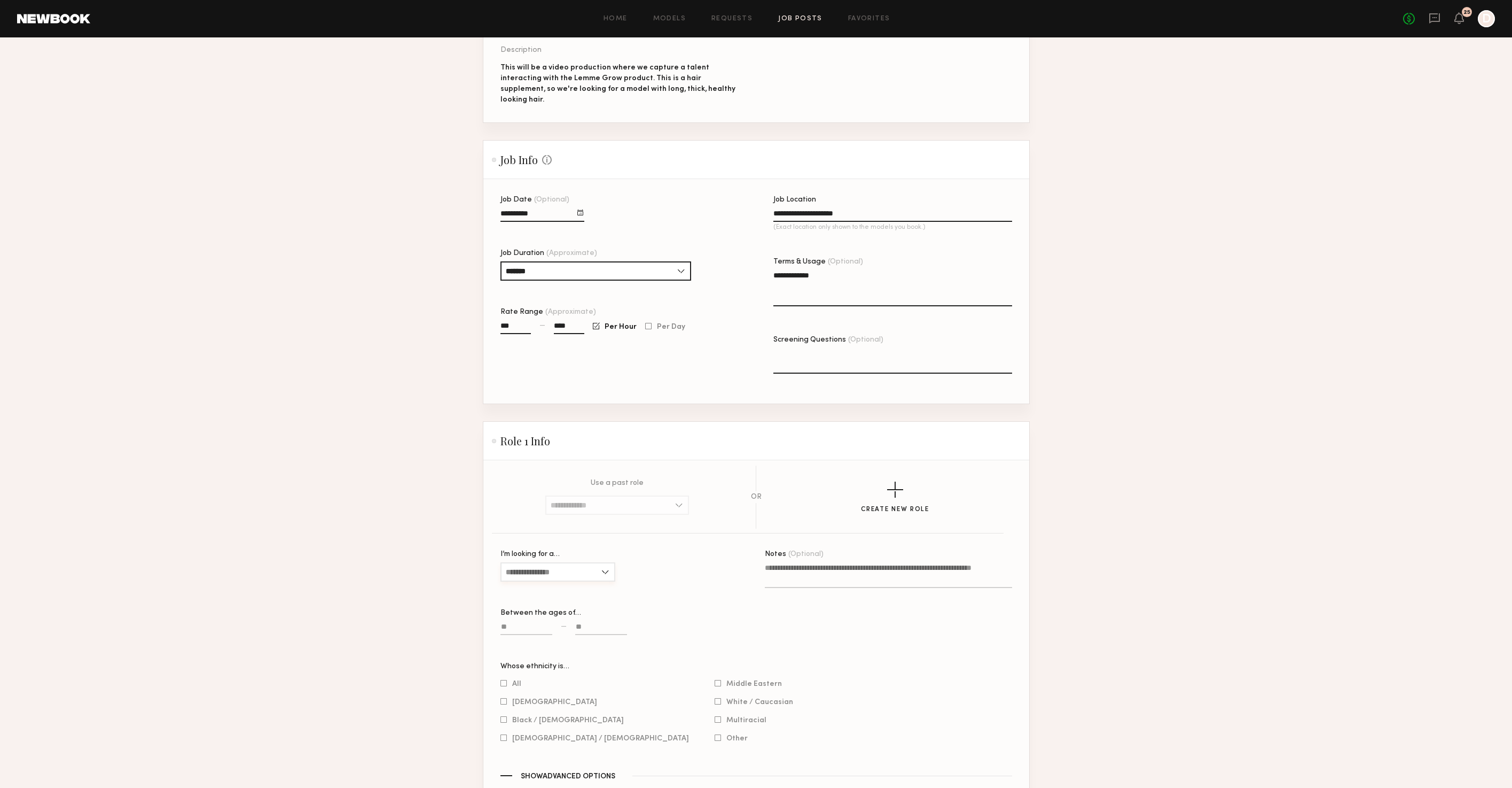
scroll to position [181, 0]
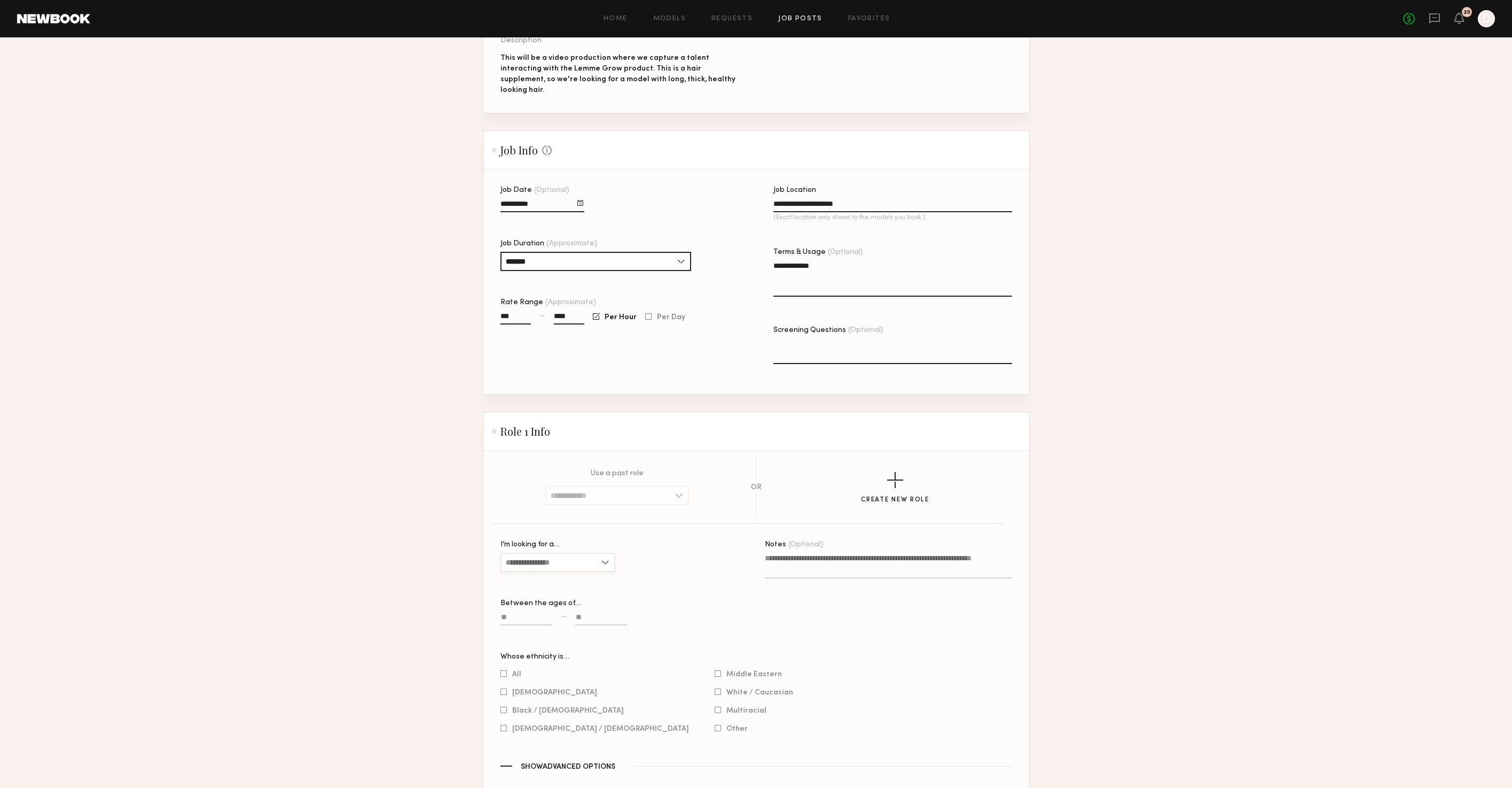
click at [573, 553] on input "I’m looking for a…" at bounding box center [558, 562] width 115 height 19
click at [554, 572] on div "[DEMOGRAPHIC_DATA]" at bounding box center [557, 580] width 113 height 17
type input "******"
click at [523, 613] on input at bounding box center [526, 619] width 52 height 12
type input "**"
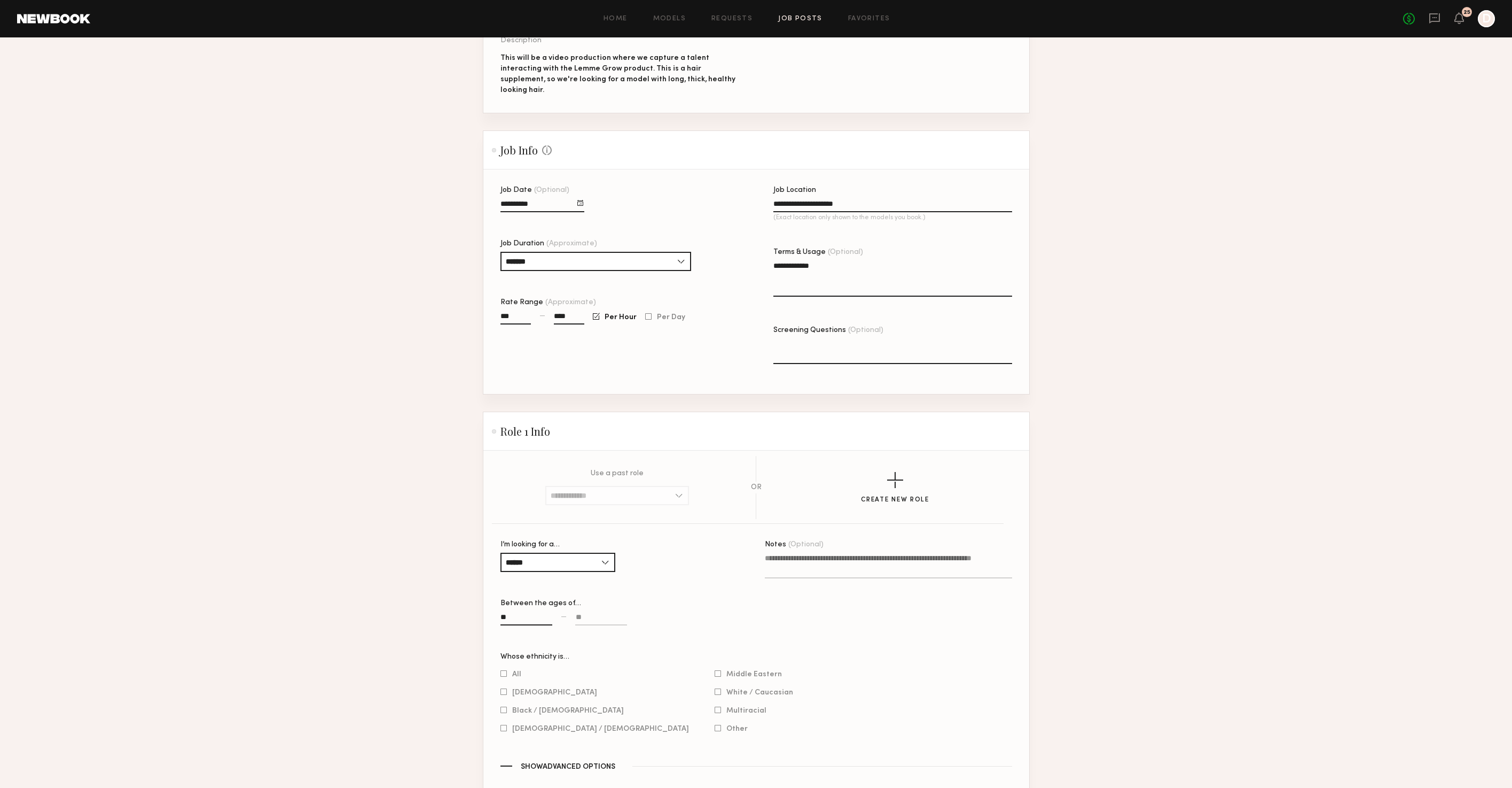
click at [581, 613] on input at bounding box center [601, 619] width 52 height 12
type input "**"
click at [695, 600] on div "Between the ages of… ** — **" at bounding box center [624, 617] width 247 height 37
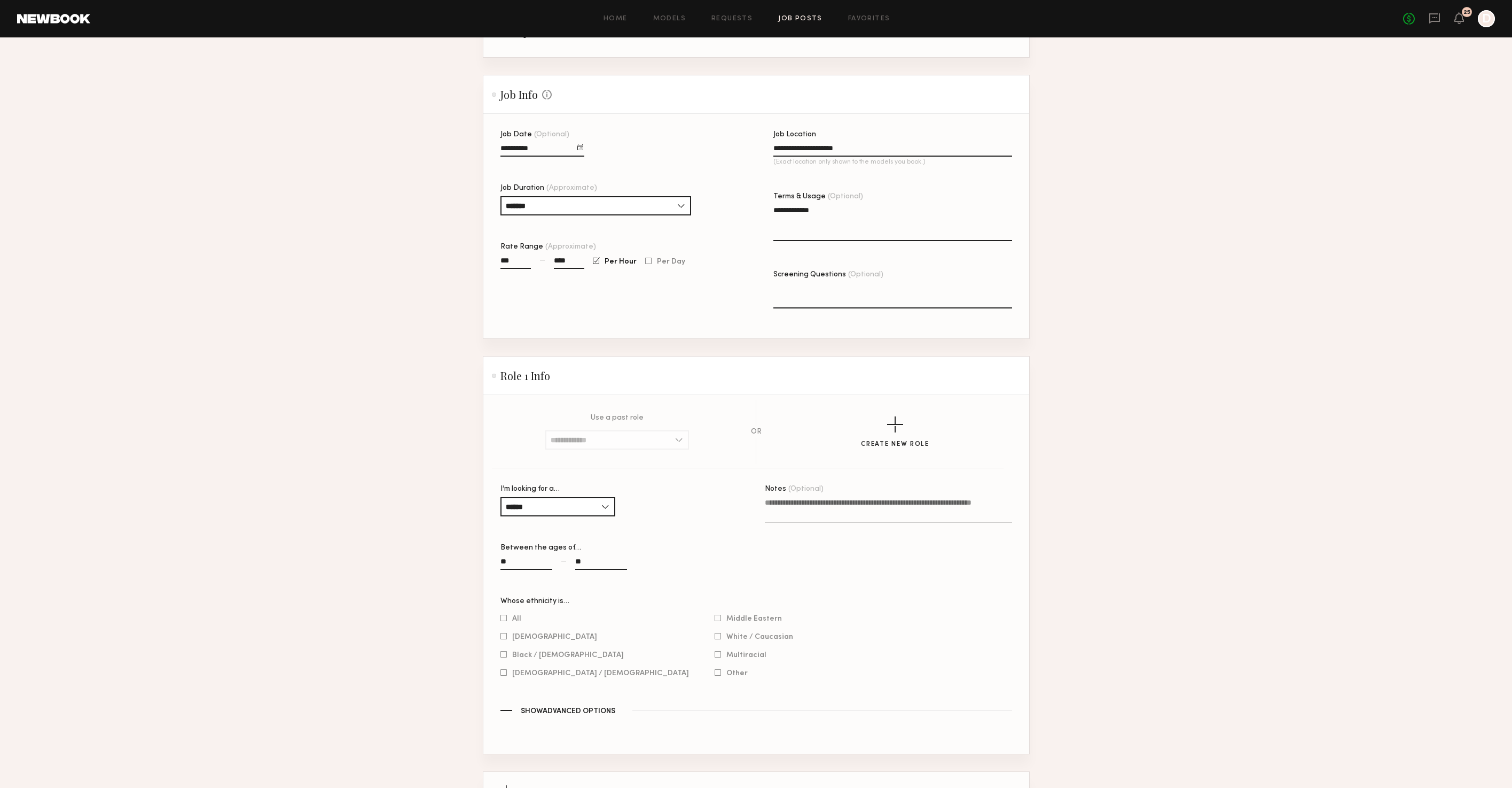
scroll to position [237, 0]
click at [503, 614] on div at bounding box center [503, 617] width 6 height 7
click at [817, 496] on textarea "Notes (Optional)" at bounding box center [889, 508] width 247 height 26
type textarea "**********"
click at [1012, 719] on section "Use a past role [DEMOGRAPHIC_DATA], 18–35, All ethnicities [DEMOGRAPHIC_DATA], …" at bounding box center [756, 573] width 546 height 358
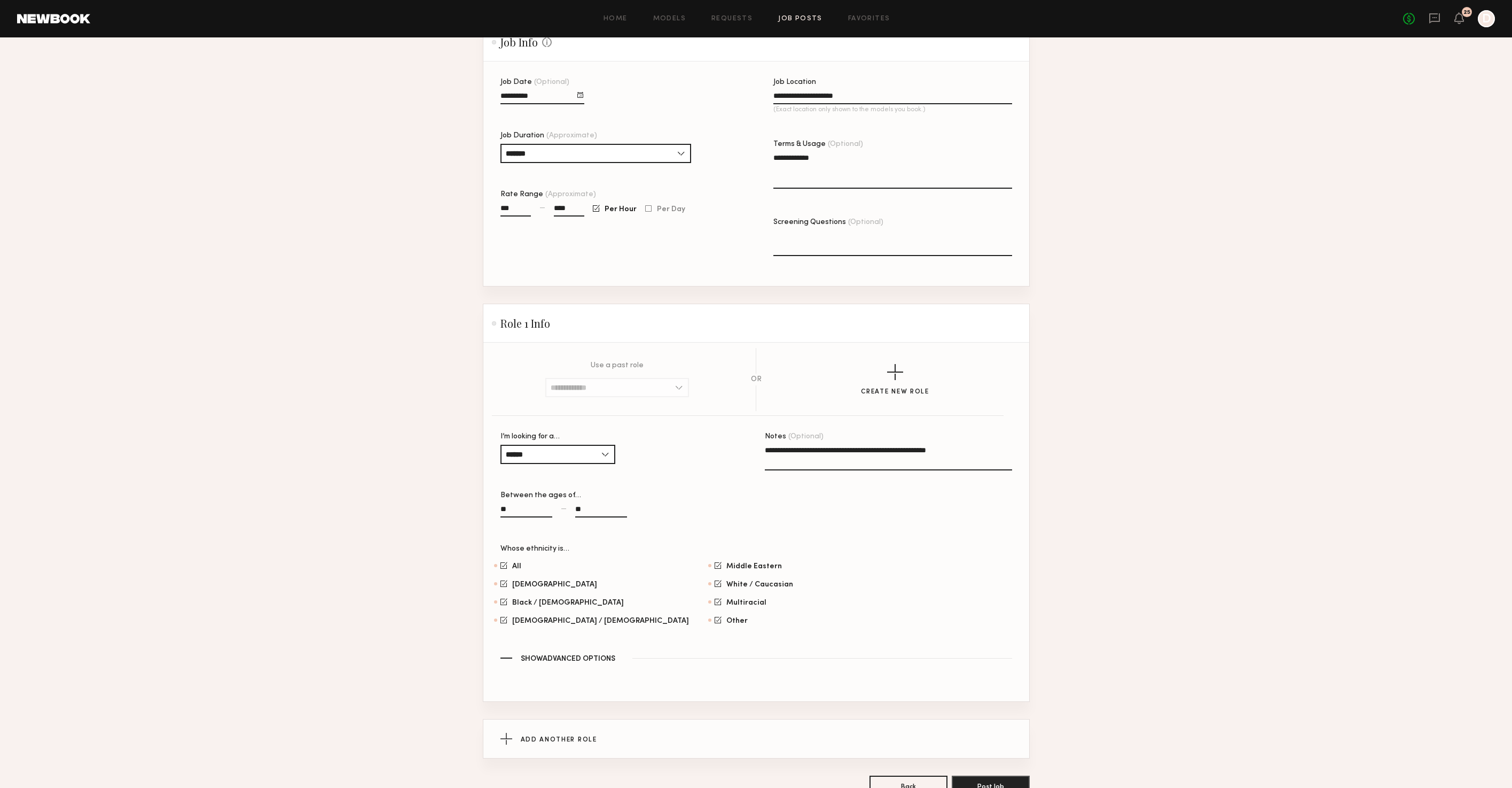
scroll to position [361, 0]
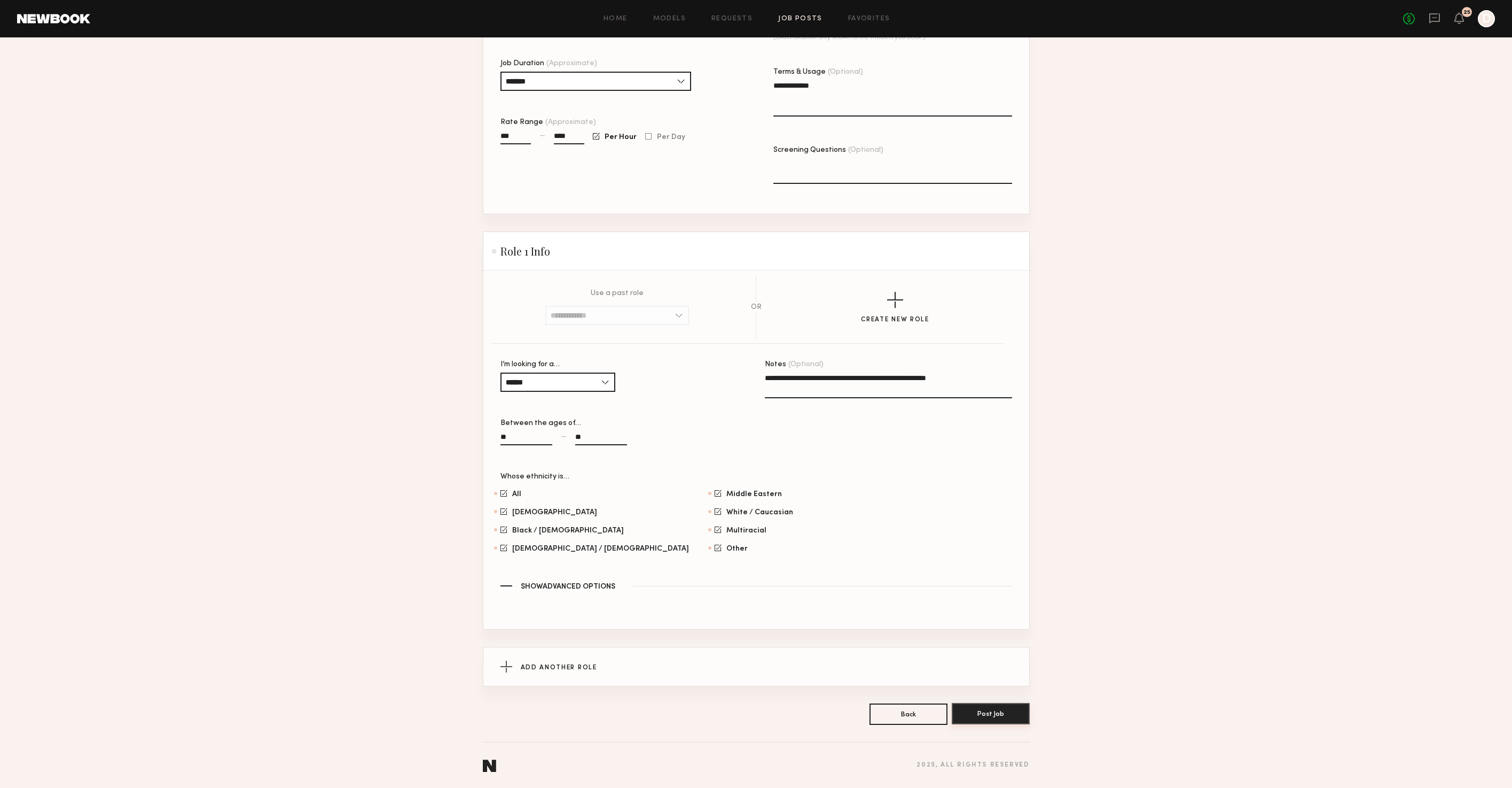
click at [1006, 709] on button "Post Job" at bounding box center [991, 712] width 78 height 21
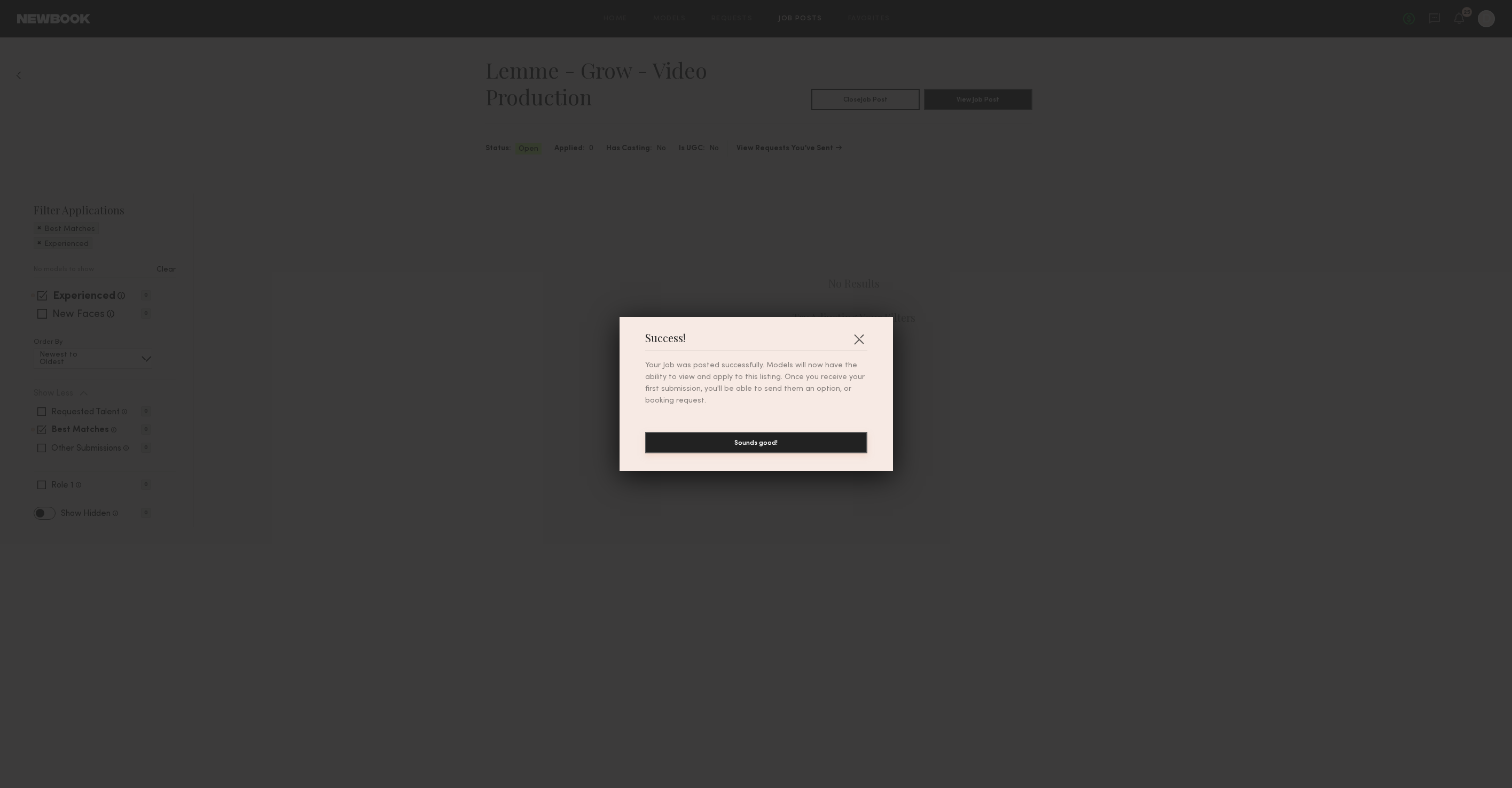
click at [764, 439] on button "Sounds good!" at bounding box center [756, 442] width 222 height 21
